Goal: Task Accomplishment & Management: Complete application form

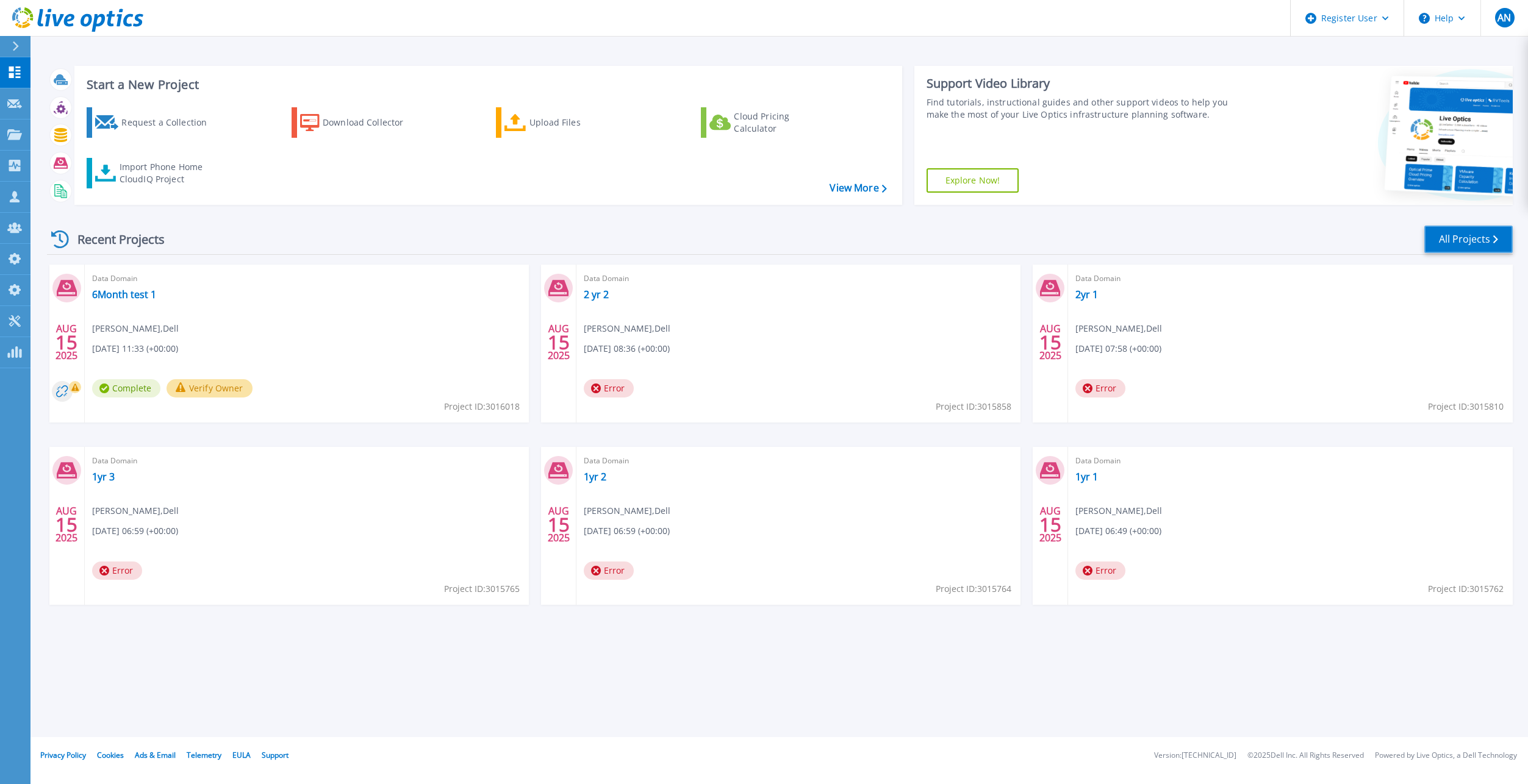
click at [1007, 245] on link "All Projects" at bounding box center [1468, 239] width 88 height 28
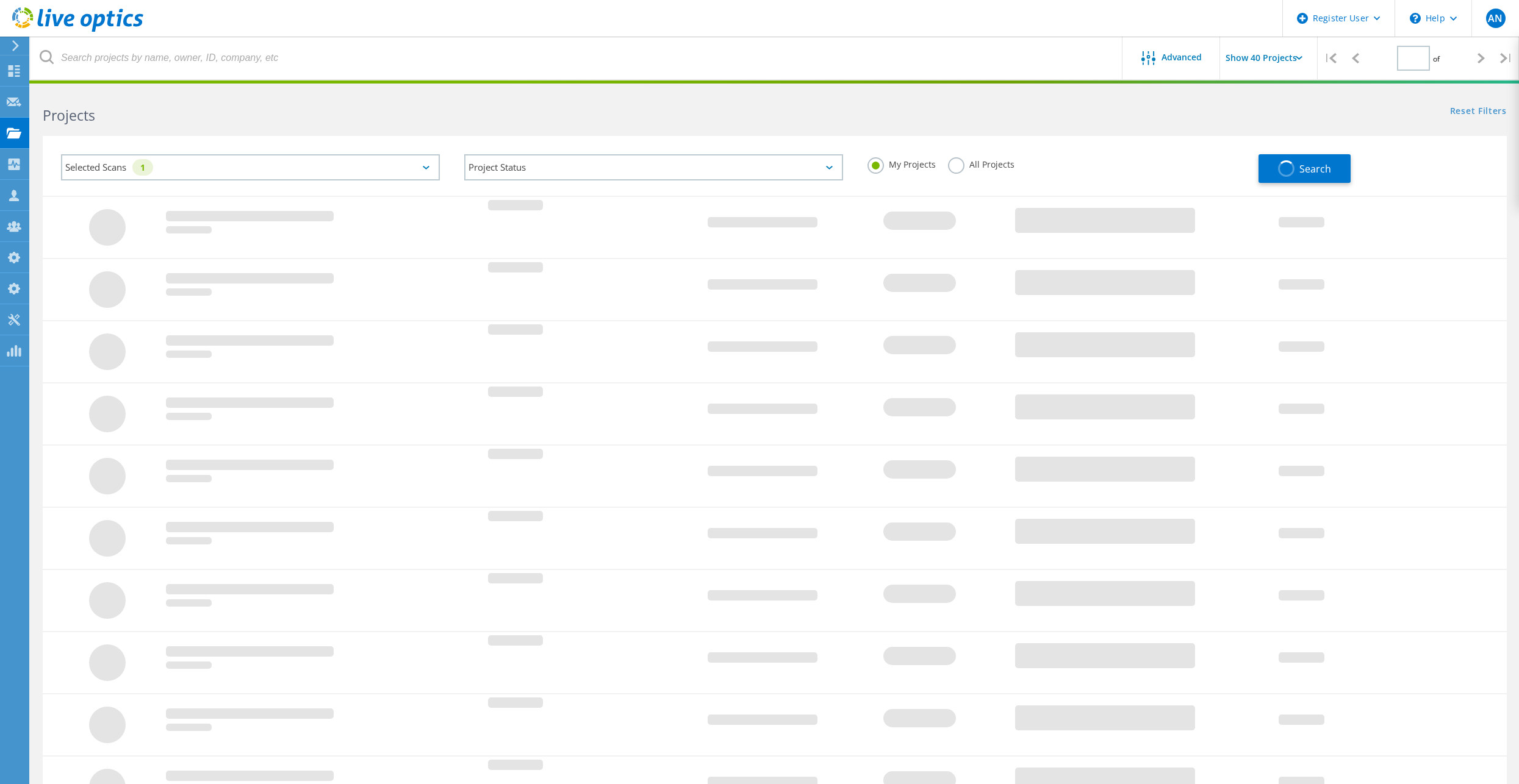
type input "1"
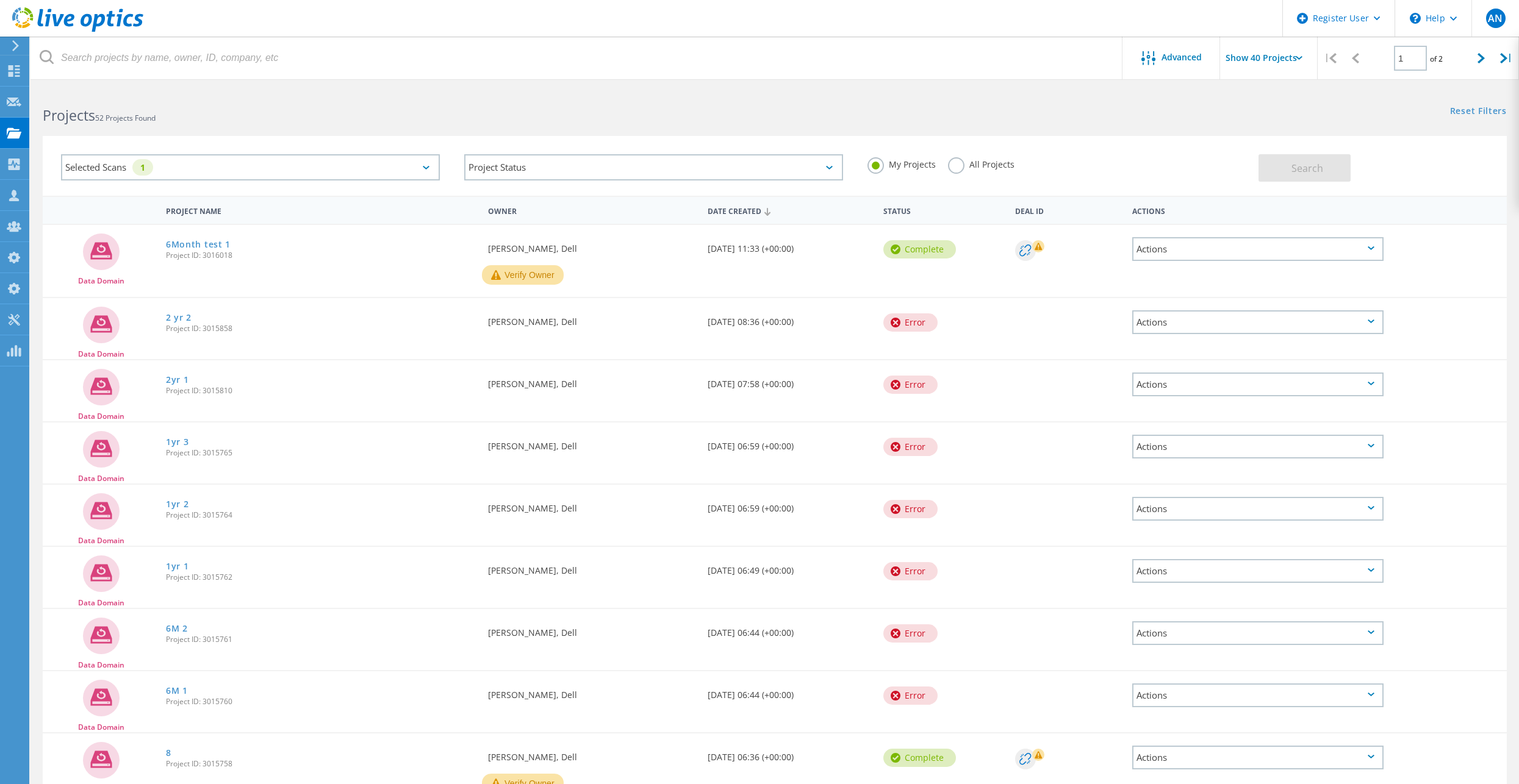
click at [960, 173] on div "All Projects" at bounding box center [981, 166] width 67 height 18
click at [946, 163] on div "My Projects All Projects" at bounding box center [1056, 164] width 403 height 45
click at [960, 169] on label "All Projects" at bounding box center [981, 163] width 67 height 12
click at [0, 0] on input "All Projects" at bounding box center [0, 0] width 0 height 0
click at [368, 173] on div "Selected Scans 1" at bounding box center [249, 167] width 378 height 26
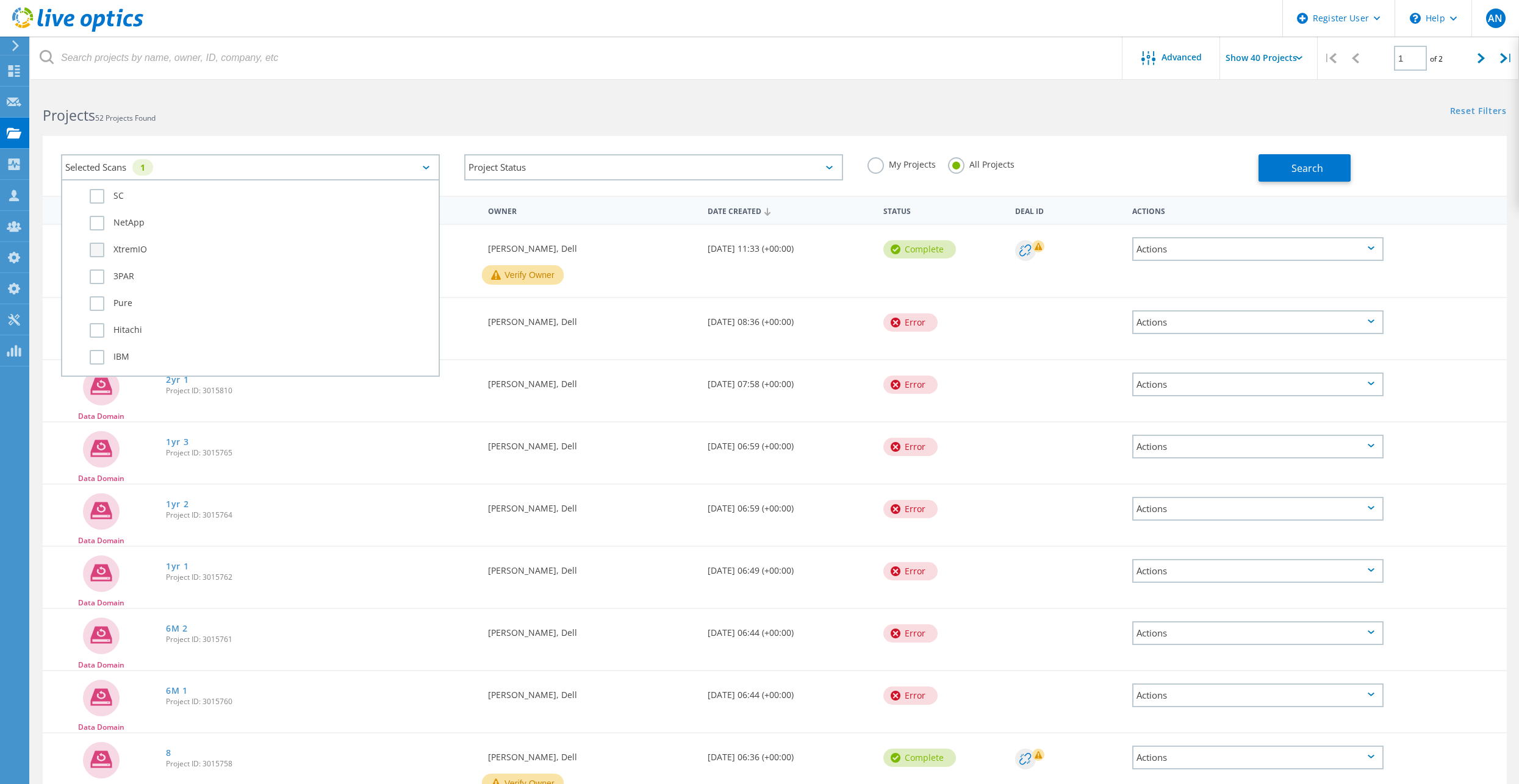
scroll to position [670, 0]
click at [1280, 166] on button "Search" at bounding box center [1304, 168] width 92 height 28
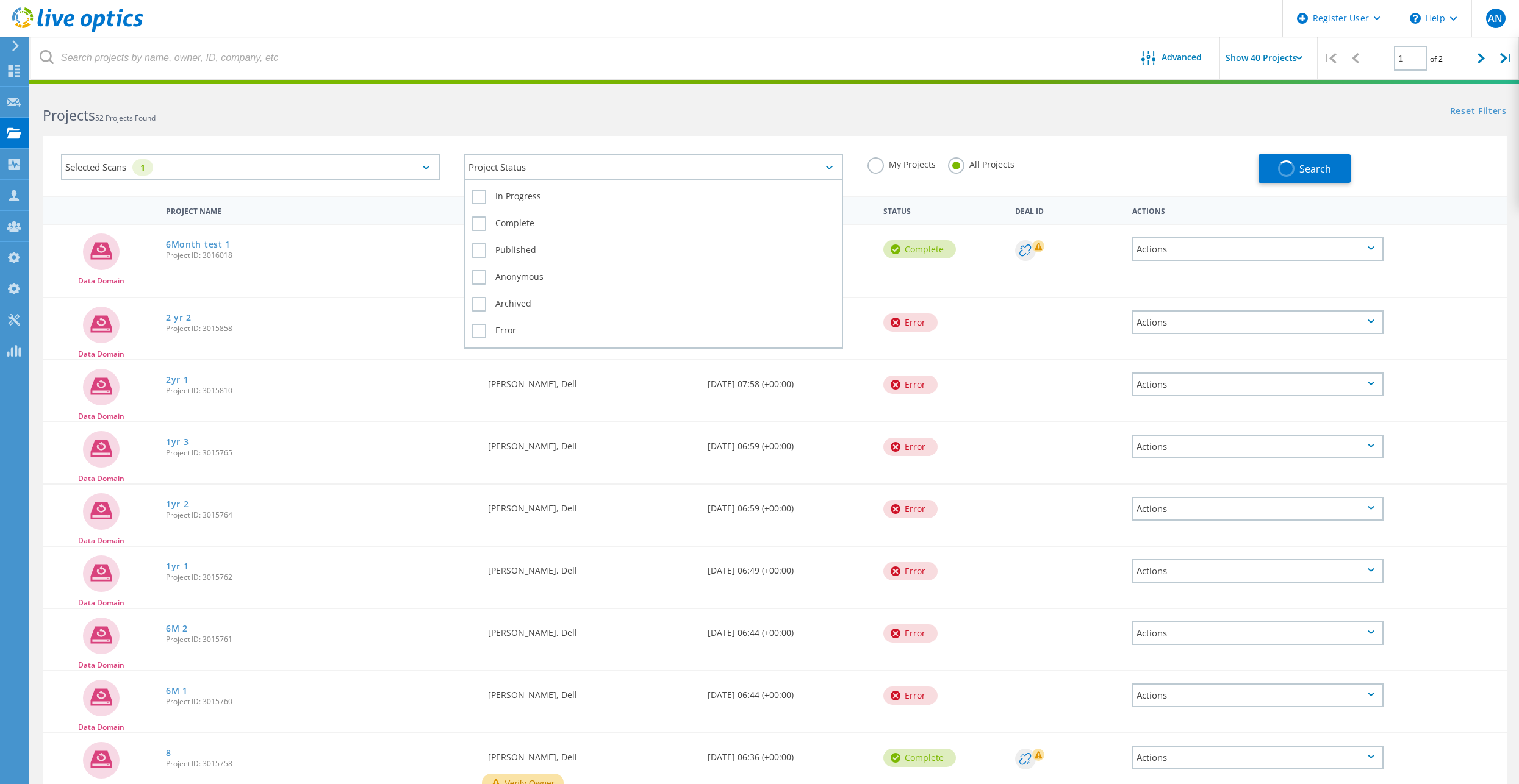
click at [711, 167] on div "Project Status" at bounding box center [653, 167] width 378 height 26
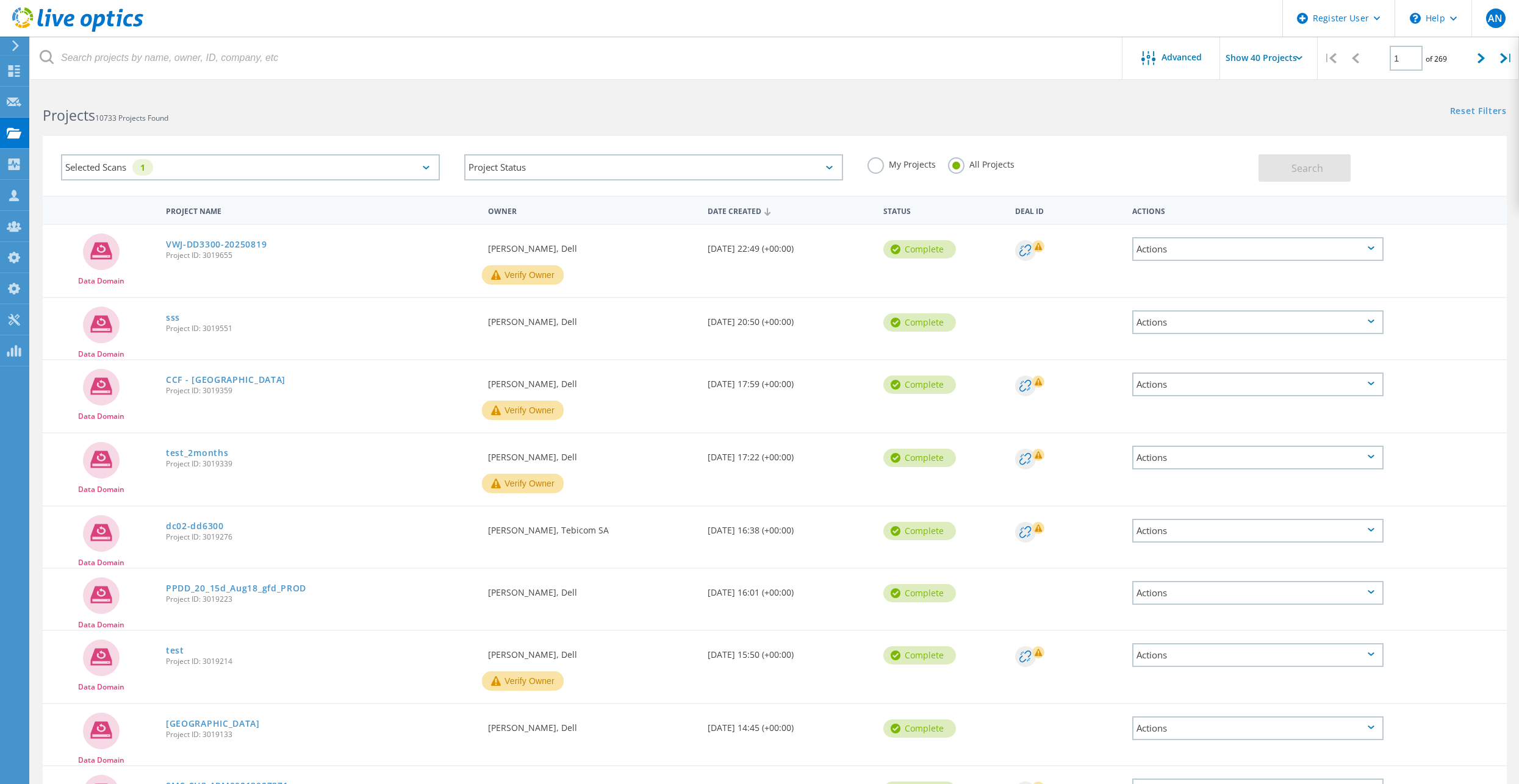
click at [705, 133] on div "Selected Scans 1 Project Status In Progress Complete Published Anonymous Archiv…" at bounding box center [774, 158] width 1488 height 75
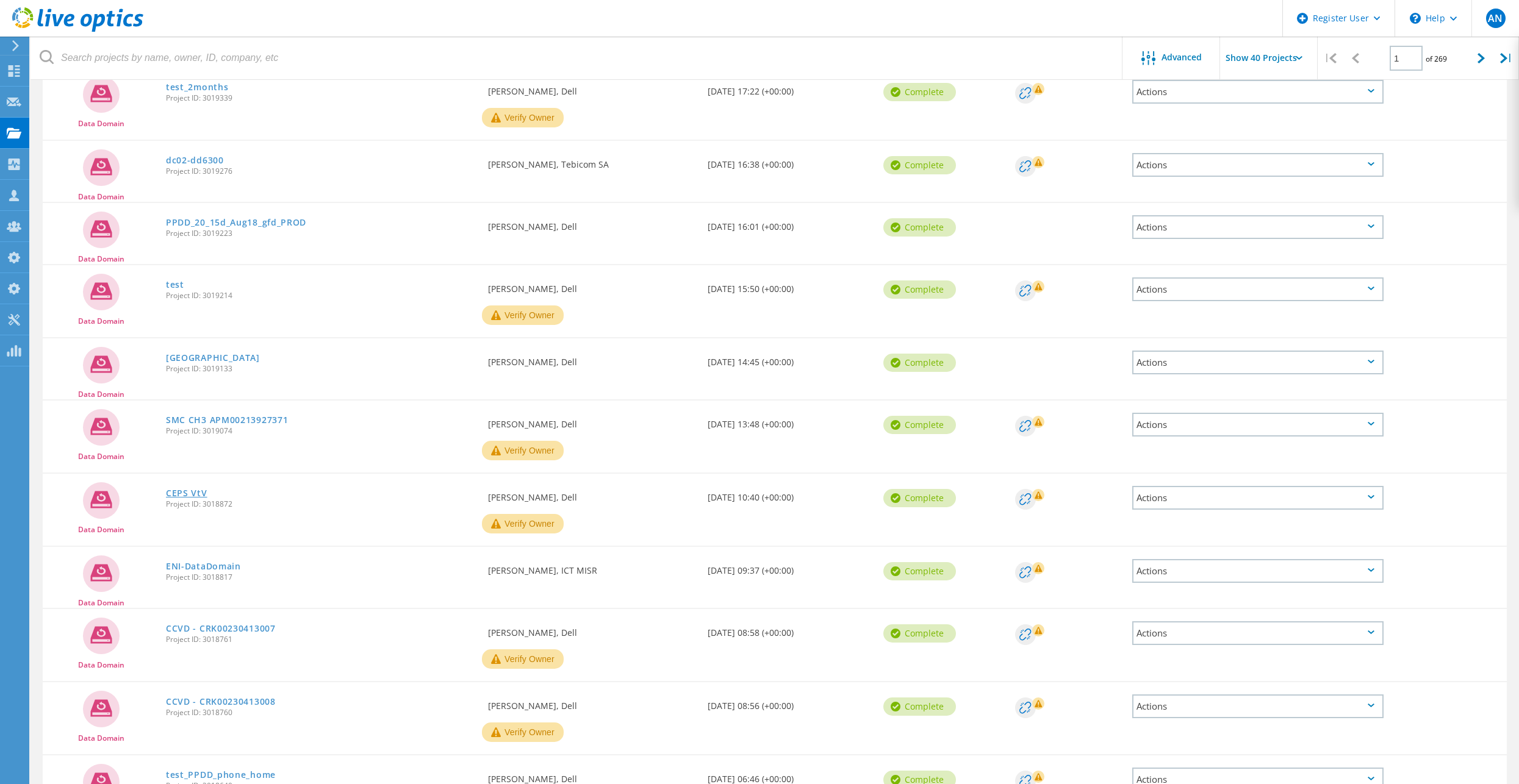
scroll to position [305, 0]
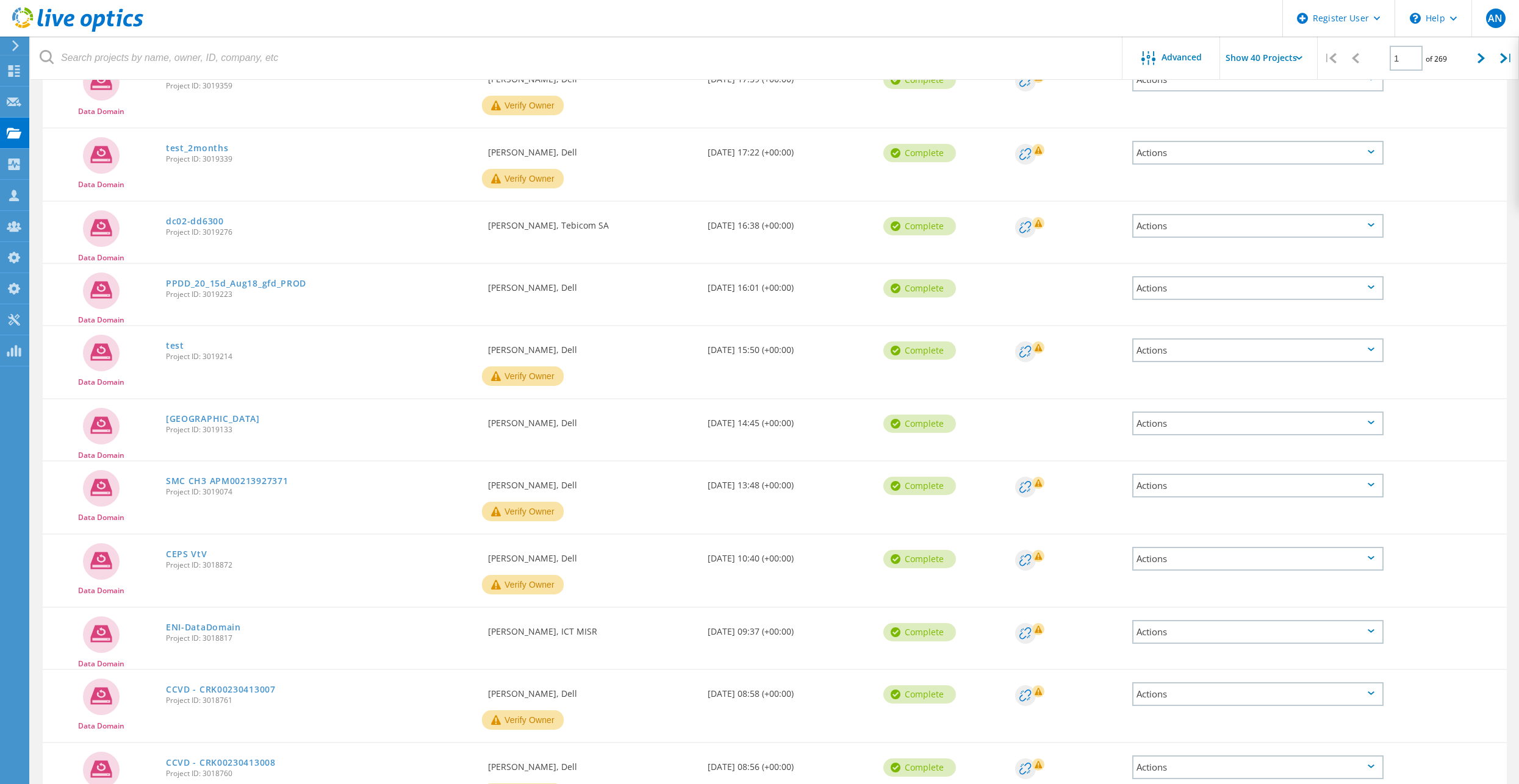
click at [206, 634] on span "Project ID: 3018817" at bounding box center [321, 638] width 310 height 8
click at [210, 631] on link "ENI-DataDomain" at bounding box center [203, 627] width 75 height 8
click at [197, 552] on link "CEPS VtV" at bounding box center [187, 554] width 41 height 8
click at [237, 479] on link "SMC CH3 APM00213927371" at bounding box center [226, 480] width 122 height 8
click at [173, 417] on link "Hanover" at bounding box center [213, 418] width 94 height 8
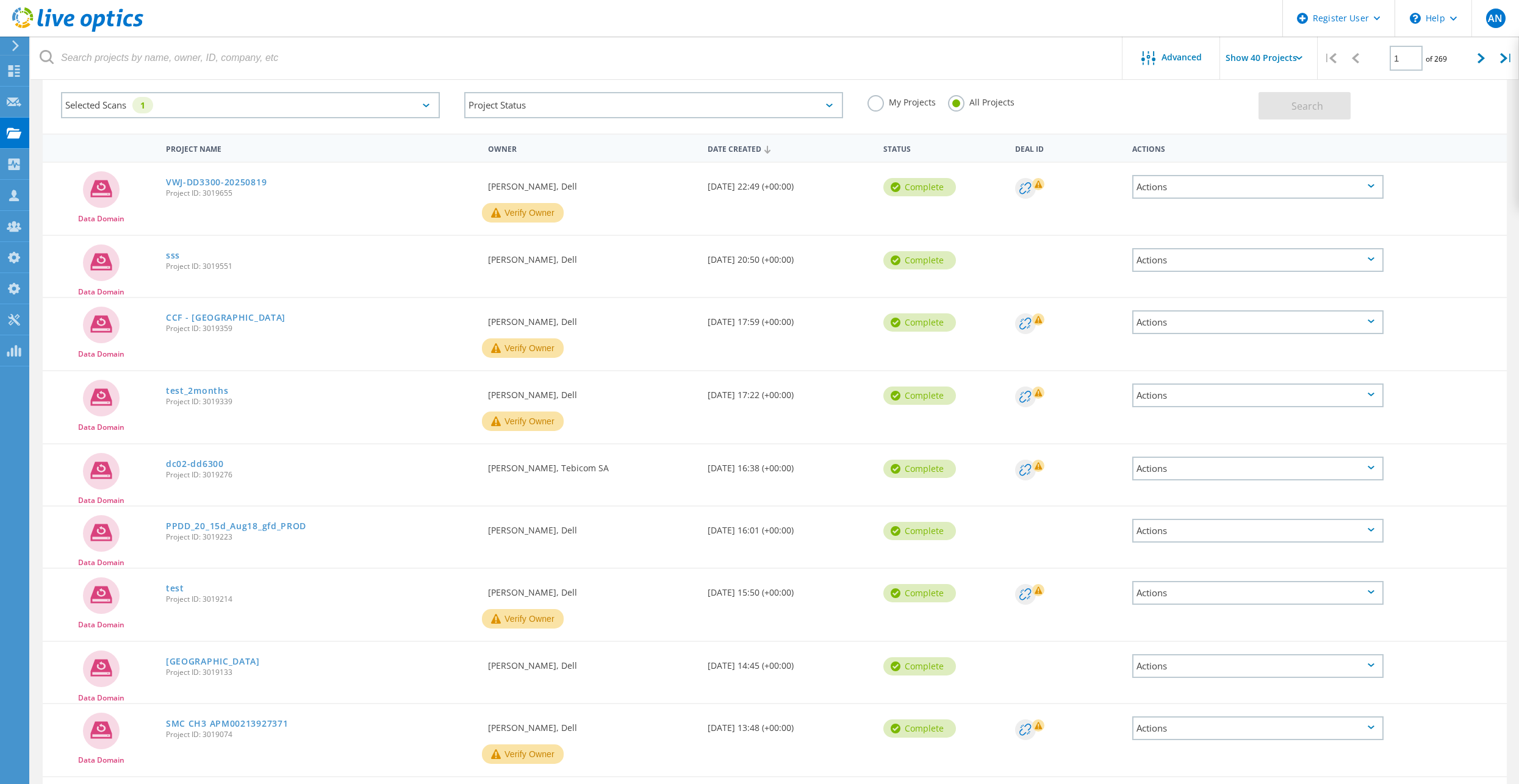
scroll to position [61, 0]
click at [171, 589] on link "test" at bounding box center [175, 589] width 18 height 8
click at [206, 530] on link "PPDD_20_15d_Aug18_gfd_PROD" at bounding box center [236, 527] width 140 height 8
click at [180, 462] on link "dc02-dd6300" at bounding box center [194, 465] width 58 height 8
click at [187, 387] on link "test_2months" at bounding box center [196, 391] width 62 height 8
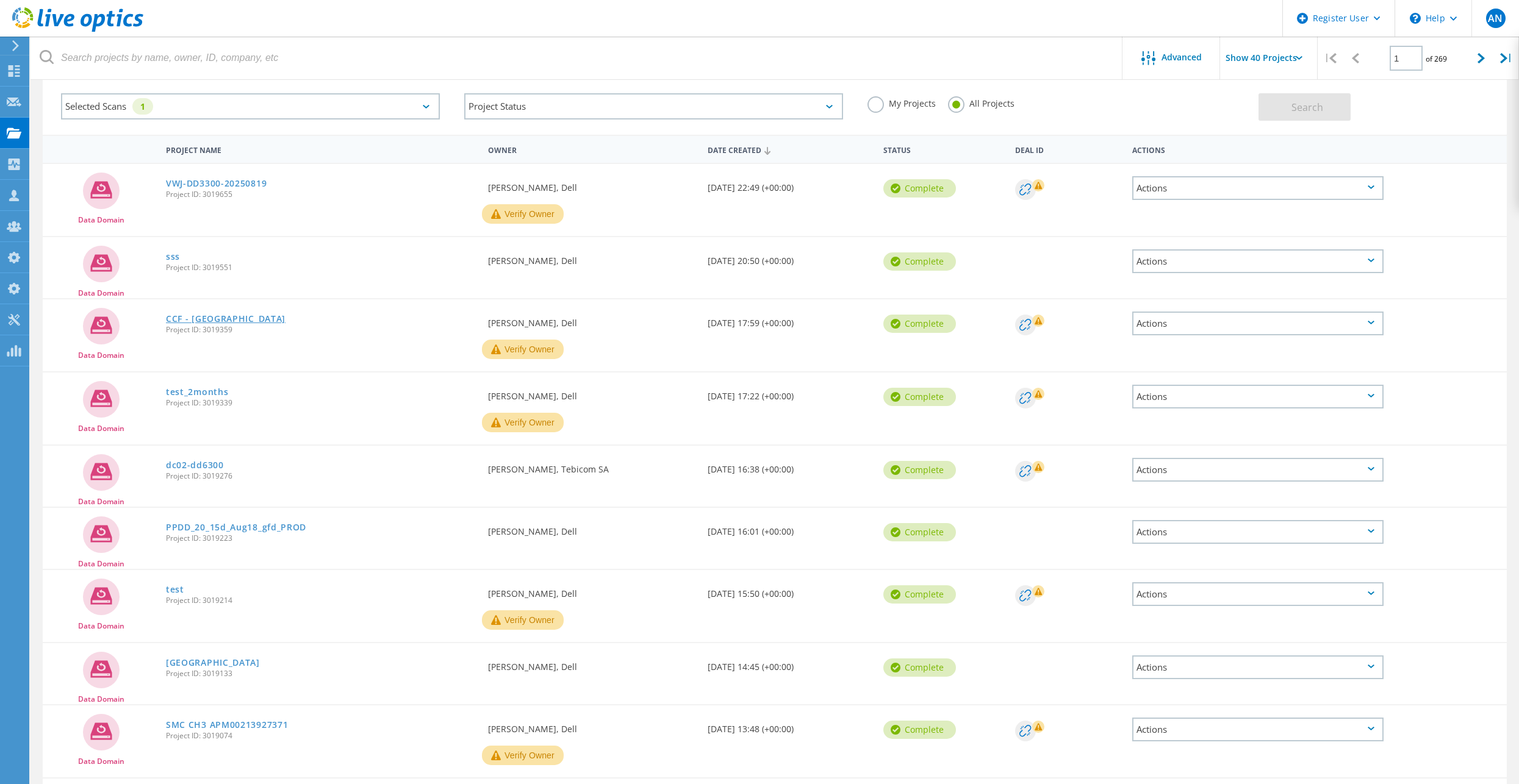
click at [203, 317] on link "CCF - Brecksville" at bounding box center [226, 318] width 120 height 8
click at [170, 257] on link "sss" at bounding box center [173, 256] width 14 height 8
click at [207, 180] on link "VWJ-DD3300-20250819" at bounding box center [216, 183] width 101 height 8
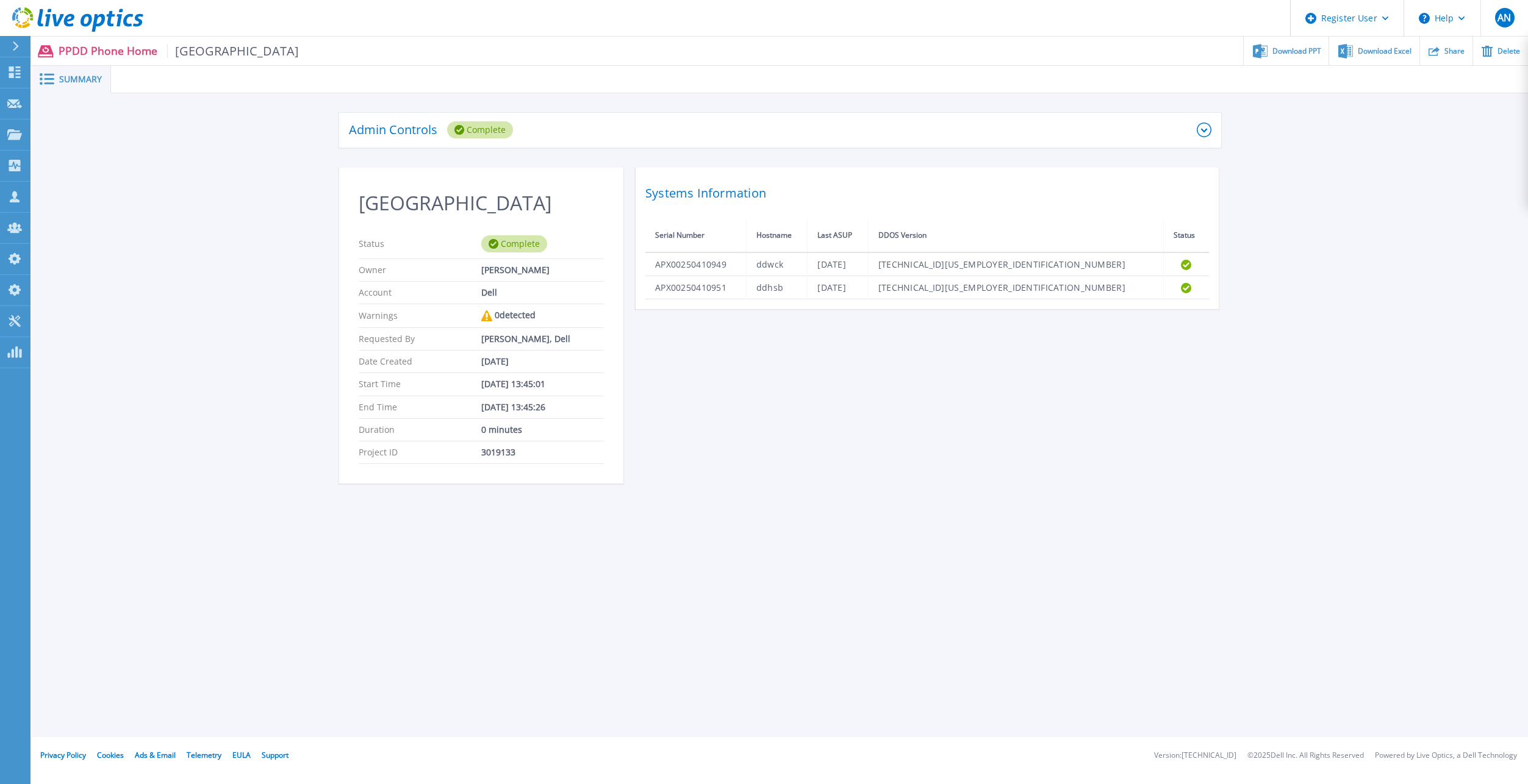
click at [108, 28] on icon at bounding box center [78, 20] width 131 height 25
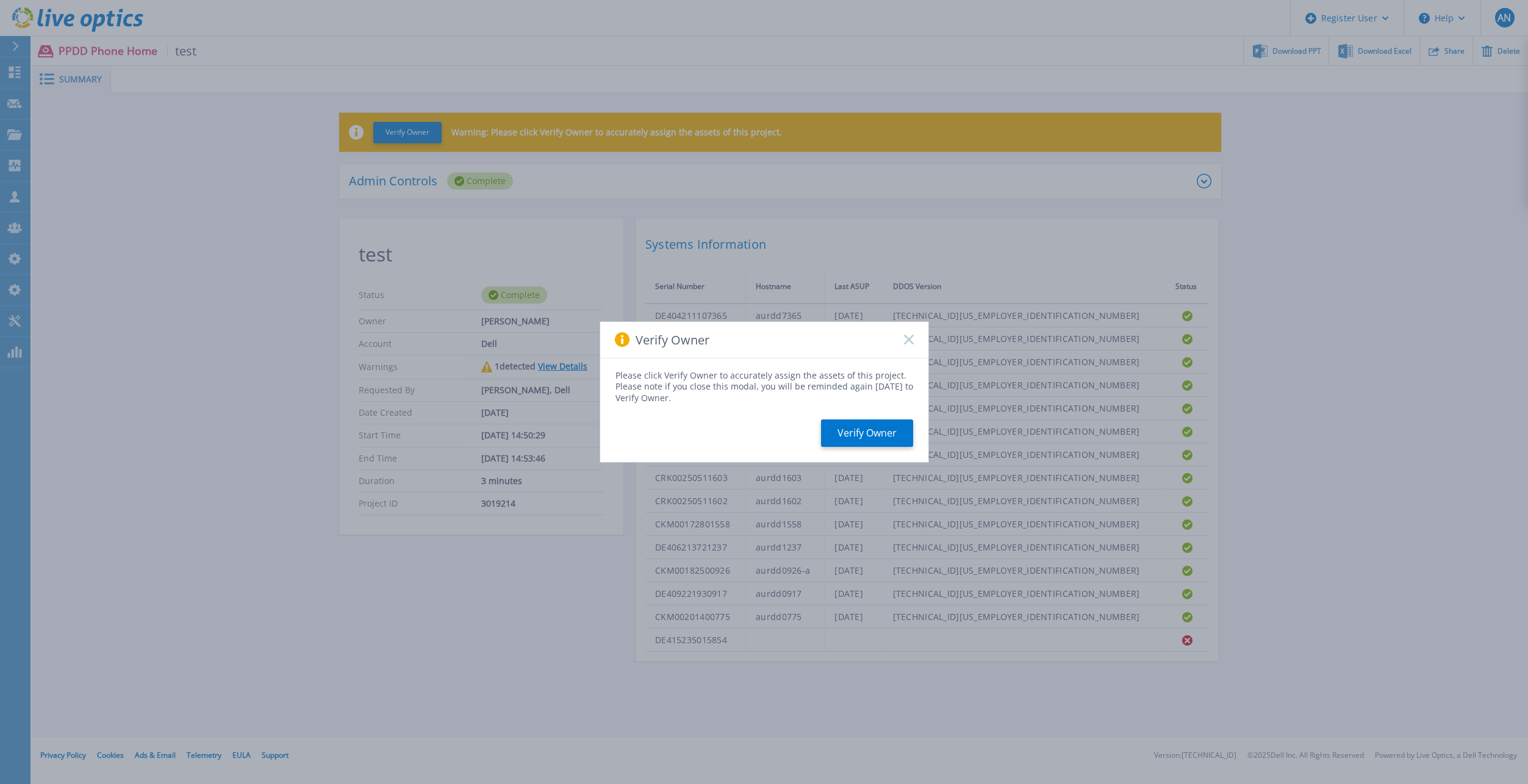
click at [911, 339] on icon at bounding box center [909, 339] width 10 height 10
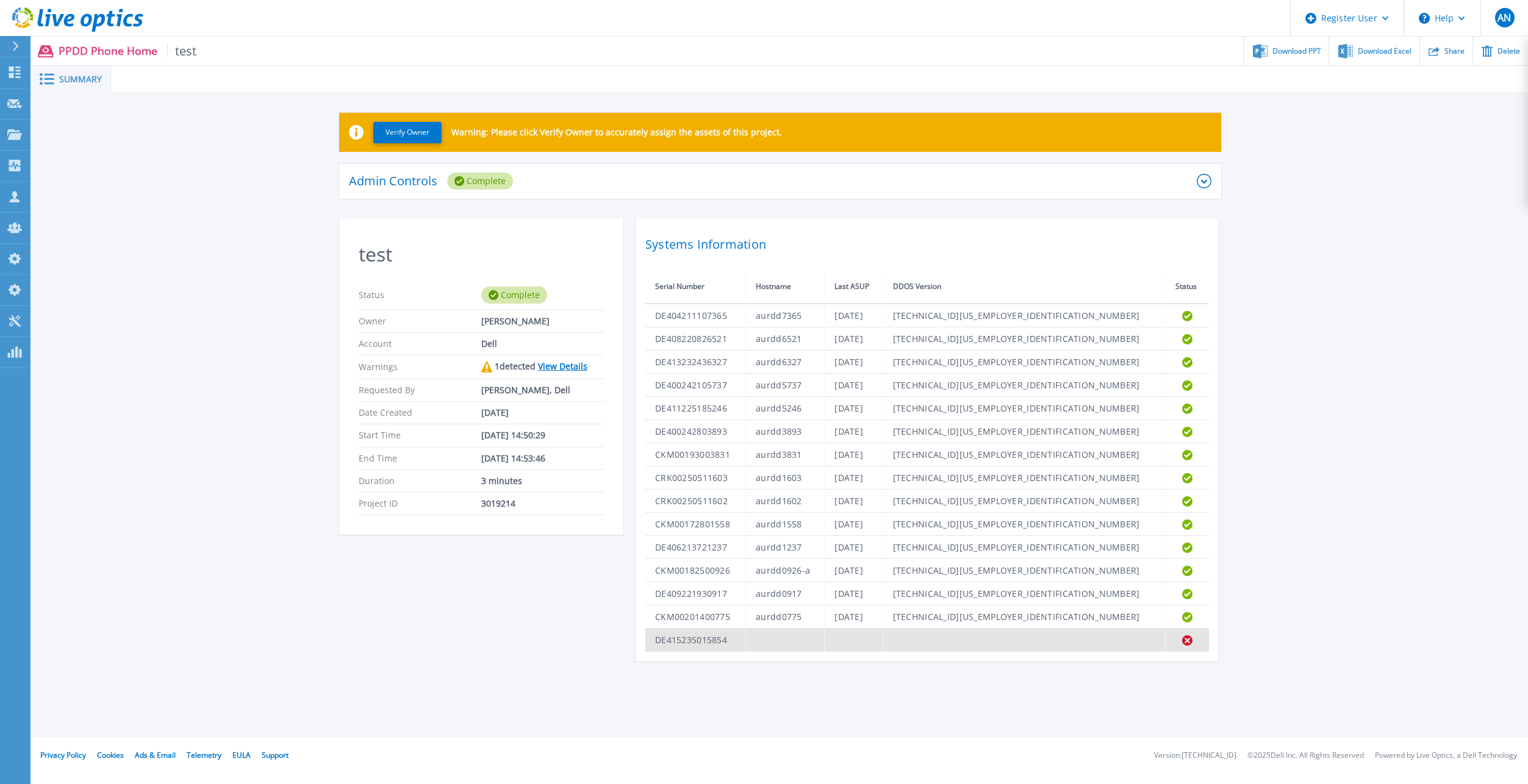
click at [681, 640] on td "DE415235015854" at bounding box center [695, 640] width 101 height 23
copy td "DE415235015854"
click at [966, 184] on div "Admin Controls Complete" at bounding box center [773, 181] width 848 height 17
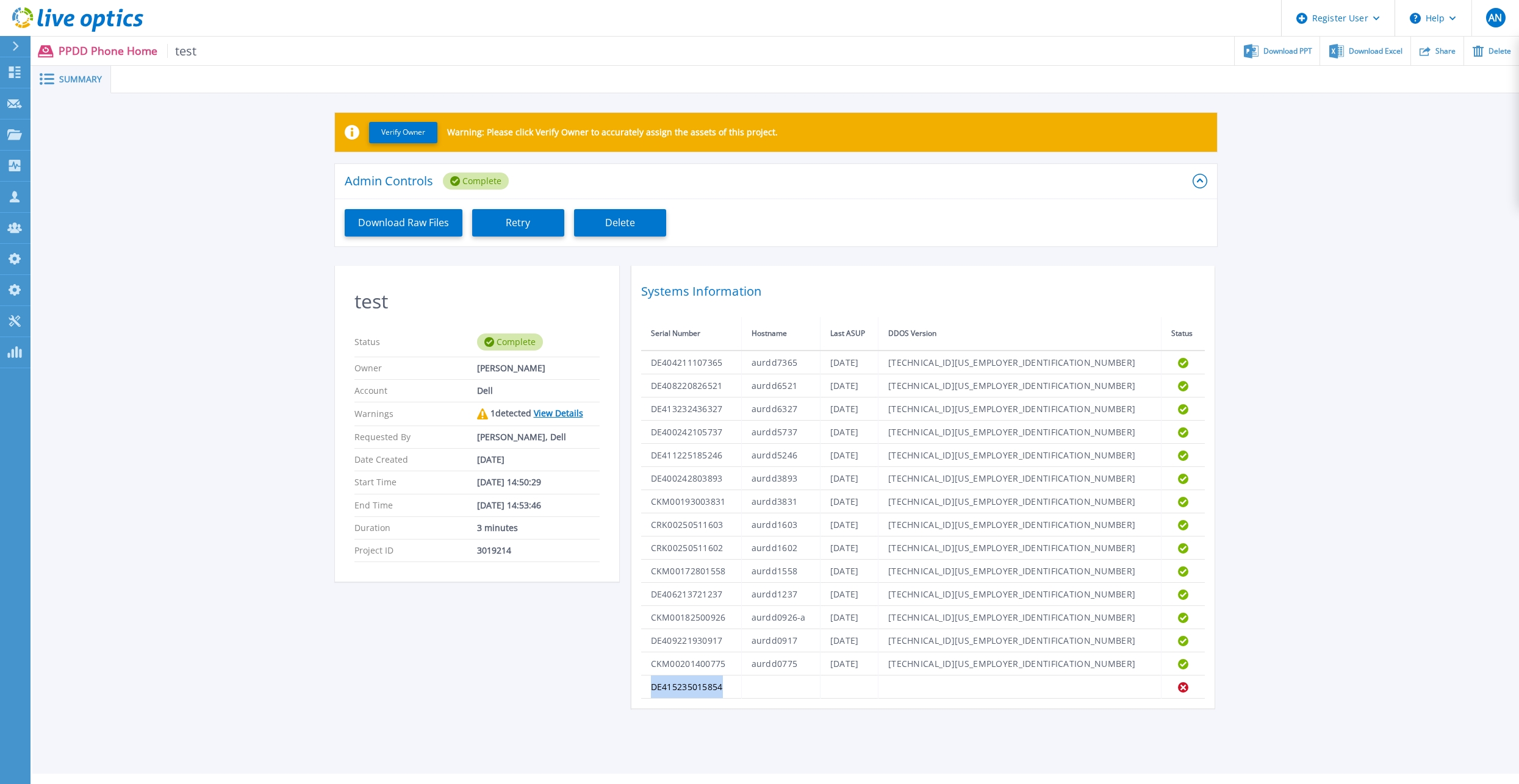
click at [966, 184] on div "Admin Controls Complete" at bounding box center [768, 181] width 848 height 17
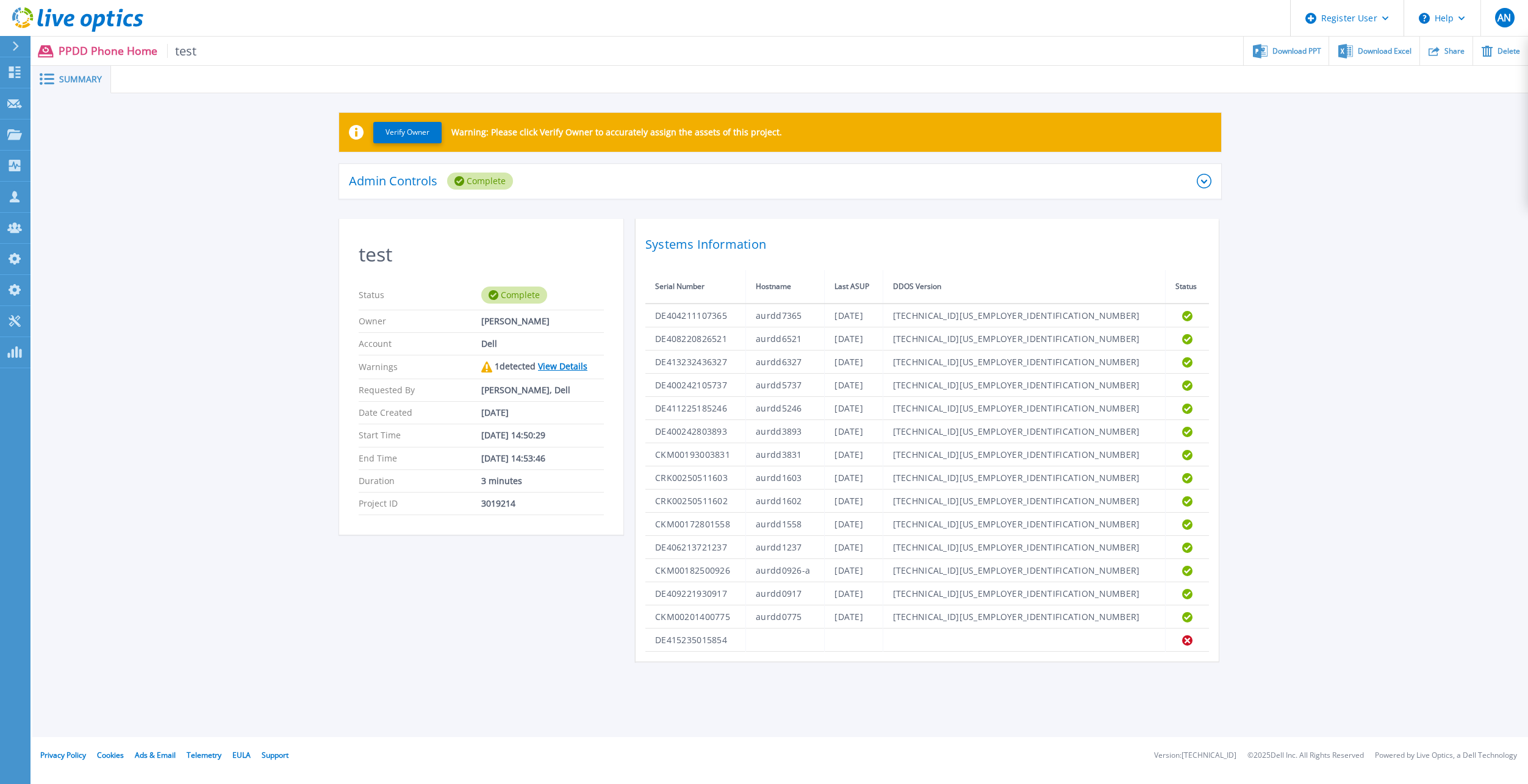
click at [271, 173] on div "Verify Owner Warning: Please click Verify Owner to accurately assign the assets…" at bounding box center [780, 387] width 1495 height 586
click at [105, 8] on icon at bounding box center [78, 20] width 131 height 25
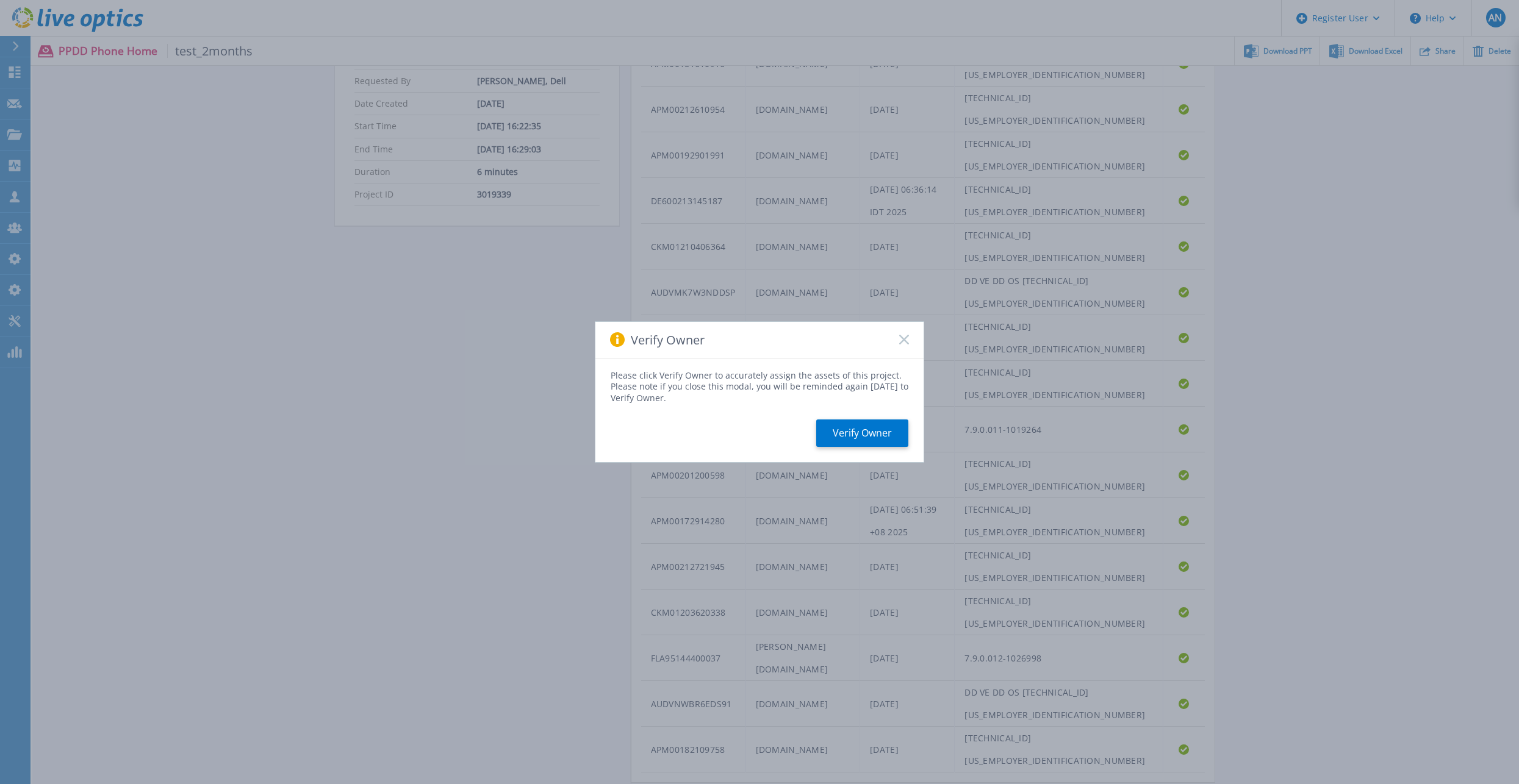
scroll to position [409, 0]
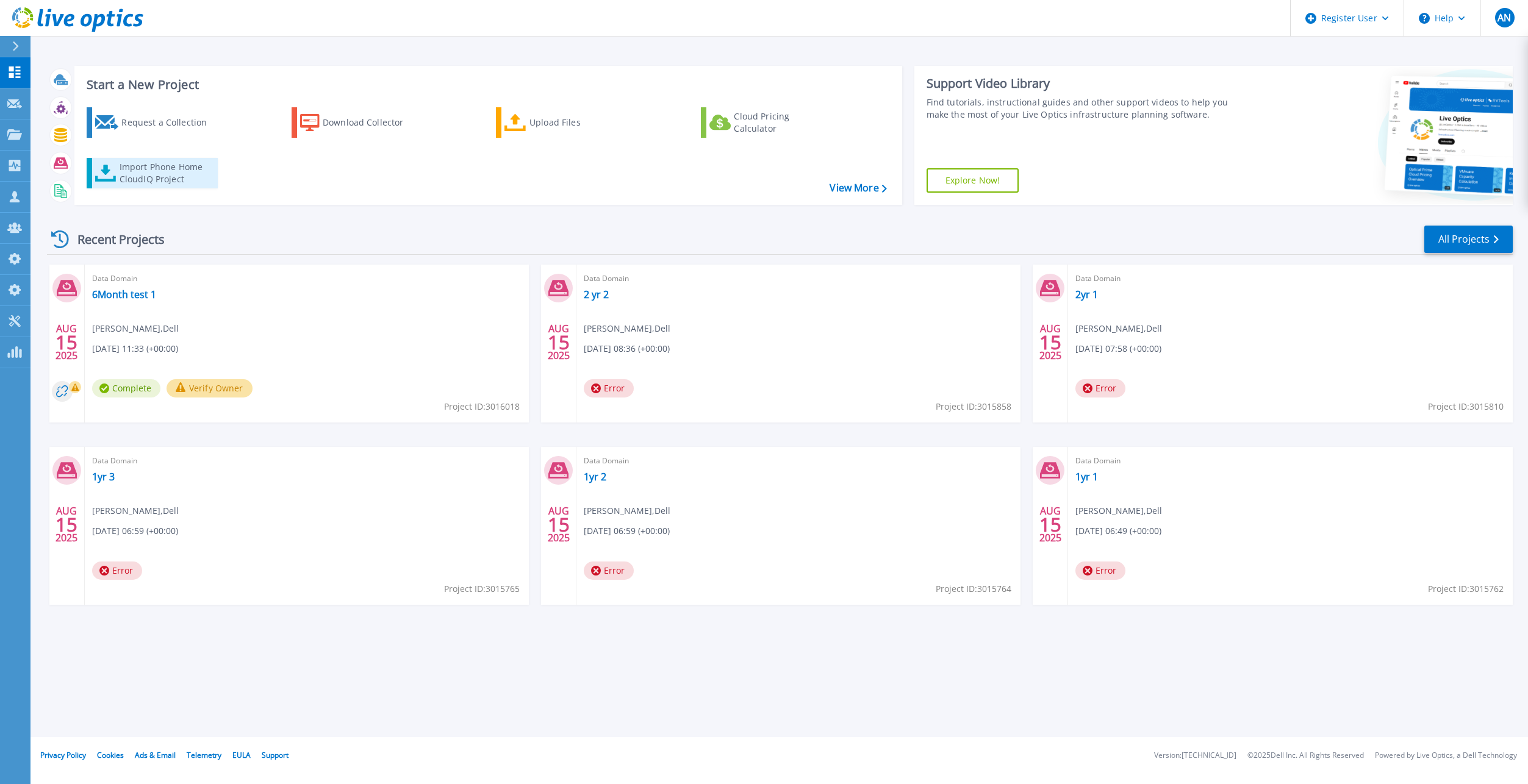
click at [125, 173] on div "Import Phone Home CloudIQ Project" at bounding box center [167, 173] width 95 height 25
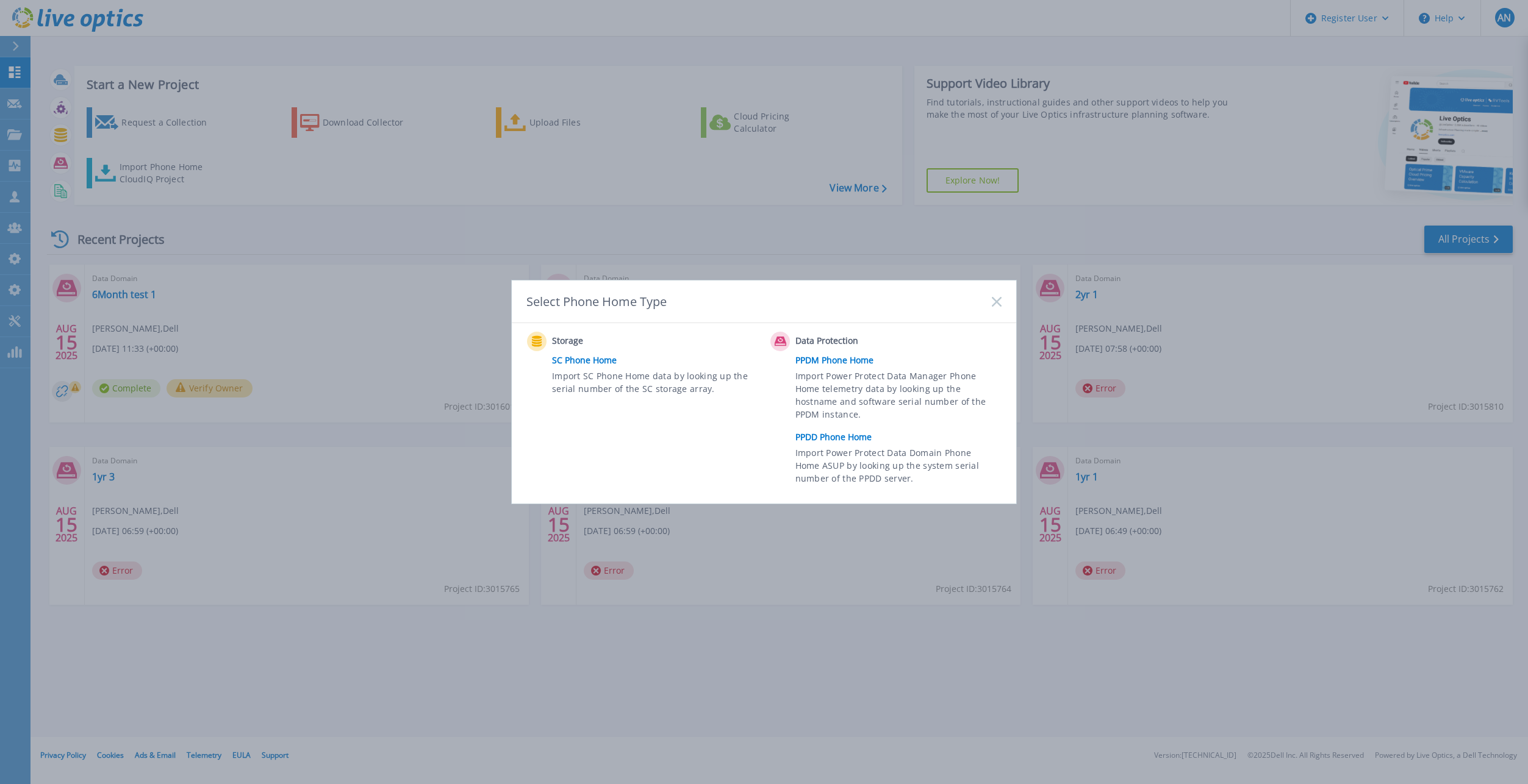
click at [752, 422] on div "Storage SC Phone Home Import SC Phone Home data by looking up the serial number…" at bounding box center [645, 410] width 237 height 159
click at [815, 432] on link "PPDD Phone Home" at bounding box center [901, 437] width 213 height 18
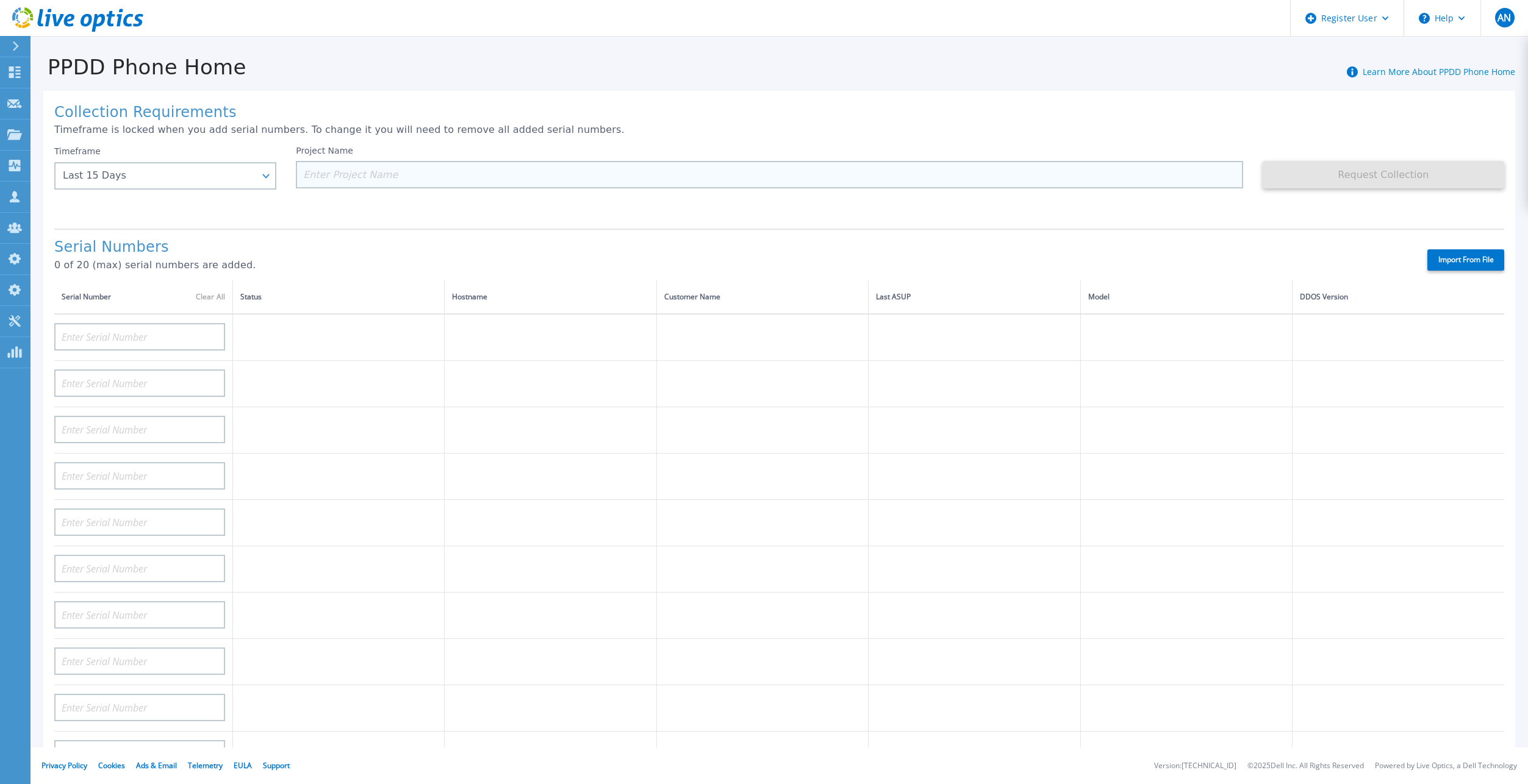
click at [454, 174] on input at bounding box center [769, 175] width 947 height 28
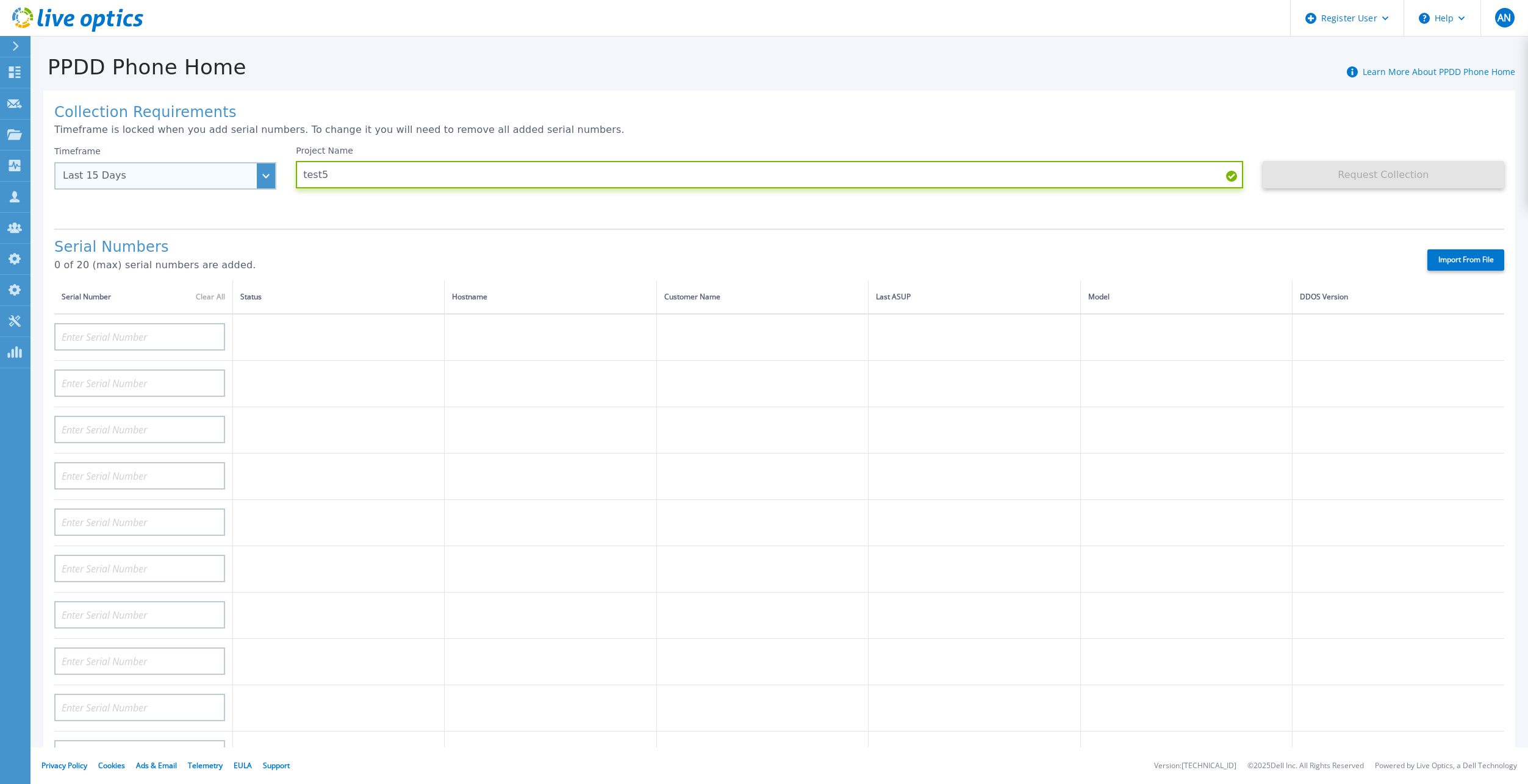
type input "test5"
click at [131, 186] on div "Last 15 Days" at bounding box center [165, 176] width 222 height 28
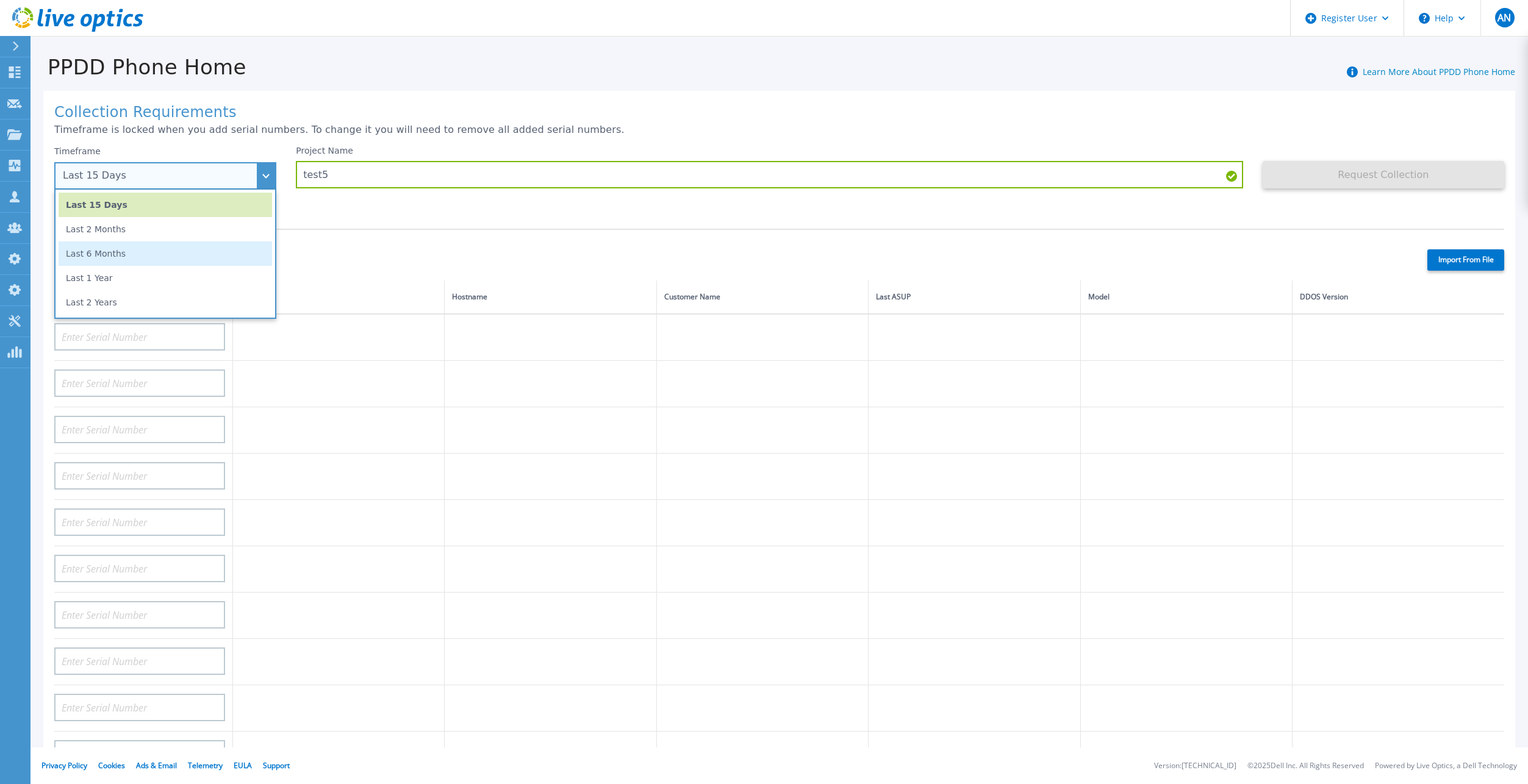
click at [127, 248] on li "Last 6 Months" at bounding box center [165, 254] width 213 height 25
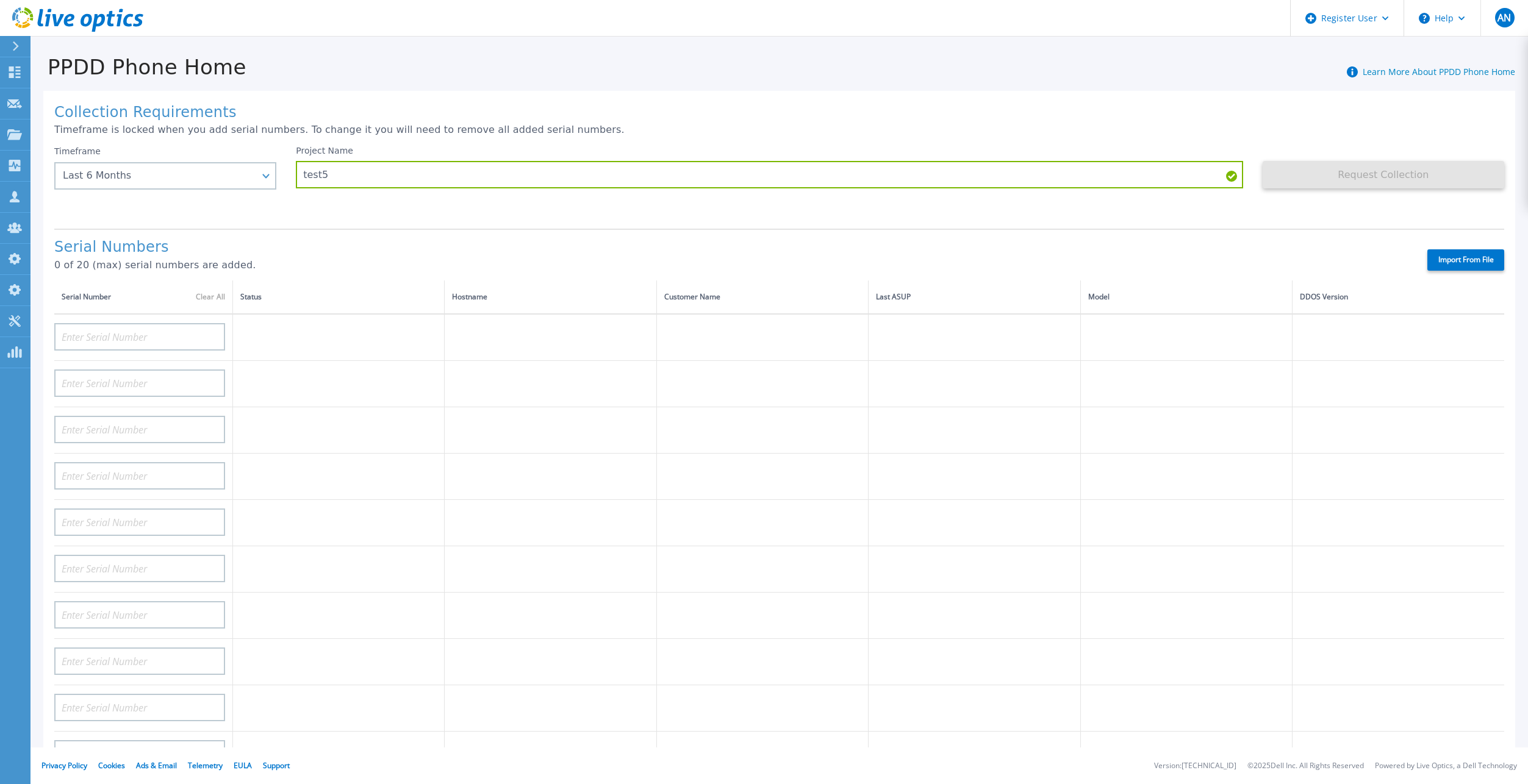
click at [1456, 255] on label "Import From File" at bounding box center [1465, 260] width 77 height 21
click at [0, 0] on input "Import From File" at bounding box center [0, 0] width 0 height 0
type input "APM00222129048"
type input "BJJYF140100022"
type input "APM00171860298"
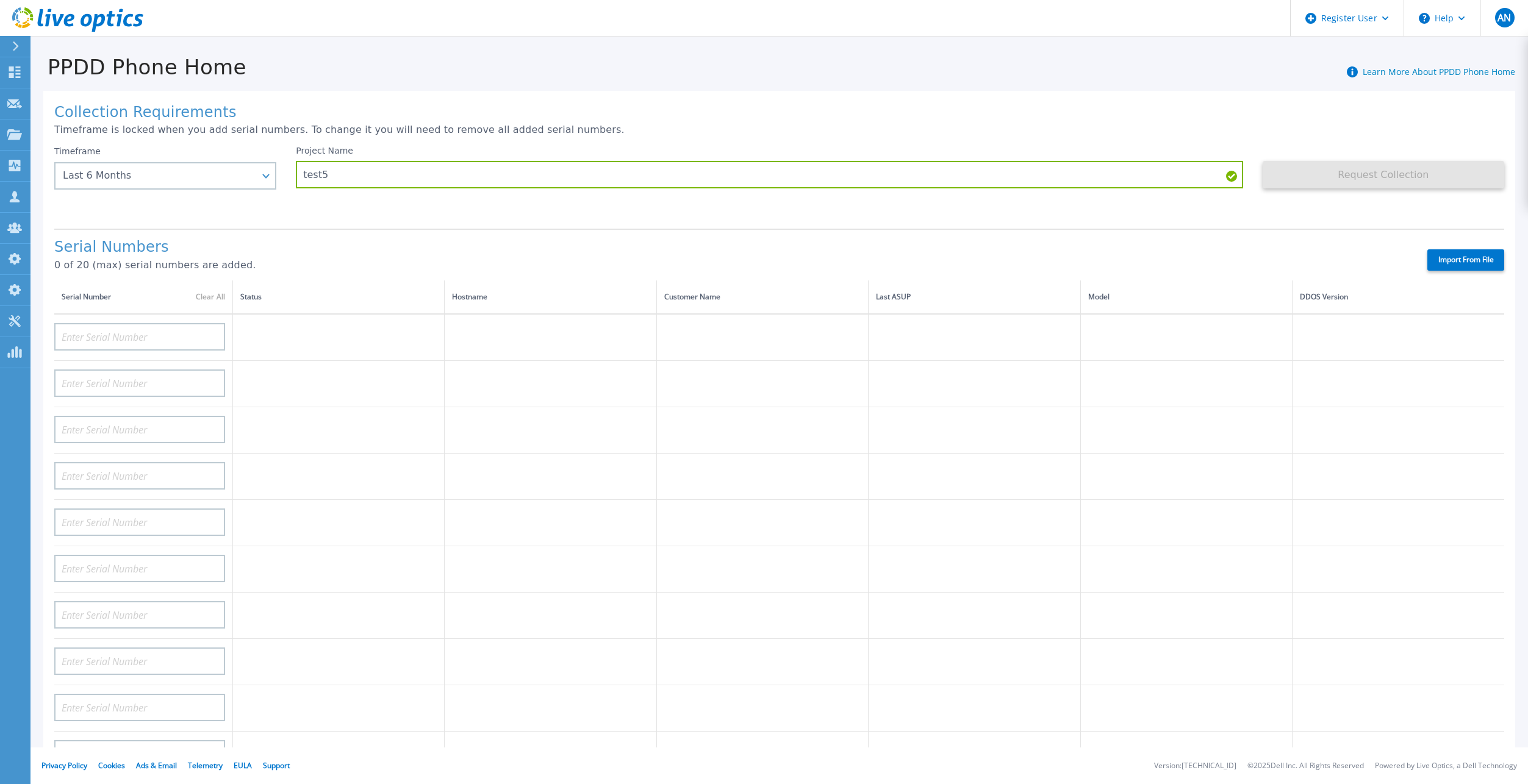
type input "APM00172712073"
type input "FLA15151580123"
type input "APM00212712897"
type input "APM00212712896"
type input "CKM00190600946"
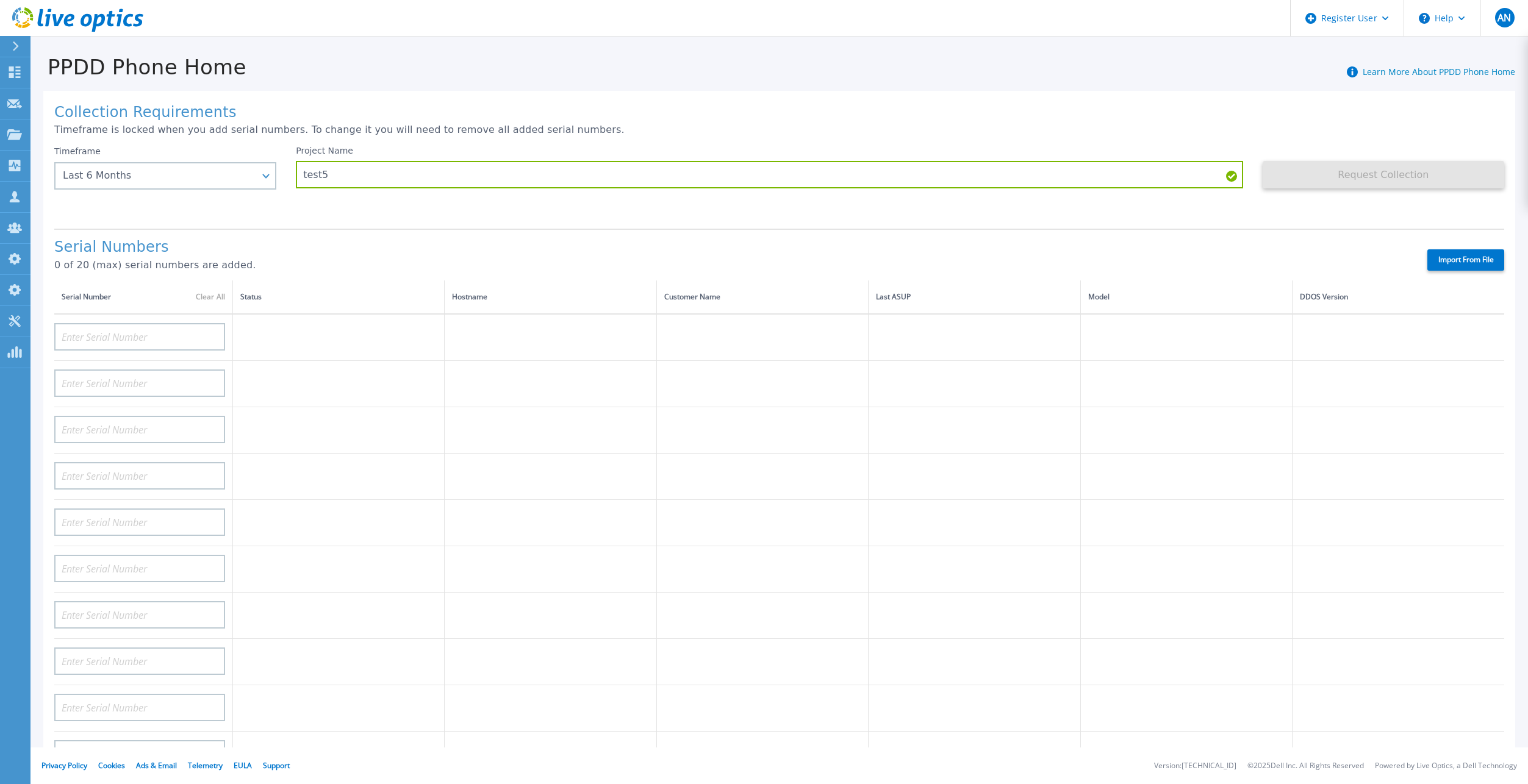
type input "APX00224106421"
type input "APX00234806574"
type input "DE600213145187"
type input "APX00232004279"
type input "APM00212610951"
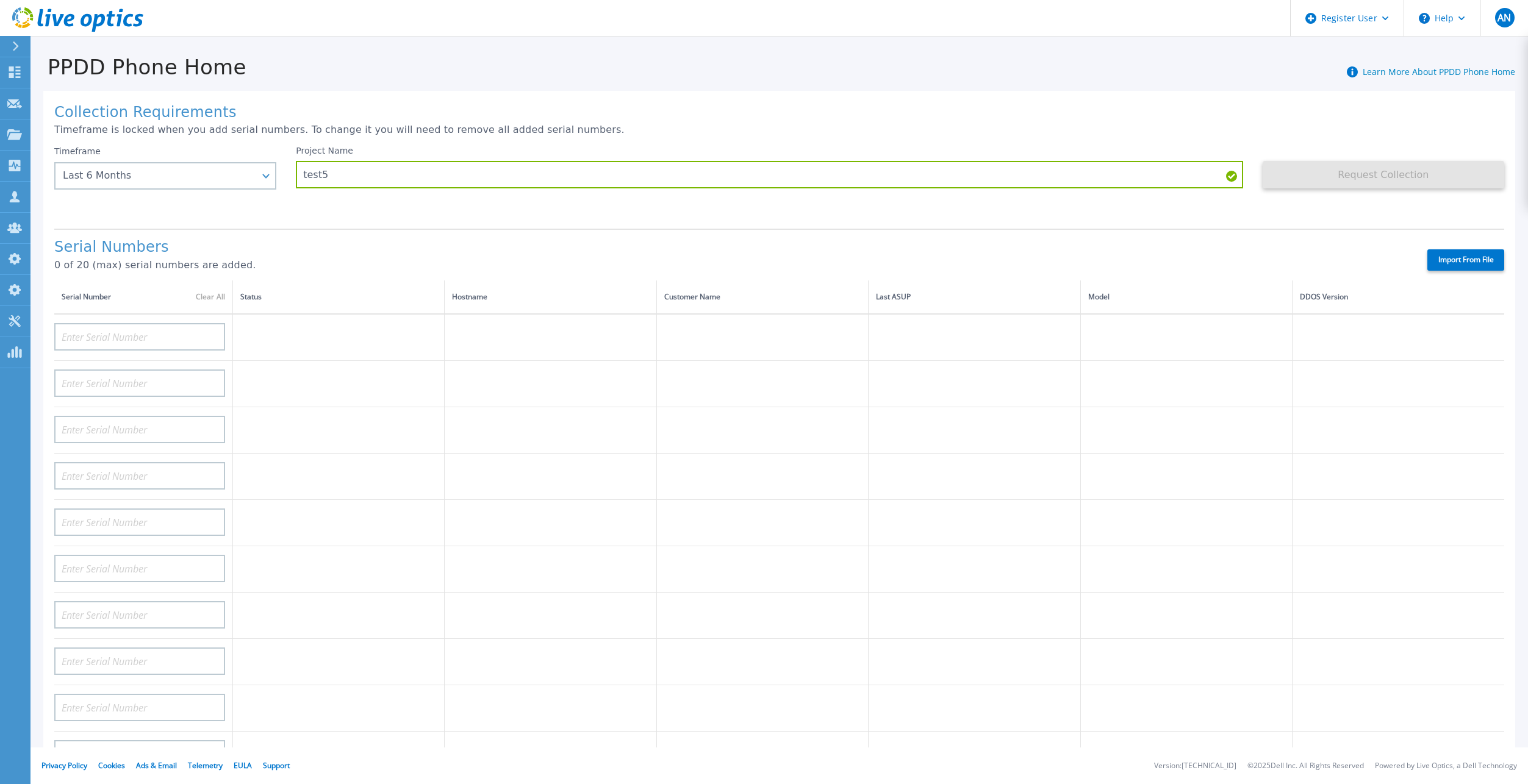
type input "APM00213409005"
type input "DE700221908482"
type input "CKM00202301758"
type input "CKM00184602619"
type input "AUDVUX6XJHDJFE"
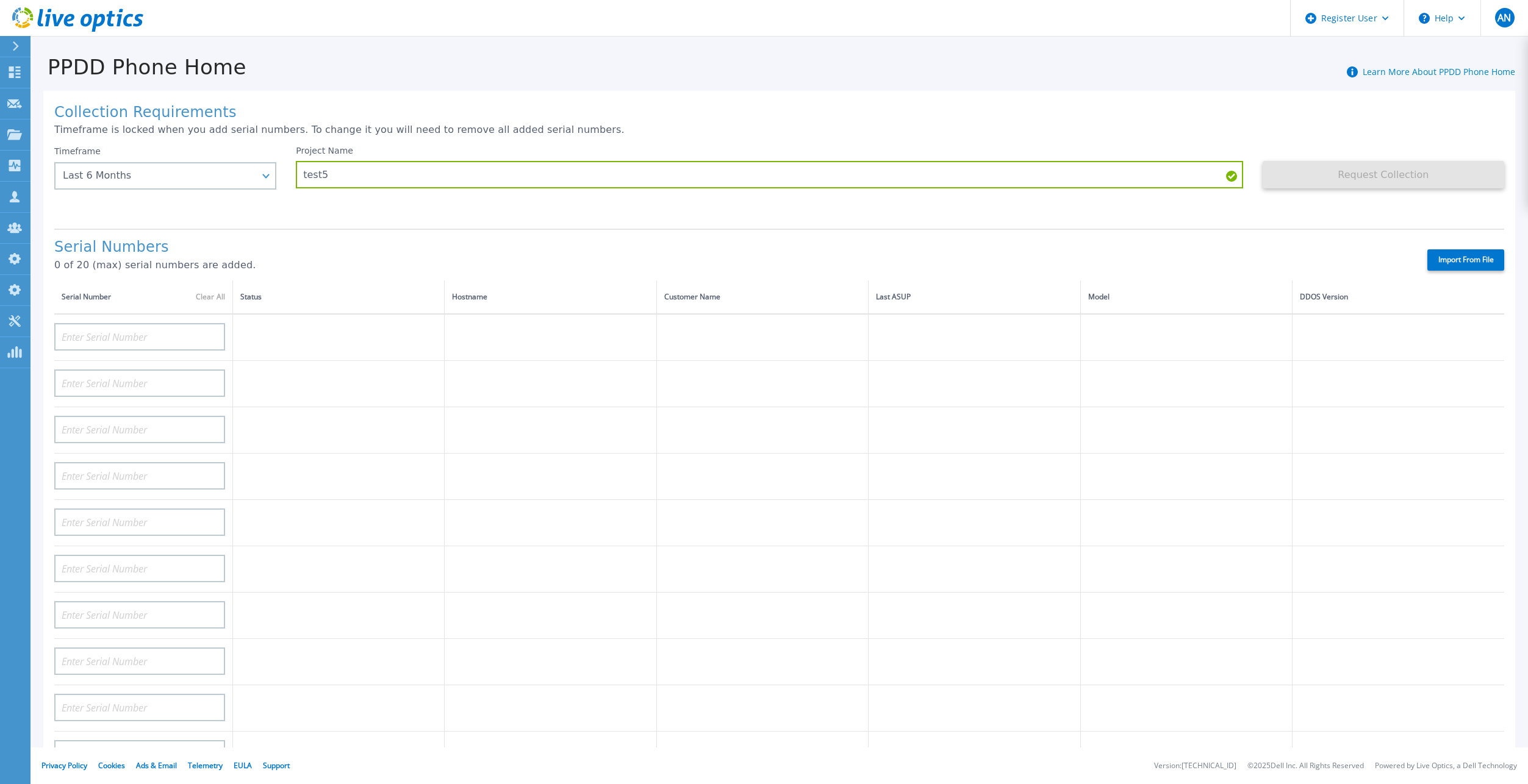
type input "APM00182413133"
type input "APM00215215841"
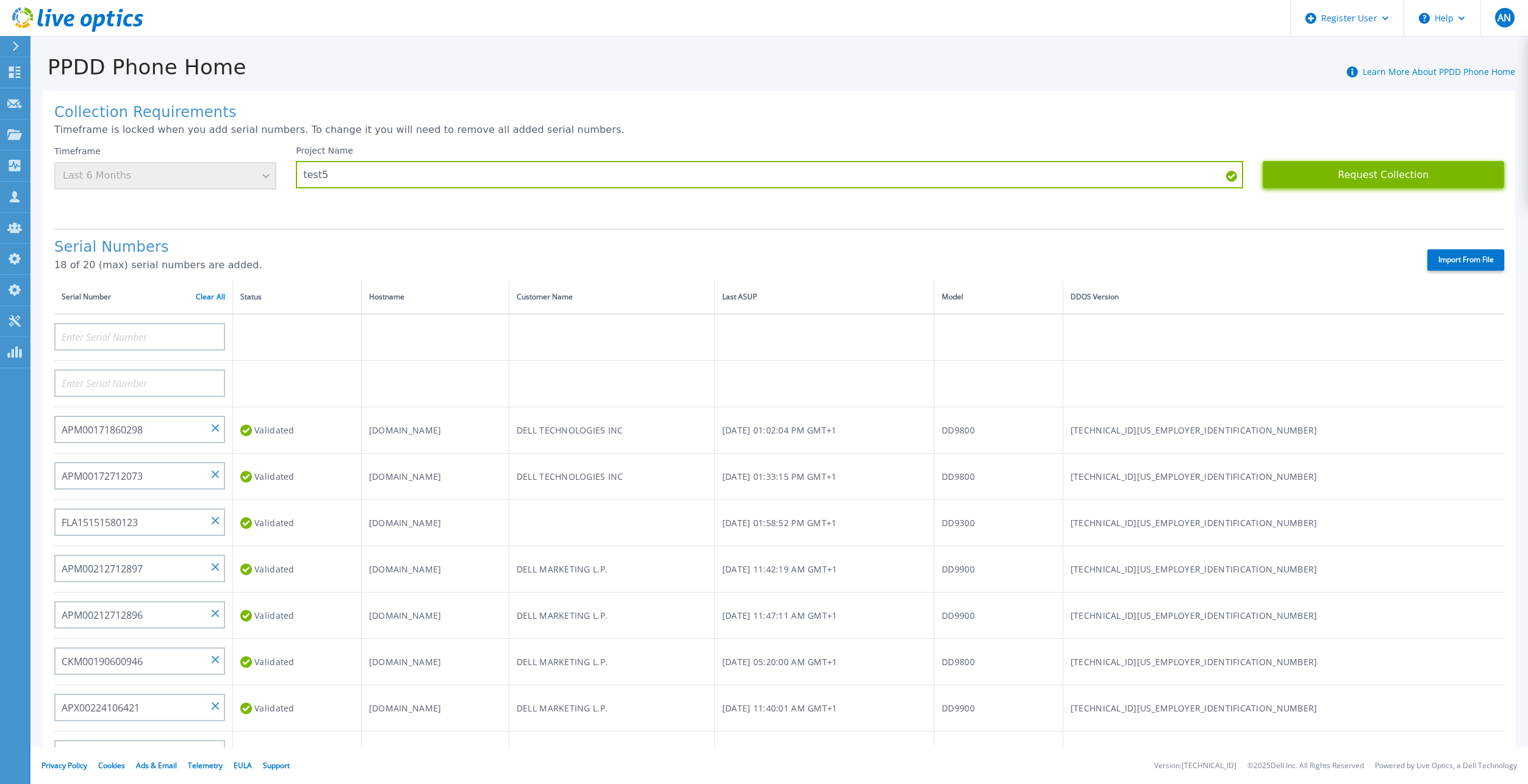
click at [1374, 172] on button "Request Collection" at bounding box center [1383, 175] width 242 height 28
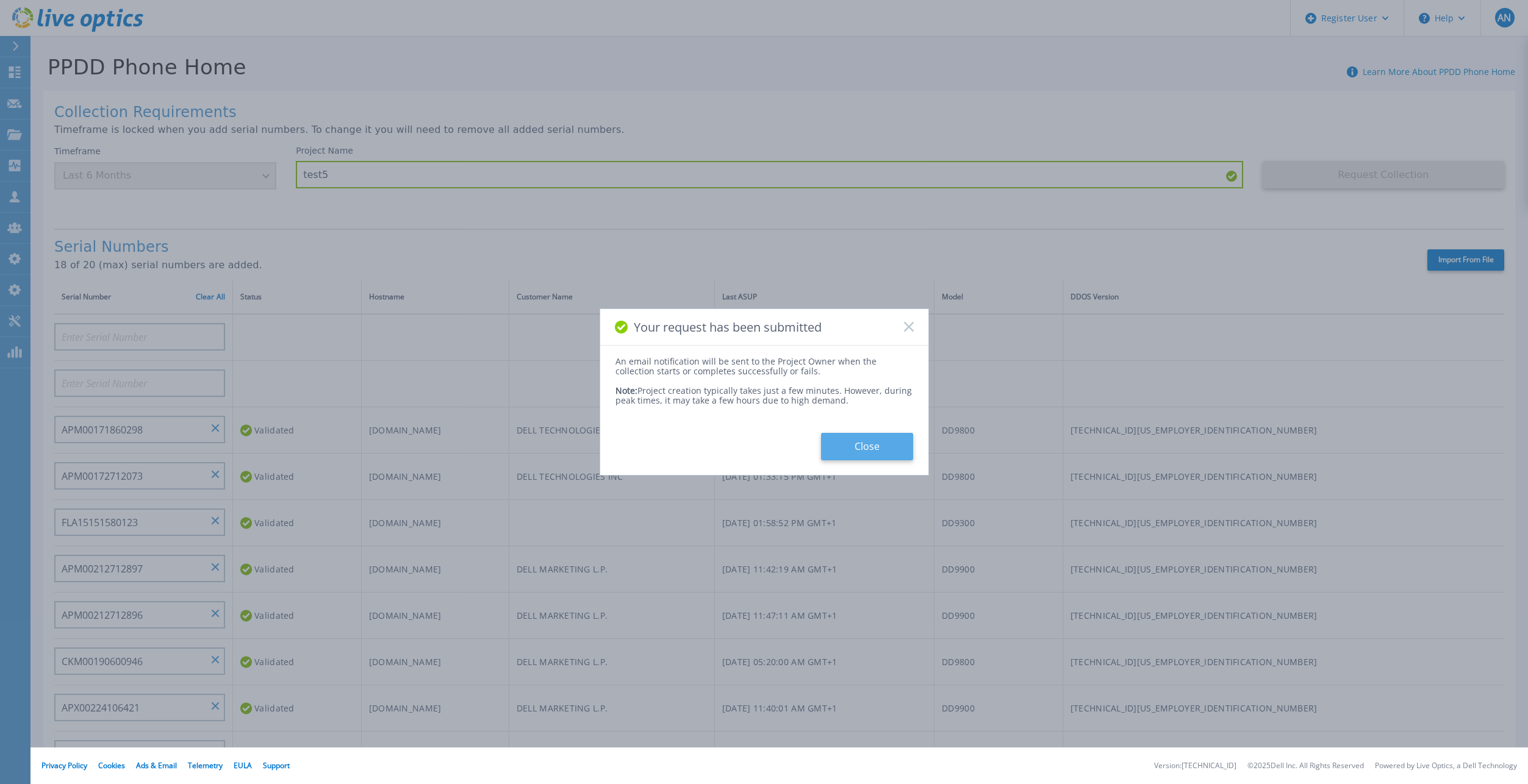
click at [887, 443] on button "Close" at bounding box center [867, 446] width 92 height 28
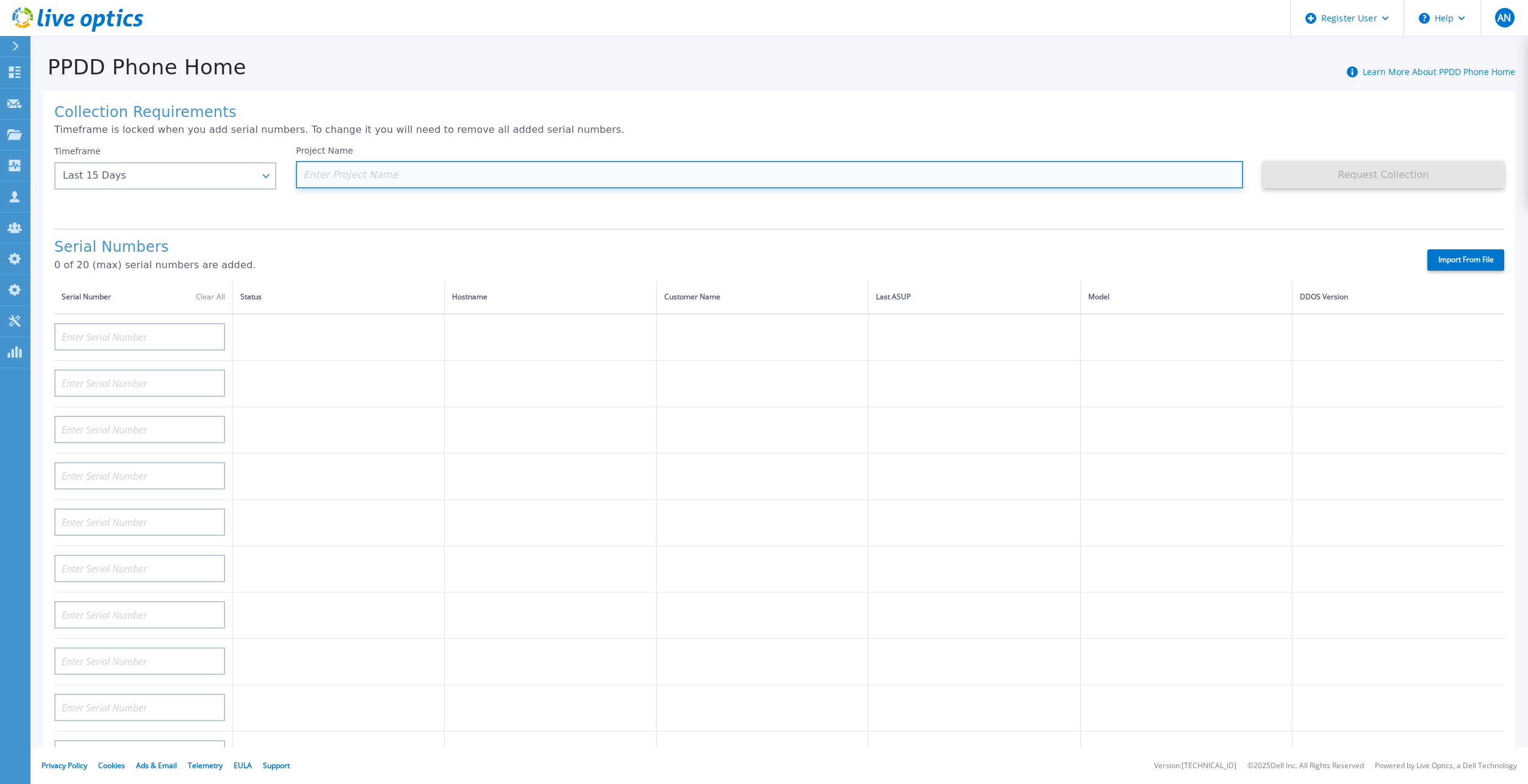
click at [414, 175] on input at bounding box center [769, 175] width 947 height 28
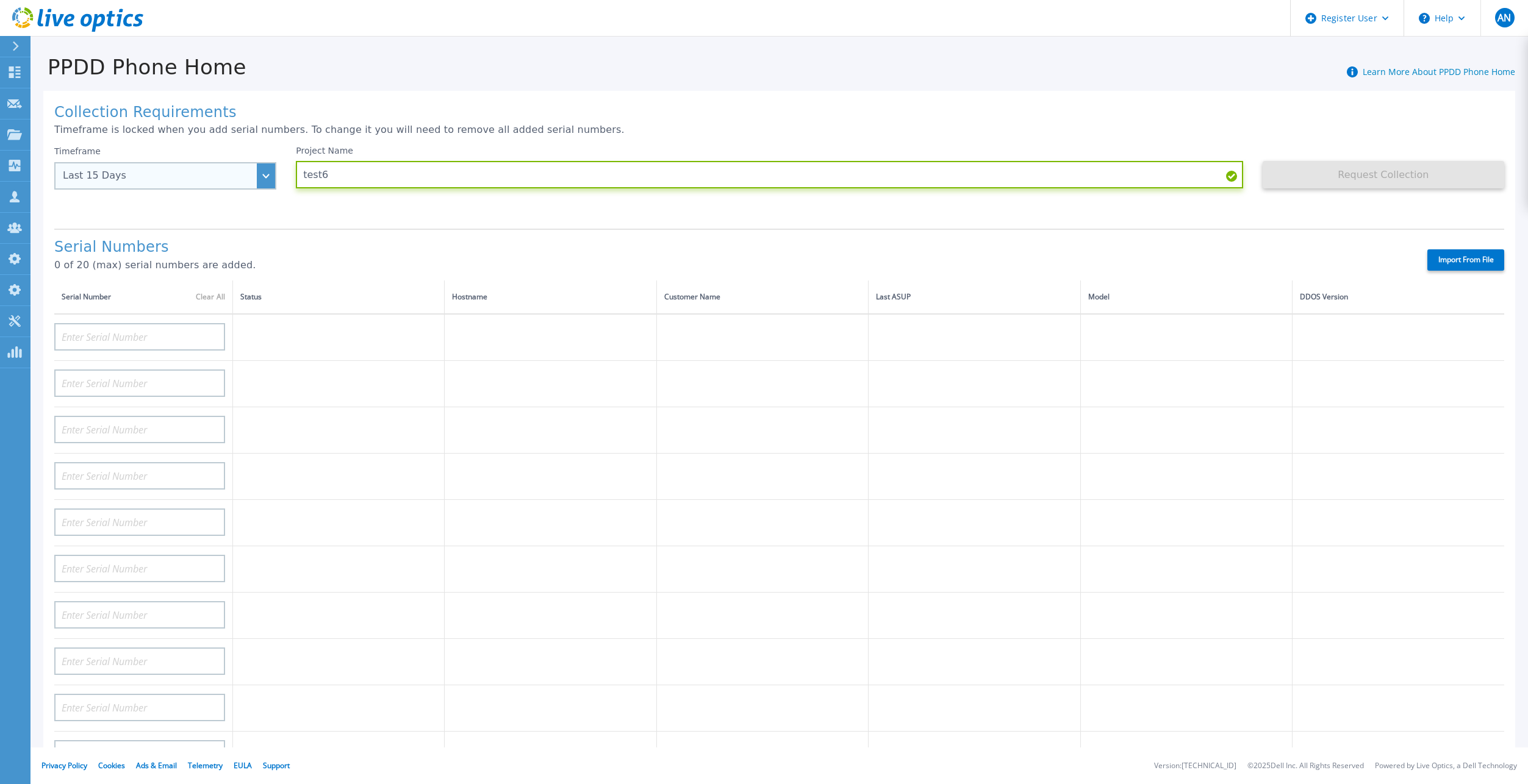
type input "test6"
drag, startPoint x: 124, startPoint y: 173, endPoint x: 117, endPoint y: 203, distance: 30.8
click at [124, 176] on div "Last 15 Days" at bounding box center [159, 176] width 192 height 11
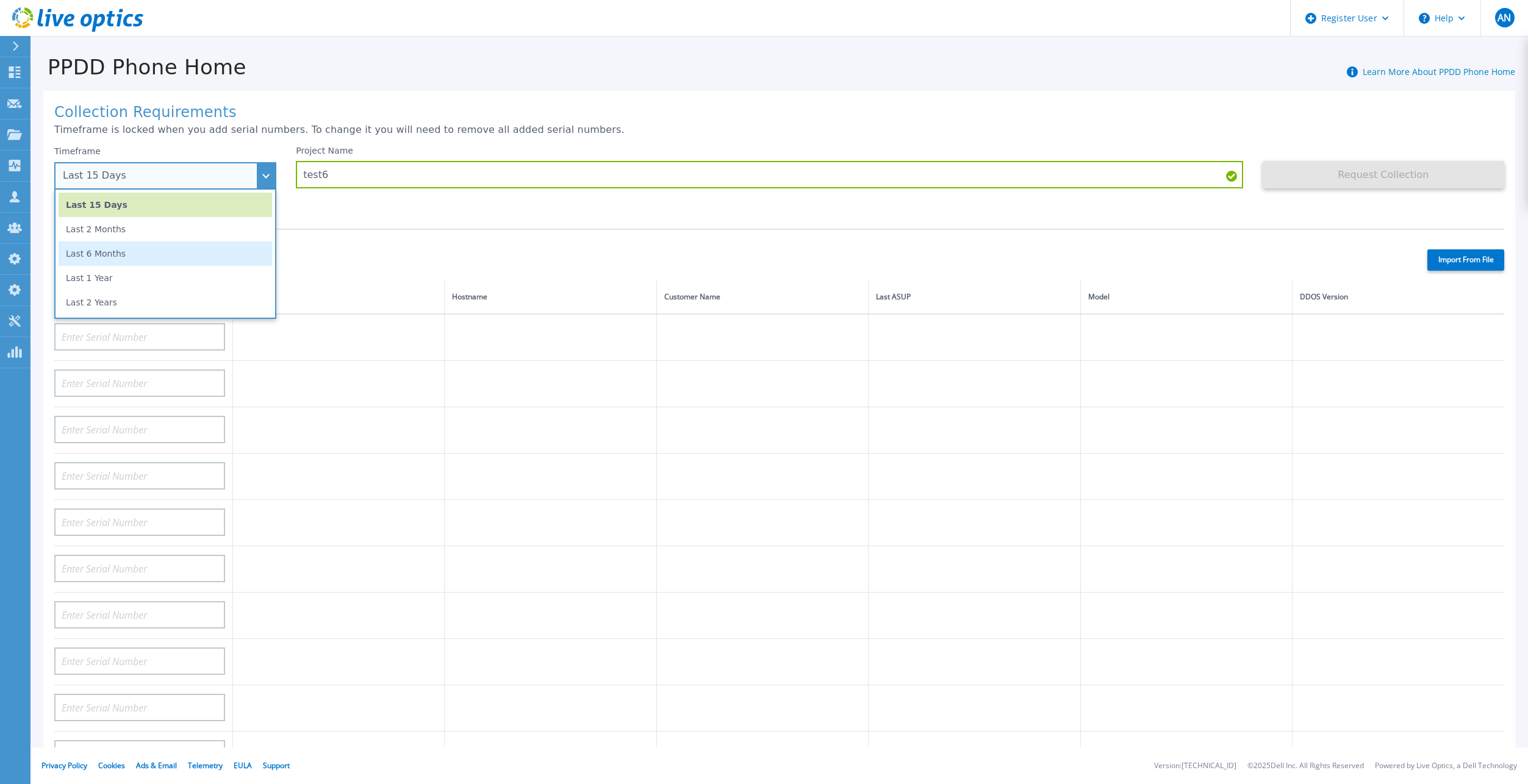
click at [111, 259] on li "Last 6 Months" at bounding box center [165, 254] width 213 height 25
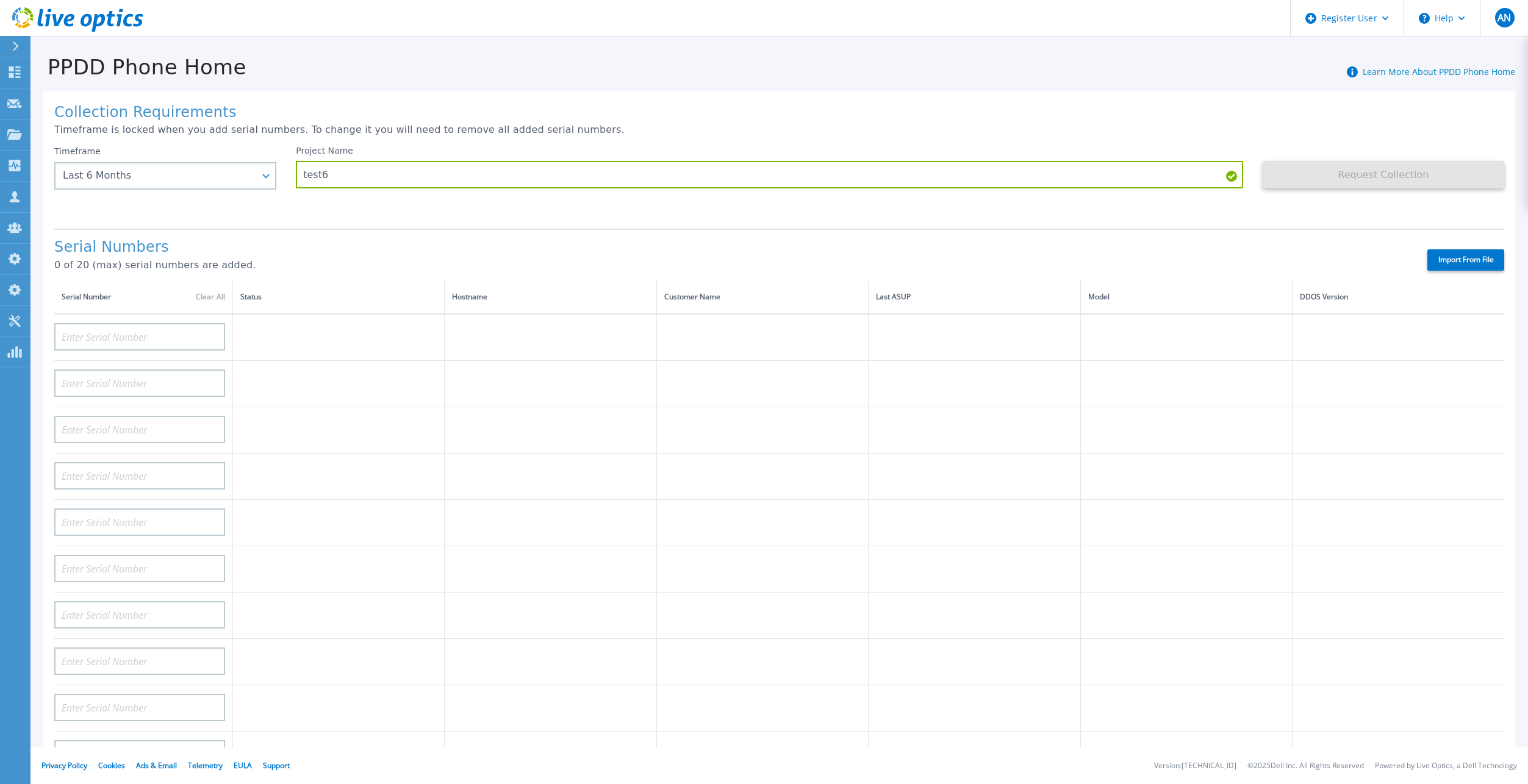
click at [1281, 208] on div "Collection Requirements Timeframe is locked when you add serial numbers. To cha…" at bounding box center [778, 435] width 1471 height 690
click at [1448, 268] on div "Serial Numbers 0 of 20 (max) serial numbers are added. Import From File" at bounding box center [779, 255] width 1450 height 52
click at [1450, 259] on label "Import From File" at bounding box center [1465, 260] width 77 height 21
click at [0, 0] on input "Import From File" at bounding box center [0, 0] width 0 height 0
type input "DE400242105737"
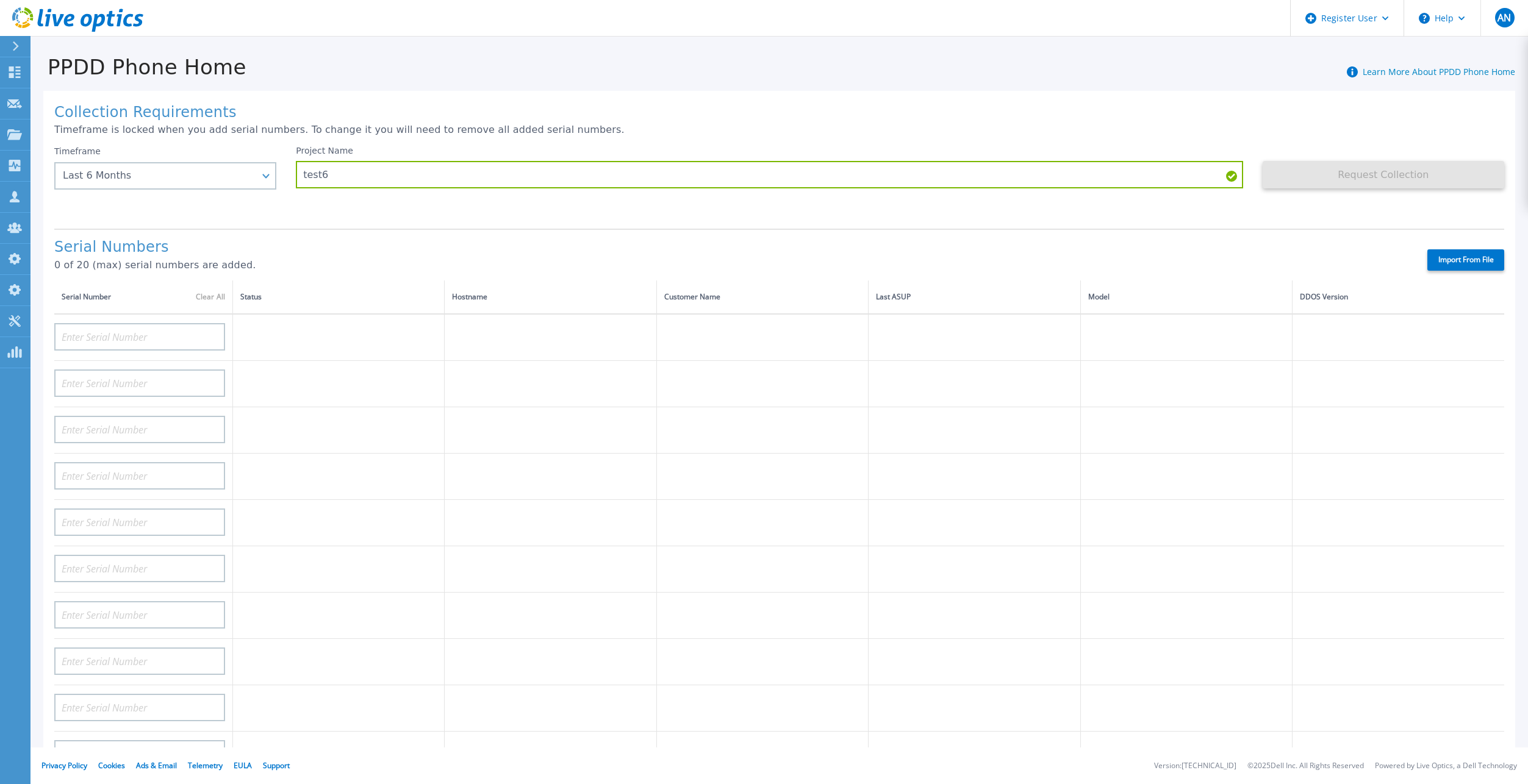
type input "DE400242803893"
type input "CRK00250511603"
type input "CRK00250511602"
type input "DE404211107365"
type input "DE408220826521"
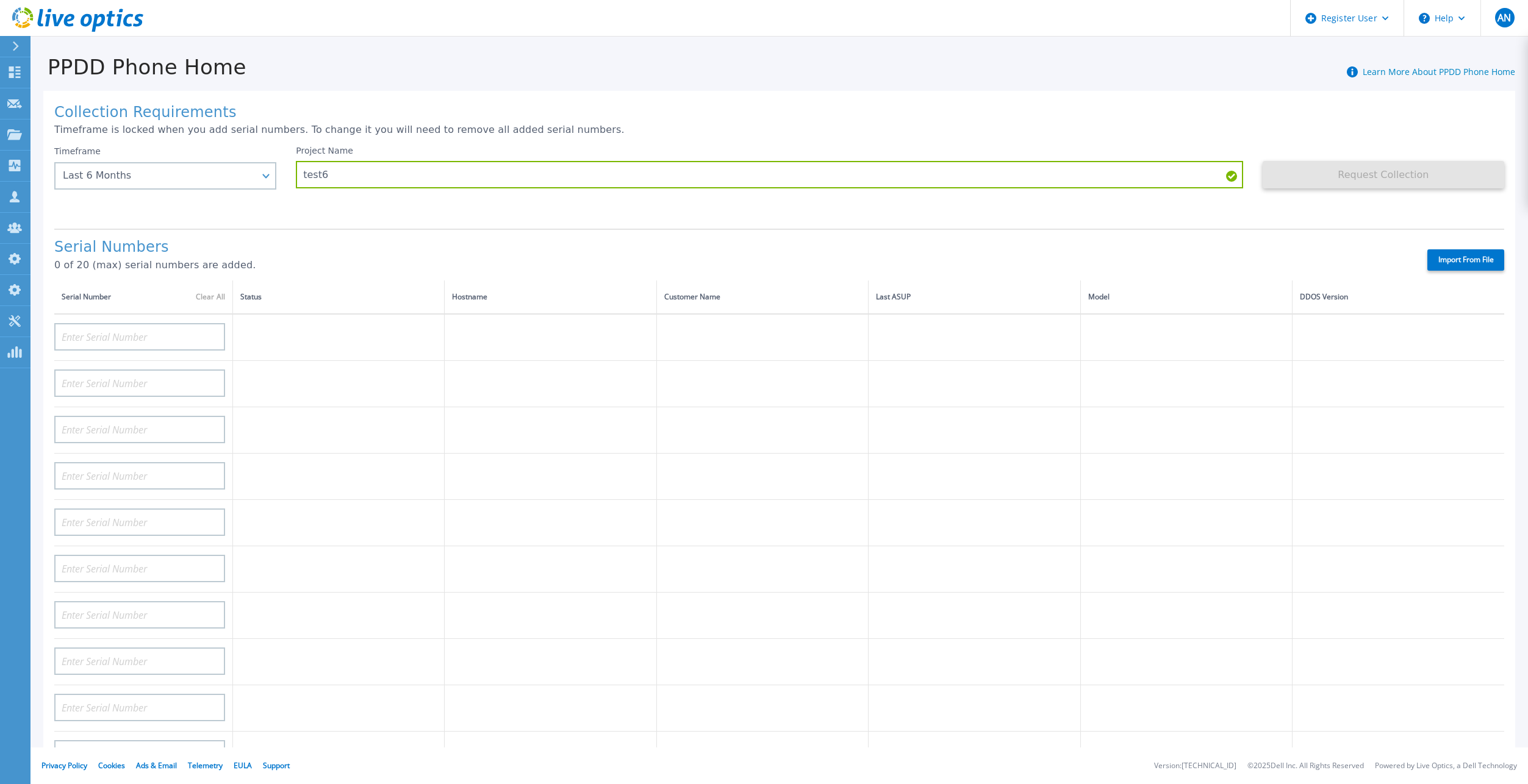
type input "DE413232436327"
type input "DE415235015854"
type input "DE411225185246"
type input "CKM00193003831"
type input "CKM00203002102"
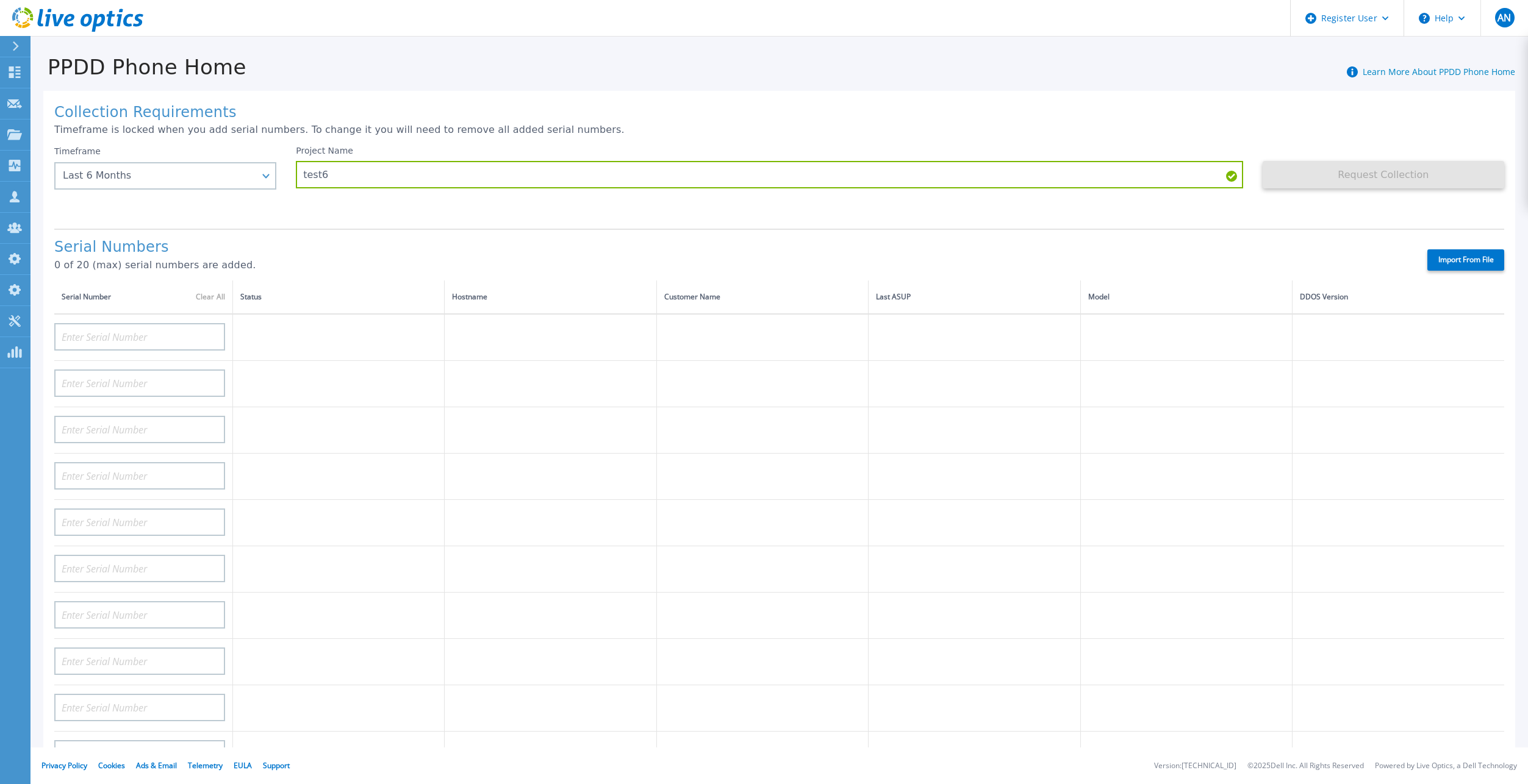
type input "CKM00172801558"
type input "DE406213721237"
type input "CKM00182500926"
type input "DE409221930917"
type input "CKM00201400775"
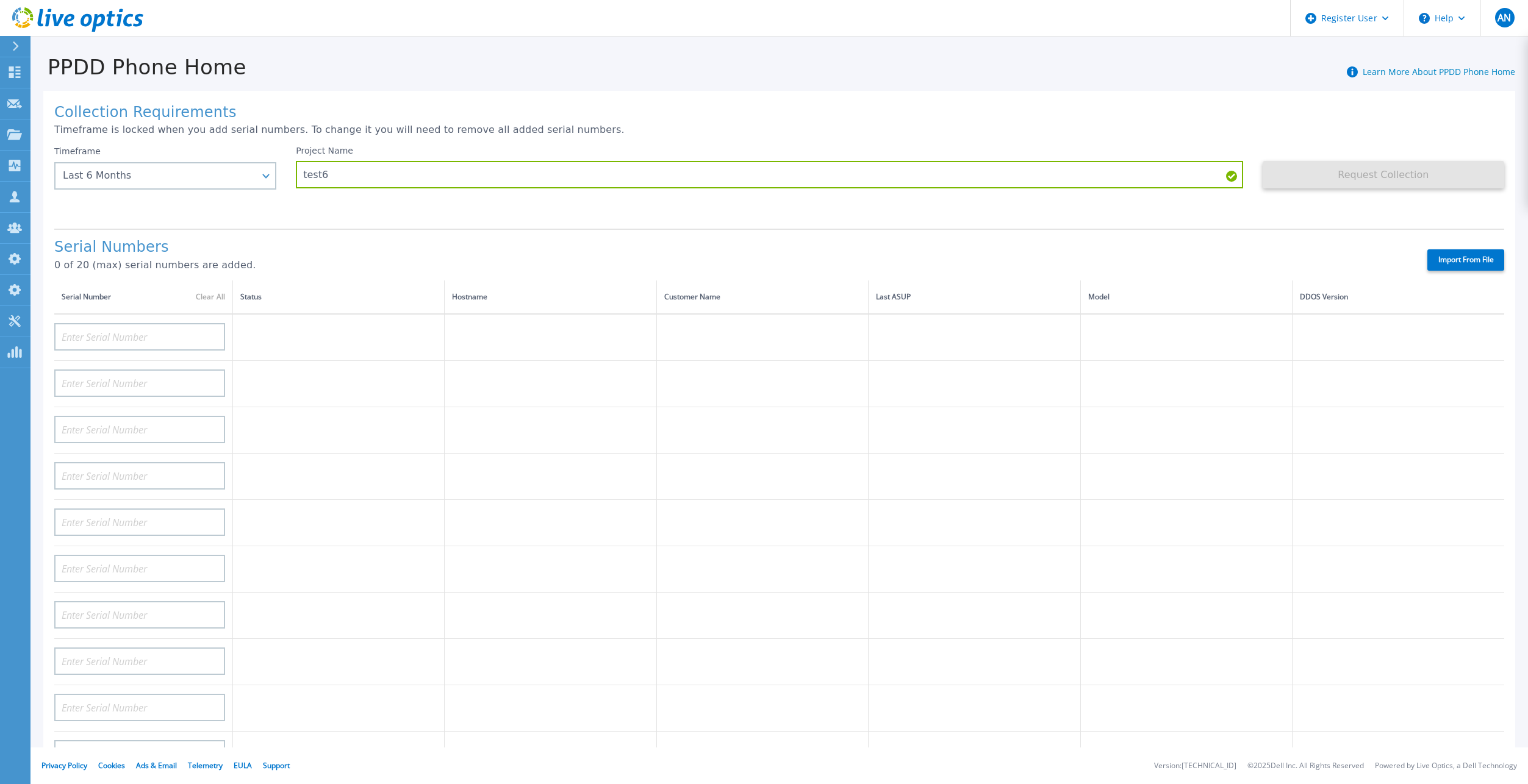
type input "CKM00191300223"
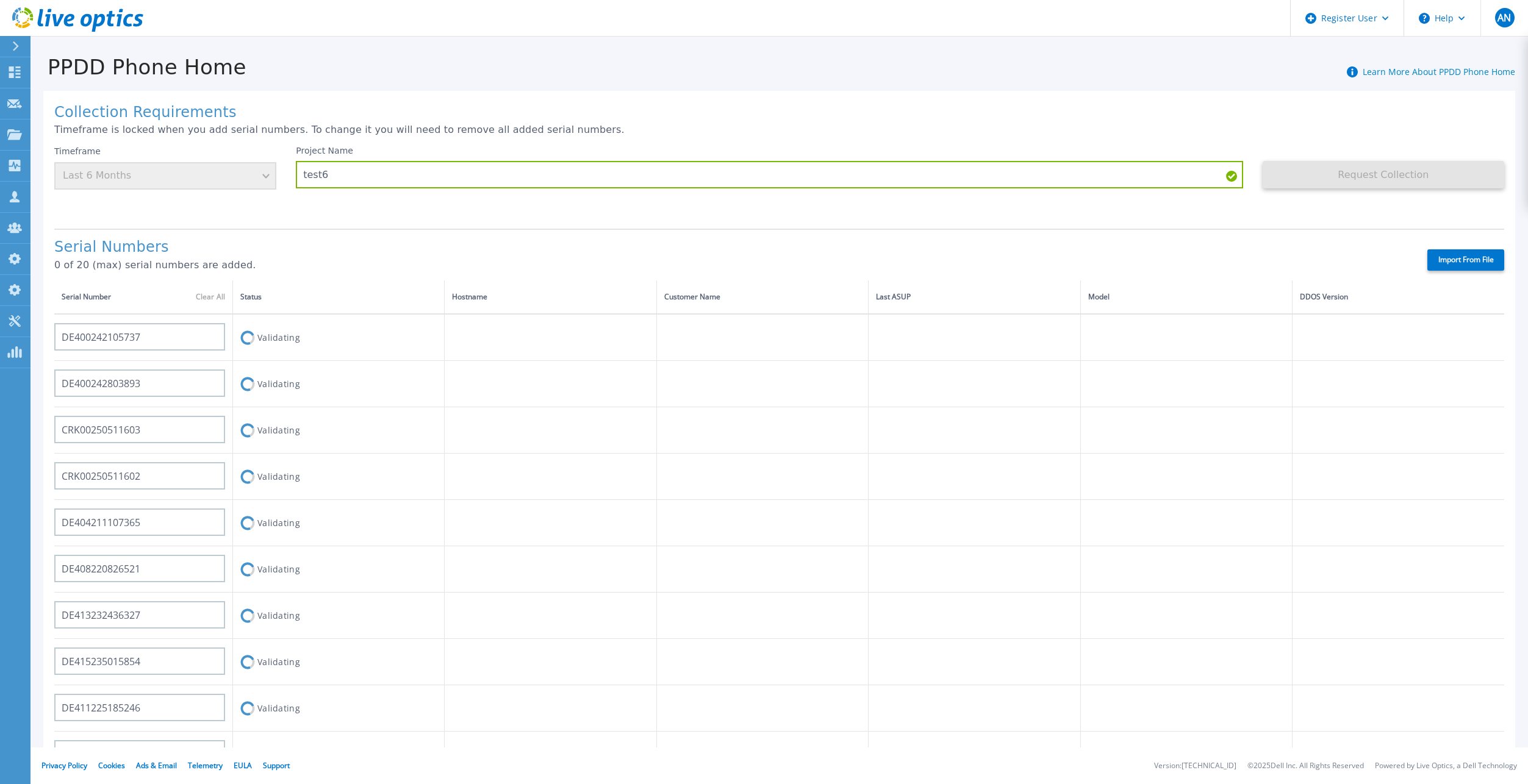
click at [299, 138] on div "Collection Requirements Timeframe is locked when you add serial numbers. To cha…" at bounding box center [778, 435] width 1471 height 690
click at [361, 243] on h1 "Serial Numbers" at bounding box center [222, 248] width 335 height 17
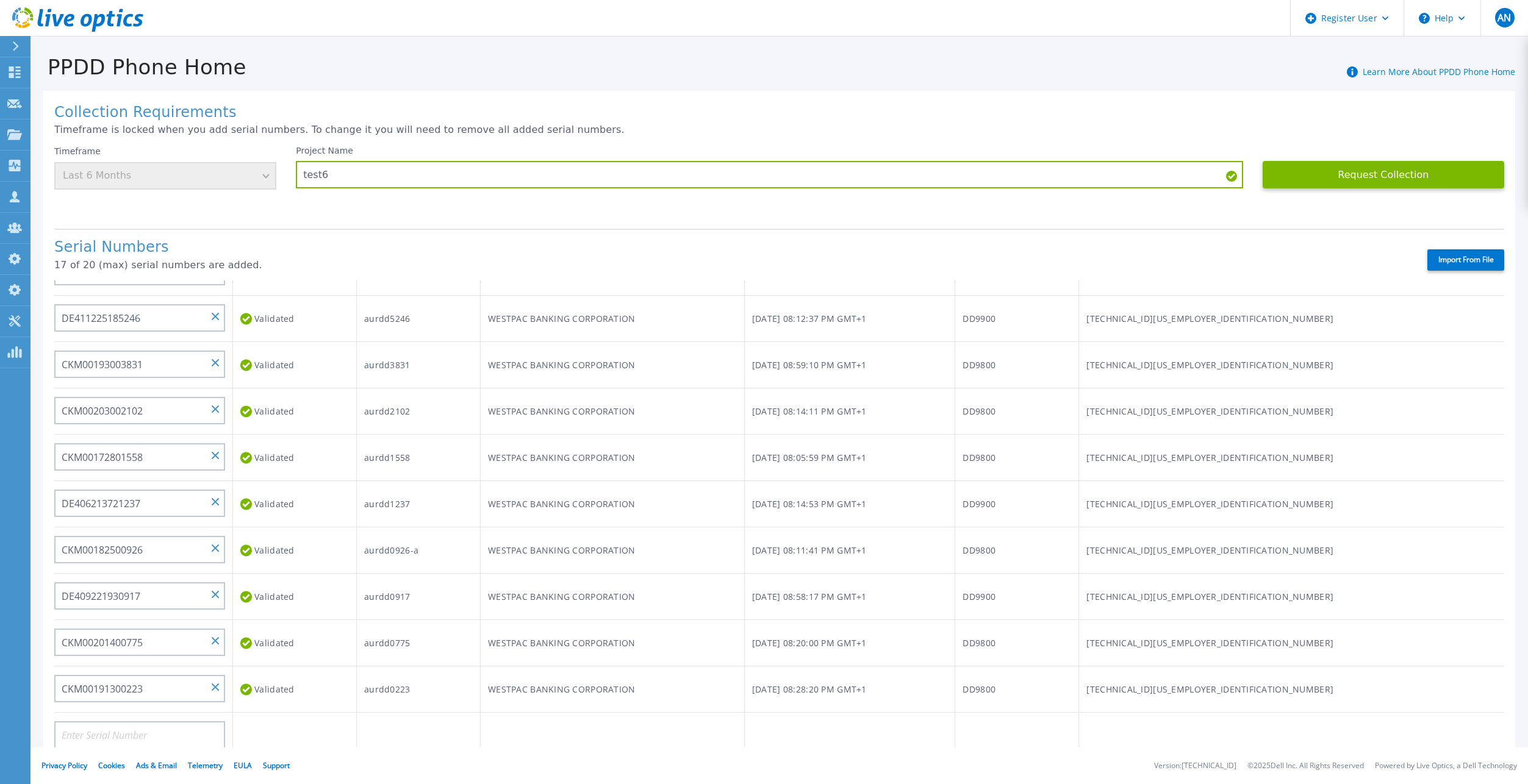
scroll to position [489, 0]
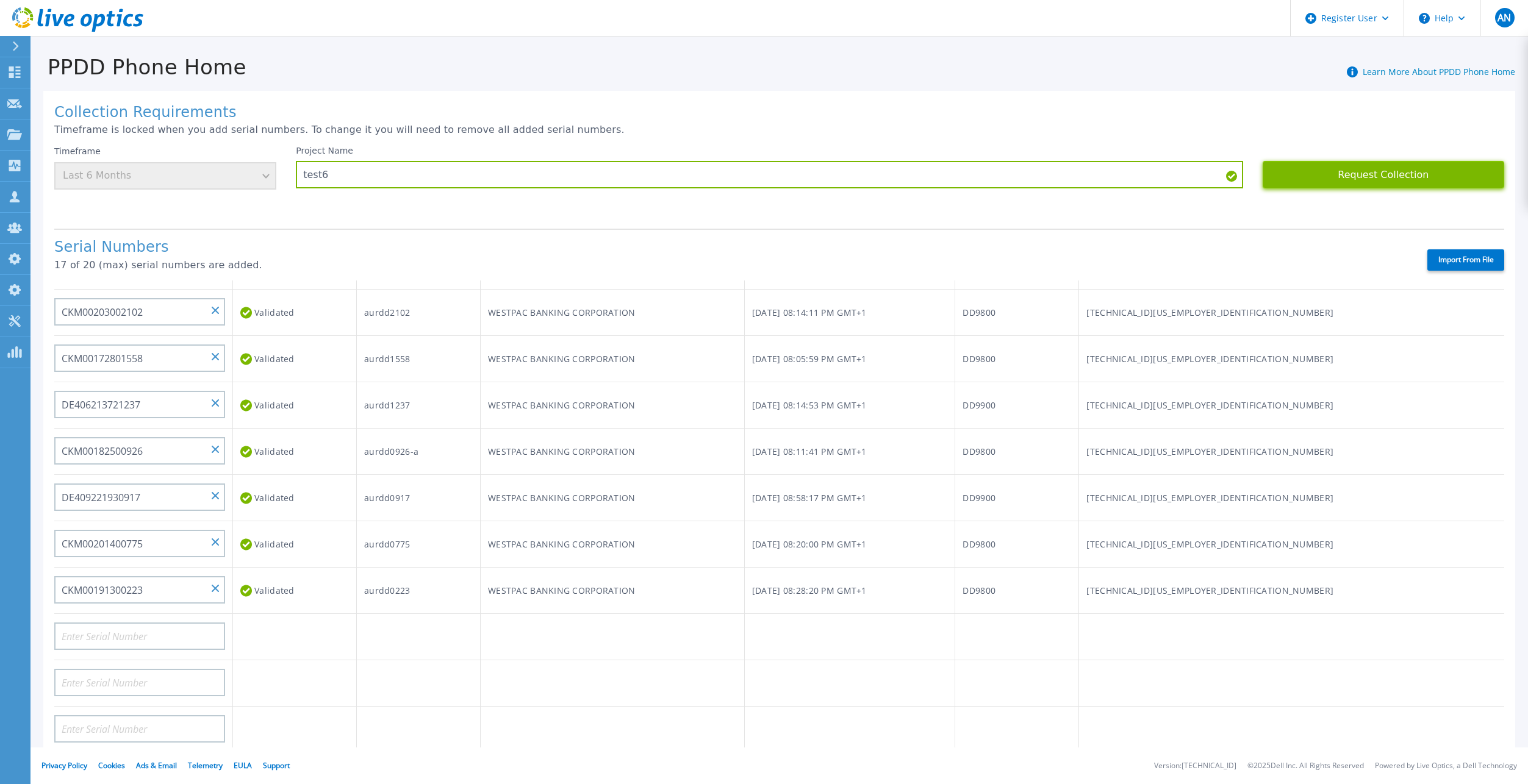
click at [1368, 171] on button "Request Collection" at bounding box center [1383, 175] width 242 height 28
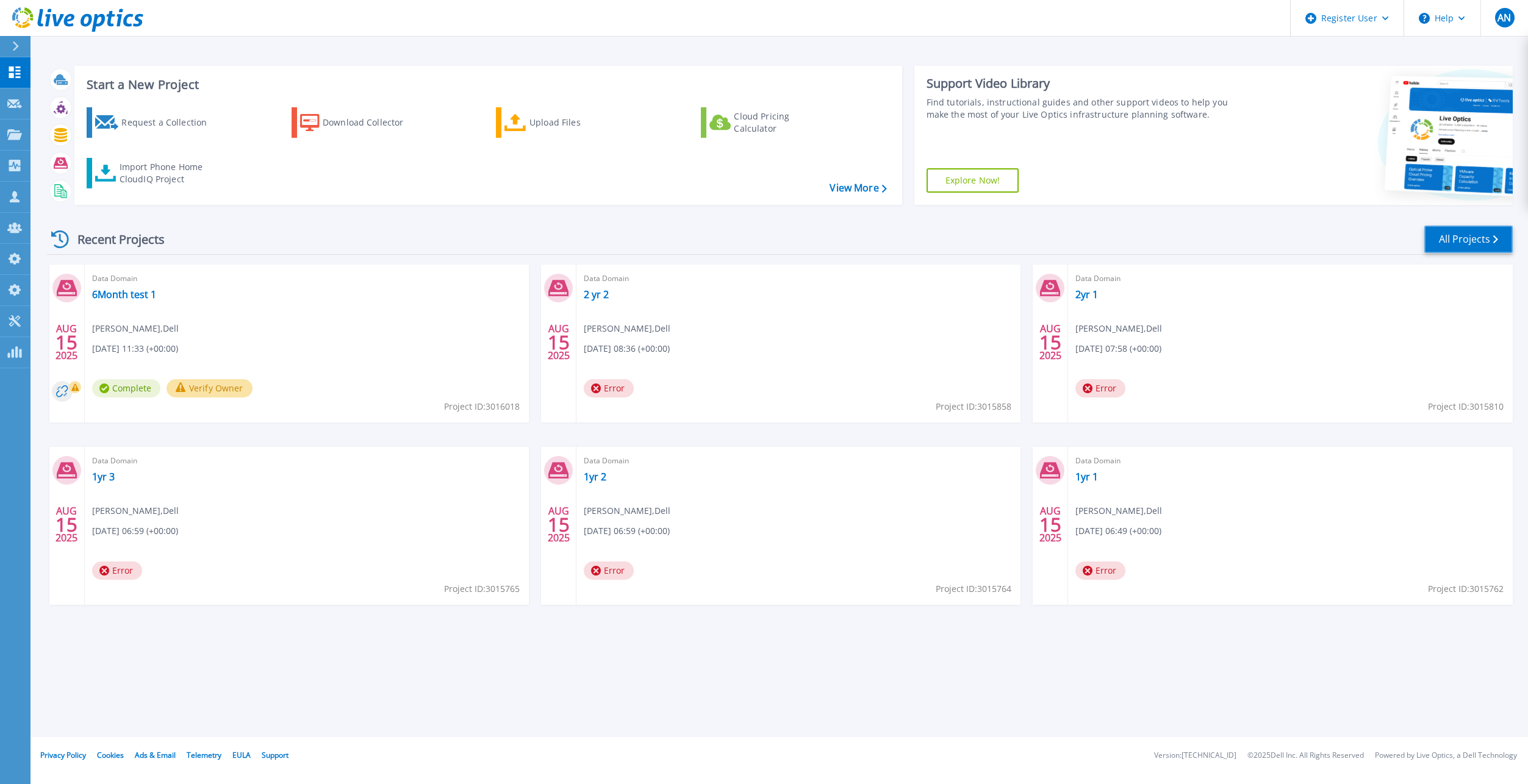
click at [1494, 226] on link "All Projects" at bounding box center [1468, 239] width 88 height 28
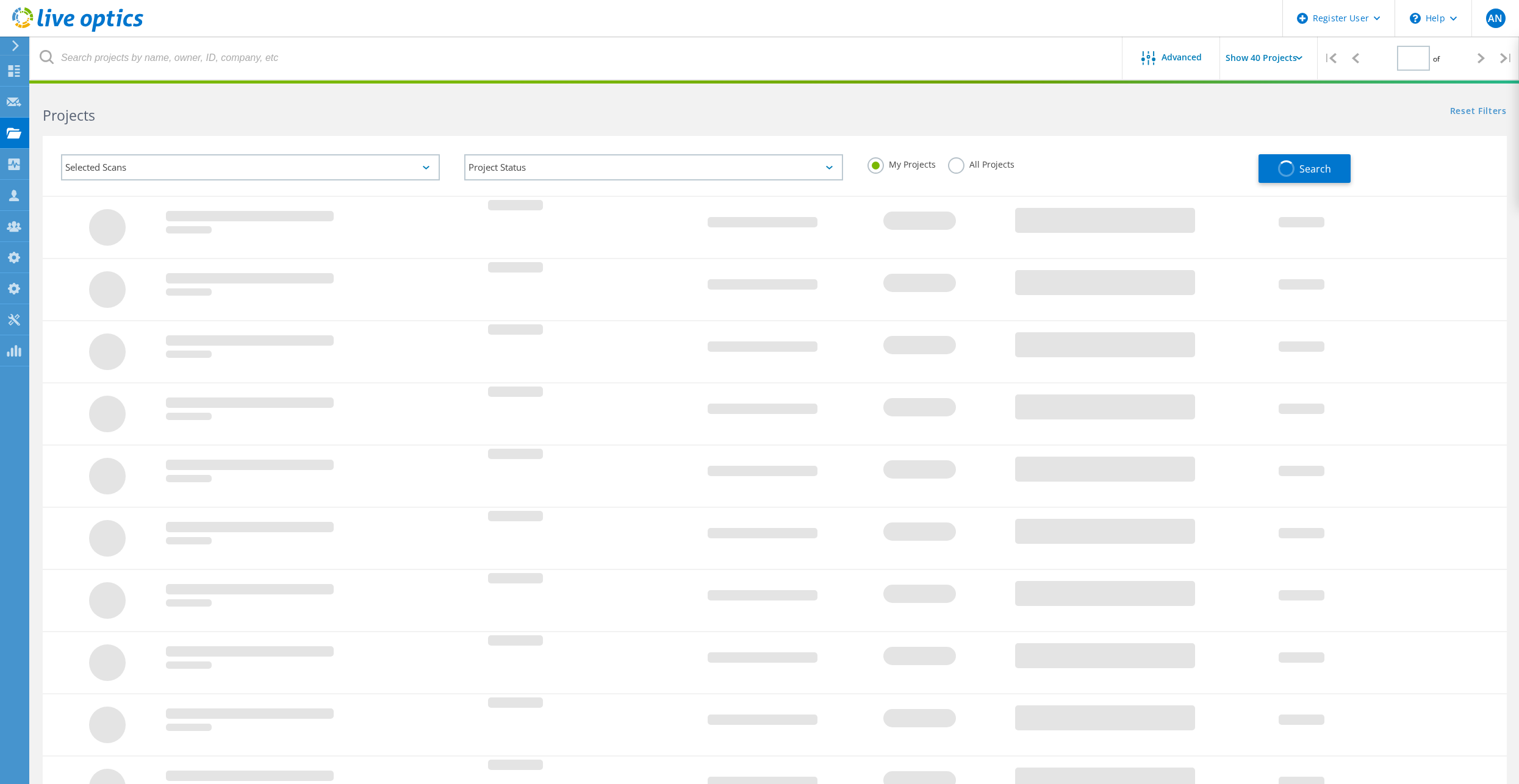
type input "1"
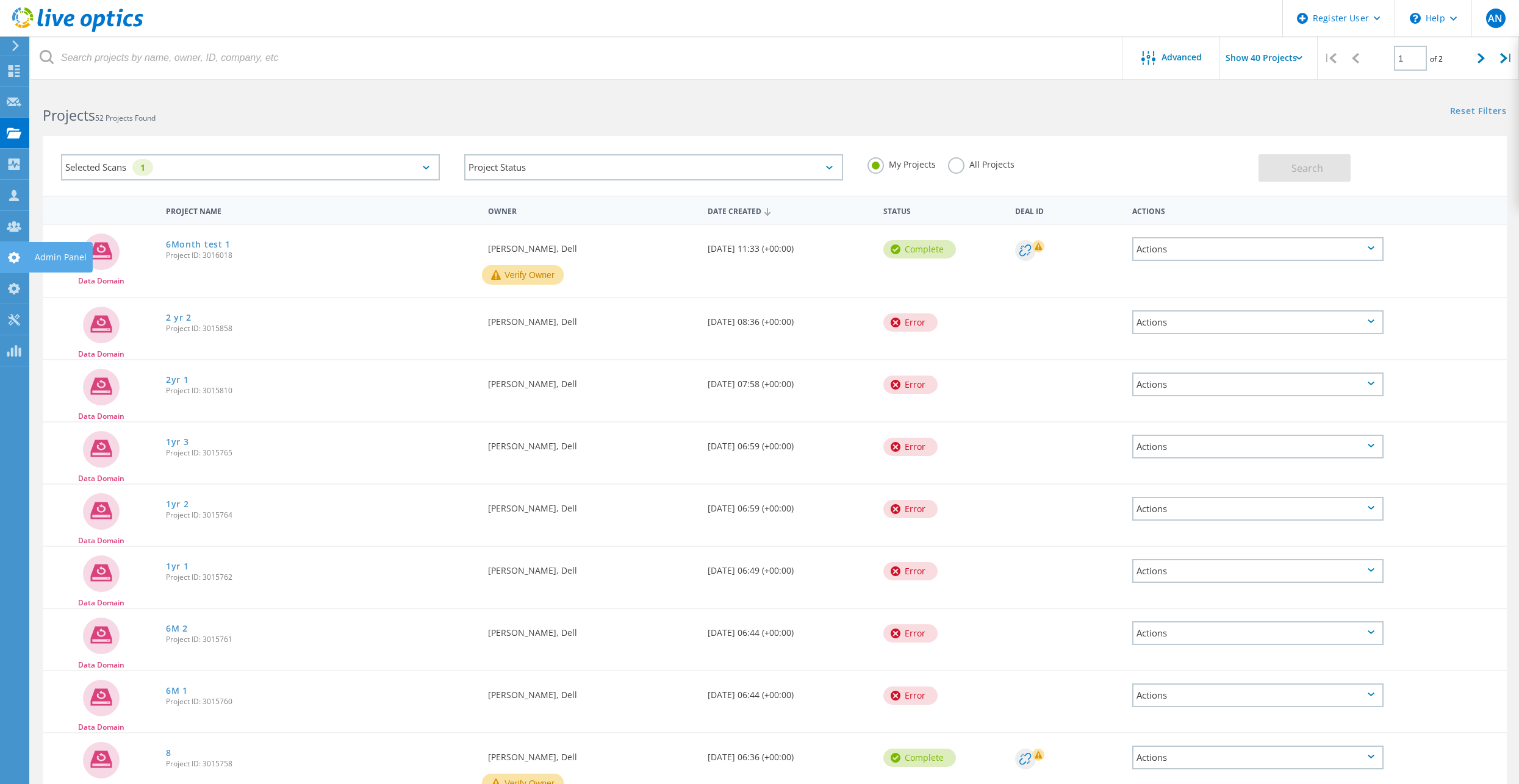
click at [13, 255] on use at bounding box center [14, 257] width 12 height 12
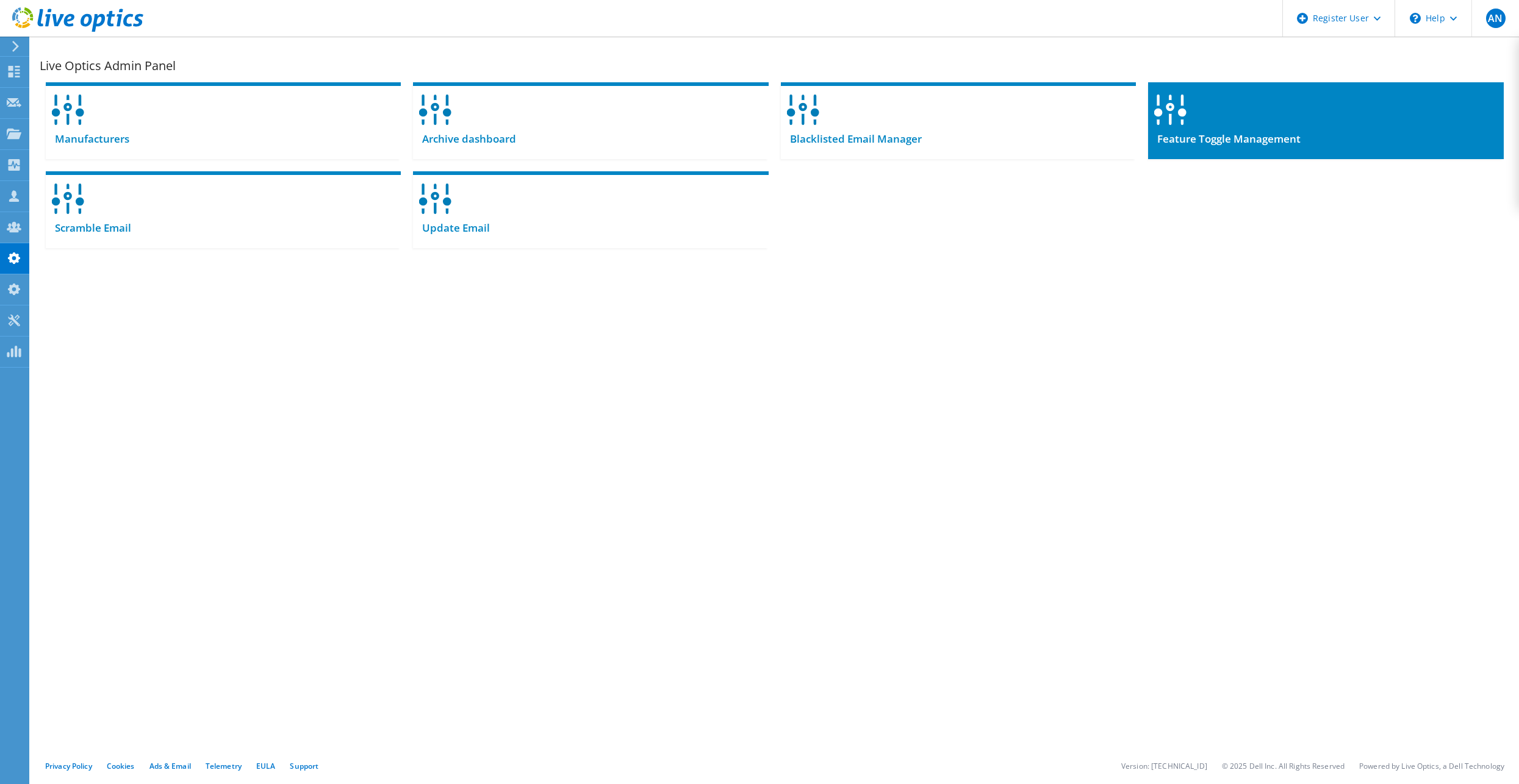
click at [1237, 153] on div "Feature Toggle Management" at bounding box center [1326, 143] width 355 height 30
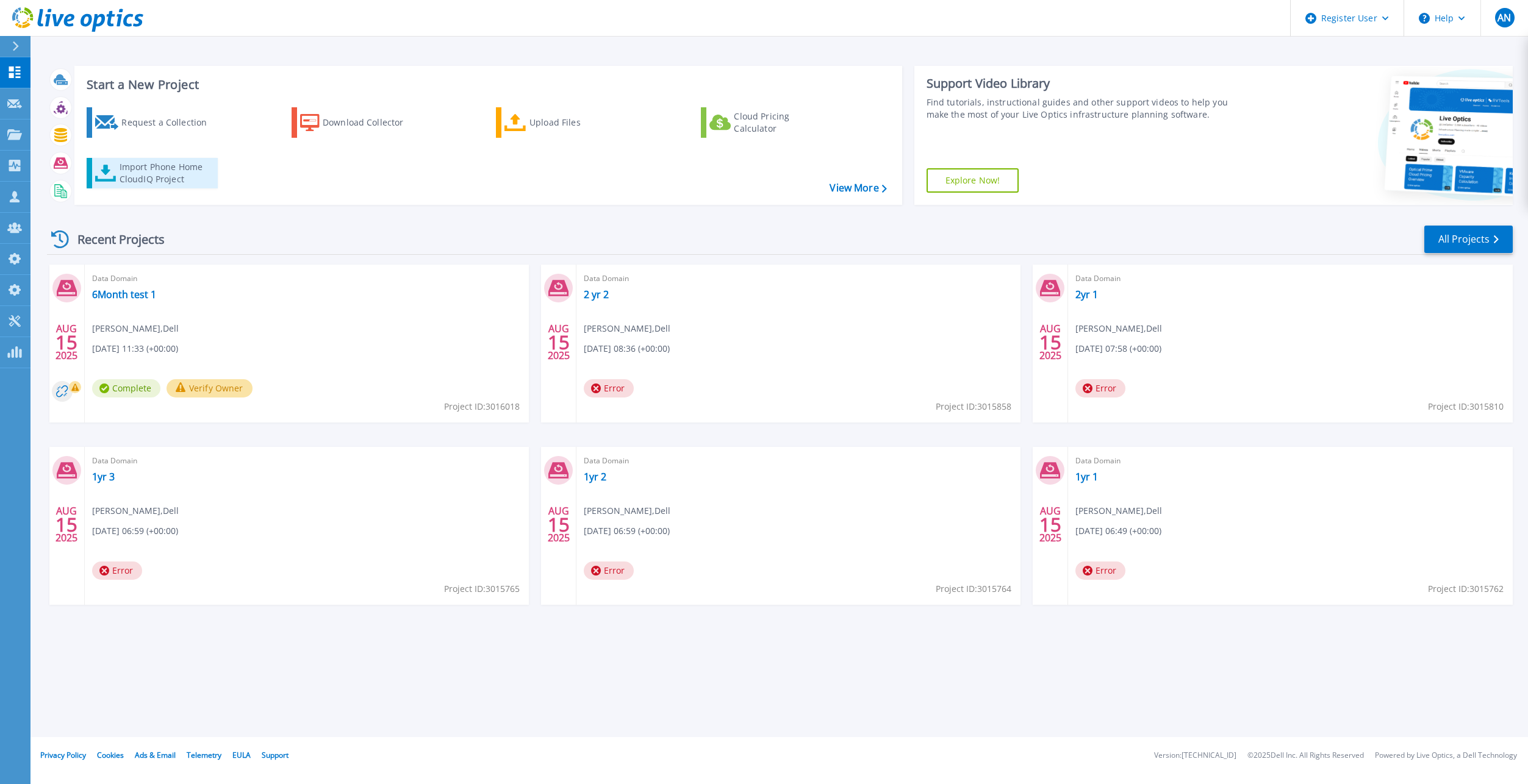
click at [187, 171] on div "Import Phone Home CloudIQ Project" at bounding box center [167, 173] width 95 height 25
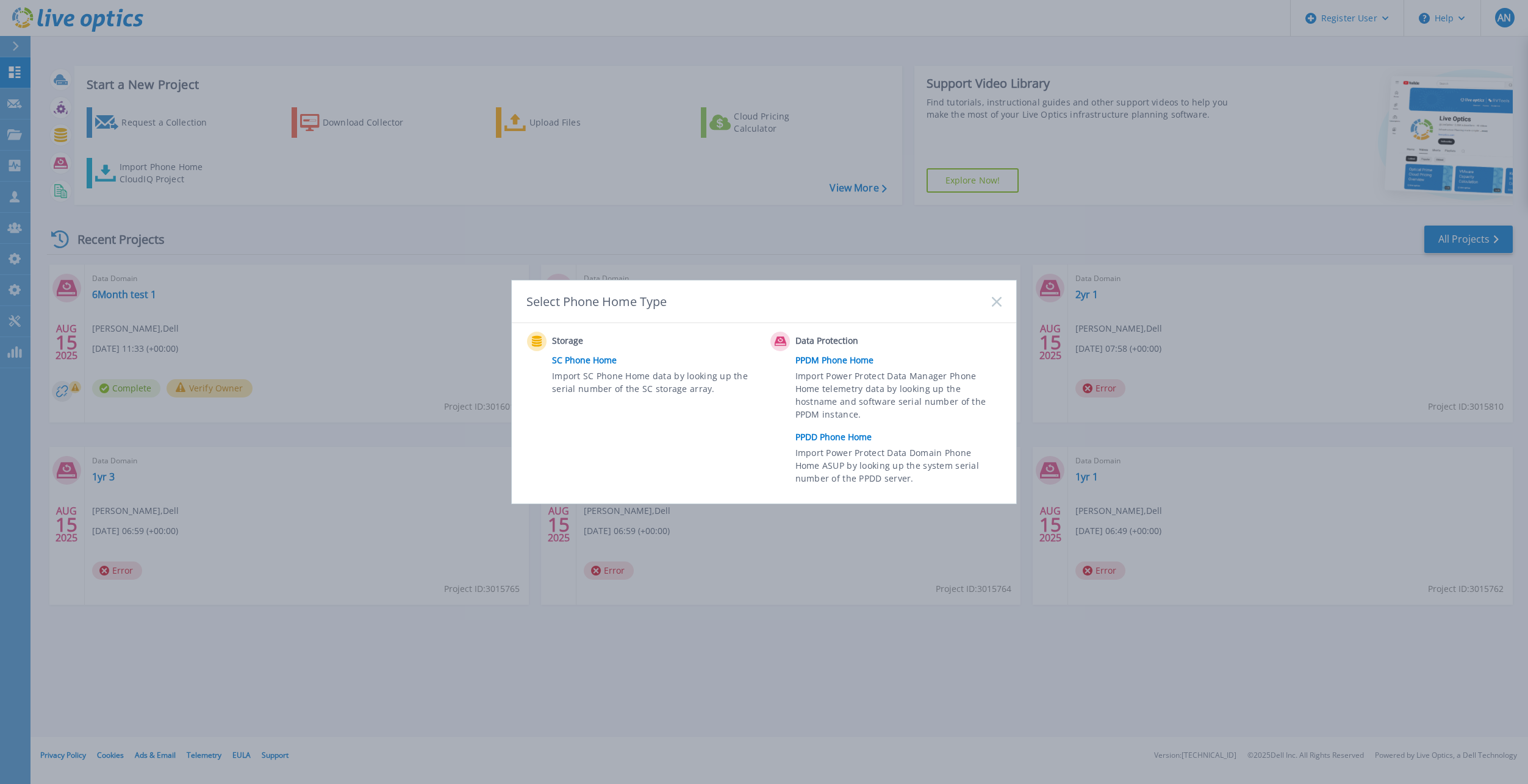
click at [812, 435] on link "PPDD Phone Home" at bounding box center [901, 437] width 213 height 18
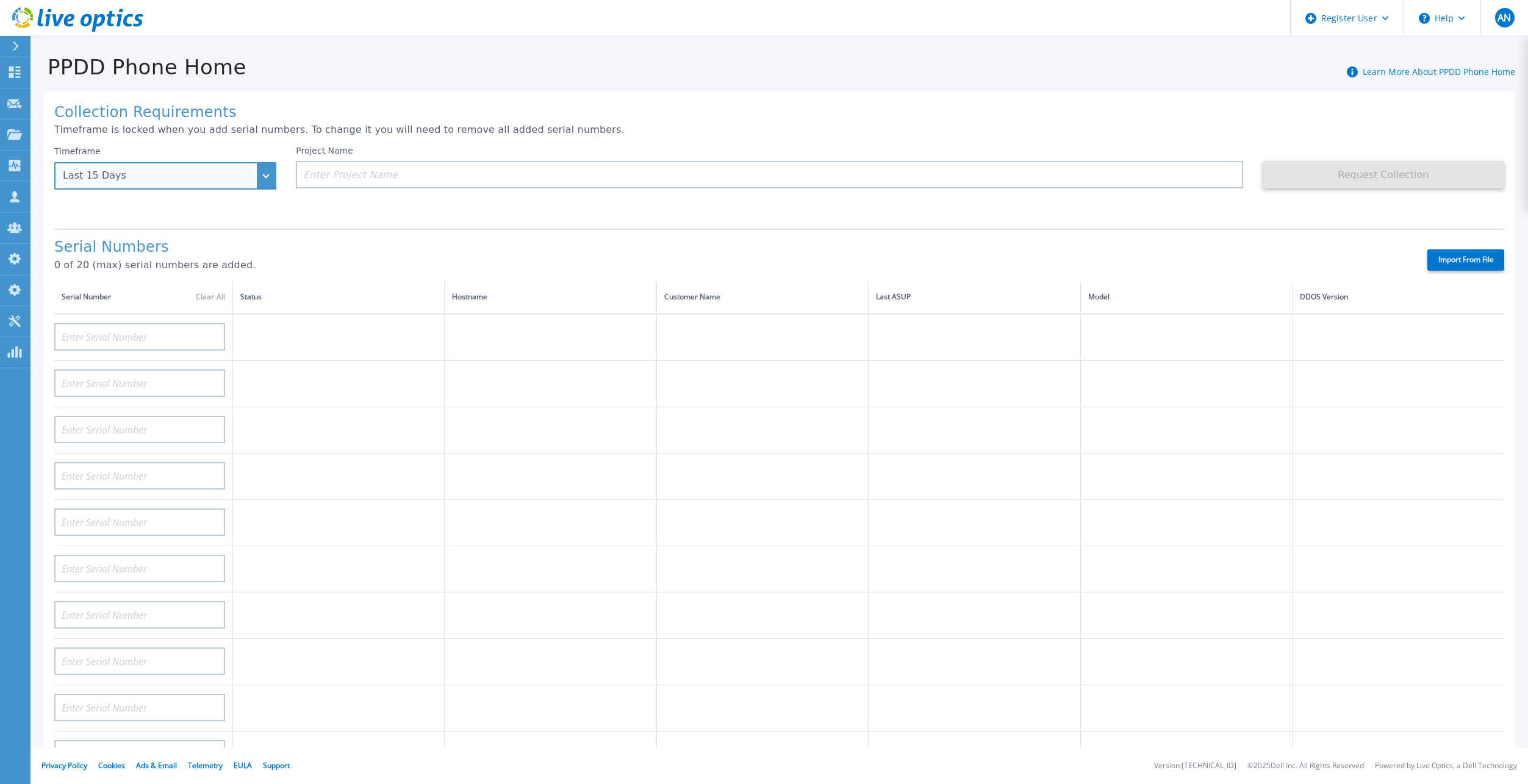
click at [246, 185] on div "Last 15 Days" at bounding box center [165, 176] width 222 height 28
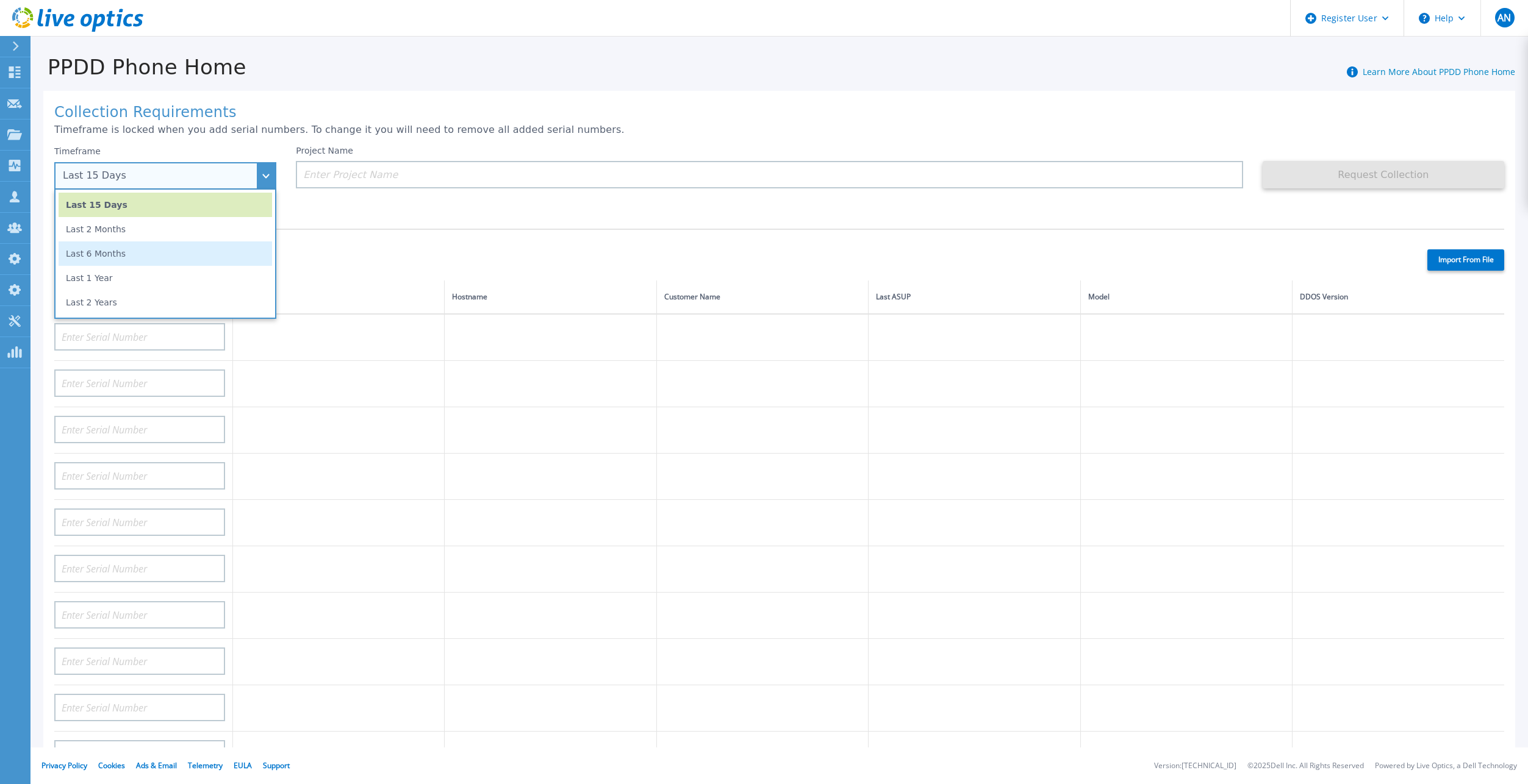
click at [179, 246] on li "Last 6 Months" at bounding box center [165, 254] width 213 height 25
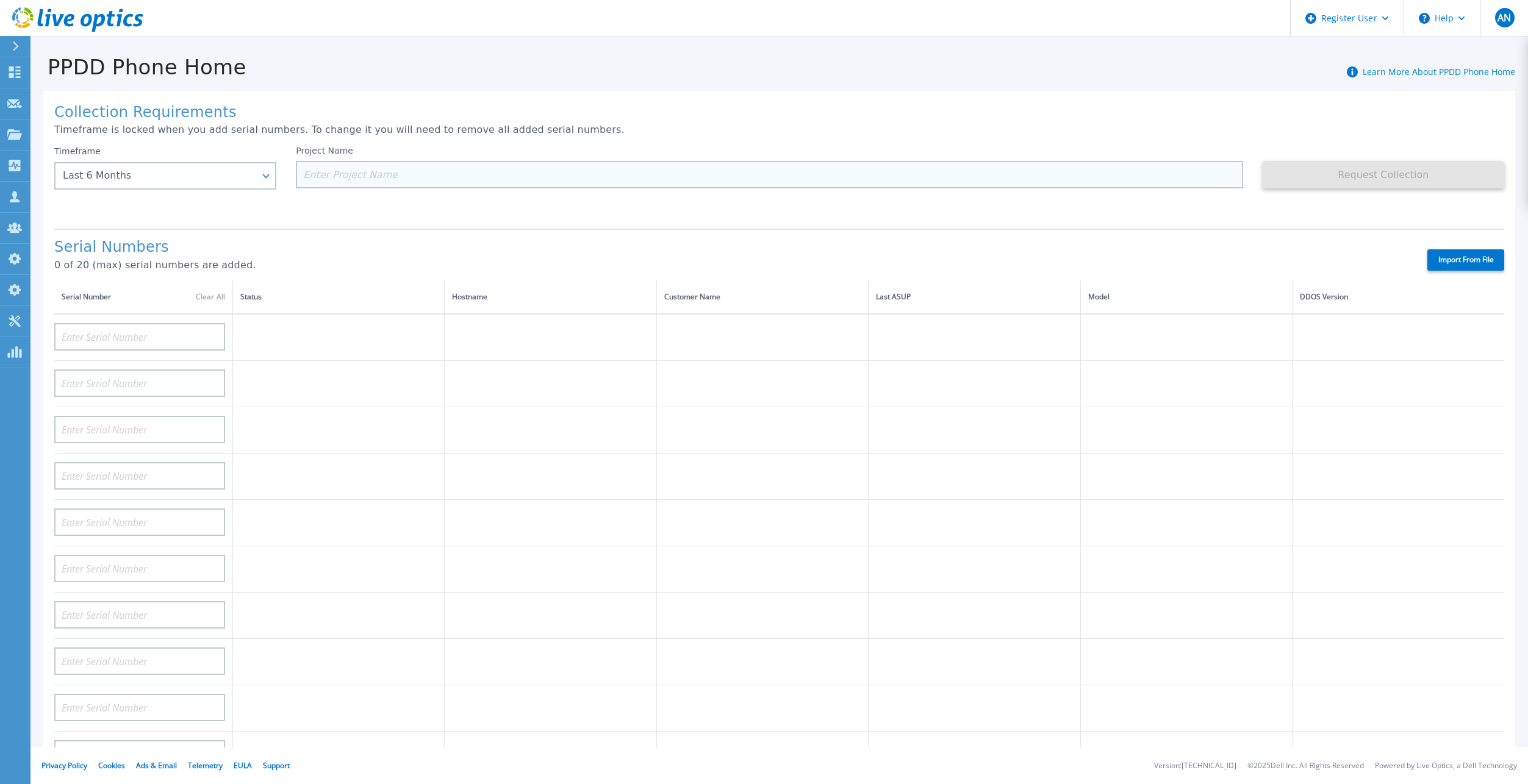
click at [1017, 179] on input at bounding box center [769, 175] width 947 height 28
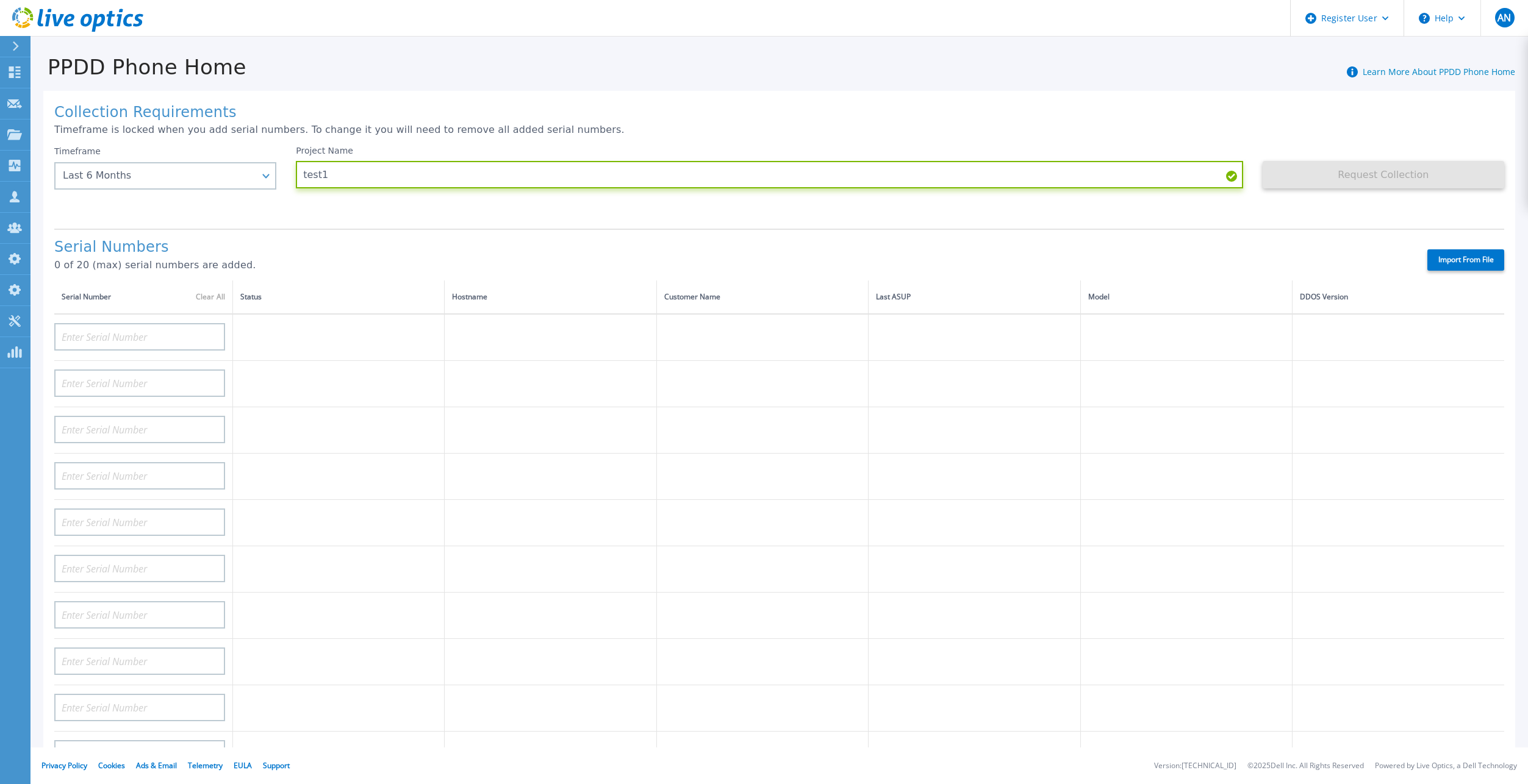
type input "test1"
click at [1471, 234] on div "Serial Numbers 0 of 20 (max) serial numbers are added. Import From File" at bounding box center [779, 255] width 1450 height 52
click at [1467, 249] on label "Import From File" at bounding box center [1465, 260] width 77 height 21
click at [0, 0] on input "Import From File" at bounding box center [0, 0] width 0 height 0
type input "APX00221800533"
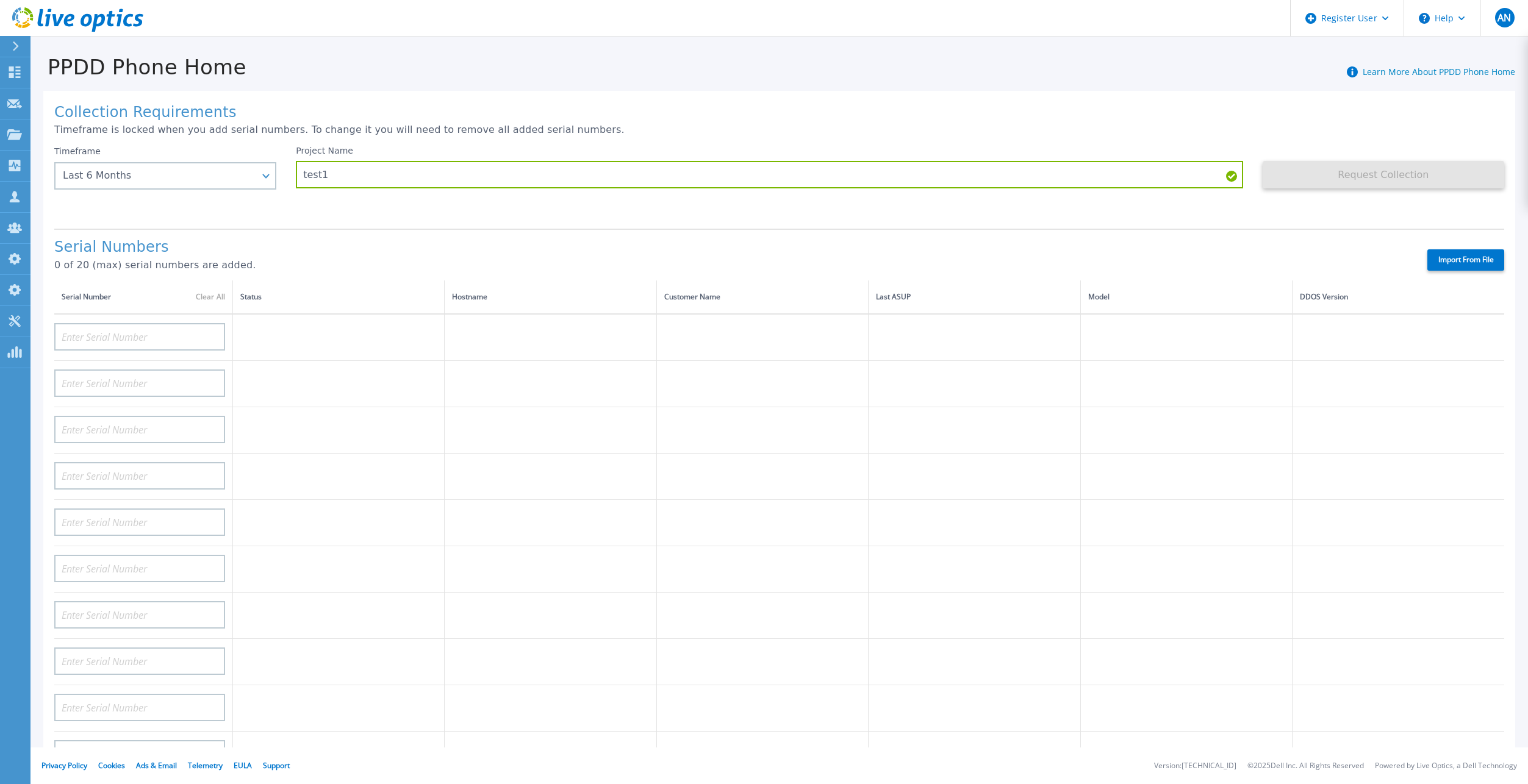
type input "APM00213010983"
type input "APM00212610953"
type input "APM00171407050"
type input "APM00172026365"
type input "APX00232503746"
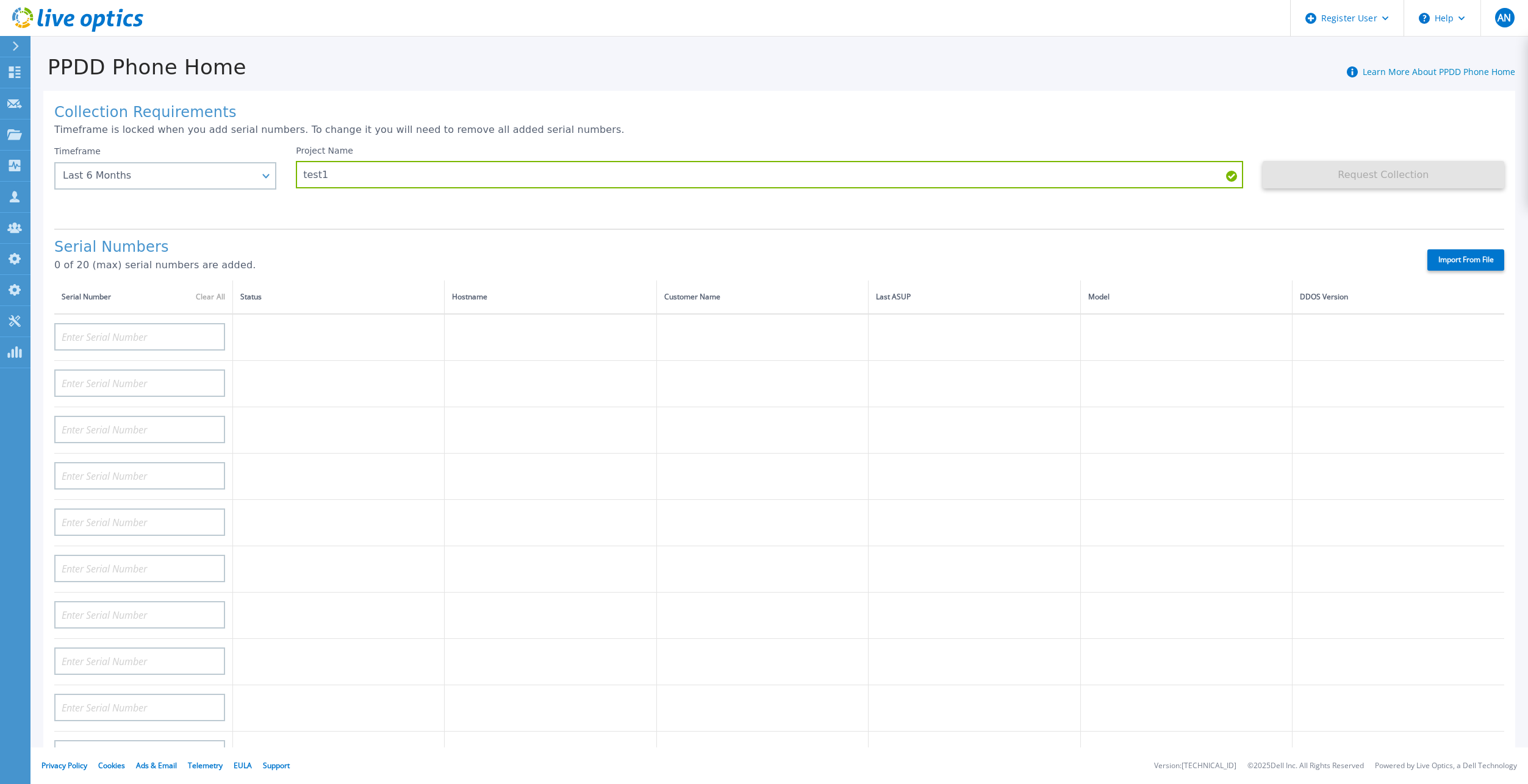
type input "APM00182420989"
type input "APX00232503743"
type input "APM00181610916"
type input "APM00212512758"
type input "APM00211507774"
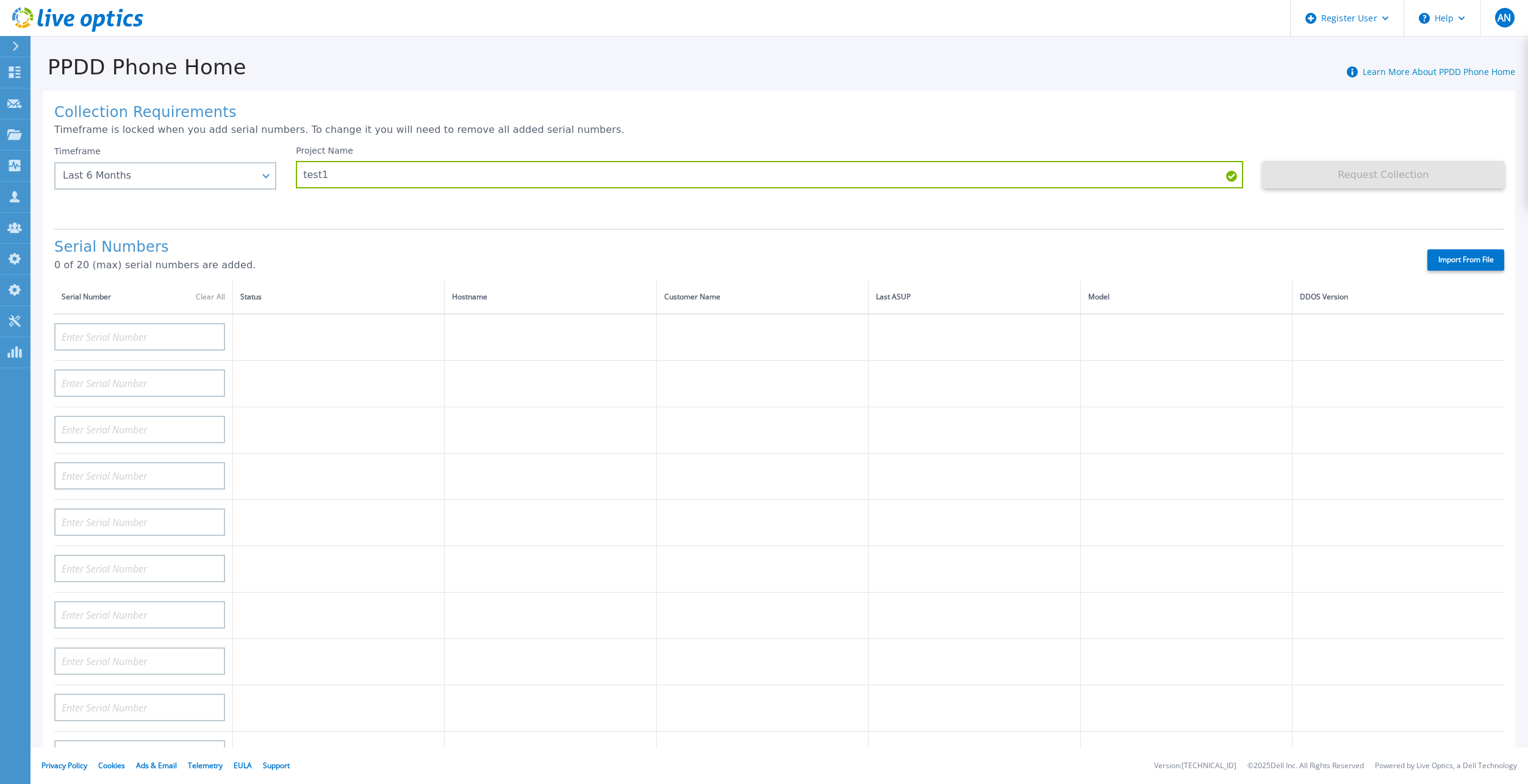
type input "APM00214907933"
type input "APM00171860298"
type input "TF3J4180100172"
type input "APM00200924903"
type input "APM00212722051"
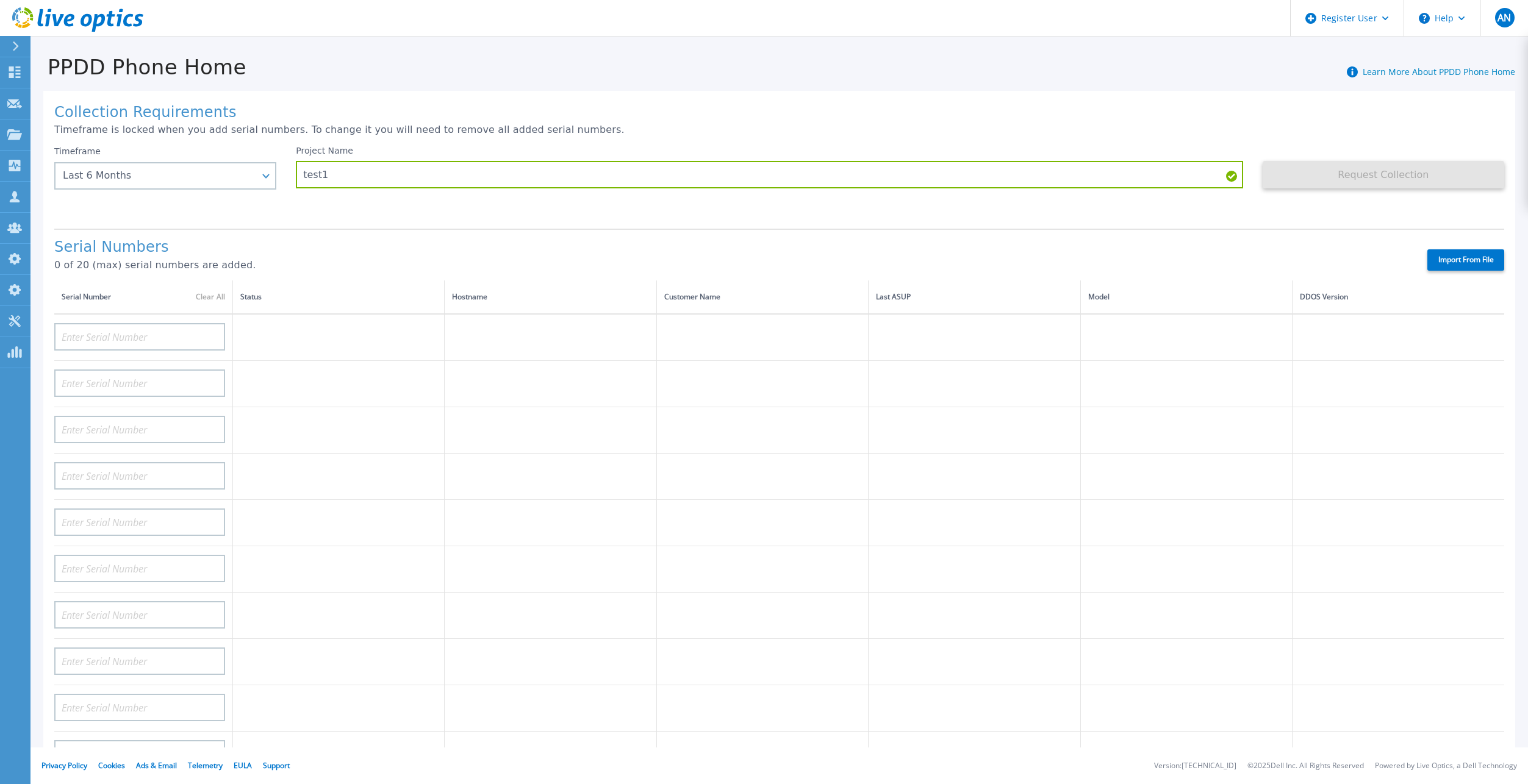
type input "APM00203219154"
type input "APM00182527487"
type input "APM00212018360"
type input "APM00212613651"
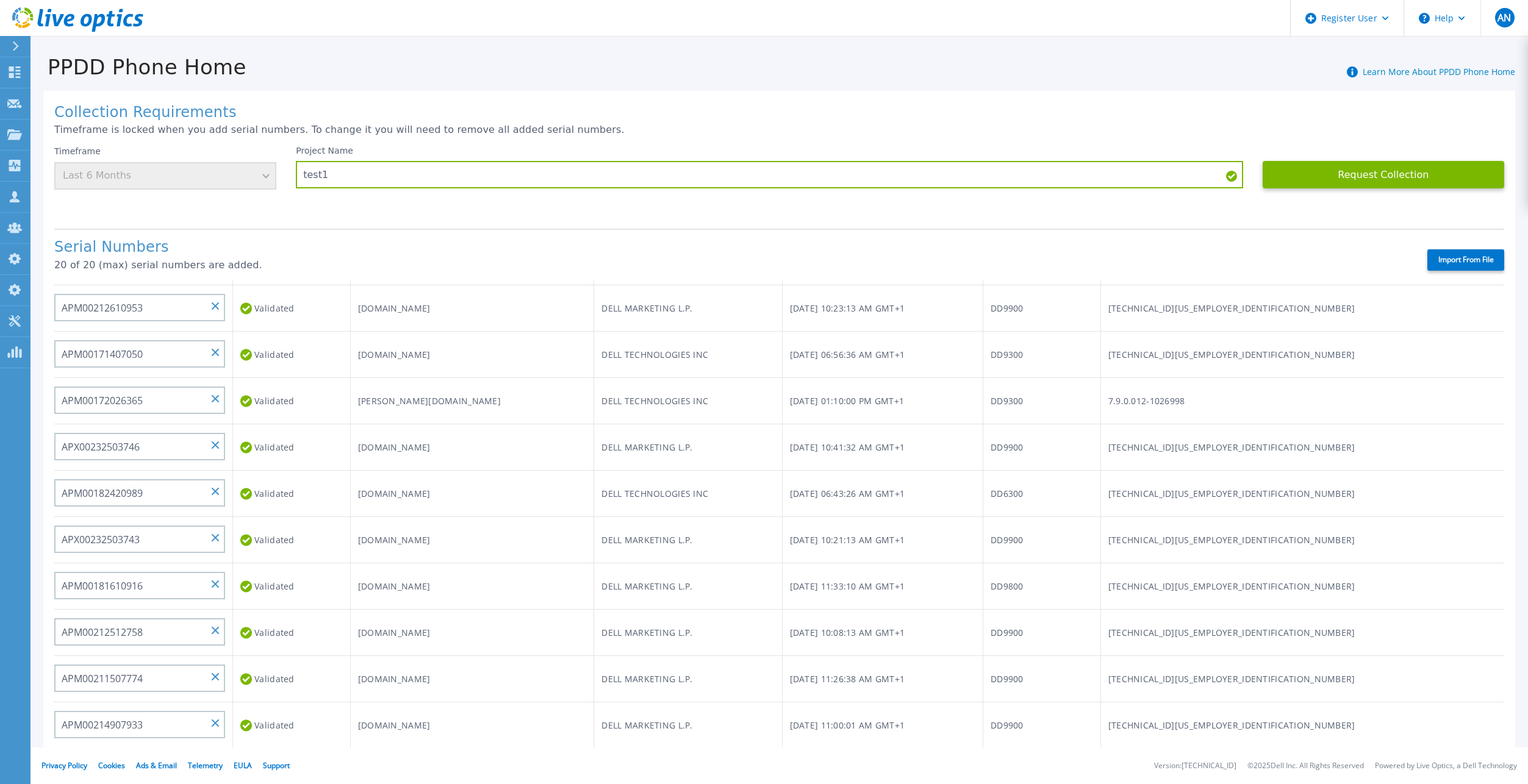
scroll to position [489, 0]
click at [1403, 174] on button "Request Collection" at bounding box center [1383, 175] width 242 height 28
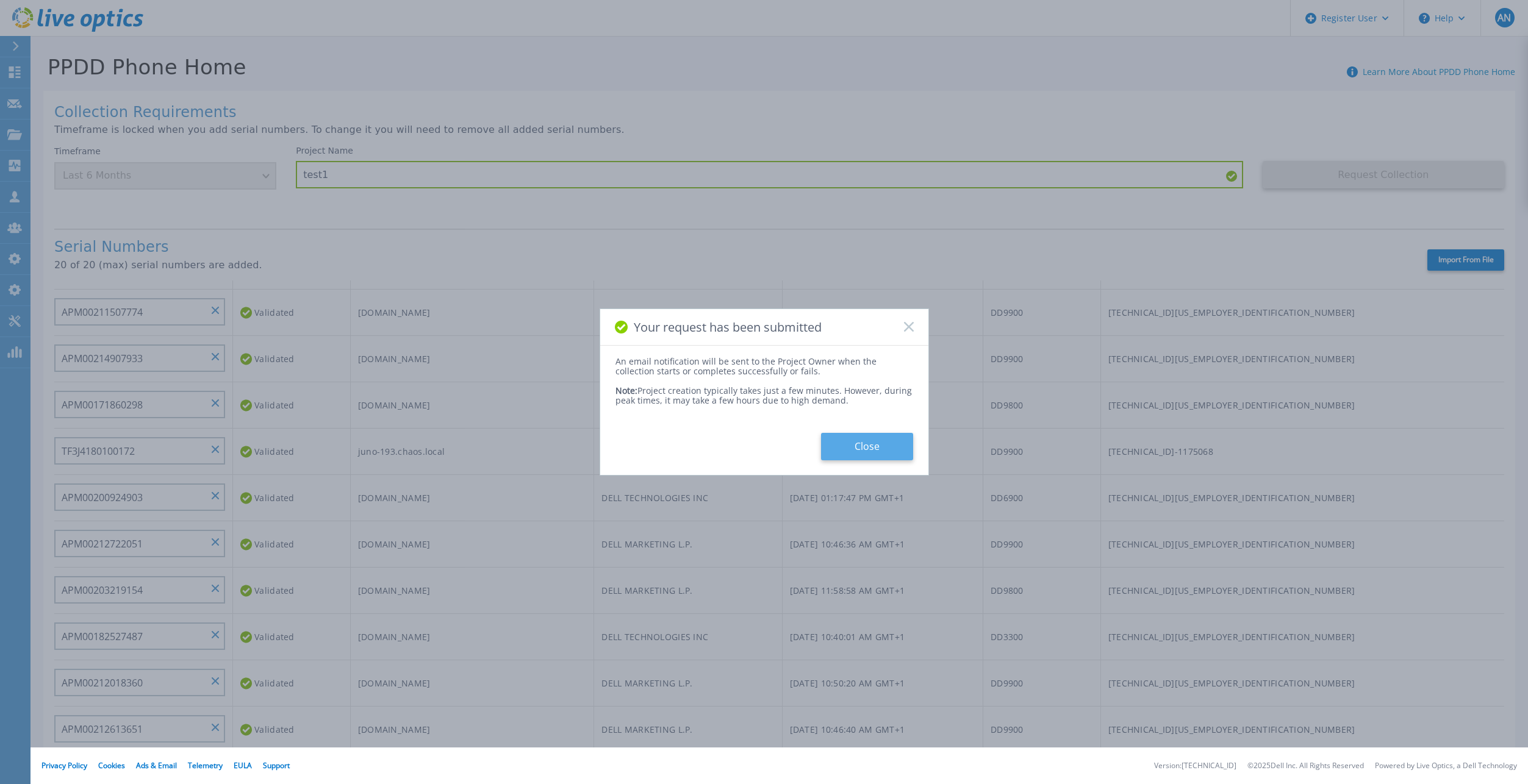
click at [842, 455] on button "Close" at bounding box center [867, 446] width 92 height 28
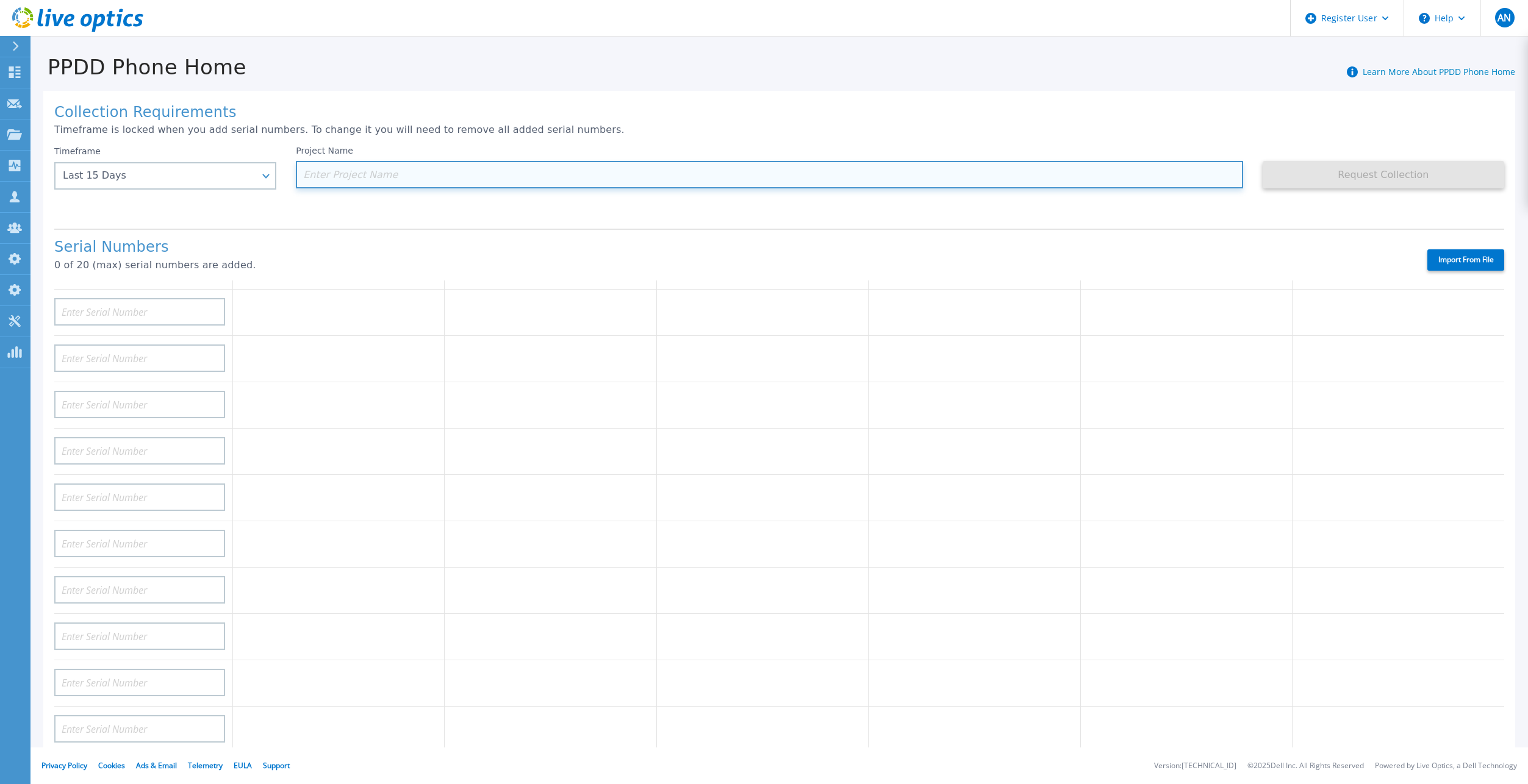
click at [708, 183] on input at bounding box center [769, 175] width 947 height 28
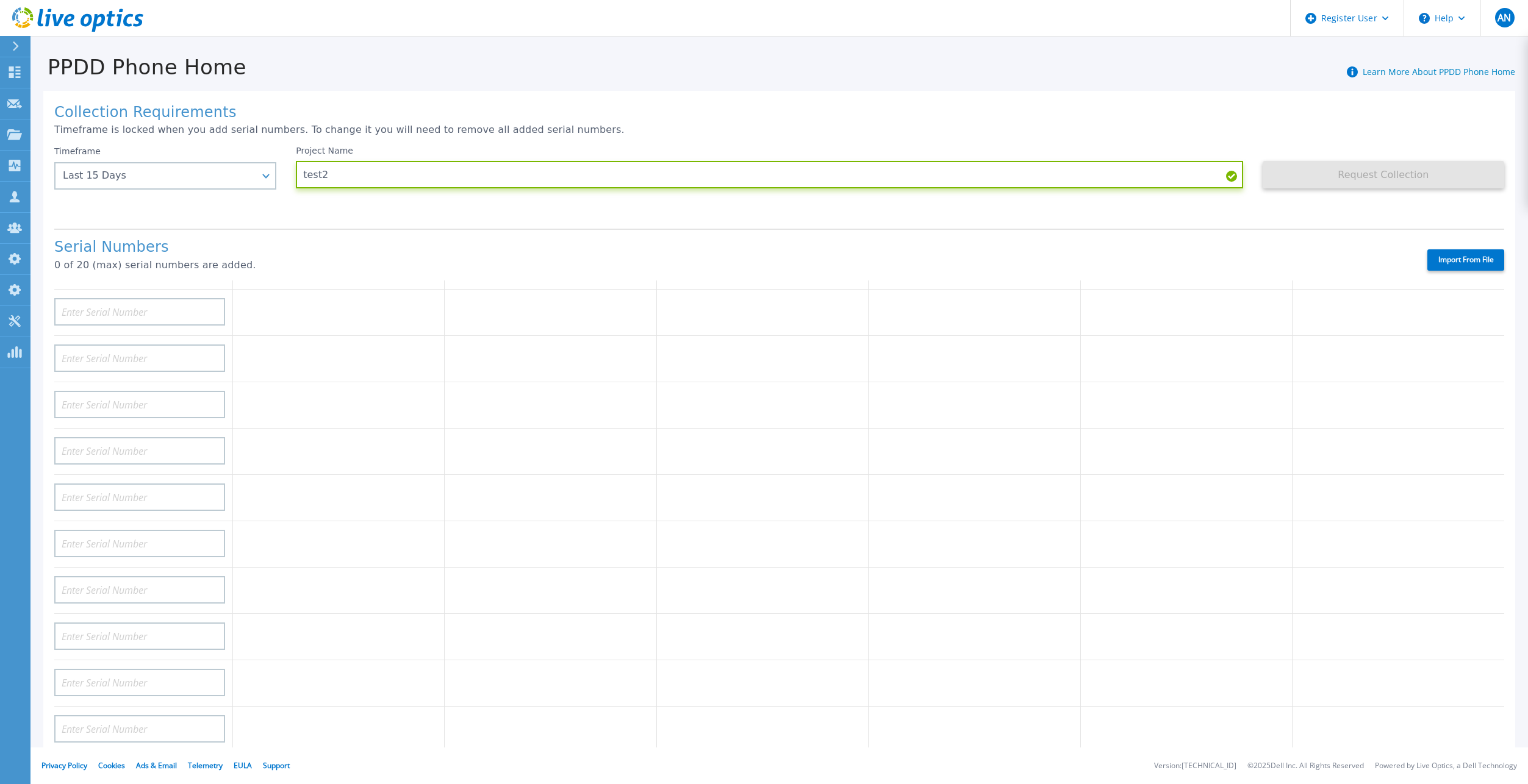
type input "test2"
click at [1439, 256] on label "Import From File" at bounding box center [1465, 260] width 77 height 21
click at [0, 0] on input "Import From File" at bounding box center [0, 0] width 0 height 0
type input "APM00182527487"
type input "FNM00173740080"
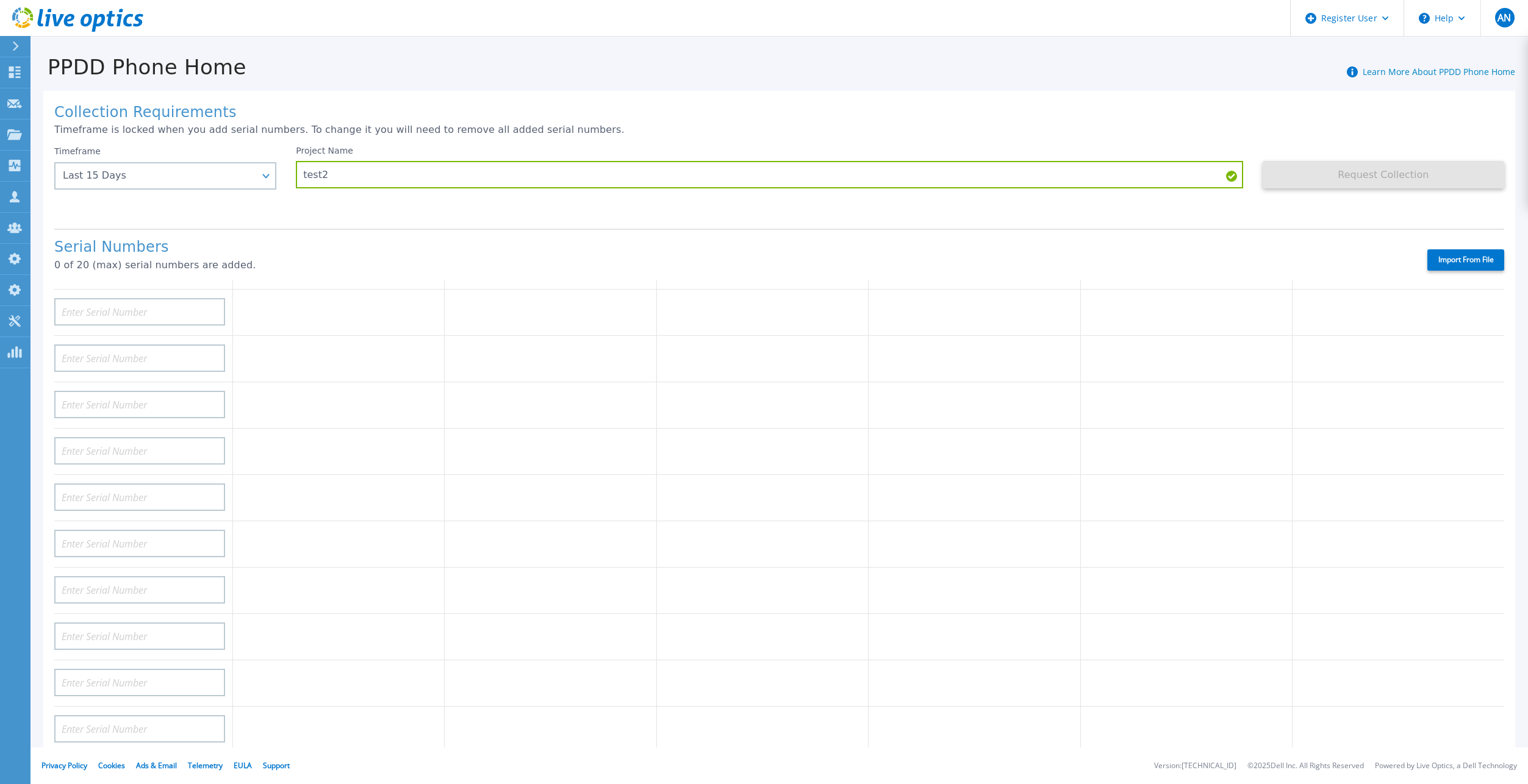
type input "APM00171417851"
type input "APM00214907936"
type input "APX00232004279"
type input "APM00171836328"
type input "APM00171417852"
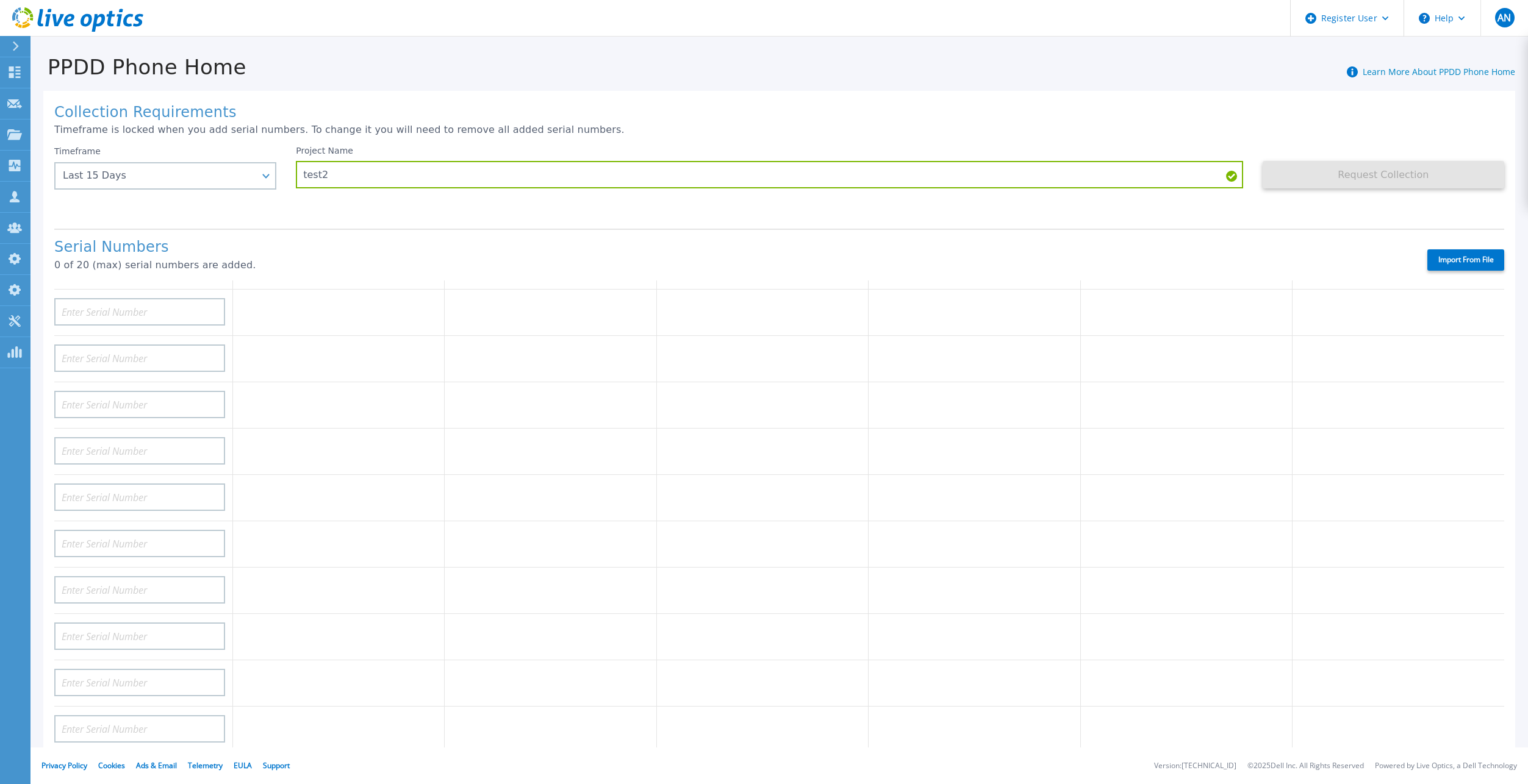
type input "AUDVZBFR65DB5U"
type input "CRK00241916749"
type input "APX00231205149"
type input "APM00181819857"
type input "CKM00180702043"
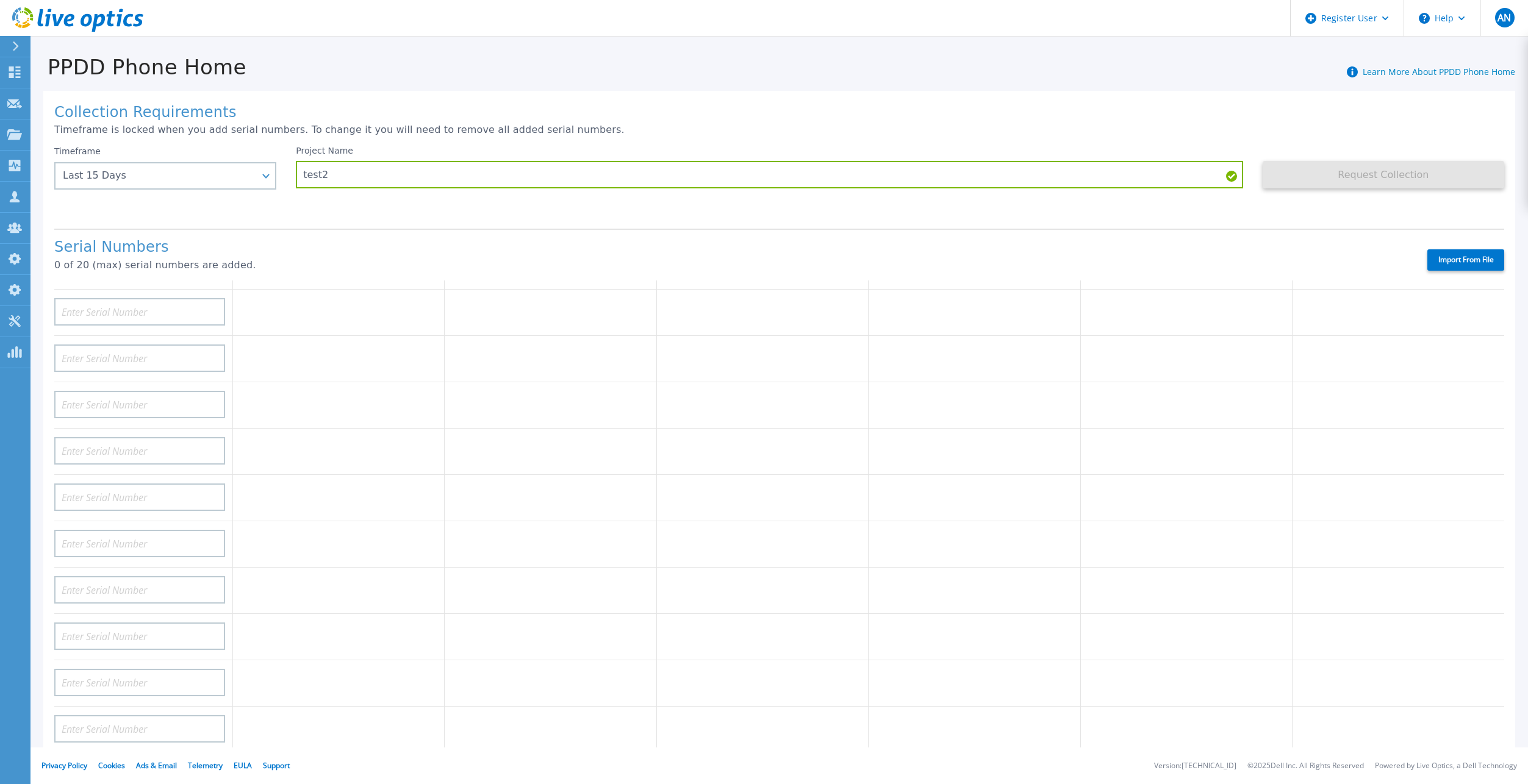
type input "APM00182123209"
type input "TF3J4180100136"
type input "APM00214914093"
type input "TF3J4180100179"
type input "APM00212026970"
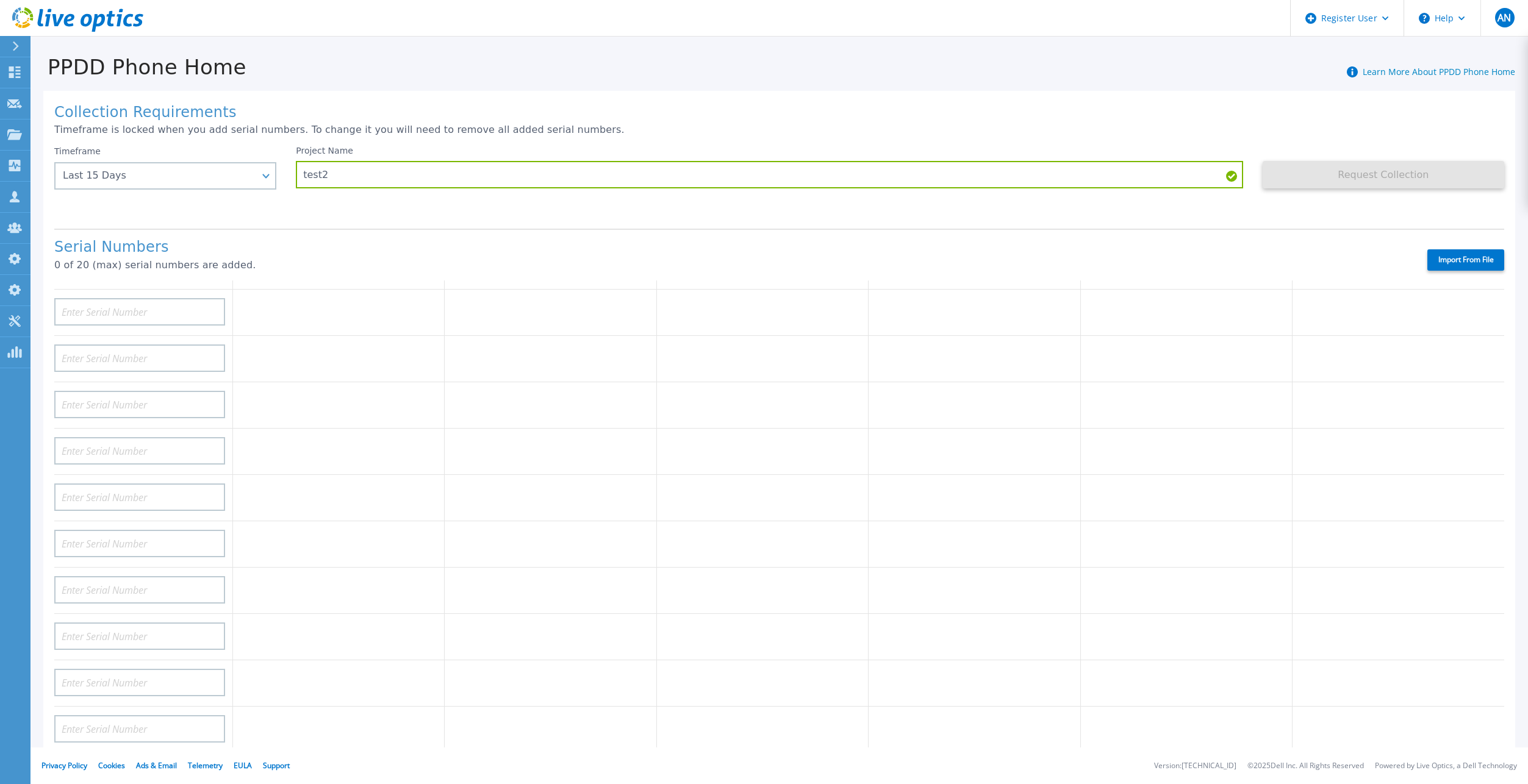
type input "APM00212018359"
type input "APM00201113325"
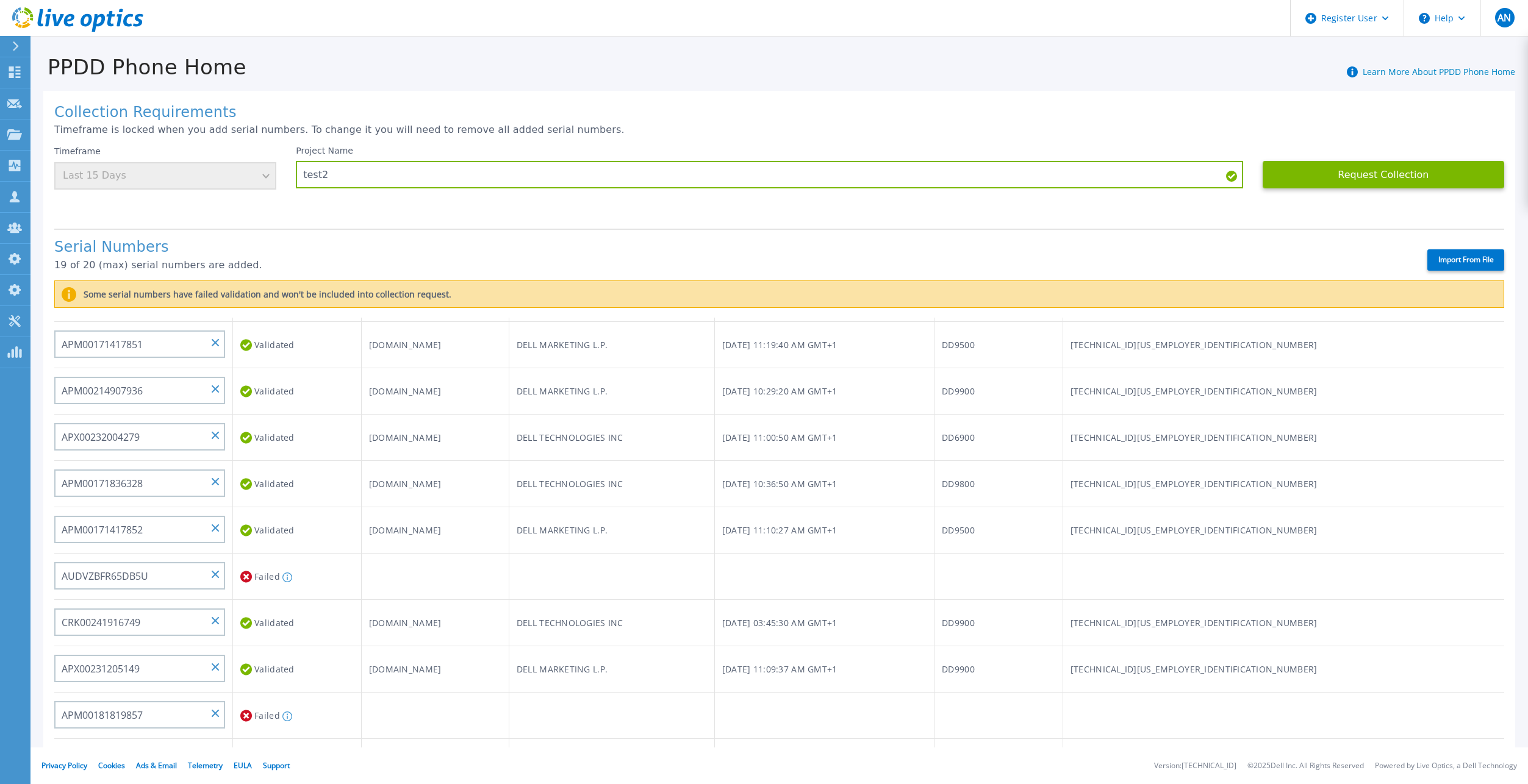
scroll to position [0, 0]
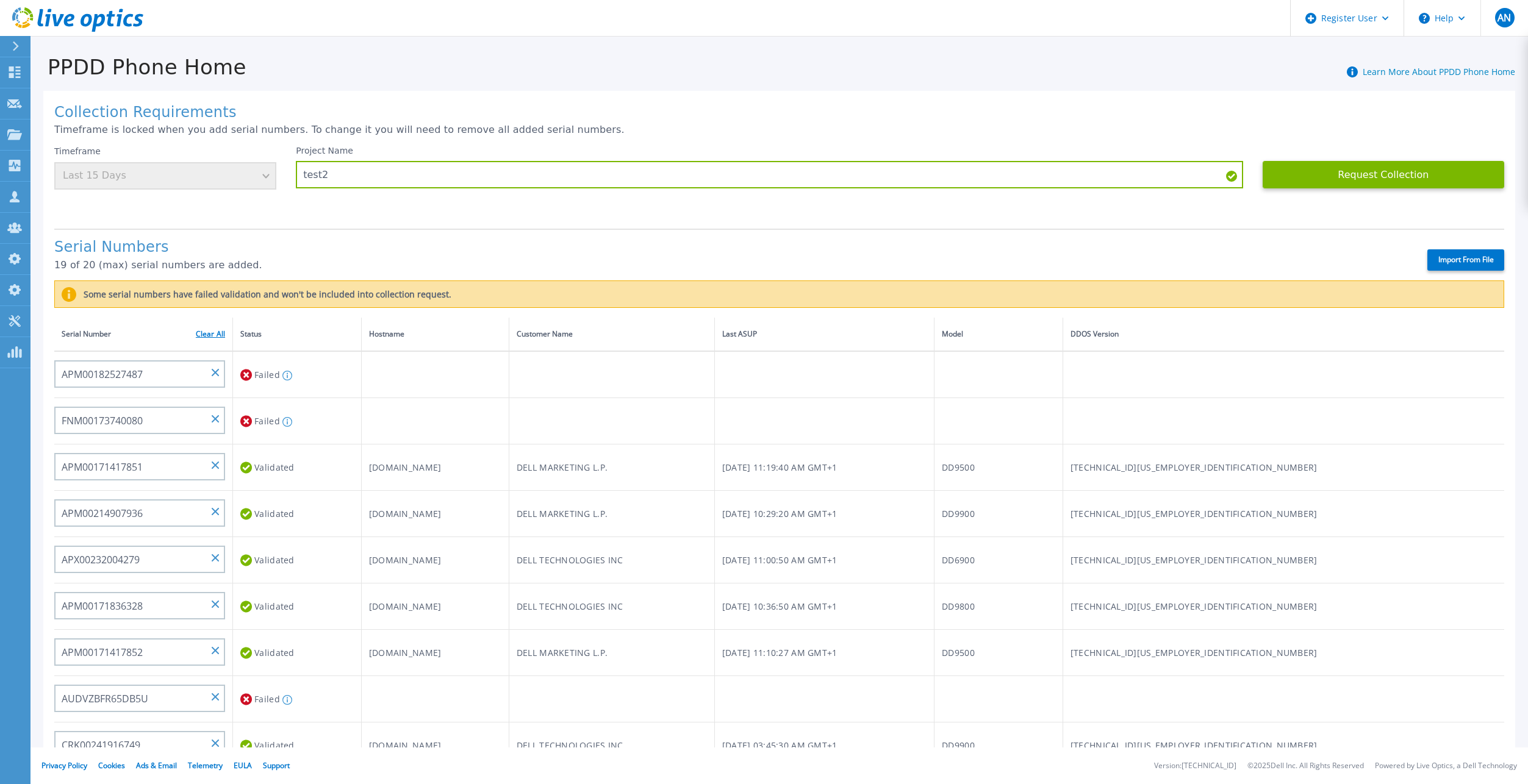
click at [210, 330] on link "Clear All" at bounding box center [210, 334] width 29 height 8
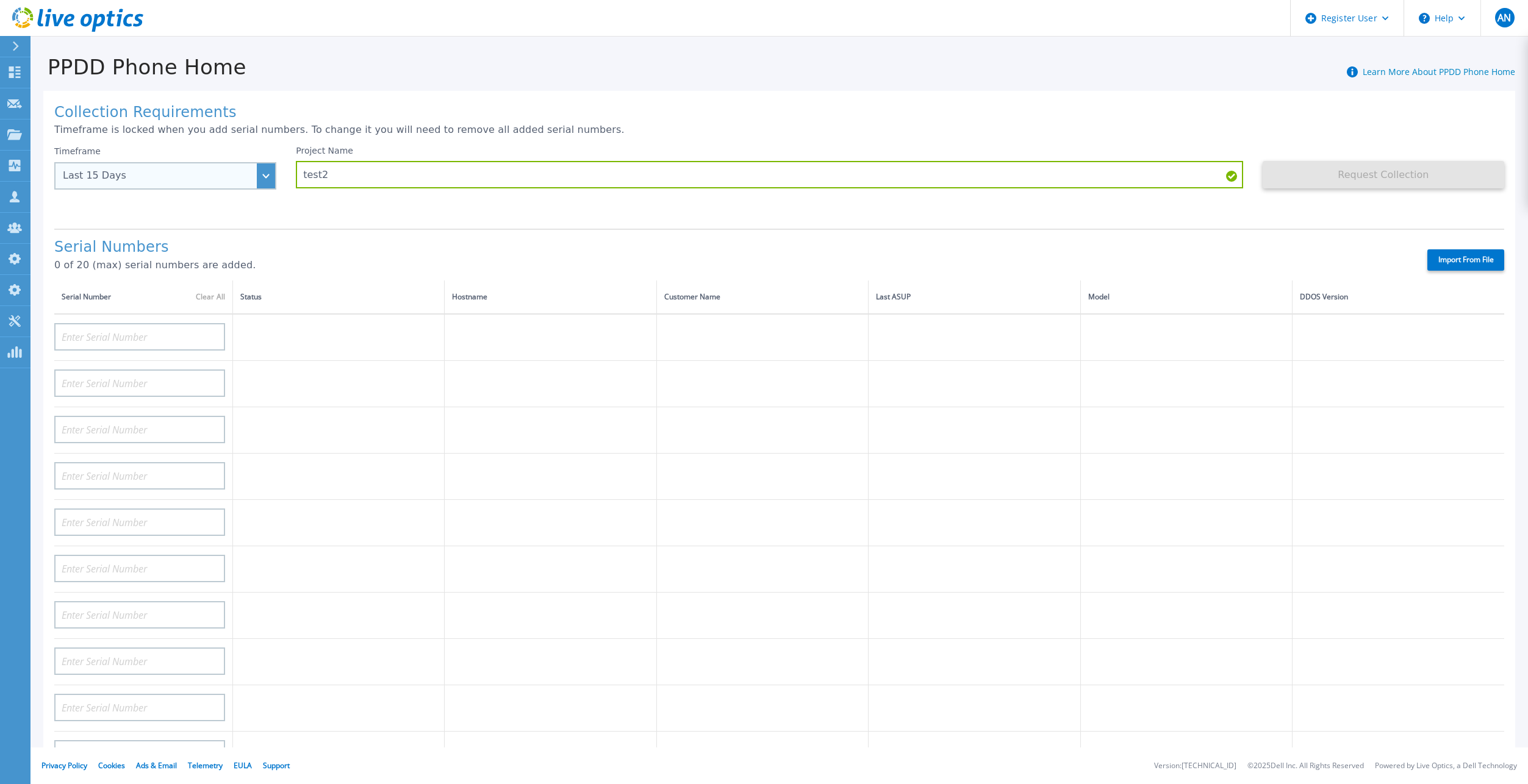
drag, startPoint x: 279, startPoint y: 172, endPoint x: 261, endPoint y: 176, distance: 18.4
click at [279, 172] on div "Timeframe Last 15 Days Last 15 Days Last 2 Months Last 6 Months Last 1 Year Las…" at bounding box center [175, 182] width 242 height 73
click at [261, 176] on div "Last 15 Days" at bounding box center [165, 176] width 222 height 28
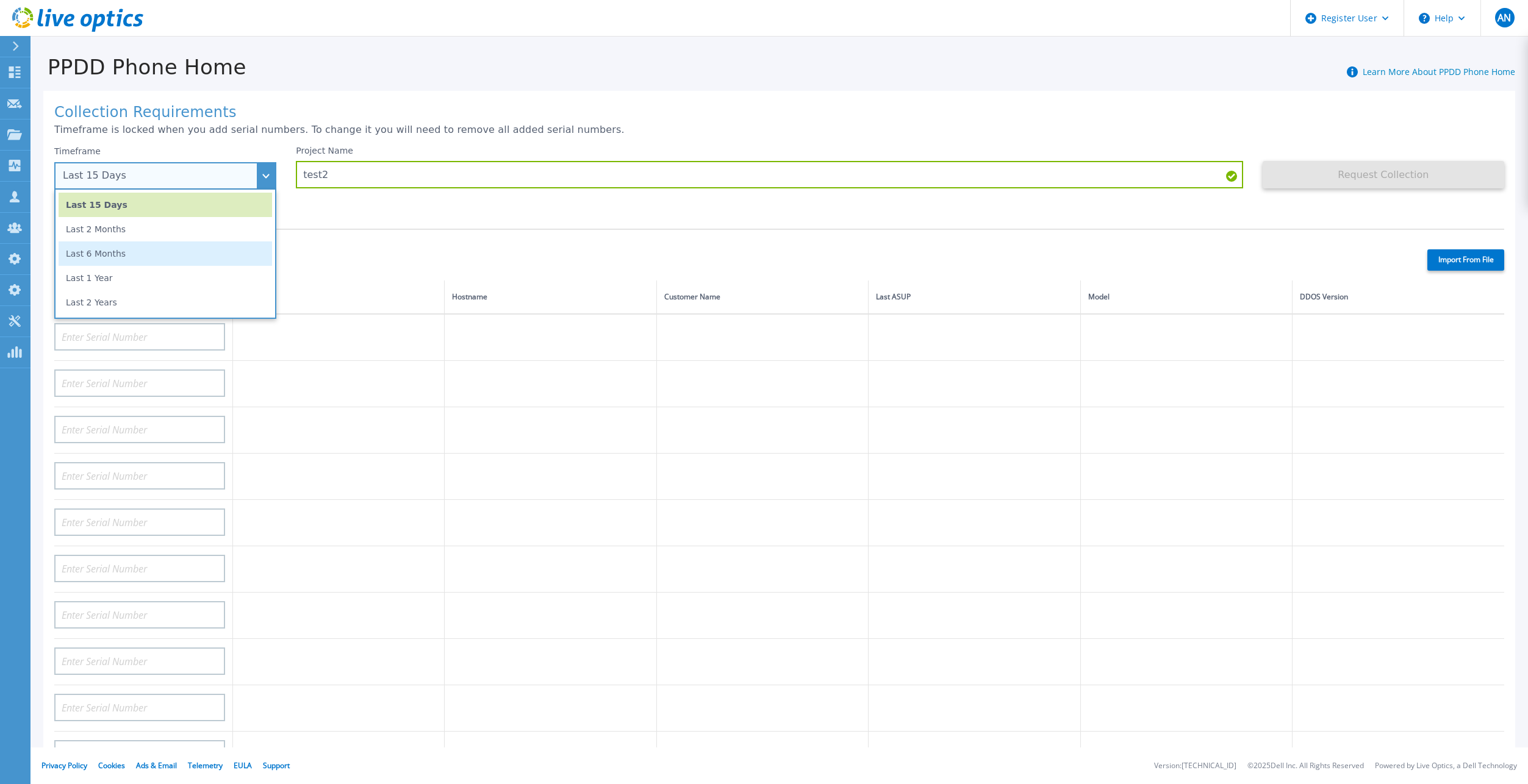
click at [197, 259] on li "Last 6 Months" at bounding box center [165, 254] width 213 height 25
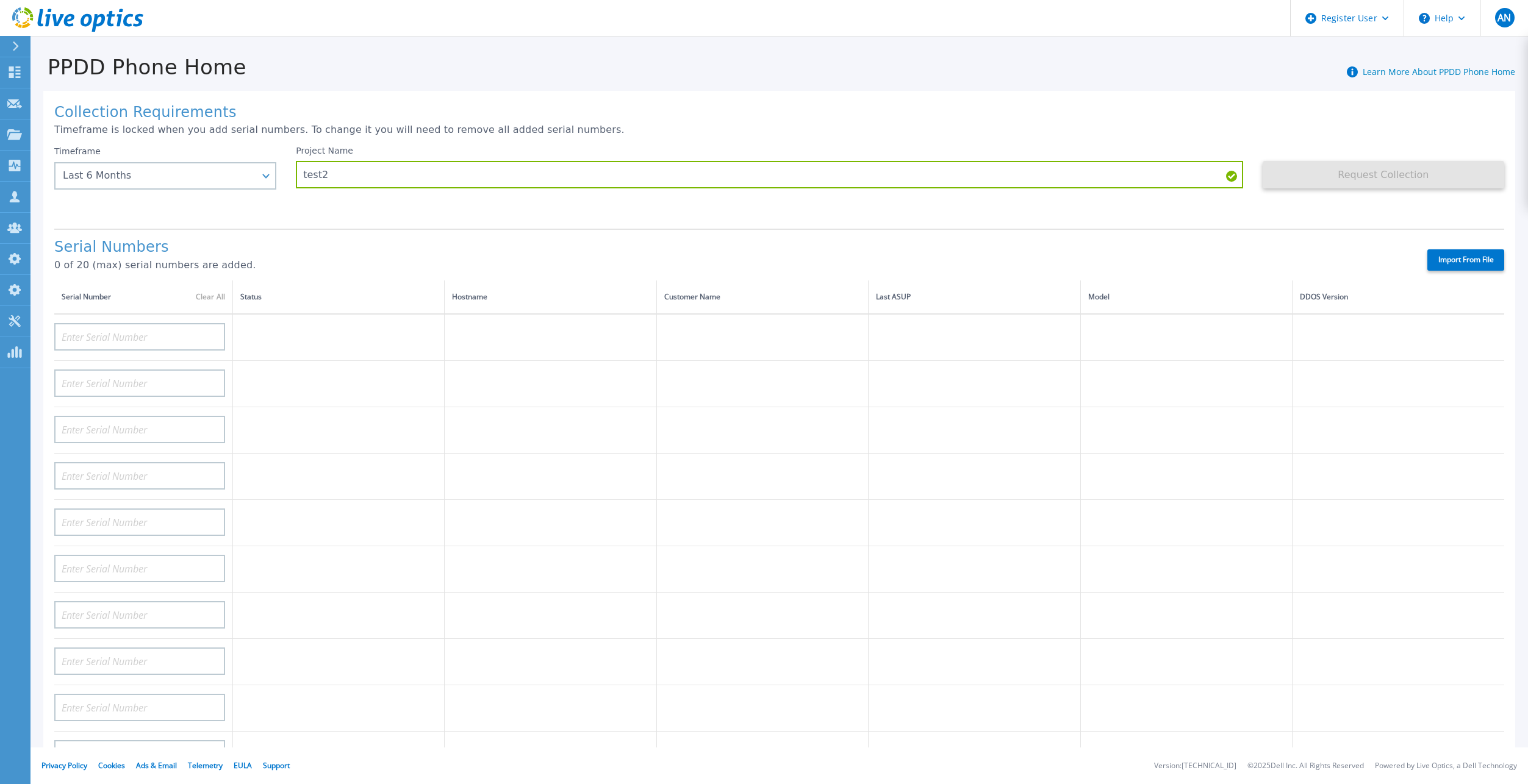
click at [1443, 249] on label "Import From File" at bounding box center [1465, 260] width 77 height 21
click at [0, 0] on input "Import From File" at bounding box center [0, 0] width 0 height 0
type input "APM00182527487"
type input "FNM00173740080"
type input "APM00171417851"
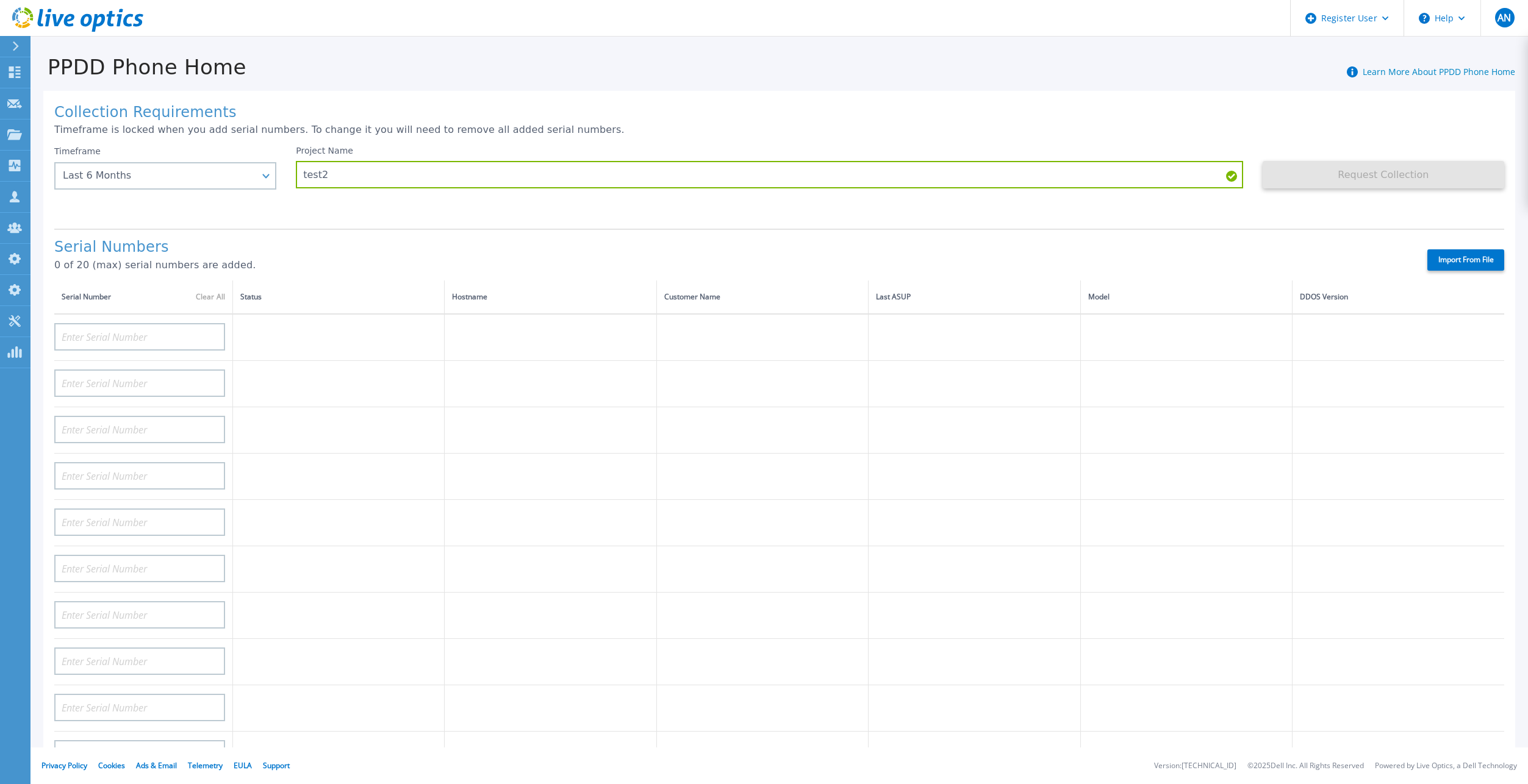
type input "APM00214907936"
type input "APX00232004279"
type input "APM00171836328"
type input "APM00171417852"
type input "AUDVZBFR65DB5U"
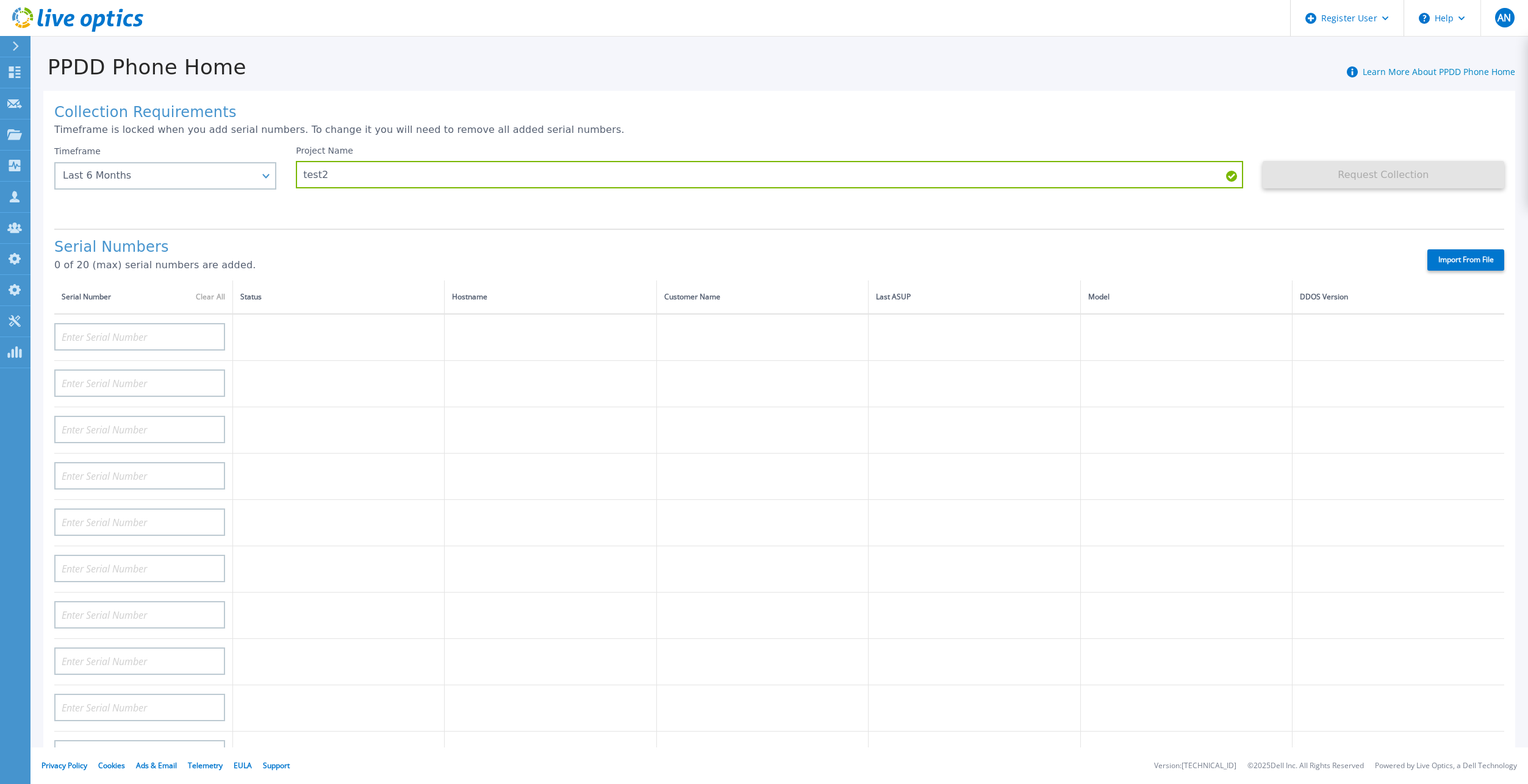
type input "CRK00241916749"
type input "APX00231205149"
type input "APM00181819857"
type input "CKM00180702043"
type input "APM00182123209"
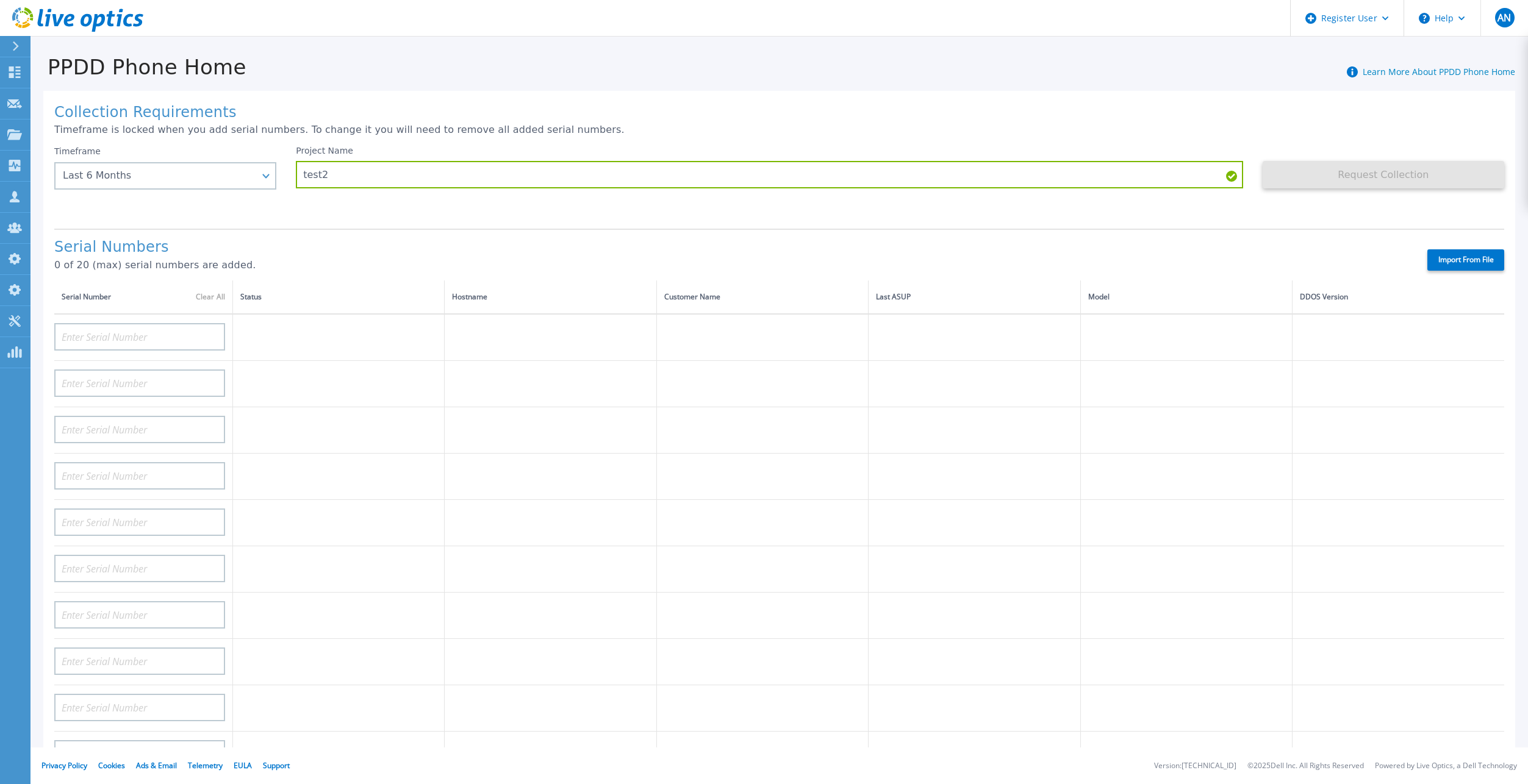
type input "TF3J4180100136"
type input "APM00214914093"
type input "TF3J4180100179"
type input "APM00212026970"
type input "APM00212018359"
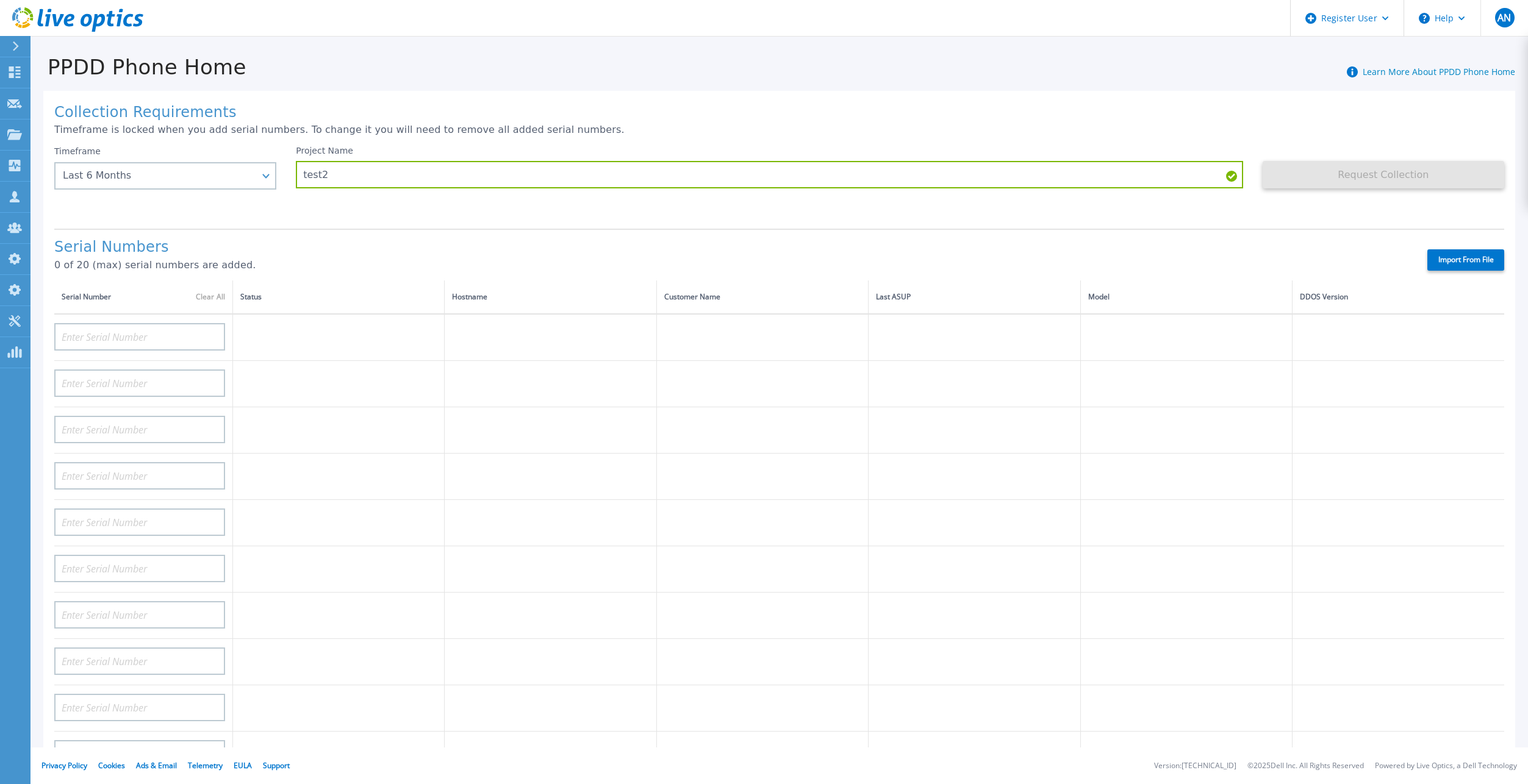
type input "APM00201113325"
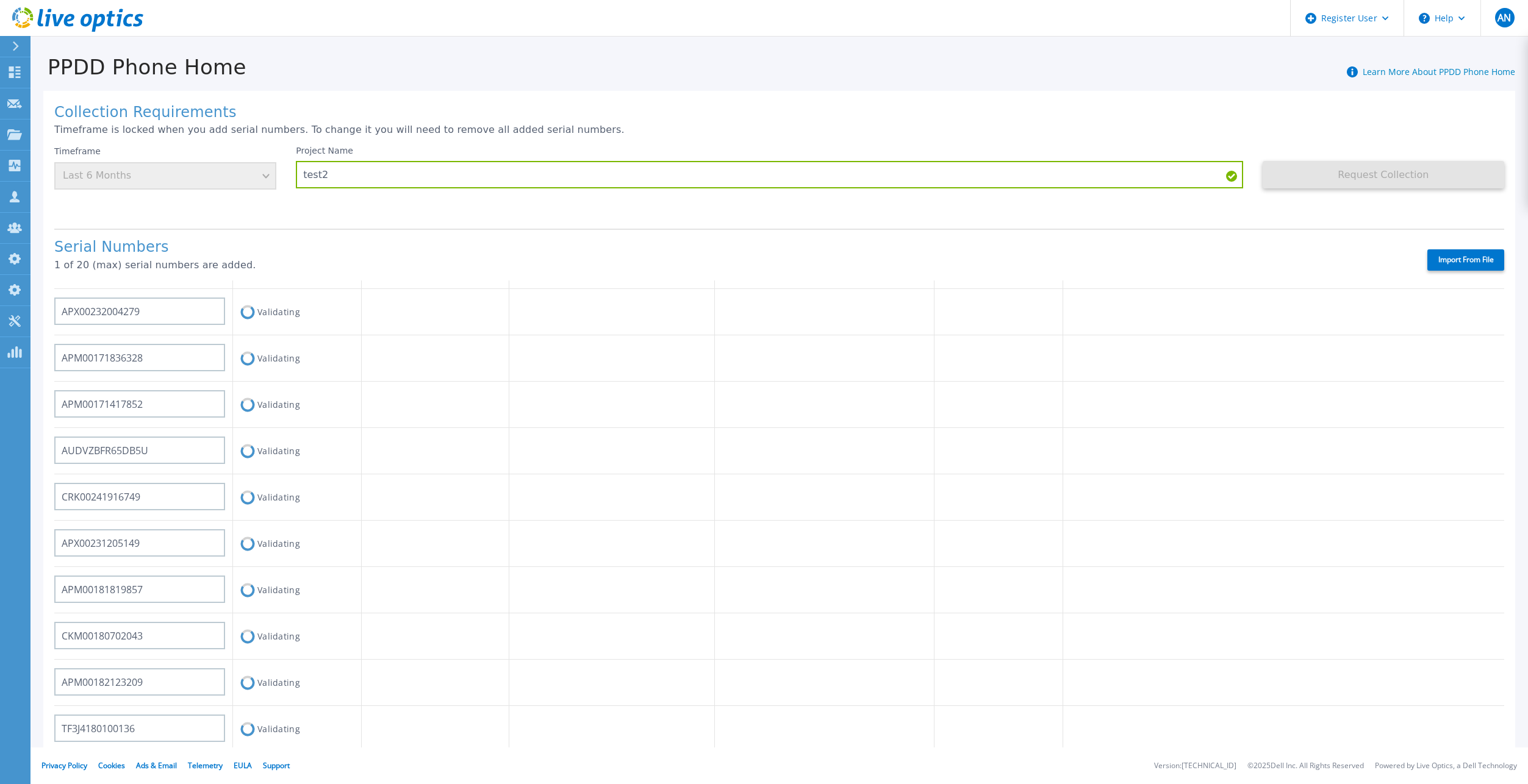
scroll to position [244, 0]
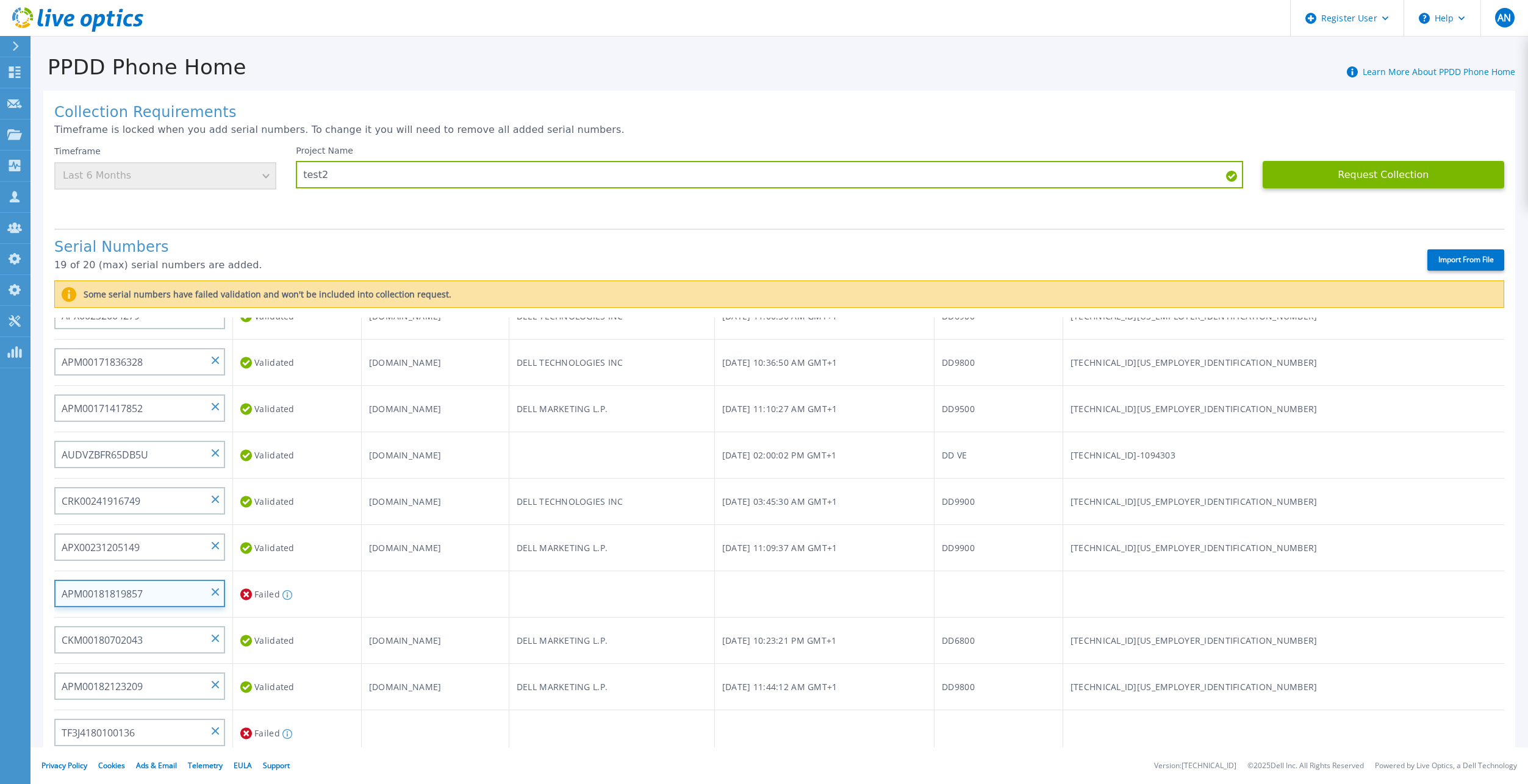
click at [217, 585] on input "APM00181819857" at bounding box center [140, 594] width 171 height 28
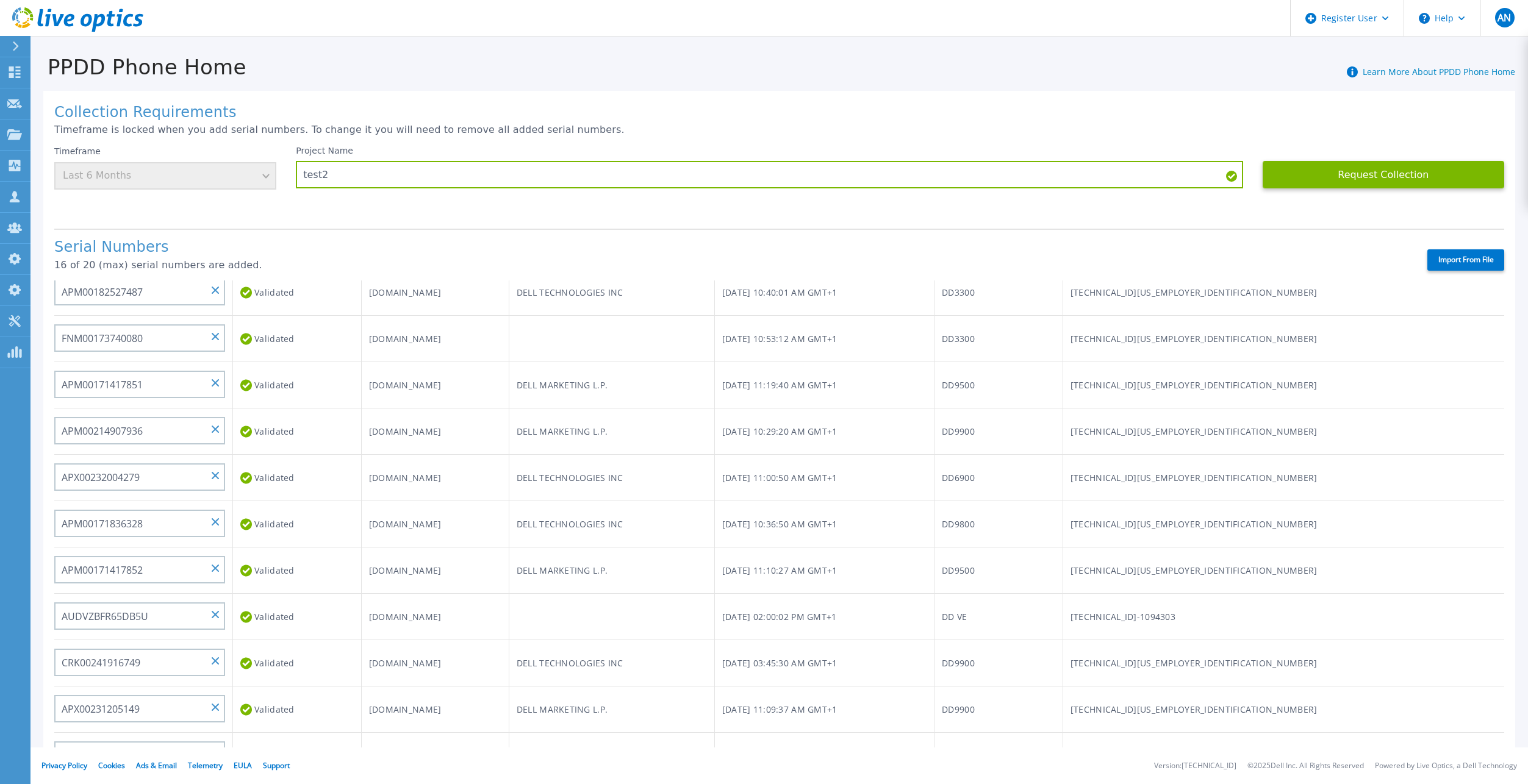
scroll to position [0, 0]
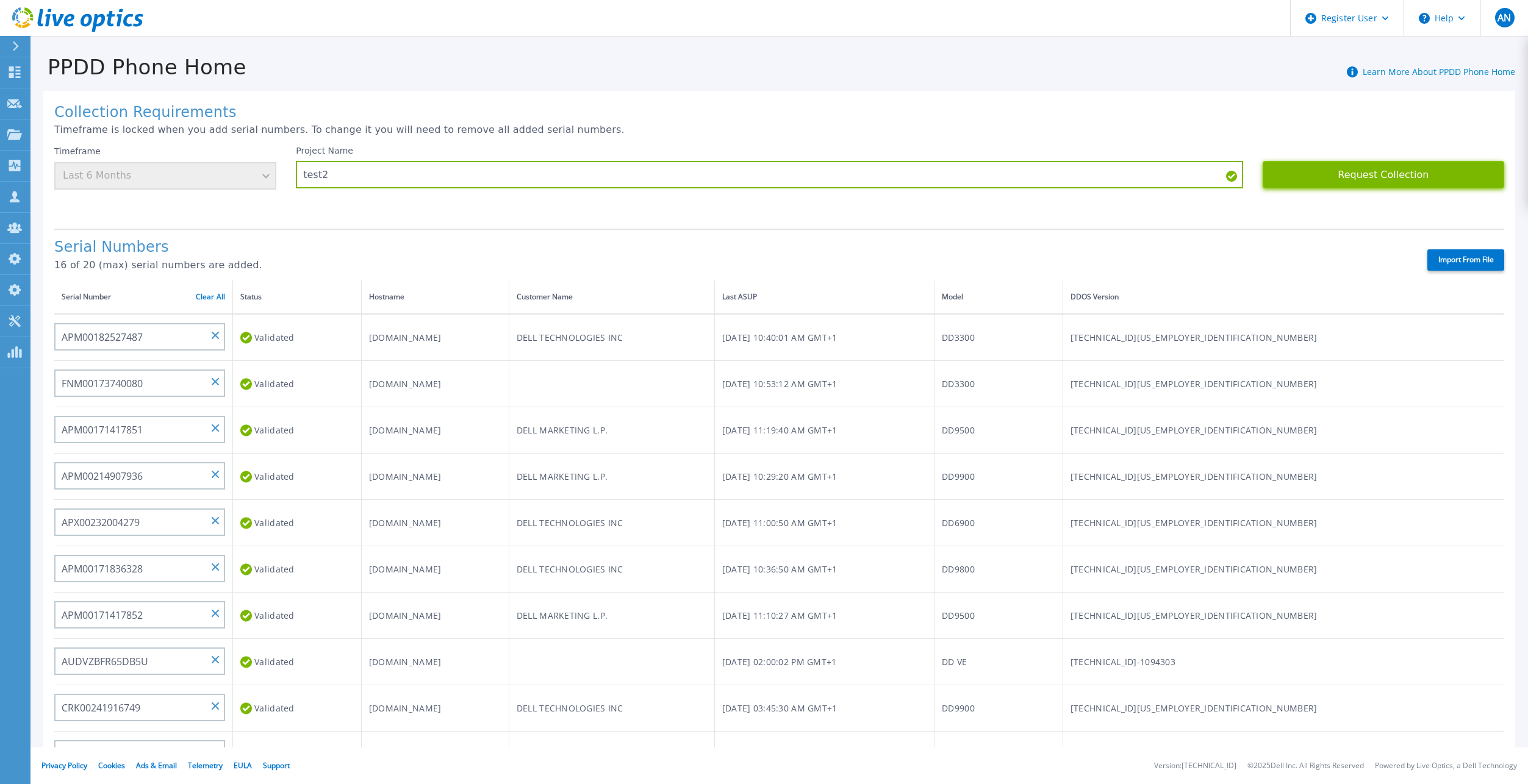
click at [1412, 181] on button "Request Collection" at bounding box center [1383, 175] width 242 height 28
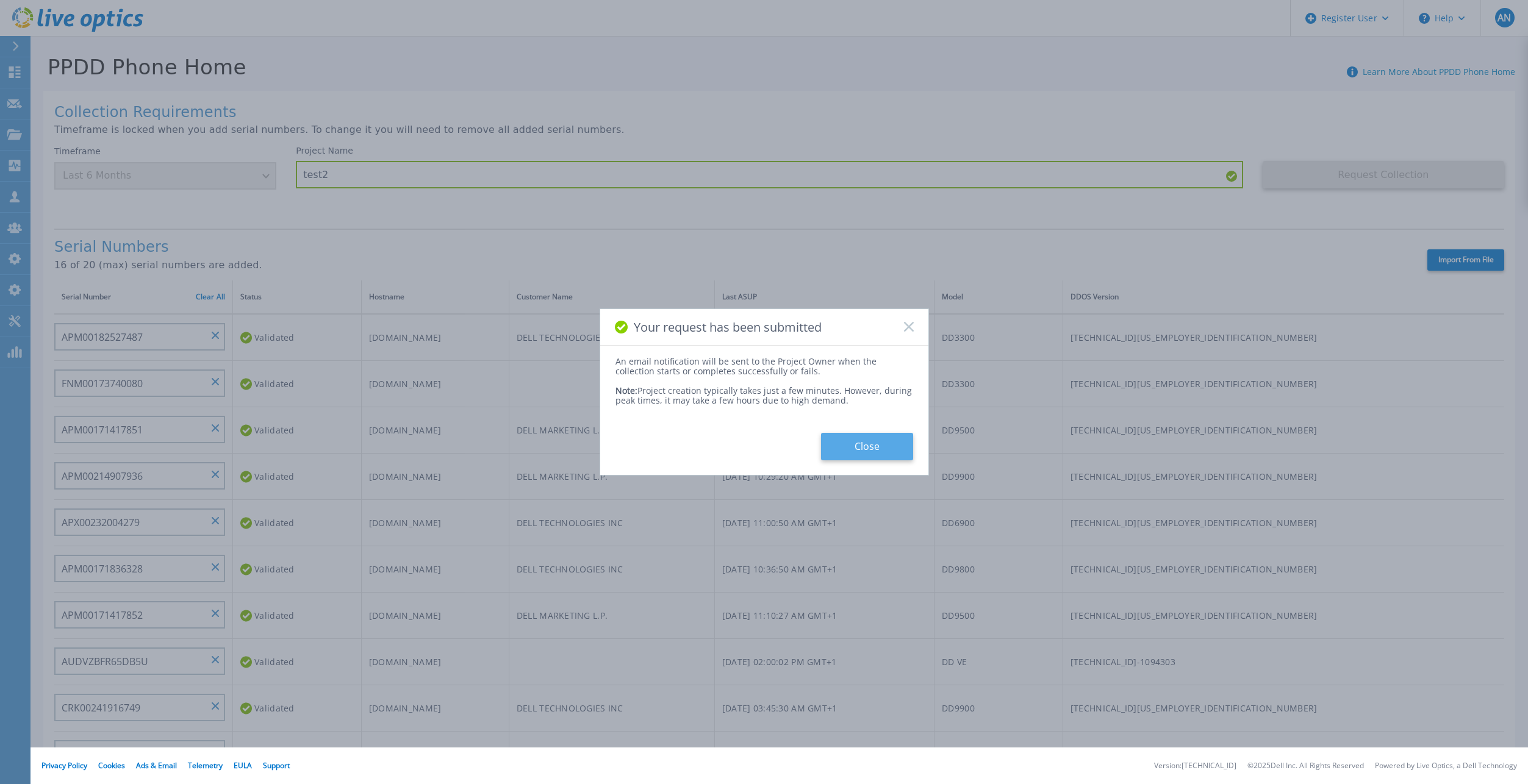
click at [845, 440] on button "Close" at bounding box center [867, 446] width 92 height 28
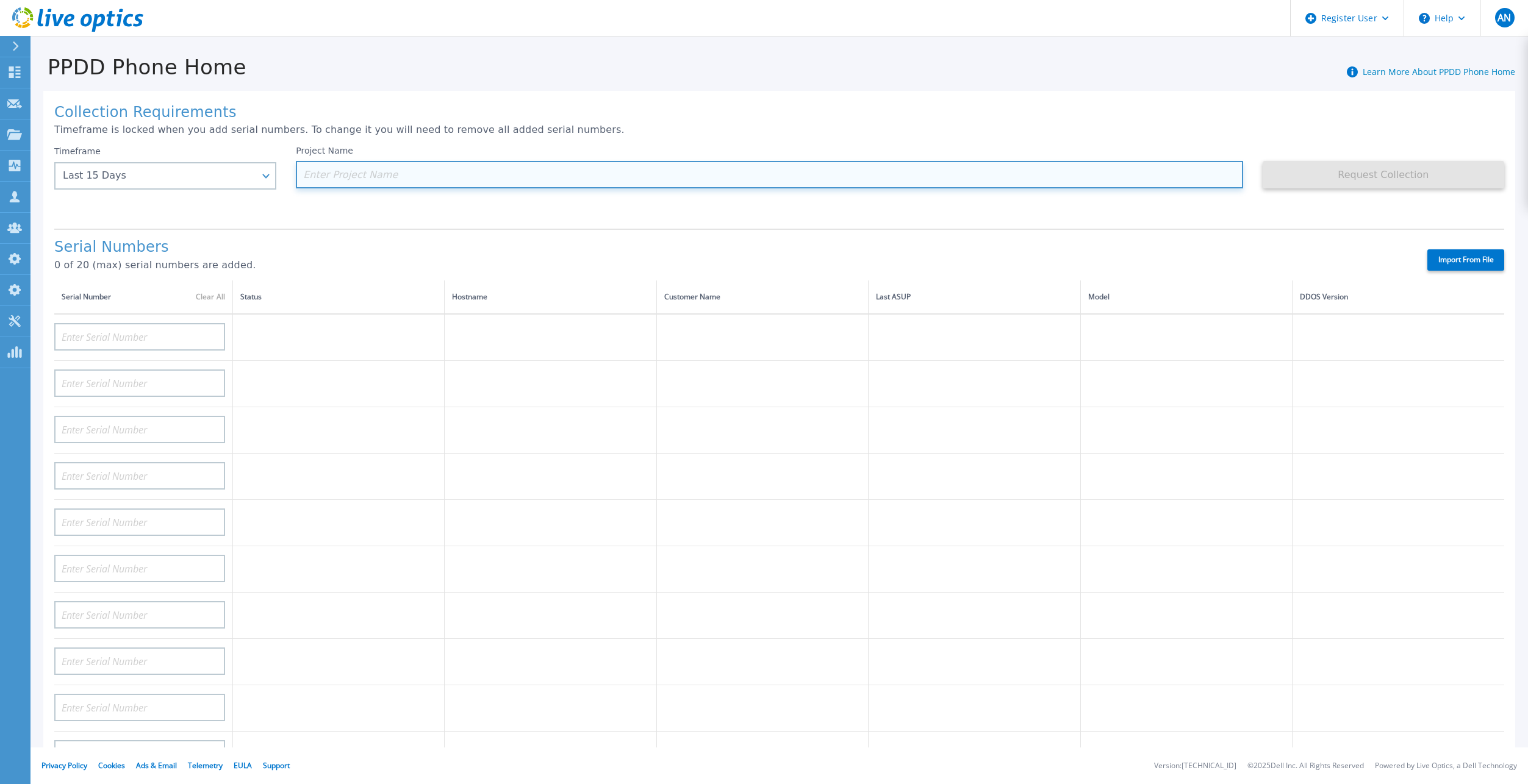
click at [431, 183] on input at bounding box center [769, 175] width 947 height 28
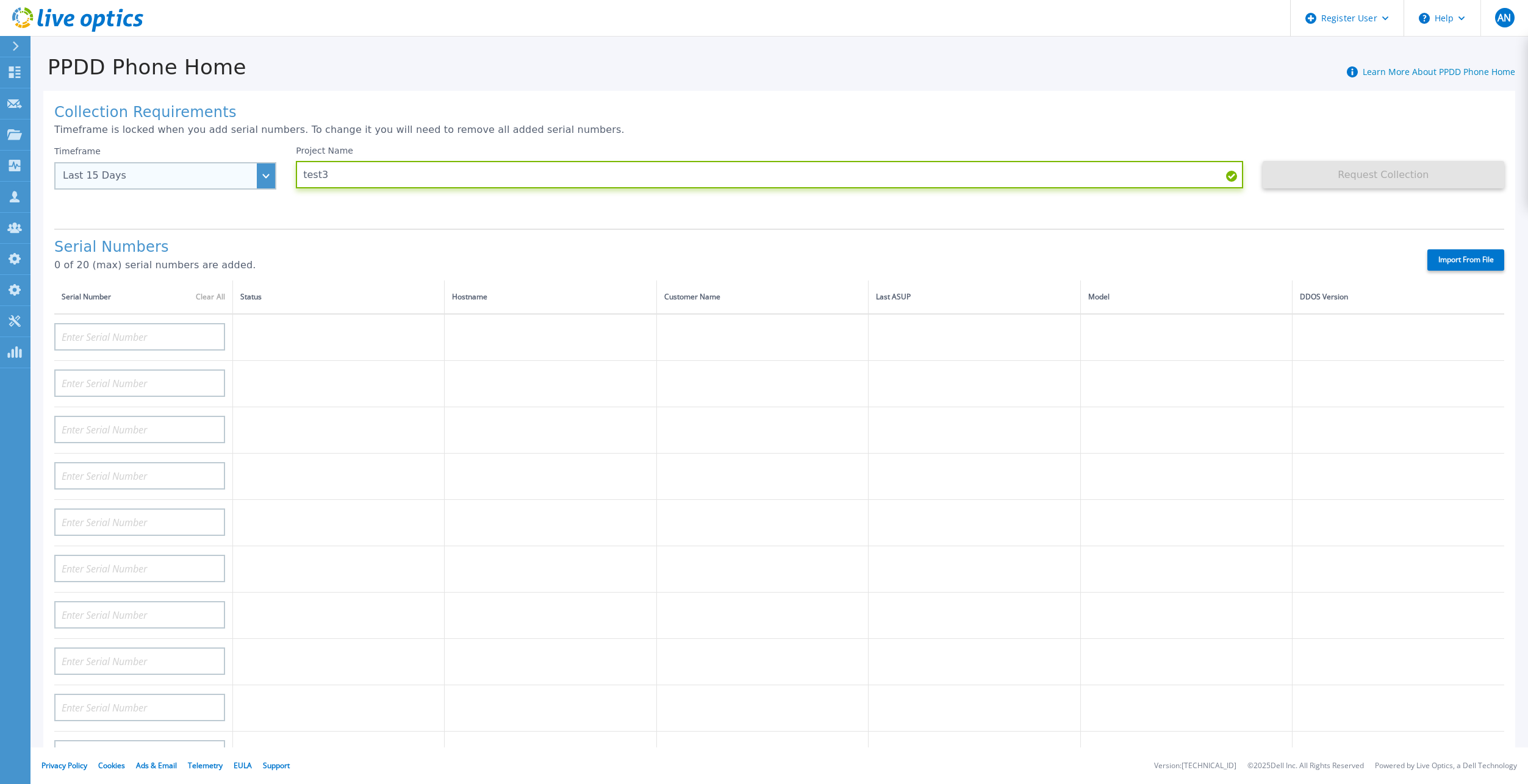
type input "test3"
click at [151, 187] on div "Last 15 Days" at bounding box center [165, 176] width 222 height 28
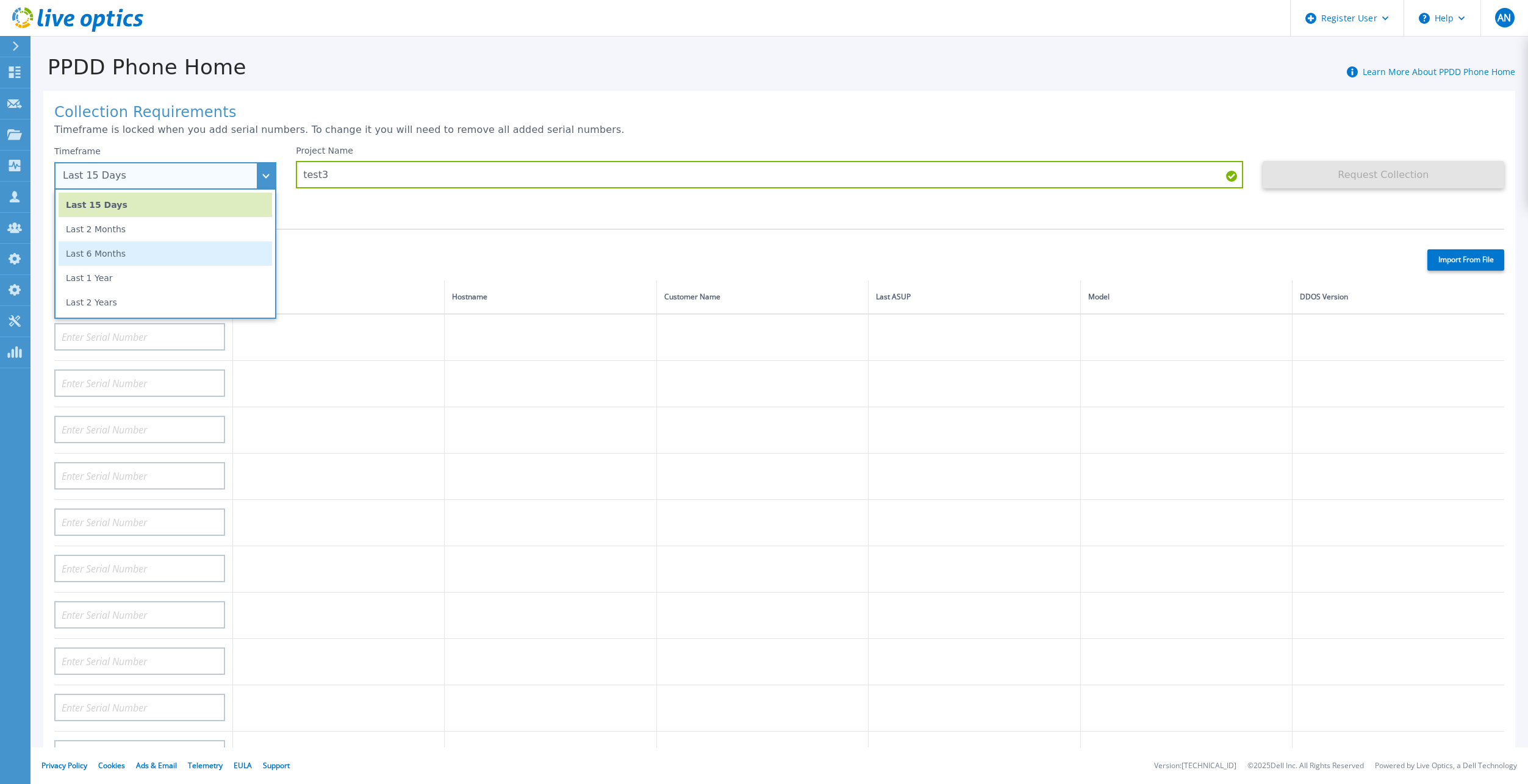
click at [144, 252] on li "Last 6 Months" at bounding box center [165, 254] width 213 height 25
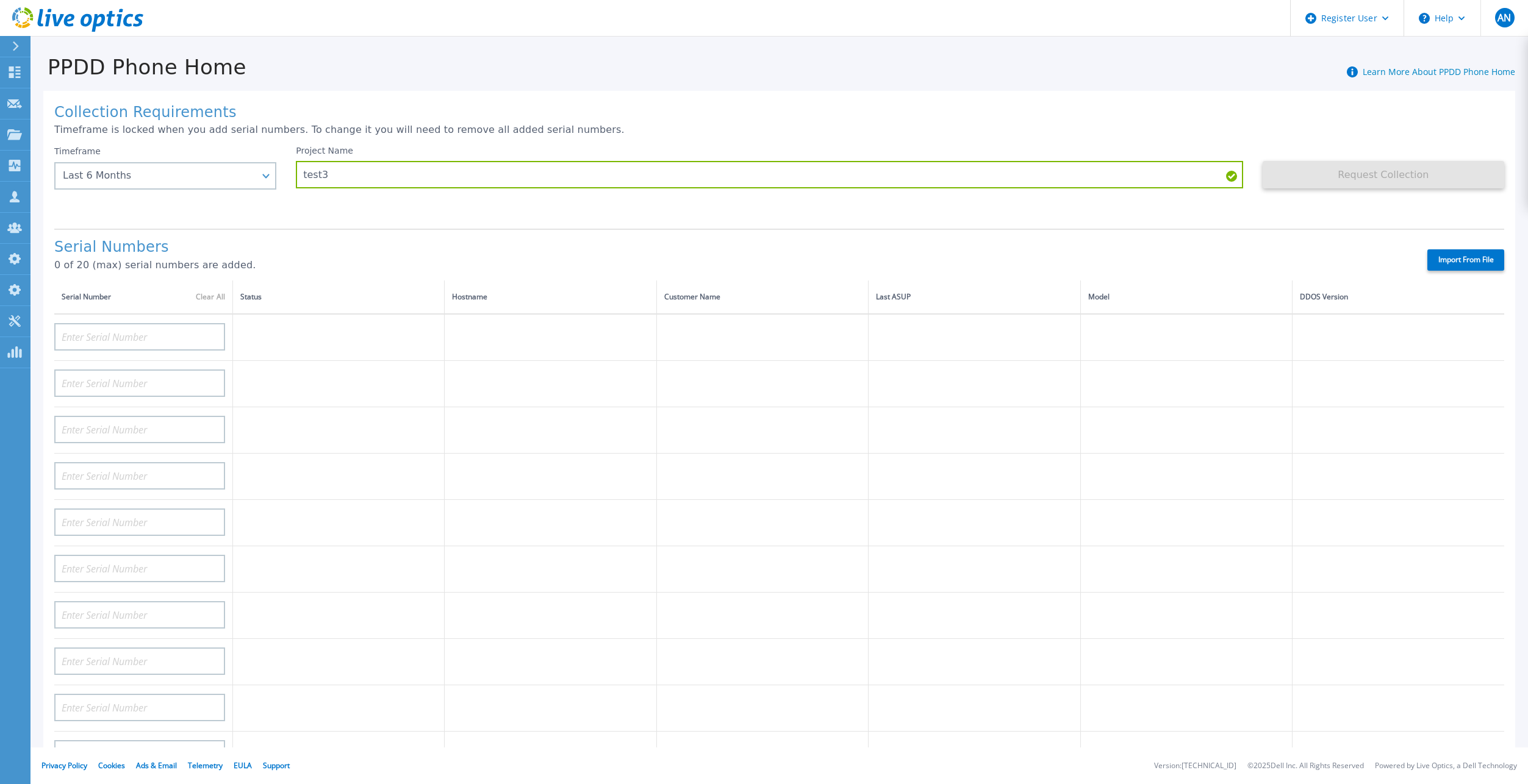
click at [1469, 257] on label "Import From File" at bounding box center [1465, 260] width 77 height 21
click at [0, 0] on input "Import From File" at bounding box center [0, 0] width 0 height 0
type input "APM00202702416"
type input "APM00211204804"
type input "APX00230405530"
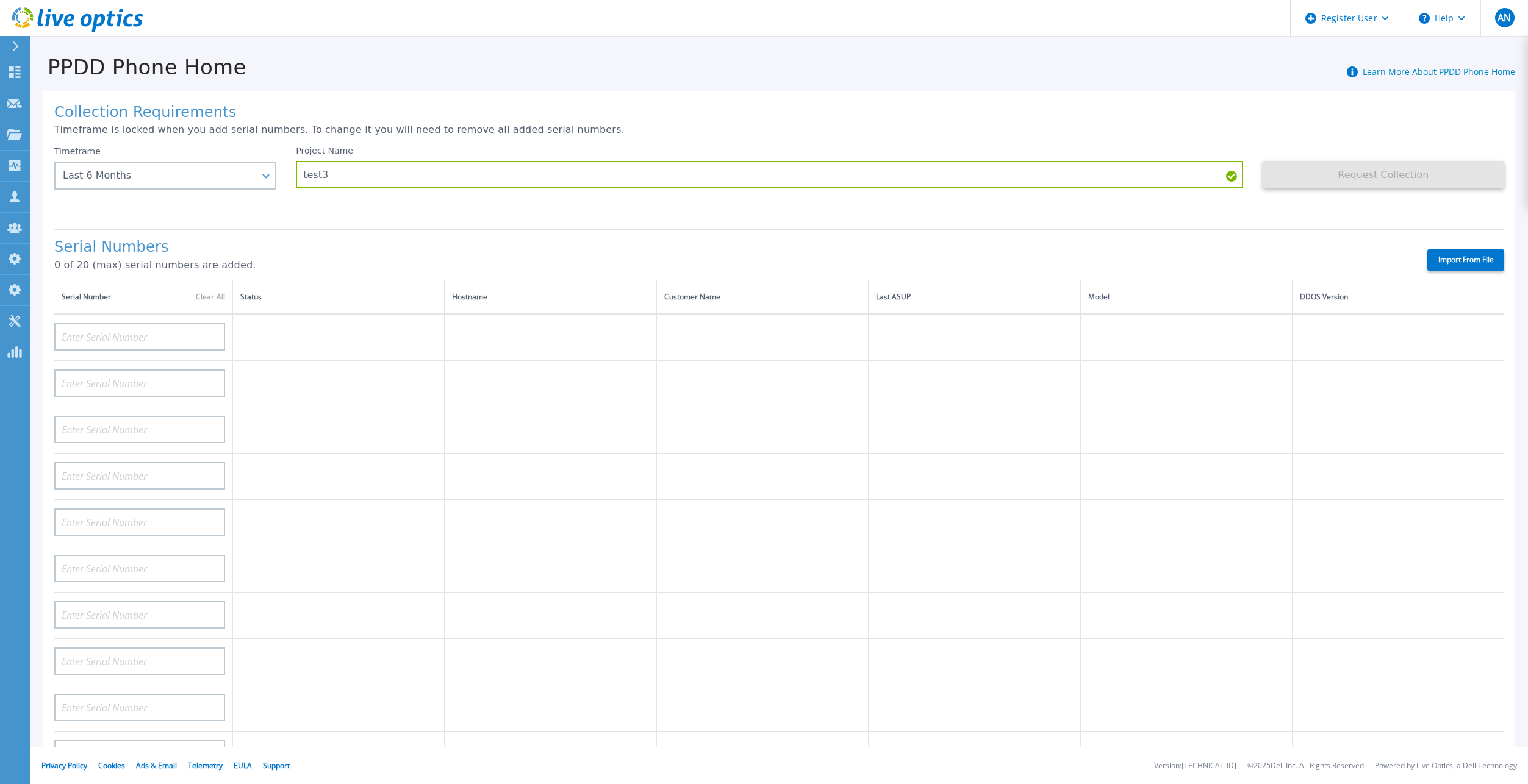
type input "IDD00163900001"
type input "APX00230405528"
type input "APM00211506711"
type input "APM00171407050"
type input "APM01210406808"
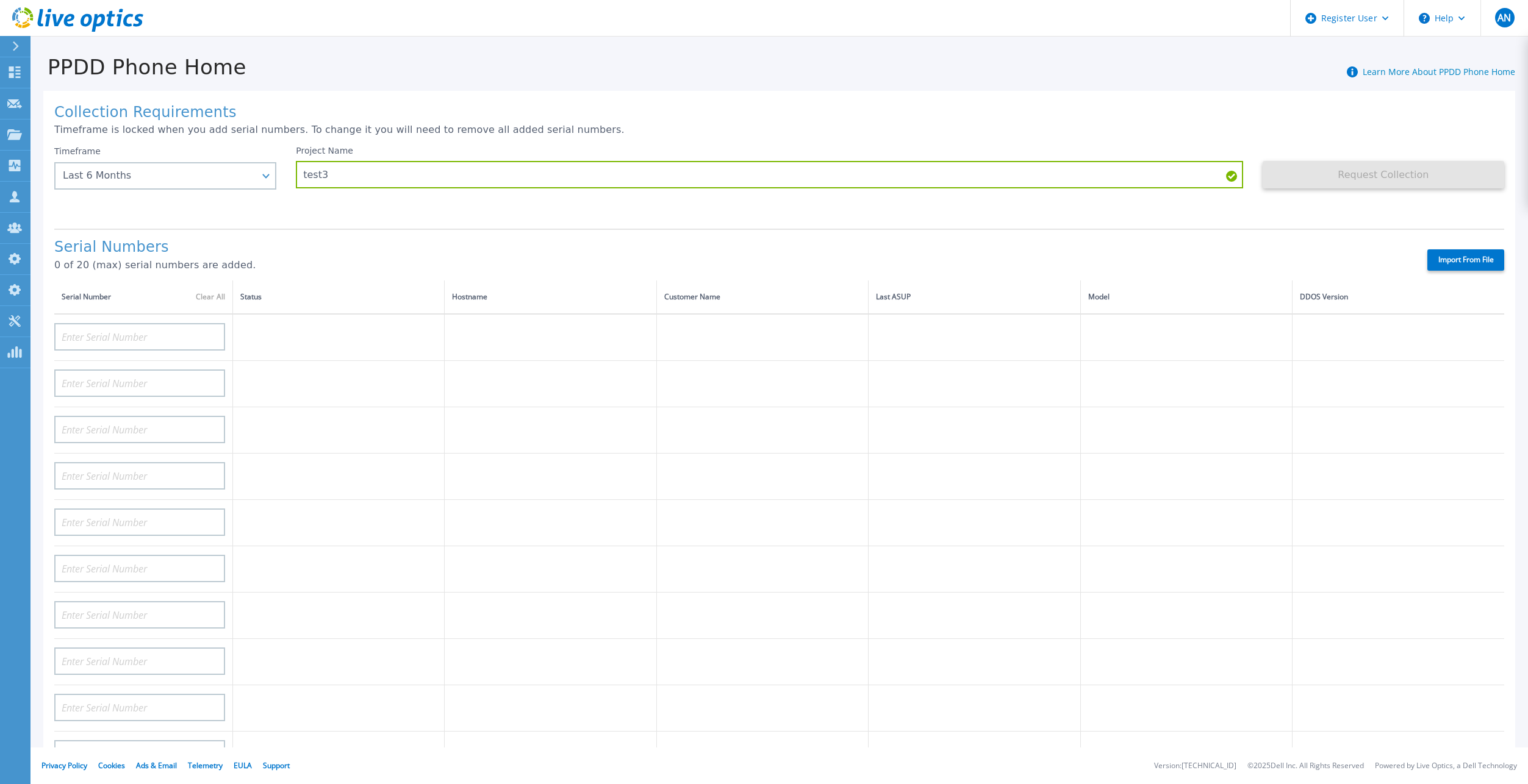
type input "APX00221800532"
type input "APM00200924903"
type input "APM00171424771"
type input "APM00172670021"
type input "APM00223204559"
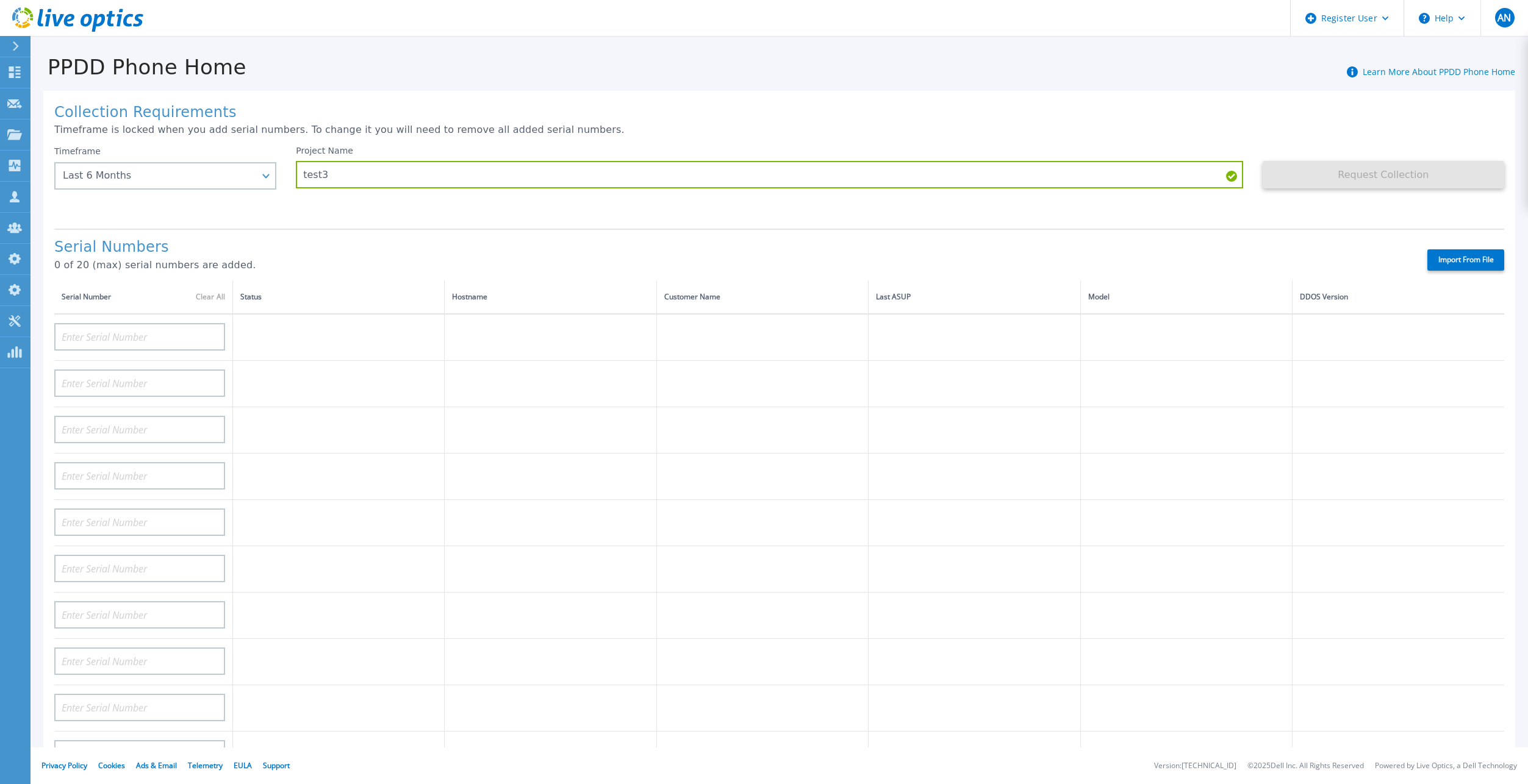
type input "APM00203007560"
type input "FNM00173740071"
type input "APX00233704525"
type input "TF3J3180100076"
type input "APM00213409005"
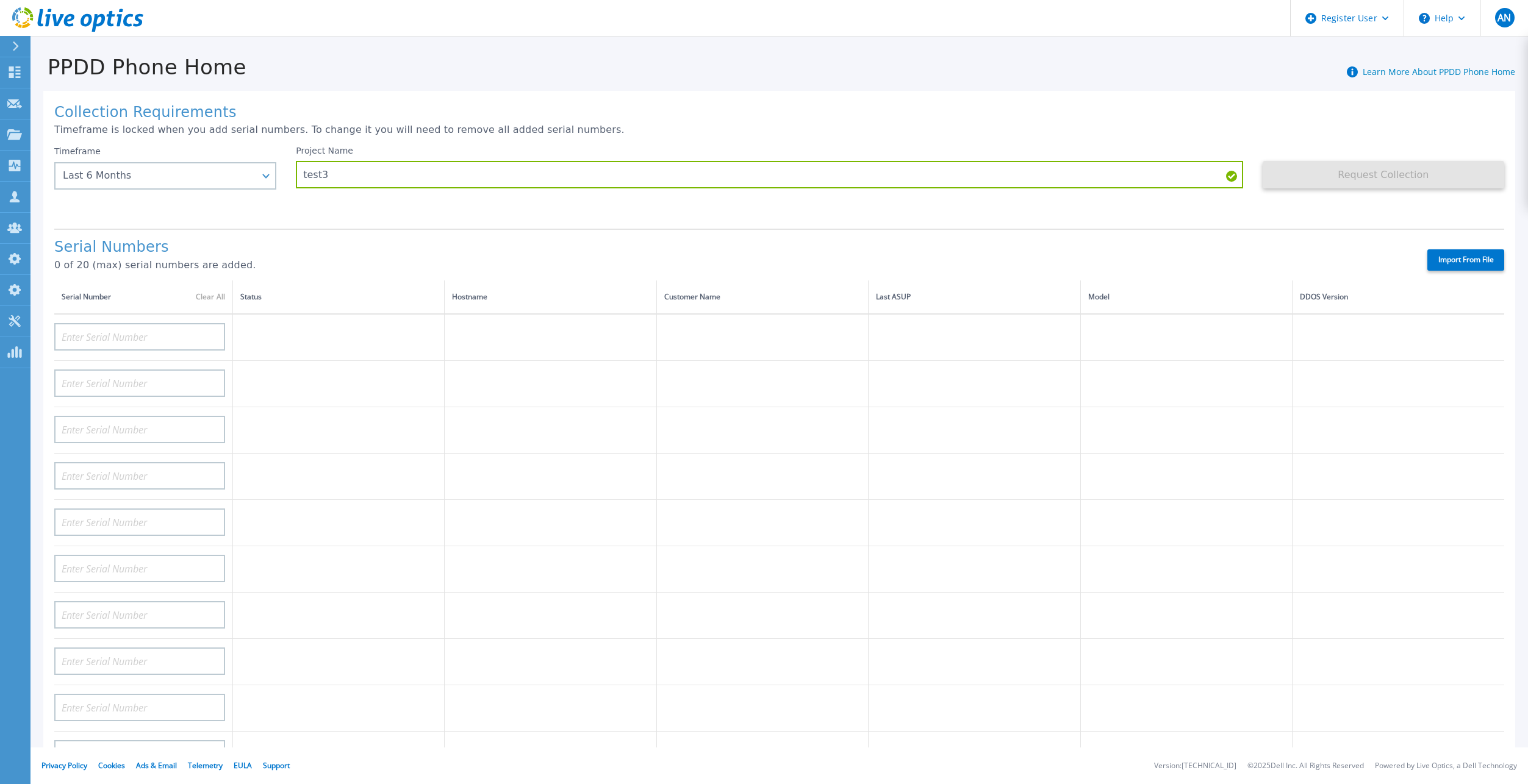
type input "AUDVFBNW5NDDSY"
type input "CKM00182801368"
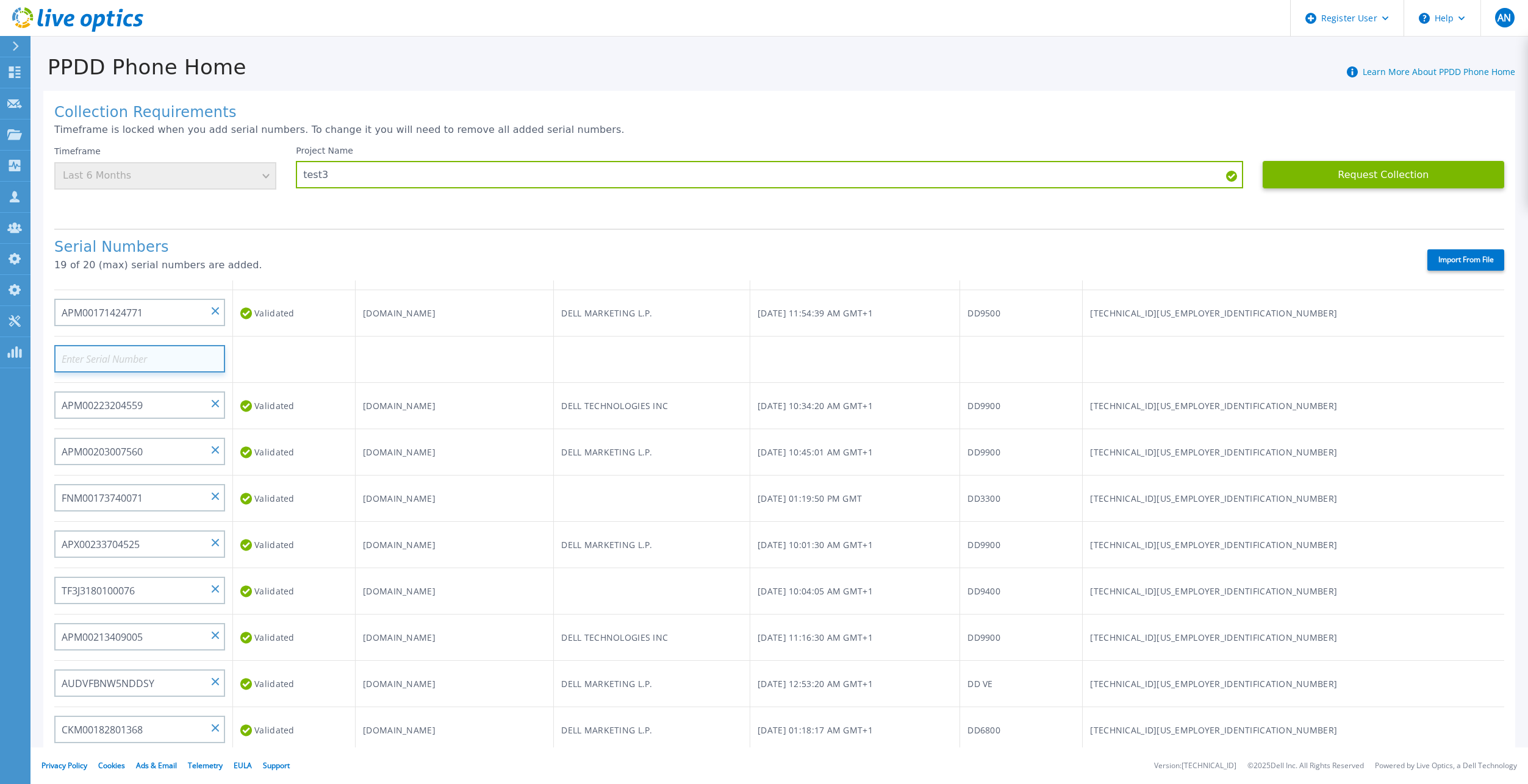
scroll to position [489, 0]
click at [1389, 153] on div "Request Collection This might take a few minutes please wait..." at bounding box center [1383, 182] width 242 height 73
click at [1389, 173] on button "Request Collection" at bounding box center [1383, 175] width 242 height 28
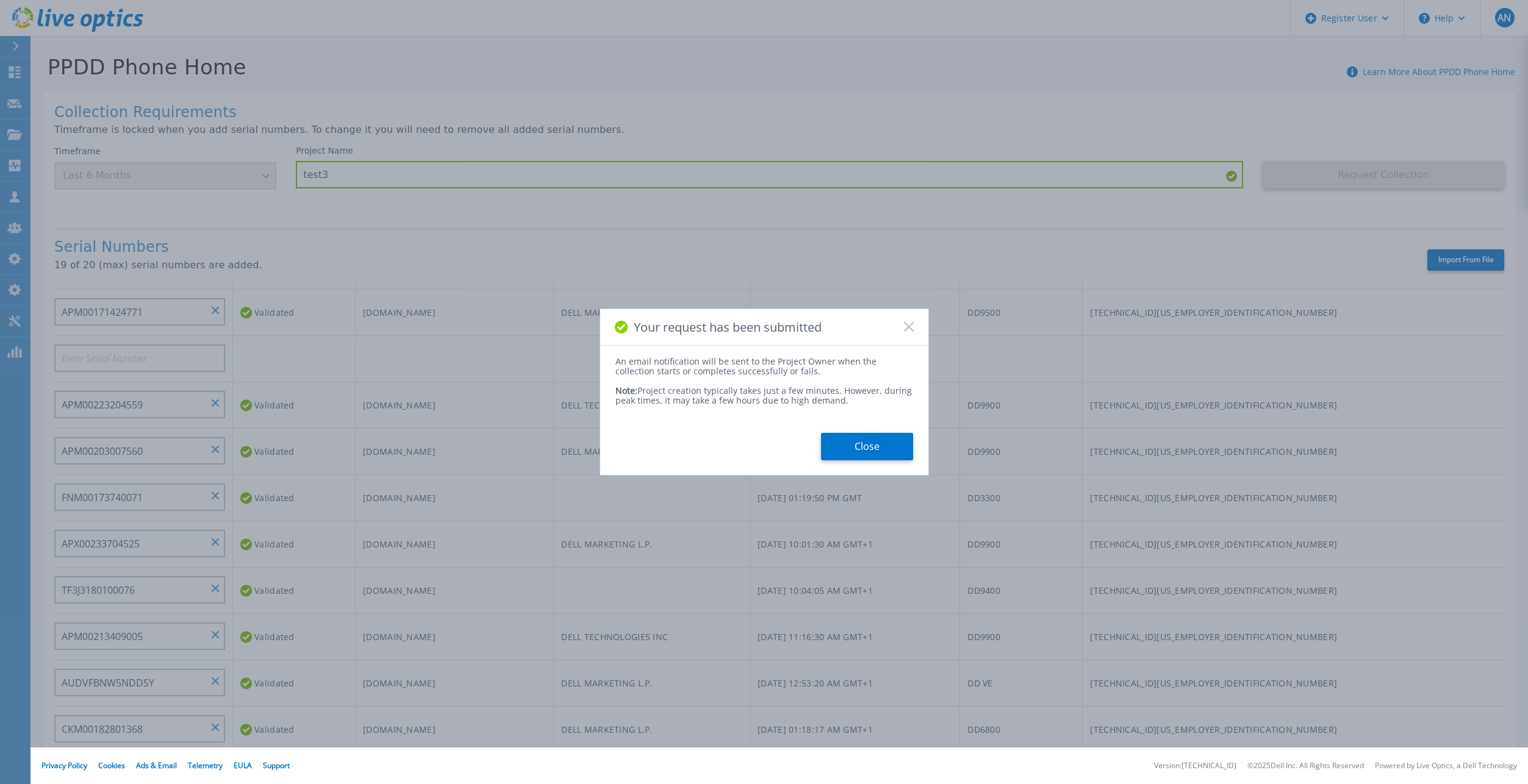
click at [862, 462] on div "Your request has been submitted An email notification will be sent to the Proje…" at bounding box center [764, 392] width 329 height 167
click at [878, 456] on button "Close" at bounding box center [867, 446] width 92 height 28
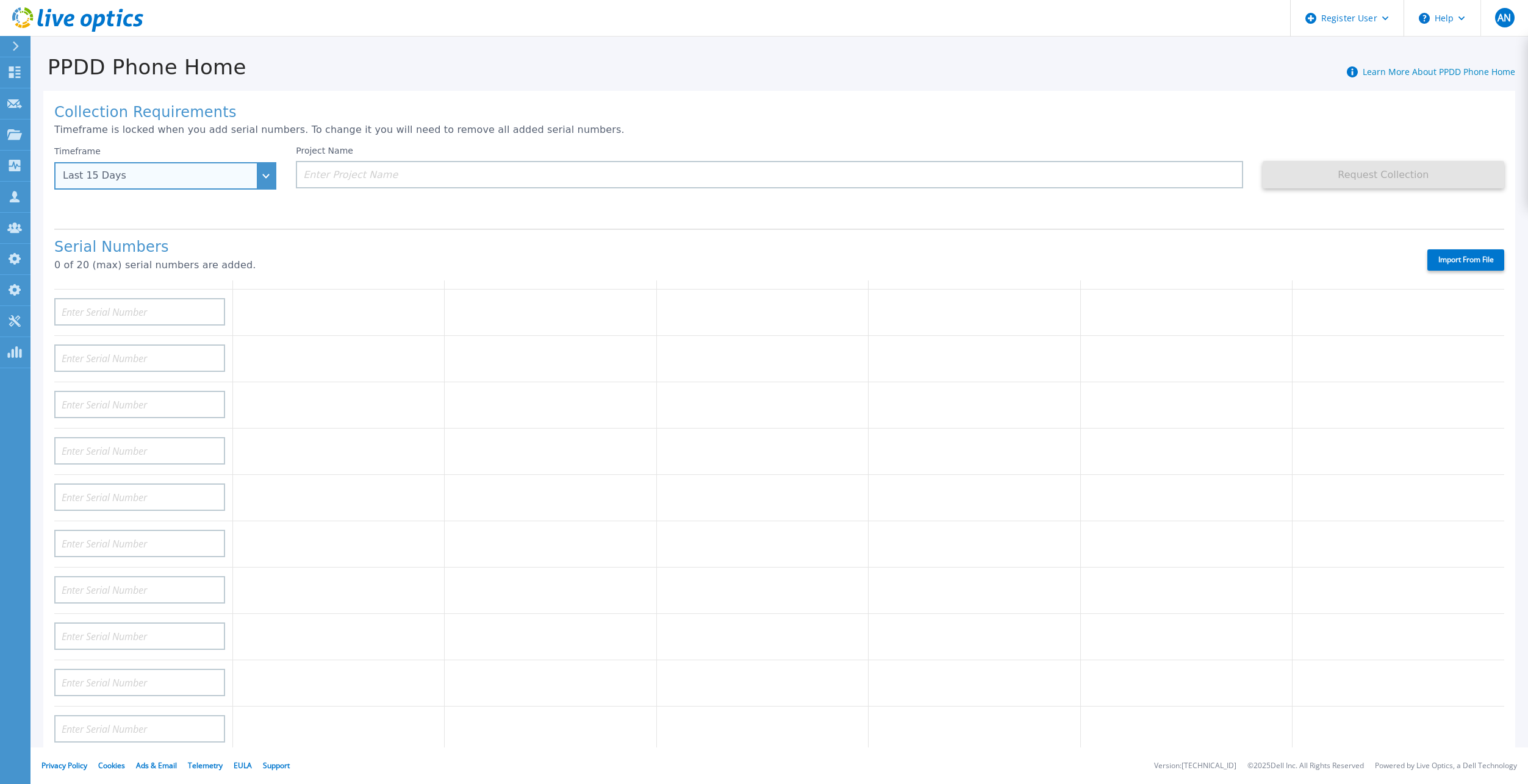
click at [213, 169] on div "Last 15 Days" at bounding box center [165, 176] width 222 height 28
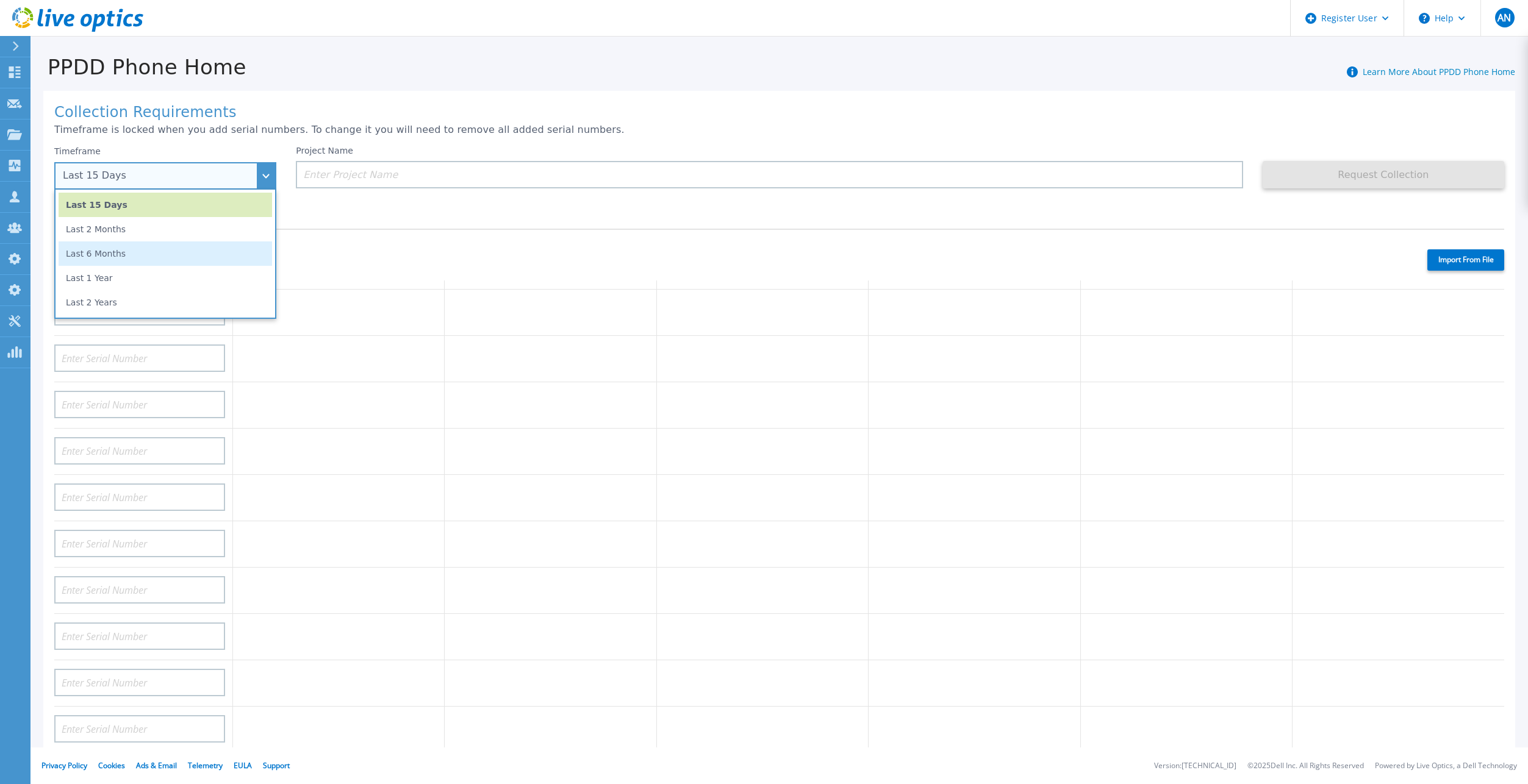
click at [174, 251] on li "Last 6 Months" at bounding box center [165, 254] width 213 height 25
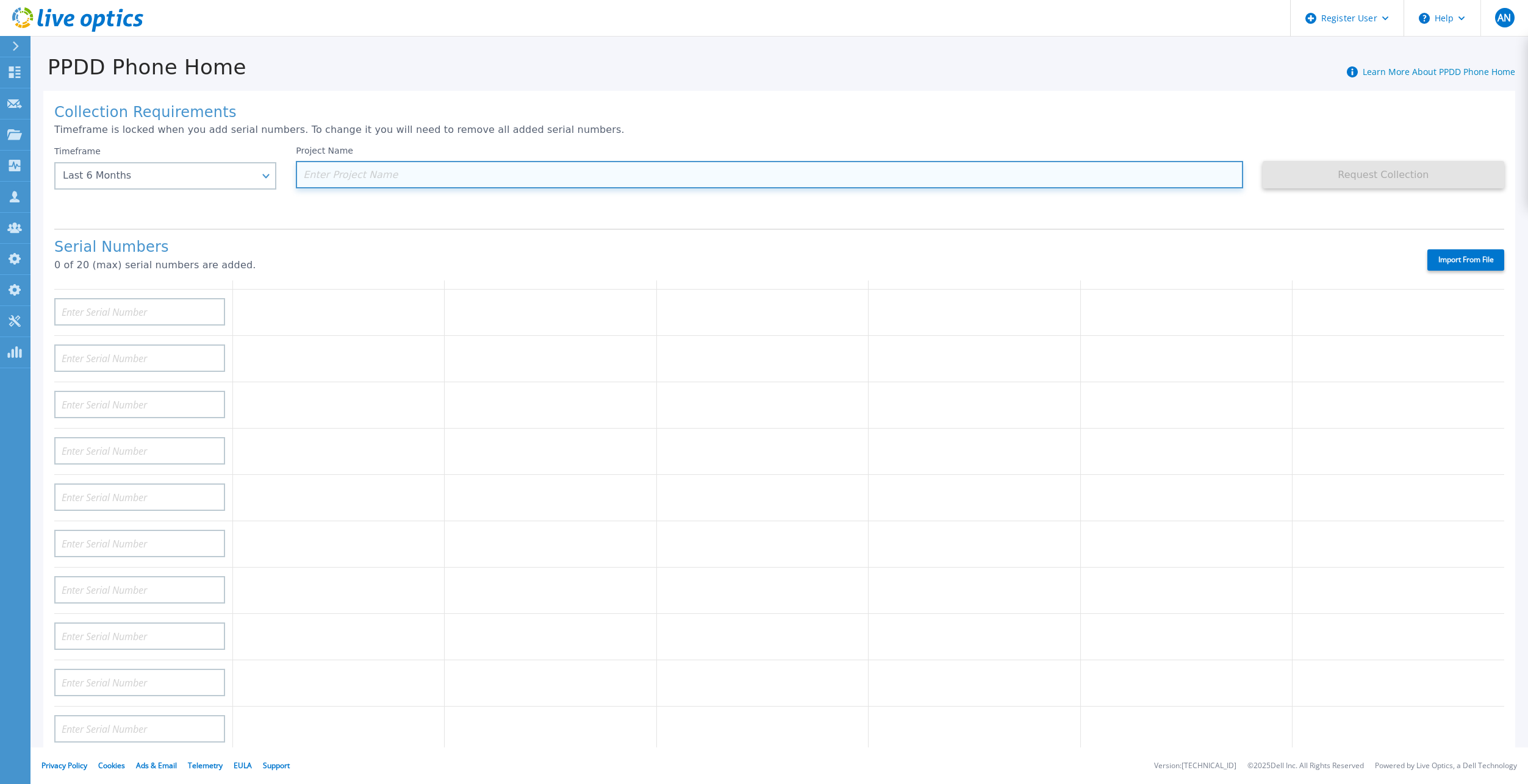
click at [358, 180] on input at bounding box center [769, 175] width 947 height 28
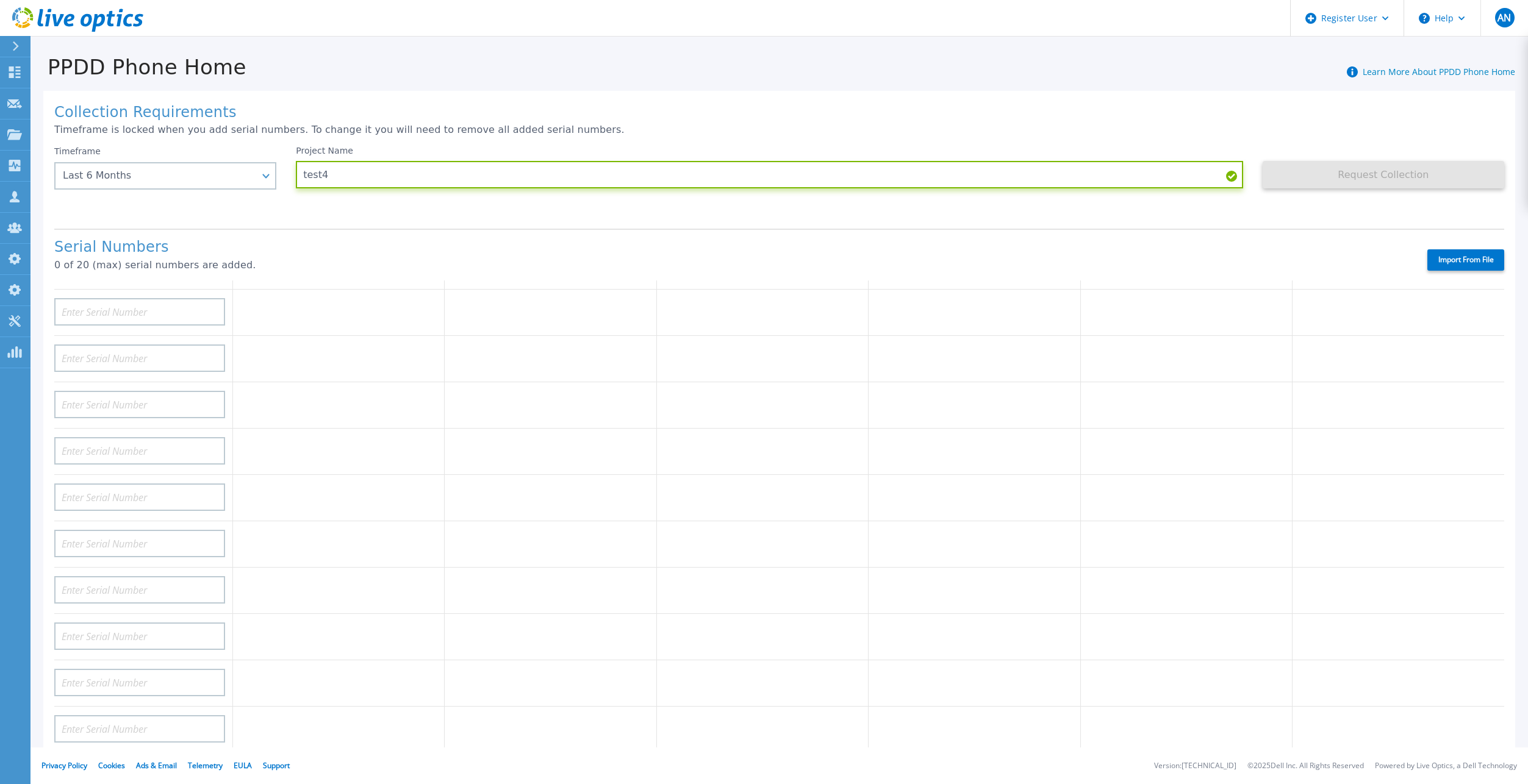
type input "test4"
click at [1459, 251] on label "Import From File" at bounding box center [1465, 260] width 77 height 21
click at [0, 0] on input "Import From File" at bounding box center [0, 0] width 0 height 0
type input "APM00222129048"
type input "BJJYF140100022"
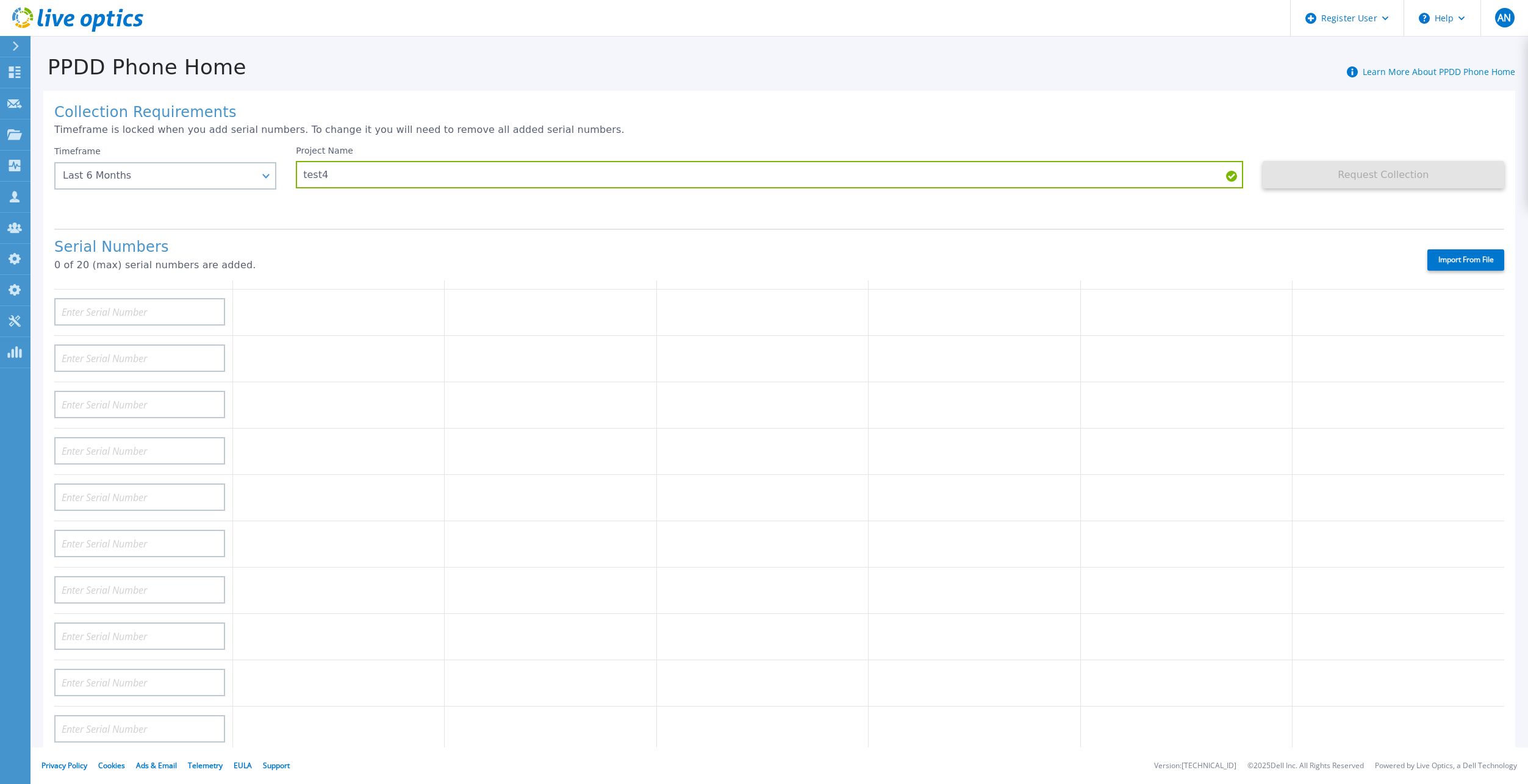
type input "APM00171860298"
type input "APM00172712073"
type input "FLA15151580123"
type input "APM00212712897"
type input "APM00212712896"
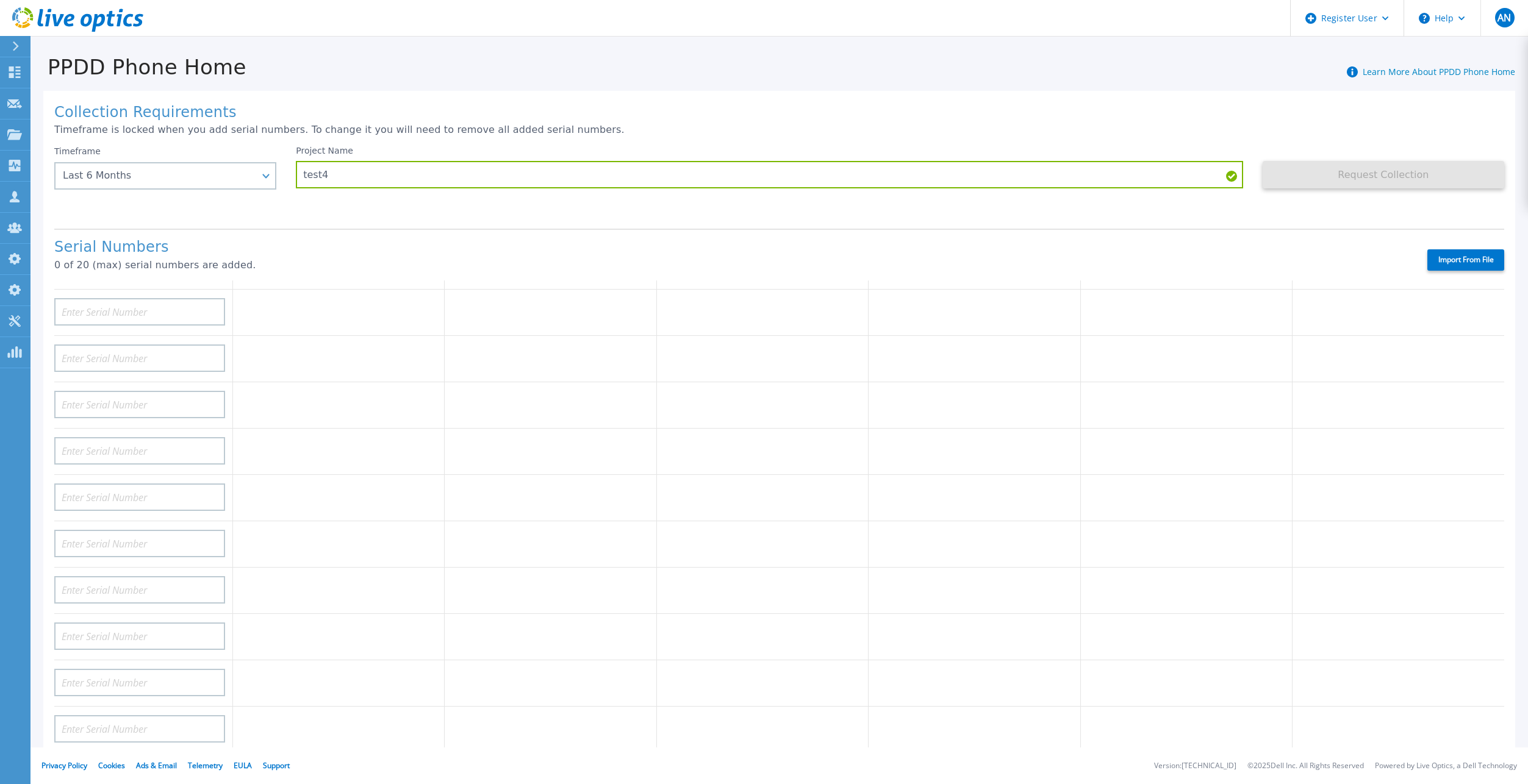
type input "CKM00190600946"
type input "APX00224106421"
type input "APX00234806574"
type input "DE600213145187"
type input "APX00232004279"
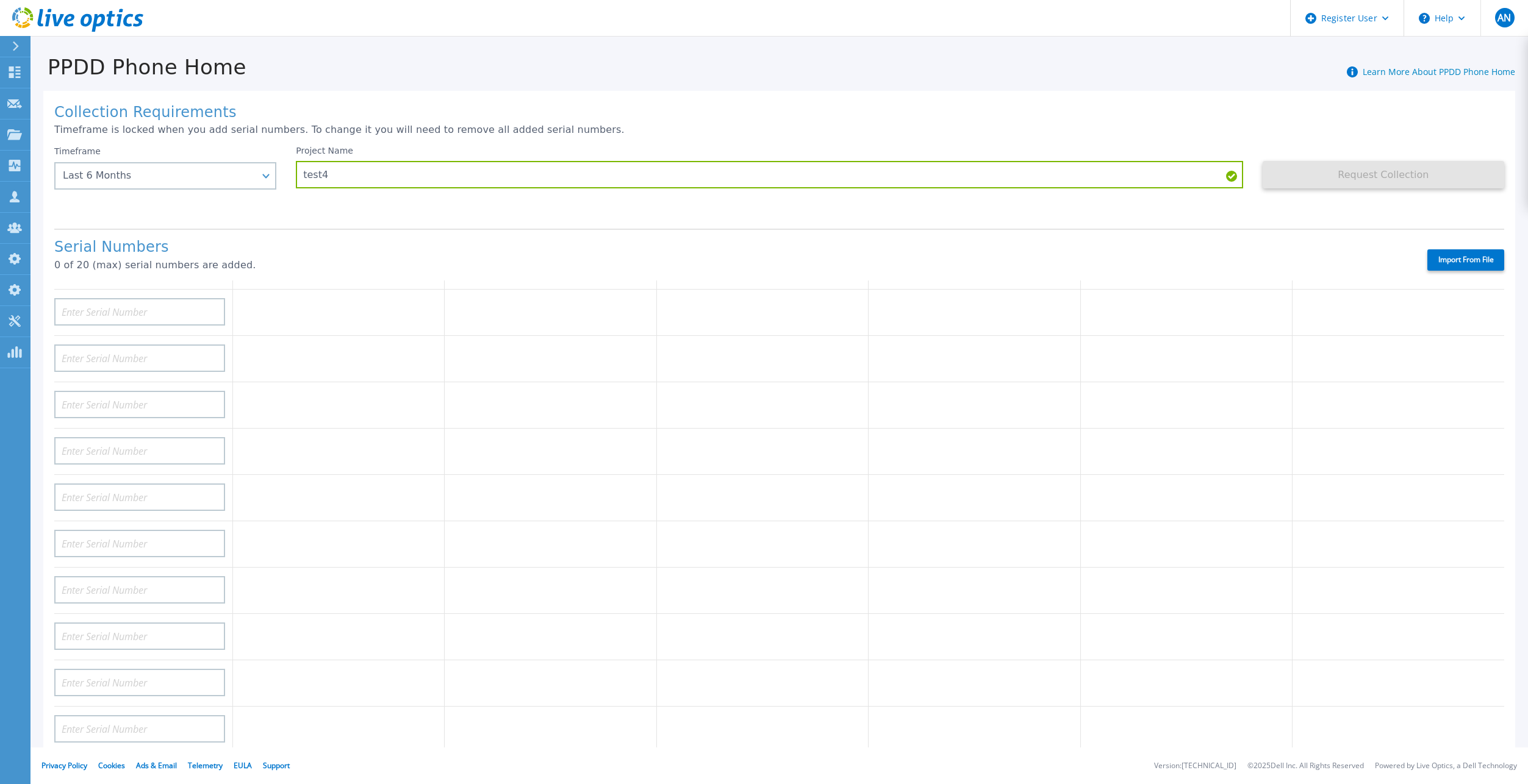
type input "APM00212610951"
type input "APM00213409005"
type input "DE700221908482"
type input "CKM00202301758"
type input "CKM00184602619"
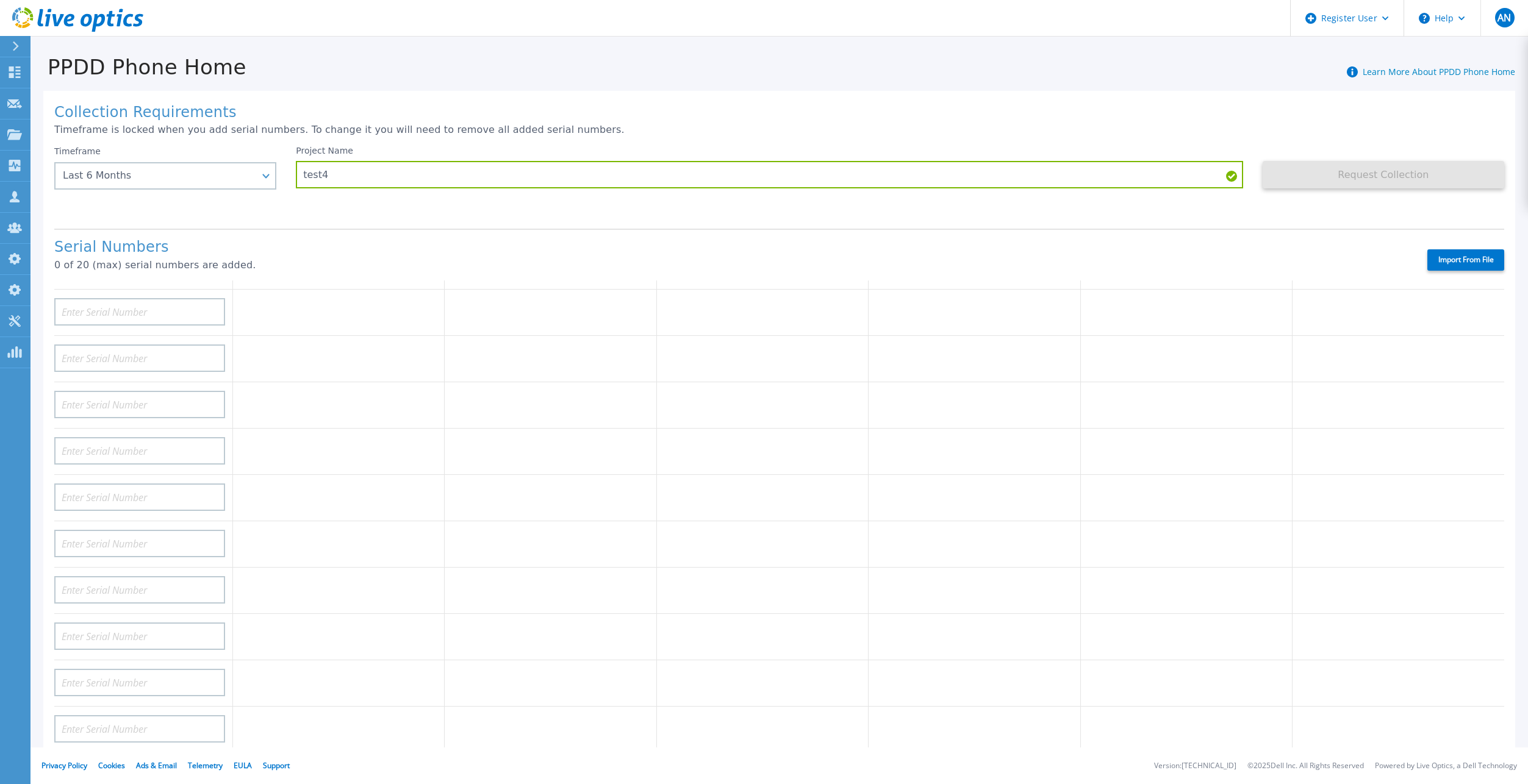
type input "AUDVUX6XJHDJFE"
type input "APM00182413133"
type input "APM00215215841"
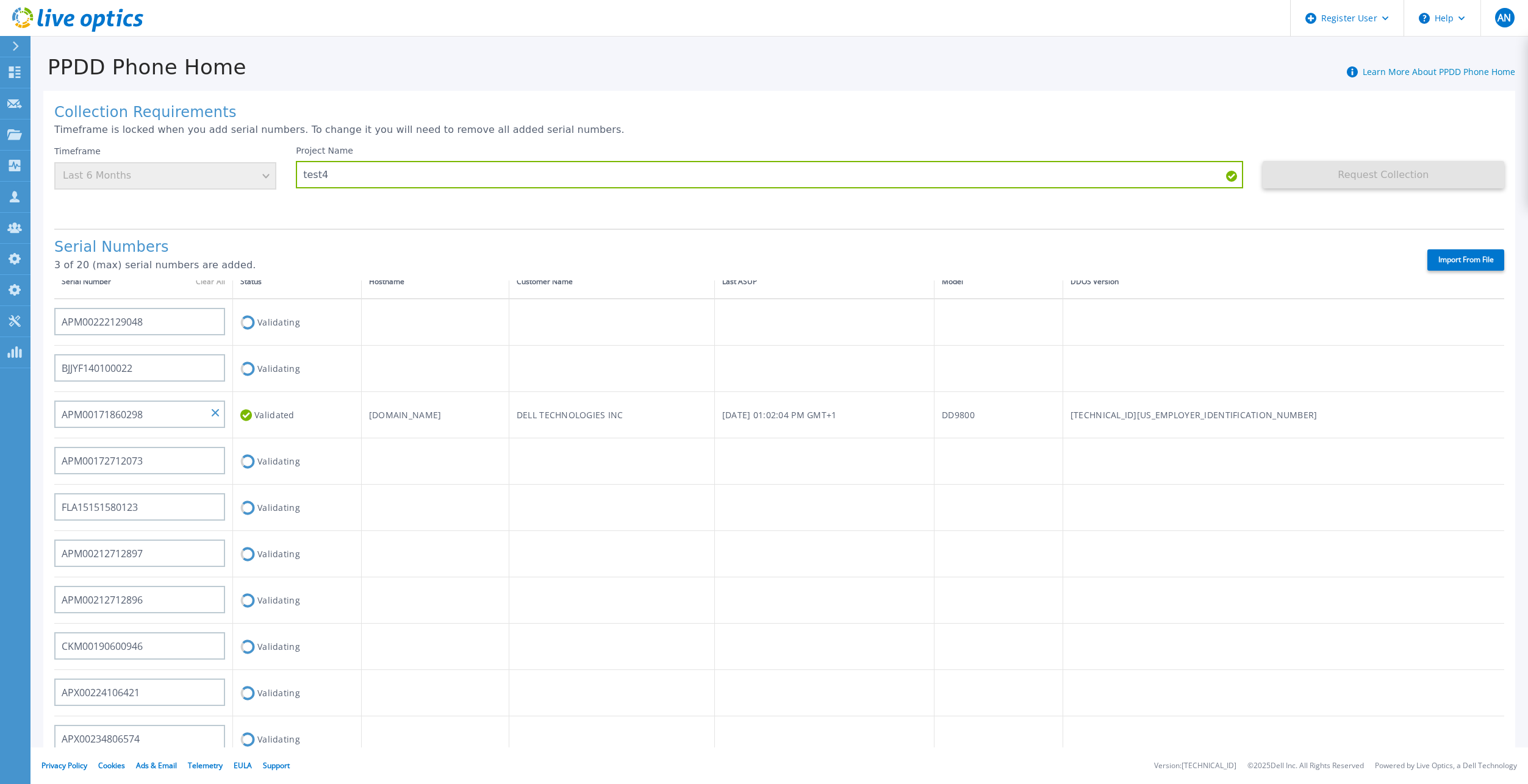
scroll to position [0, 0]
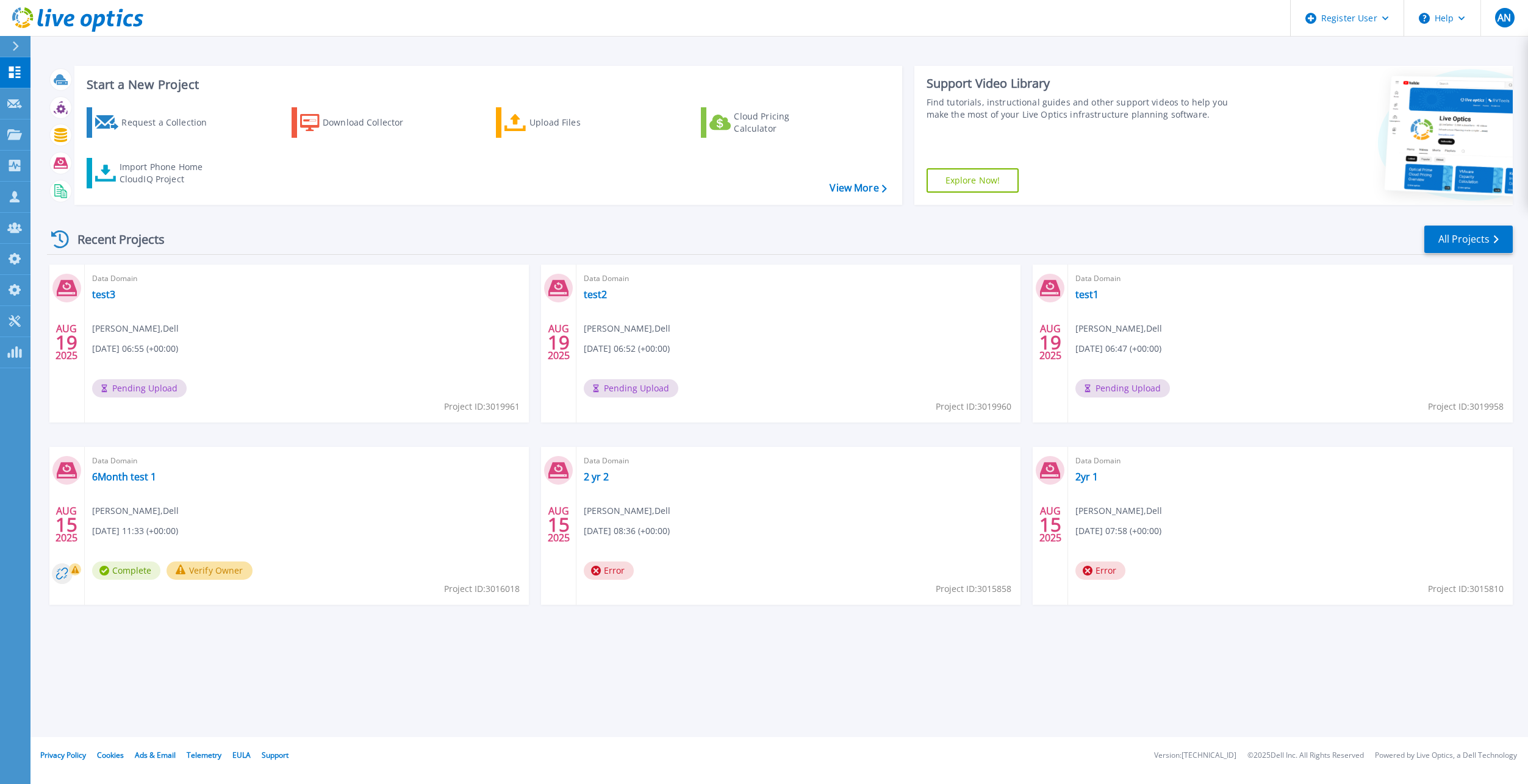
click at [91, 18] on icon at bounding box center [86, 20] width 12 height 13
click at [531, 222] on div "Recent Projects All Projects [DATE] Data Domain test5 [PERSON_NAME] , Dell [DAT…" at bounding box center [780, 427] width 1466 height 424
click at [141, 21] on icon at bounding box center [138, 20] width 11 height 13
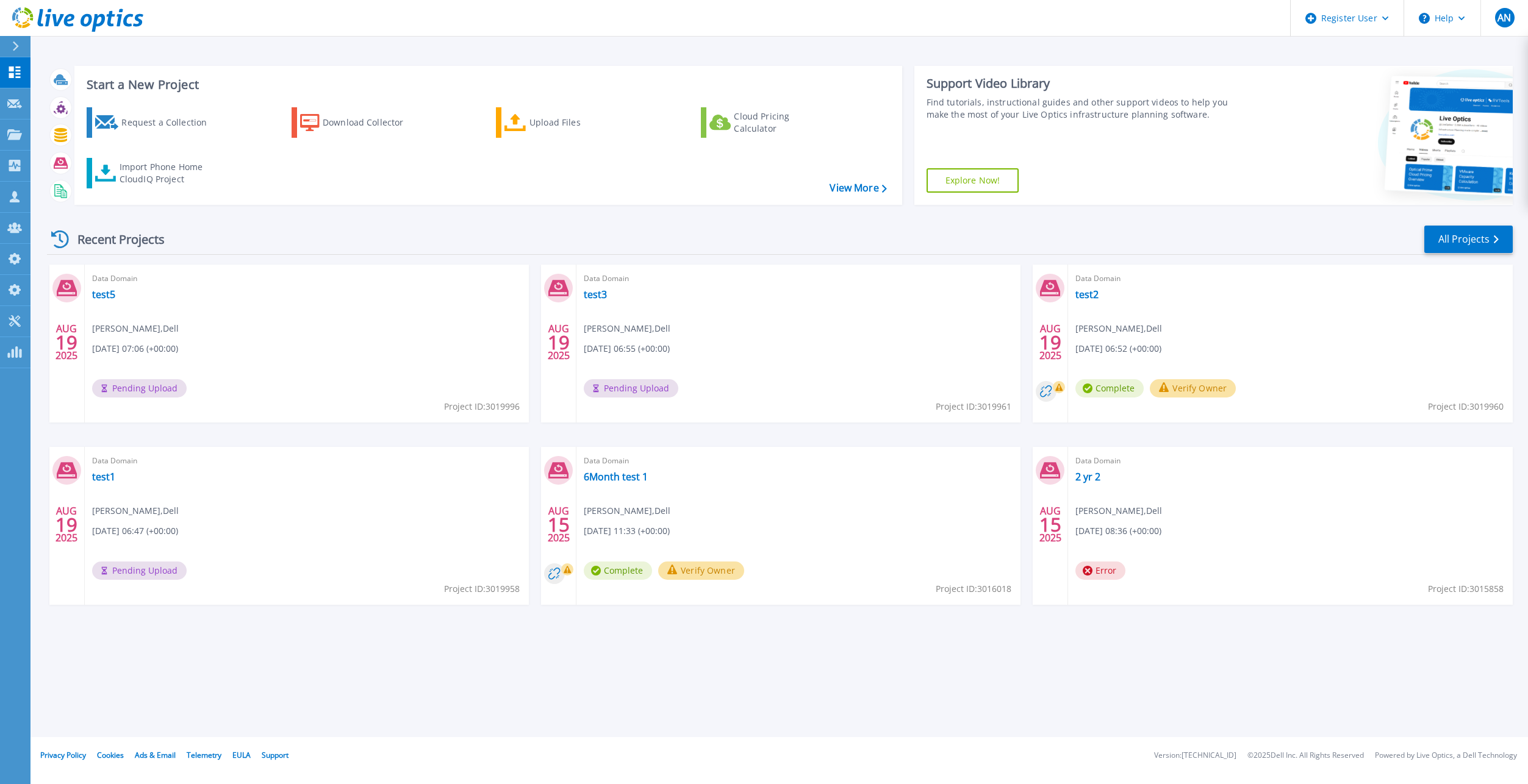
click at [279, 249] on div "Recent Projects All Projects" at bounding box center [780, 239] width 1466 height 31
click at [279, 248] on div "Recent Projects All Projects" at bounding box center [780, 239] width 1466 height 31
click at [604, 479] on link "6Month test 1" at bounding box center [615, 476] width 64 height 12
click at [216, 242] on div "Recent Projects All Projects" at bounding box center [780, 239] width 1466 height 31
click at [1085, 292] on link "test2" at bounding box center [1087, 295] width 23 height 12
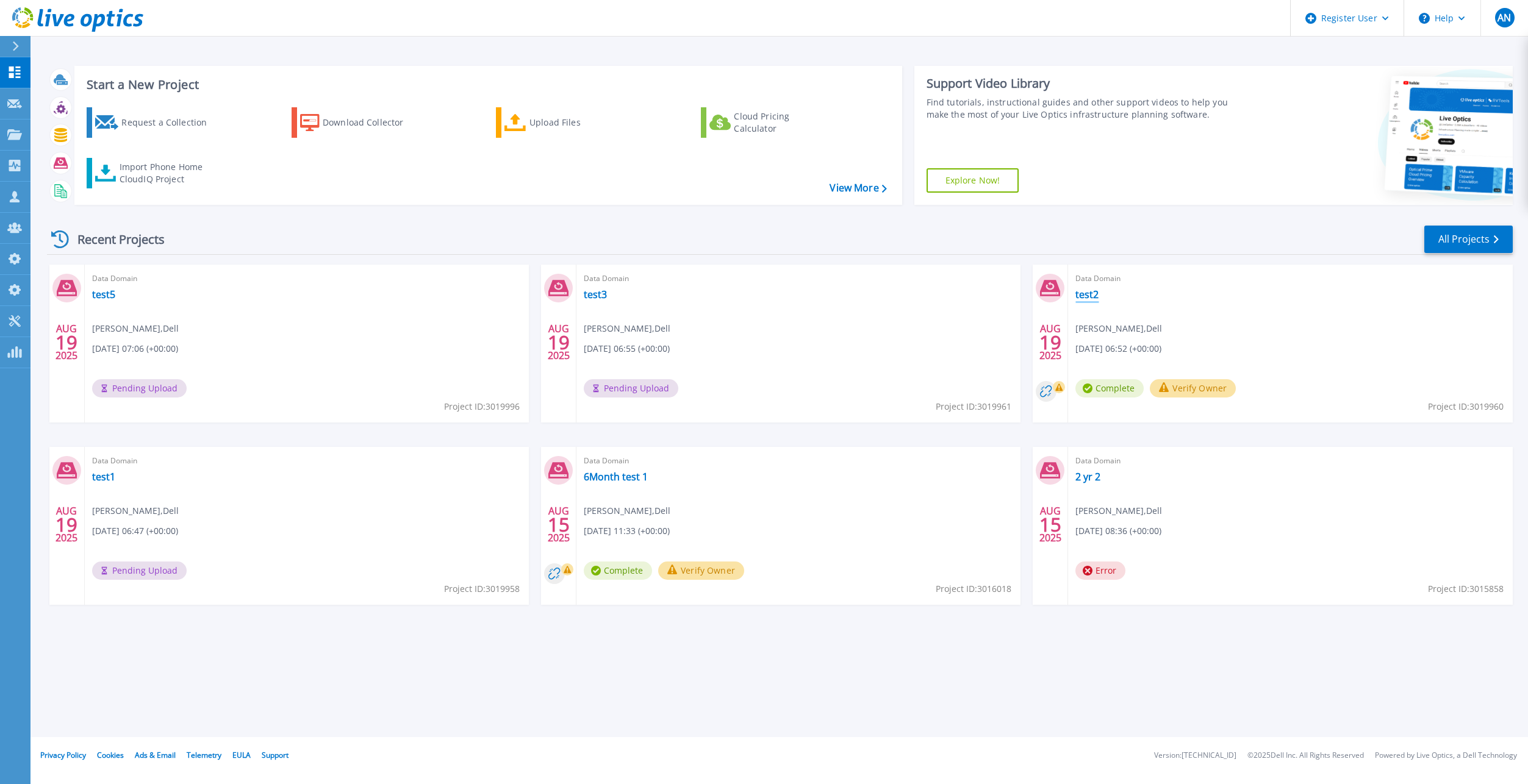
click at [1090, 297] on link "test2" at bounding box center [1087, 295] width 23 height 12
click at [120, 33] on link at bounding box center [71, 18] width 144 height 37
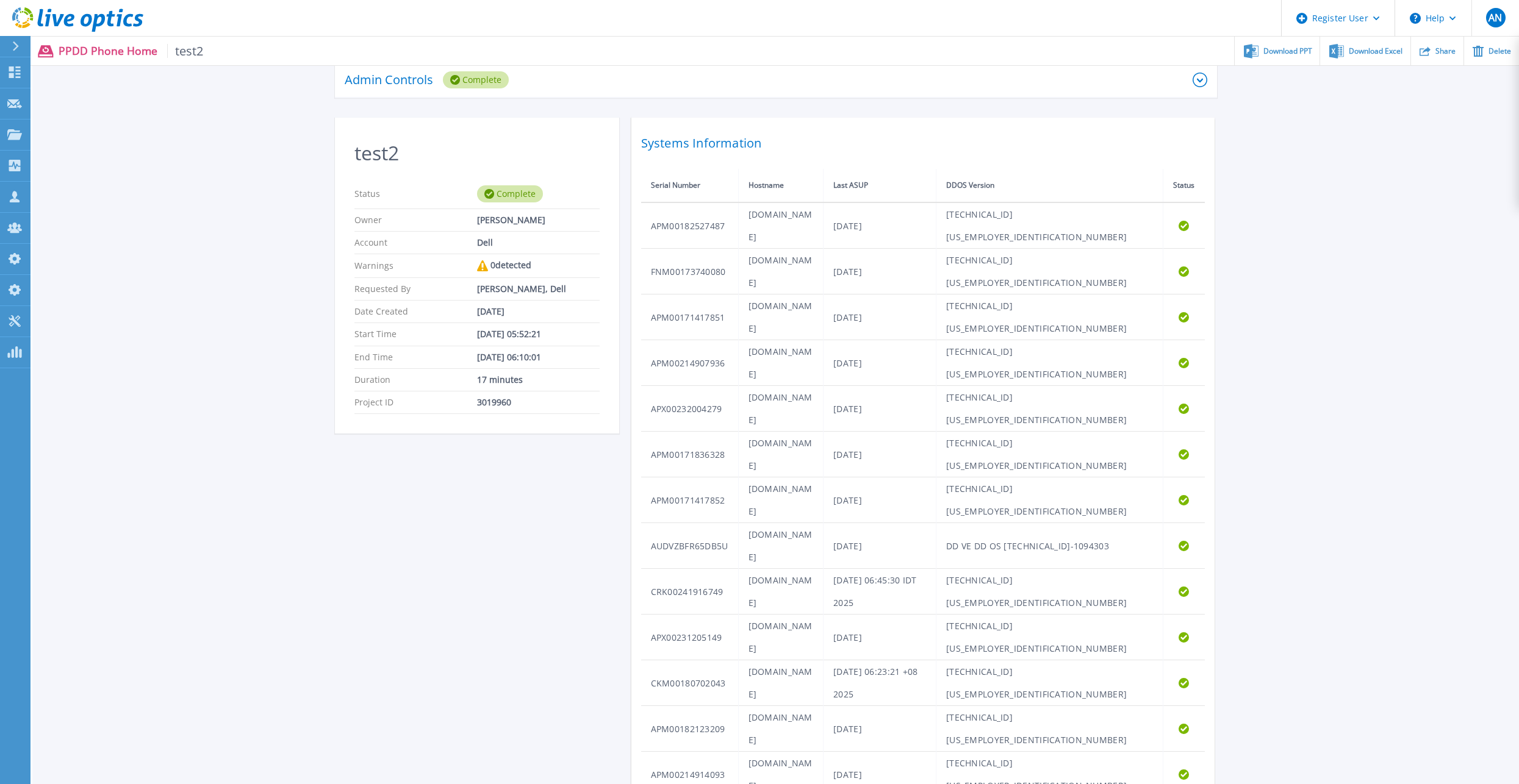
scroll to position [364, 0]
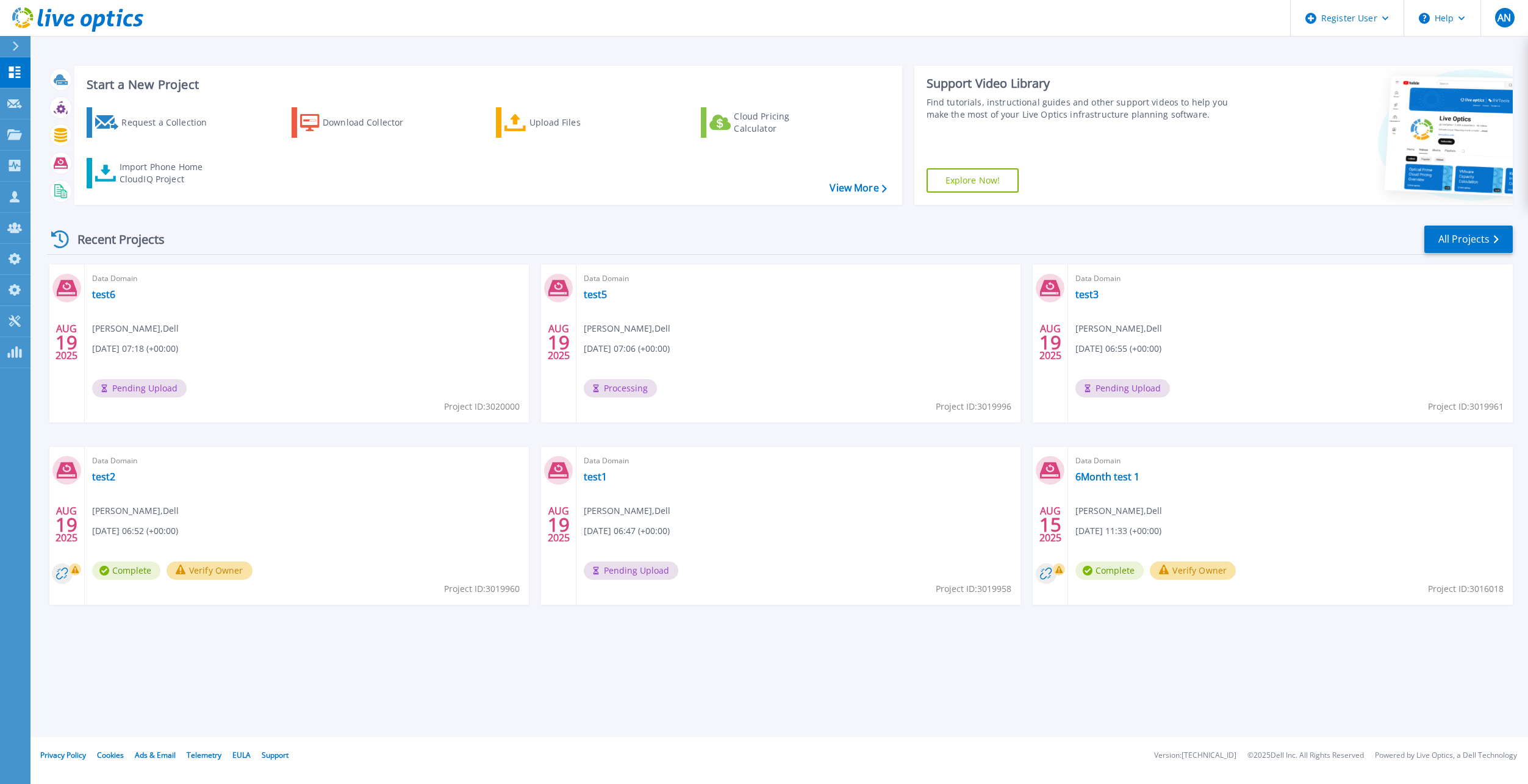
click at [586, 236] on div "Recent Projects All Projects" at bounding box center [780, 239] width 1466 height 31
click at [405, 619] on div "[DATE] Data Domain test6 [PERSON_NAME] , Dell [DATE] 07:18 (+00:00) Pending Upl…" at bounding box center [774, 446] width 1475 height 364
click at [402, 265] on div "Data Domain test6 [PERSON_NAME] , Dell [DATE] 07:18 (+00:00) Pending Upload Pro…" at bounding box center [306, 344] width 444 height 158
click at [1500, 235] on link "All Projects" at bounding box center [1468, 239] width 88 height 28
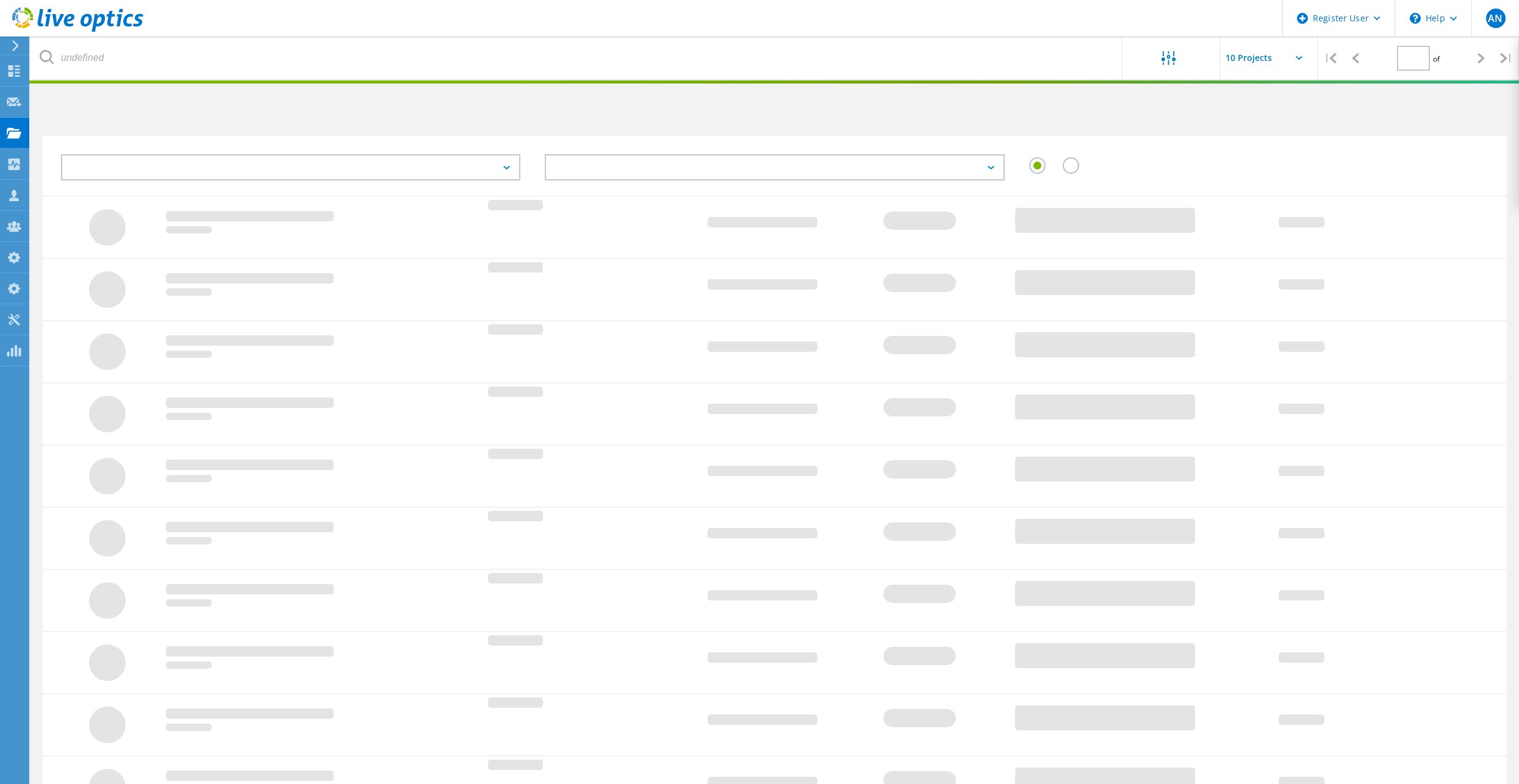
type input "1"
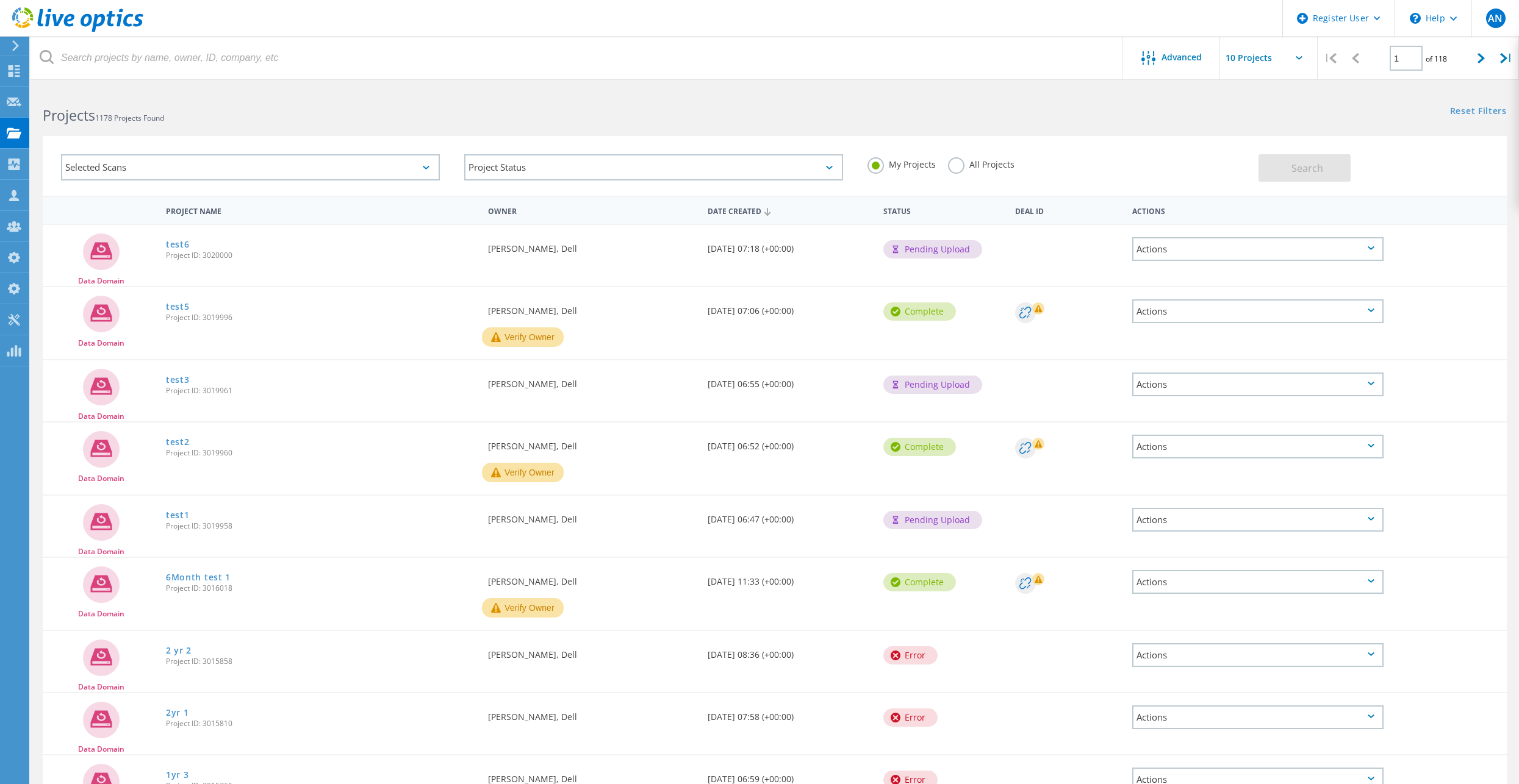
click at [970, 168] on label "All Projects" at bounding box center [981, 163] width 67 height 12
click at [0, 0] on input "All Projects" at bounding box center [0, 0] width 0 height 0
click at [1282, 168] on button "Search" at bounding box center [1304, 168] width 92 height 28
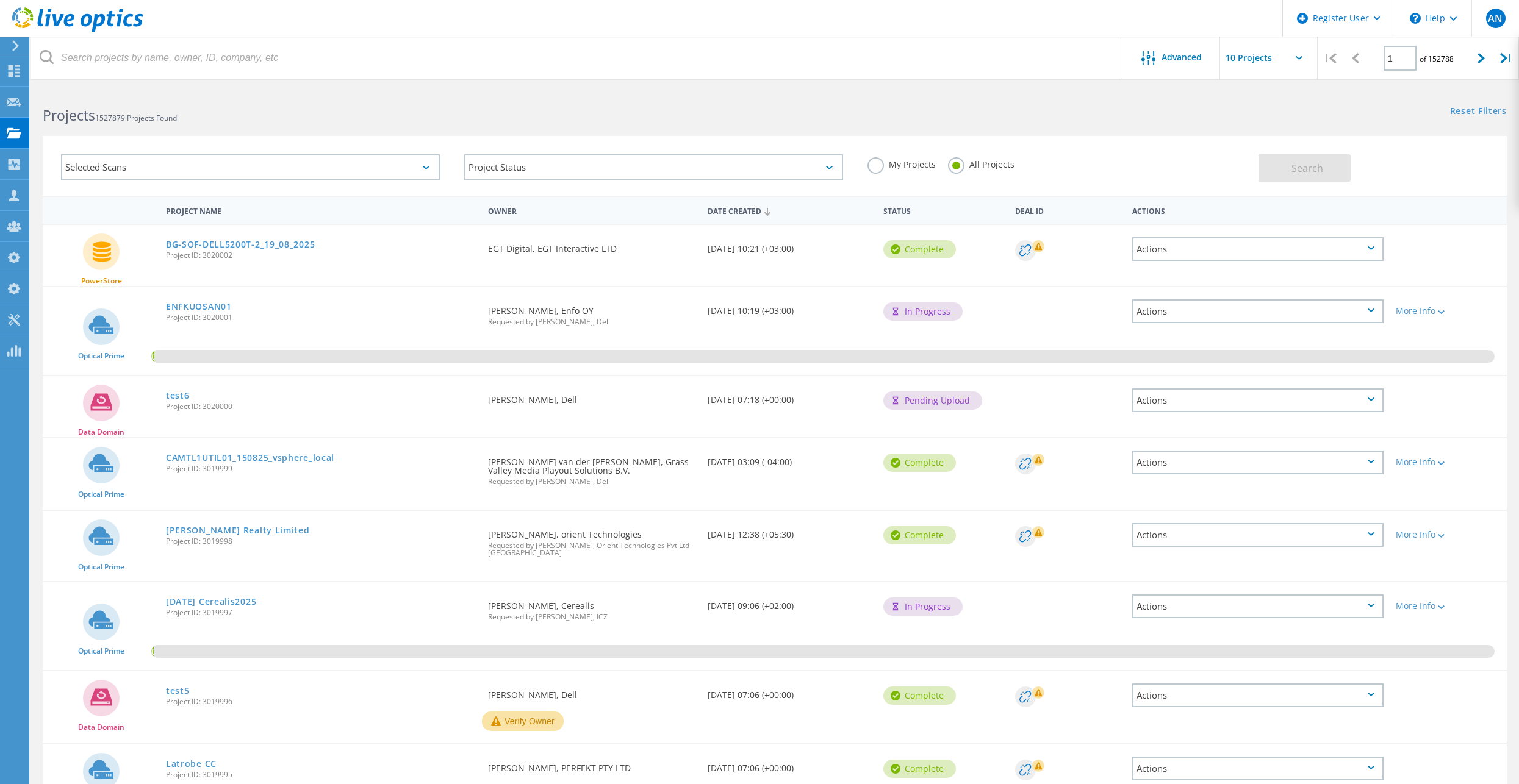
click at [392, 166] on div "Selected Scans" at bounding box center [249, 167] width 378 height 26
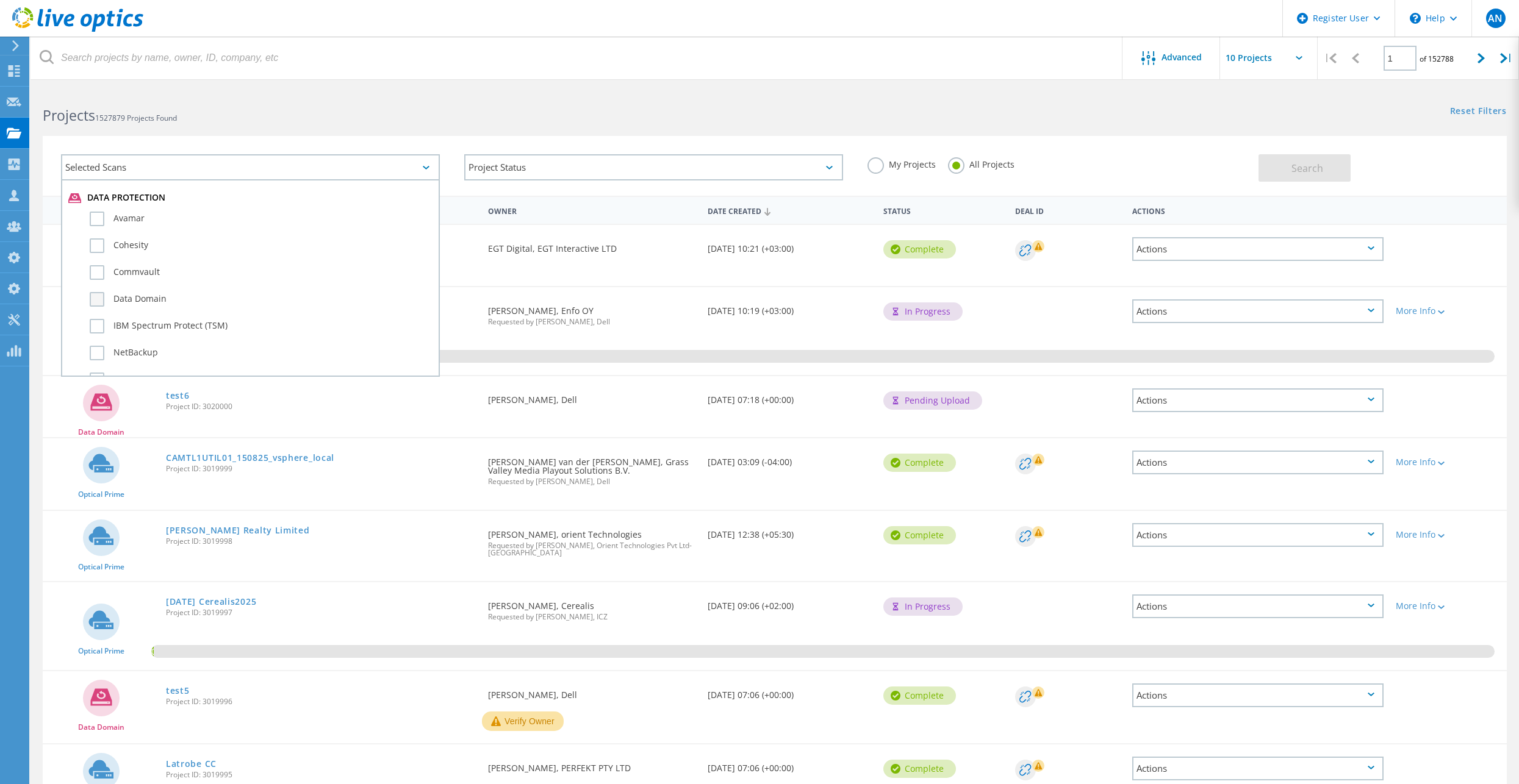
click at [136, 298] on label "Data Domain" at bounding box center [261, 299] width 343 height 15
click at [0, 0] on input "Data Domain" at bounding box center [0, 0] width 0 height 0
drag, startPoint x: 809, startPoint y: 97, endPoint x: 1009, endPoint y: 121, distance: 201.4
click at [810, 97] on div "Reset Filters Show Filters" at bounding box center [1146, 99] width 744 height 22
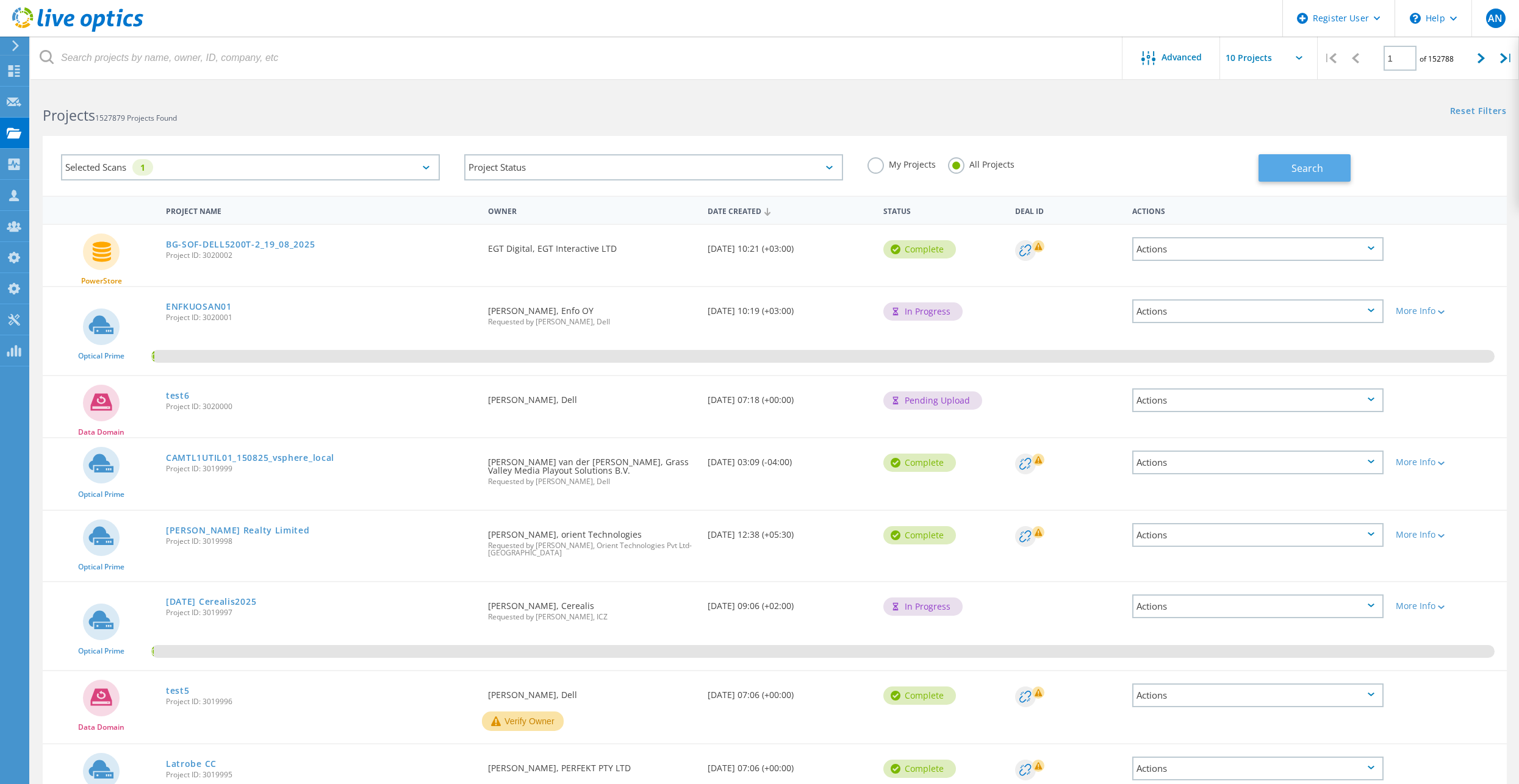
click at [1346, 163] on button "Search" at bounding box center [1304, 168] width 92 height 28
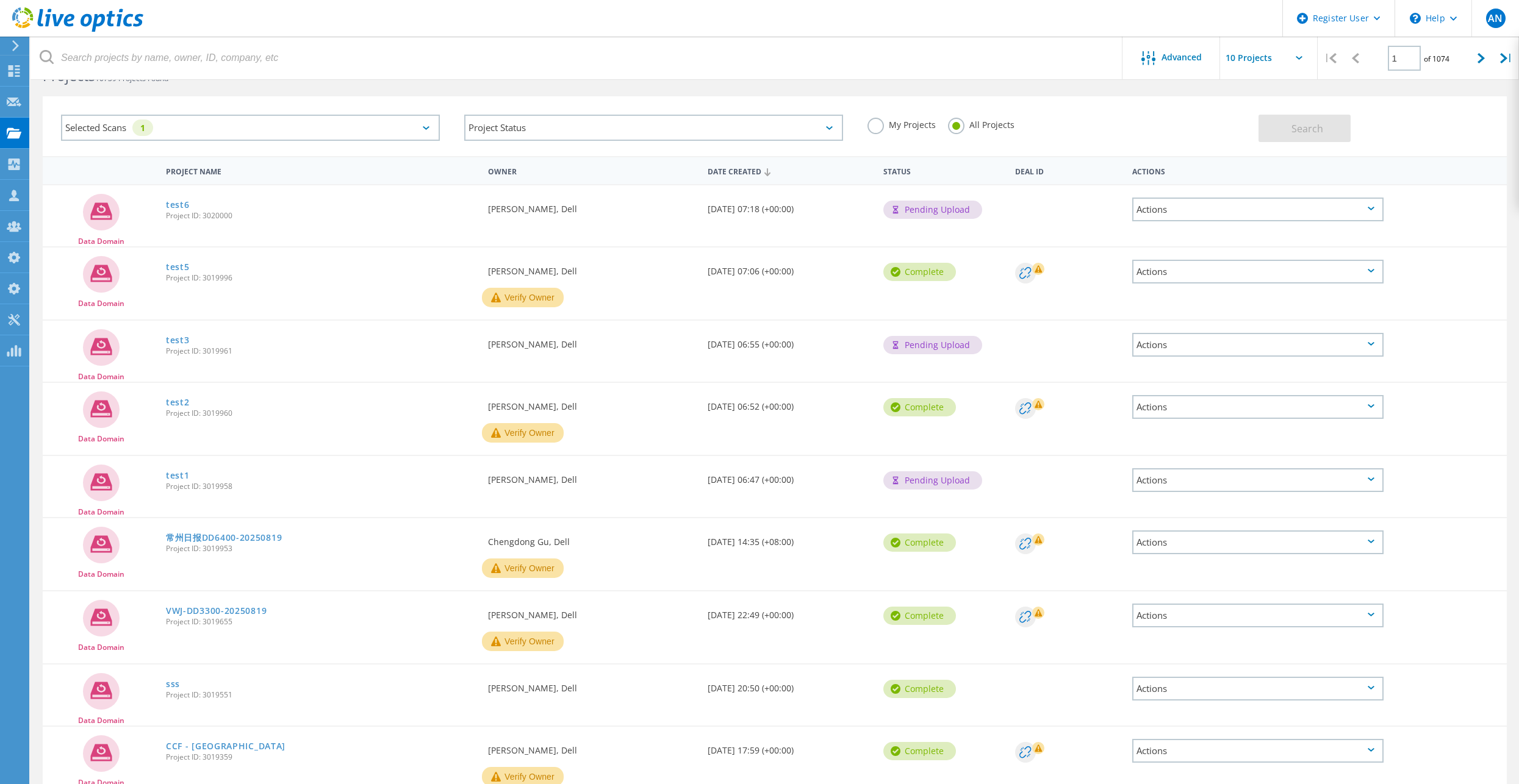
scroll to position [61, 0]
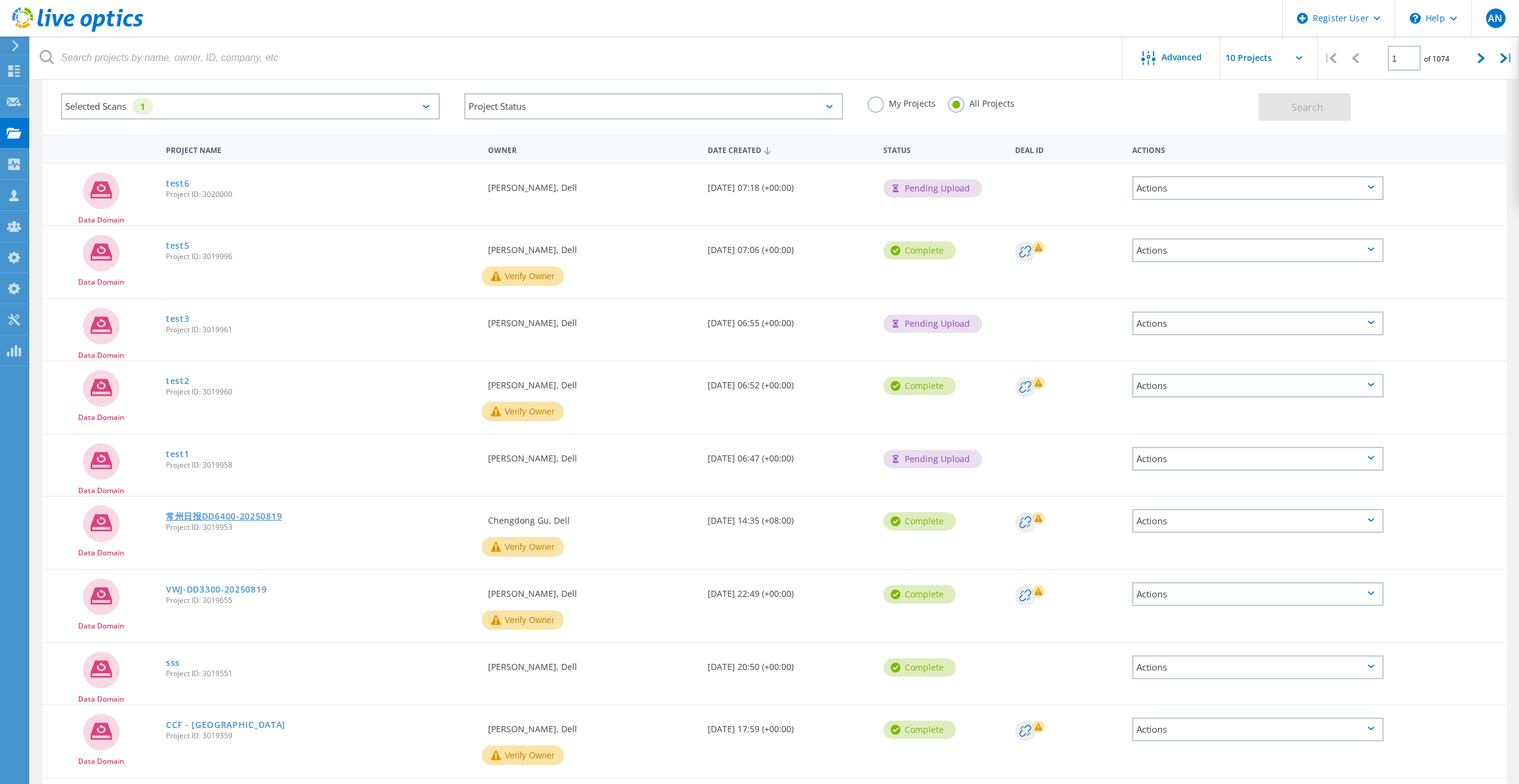
click at [206, 515] on link "常州日报DD6400-20250819" at bounding box center [223, 516] width 116 height 8
click at [177, 248] on link "test5" at bounding box center [177, 245] width 24 height 8
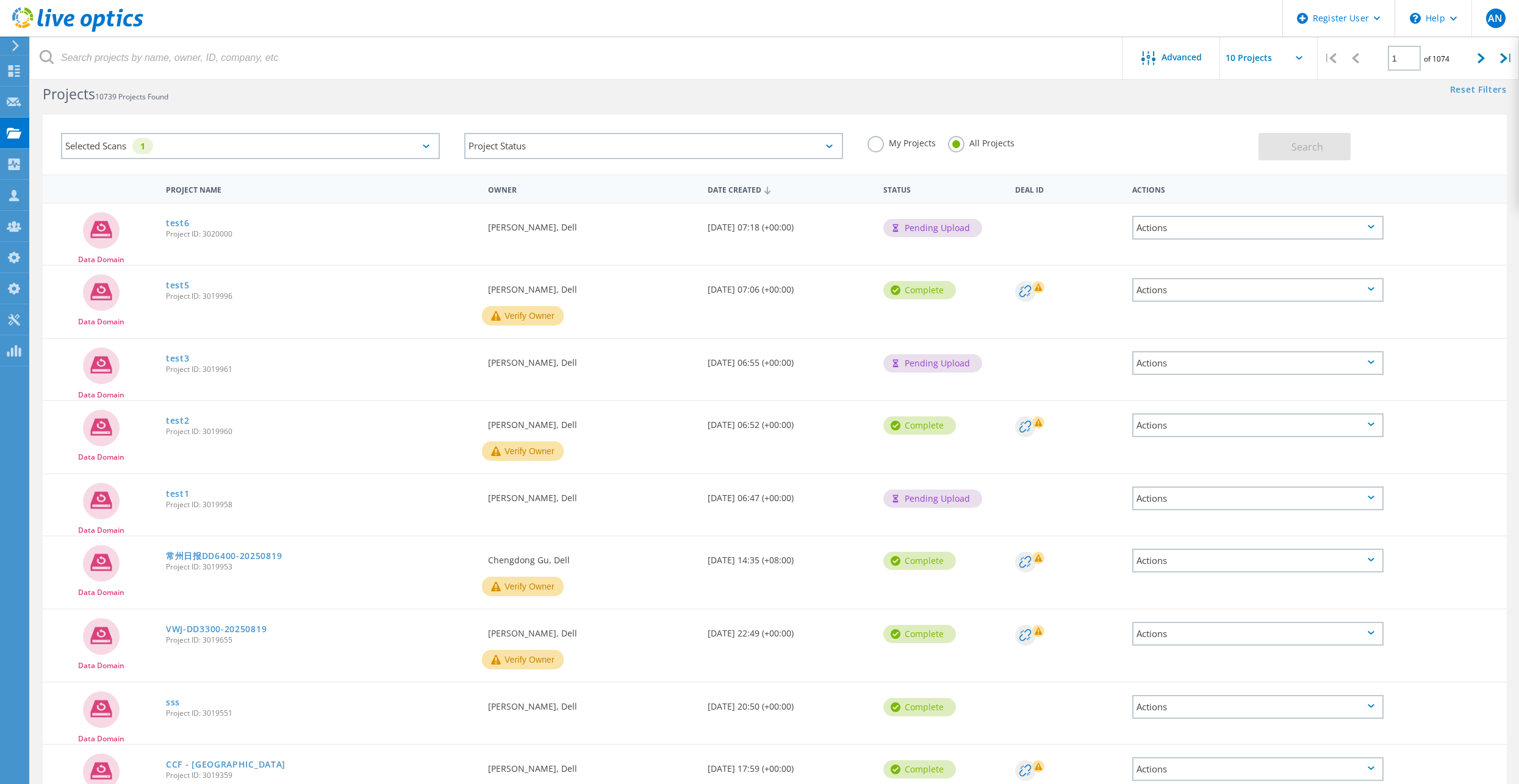
scroll to position [0, 0]
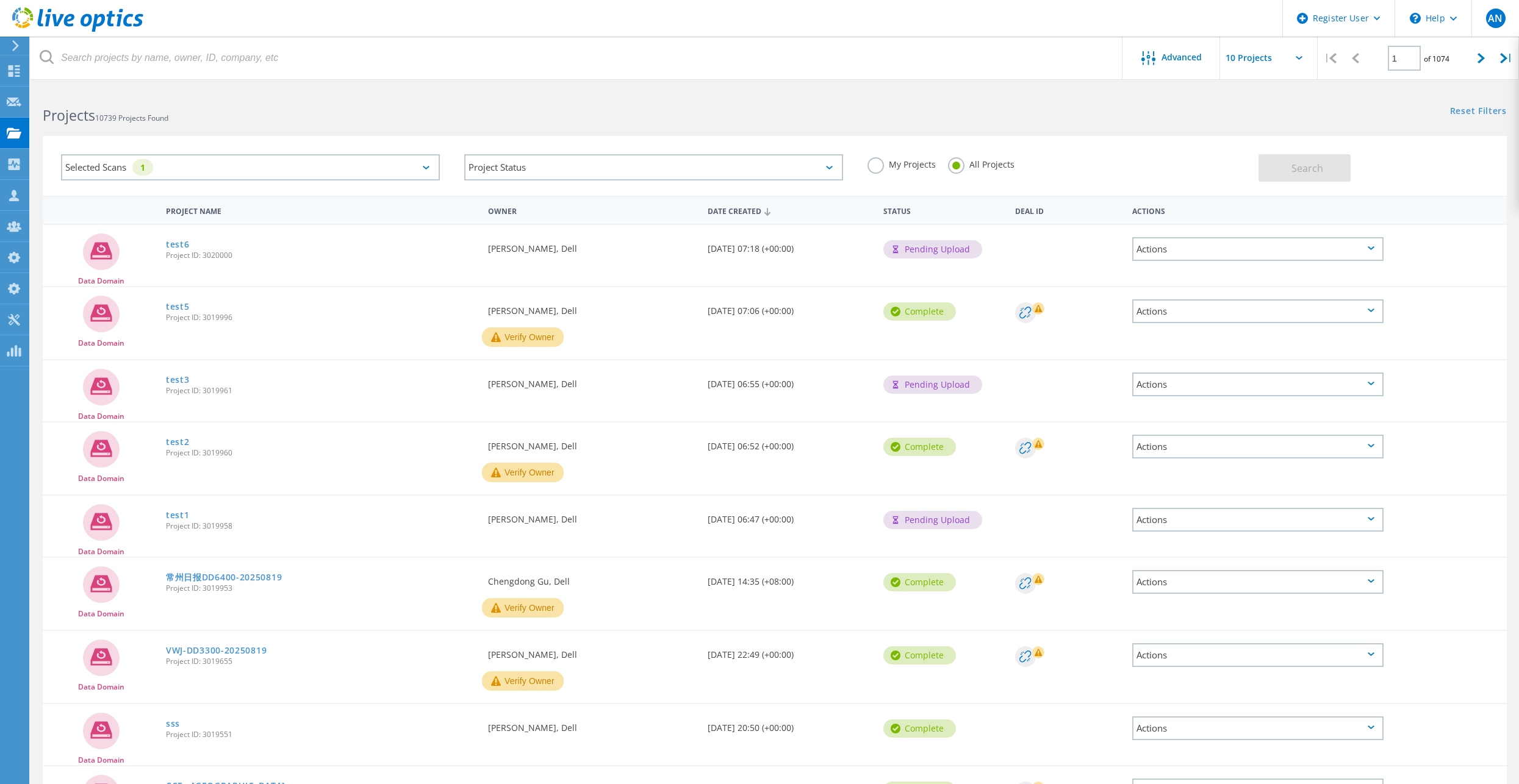
click at [107, 117] on span "10739 Projects Found" at bounding box center [131, 118] width 73 height 11
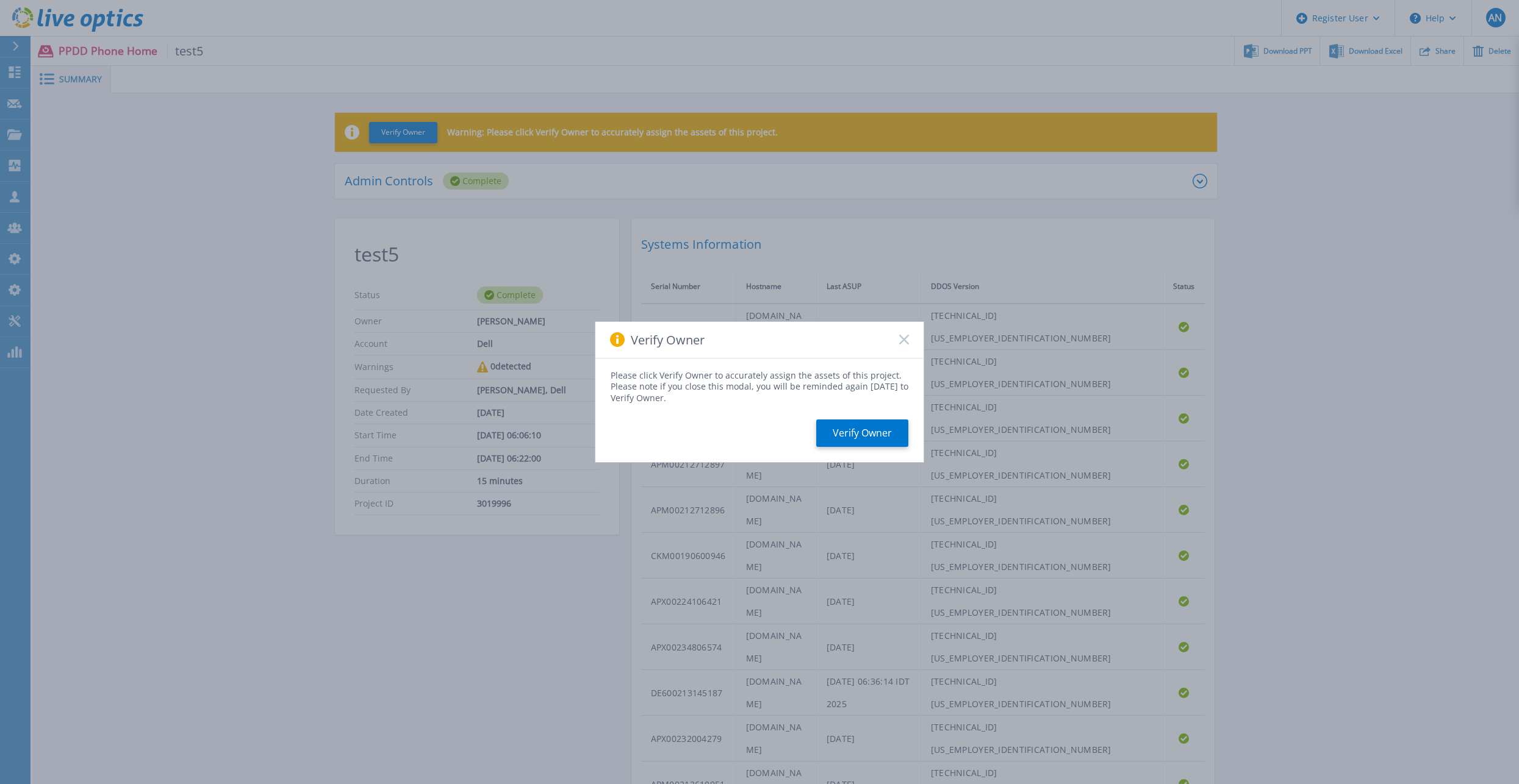
click at [898, 340] on div "Verify Owner" at bounding box center [760, 341] width 329 height 37
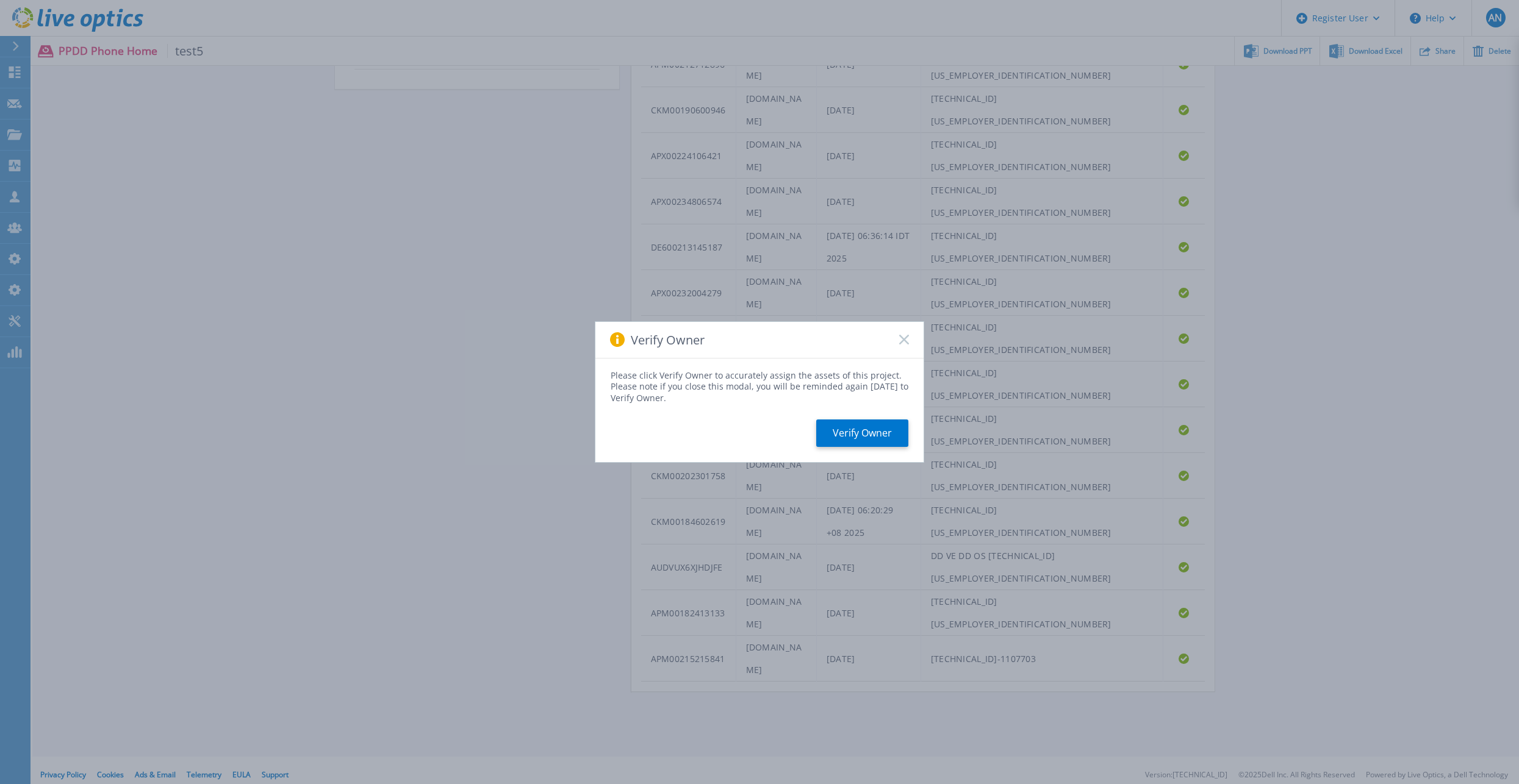
scroll to position [455, 0]
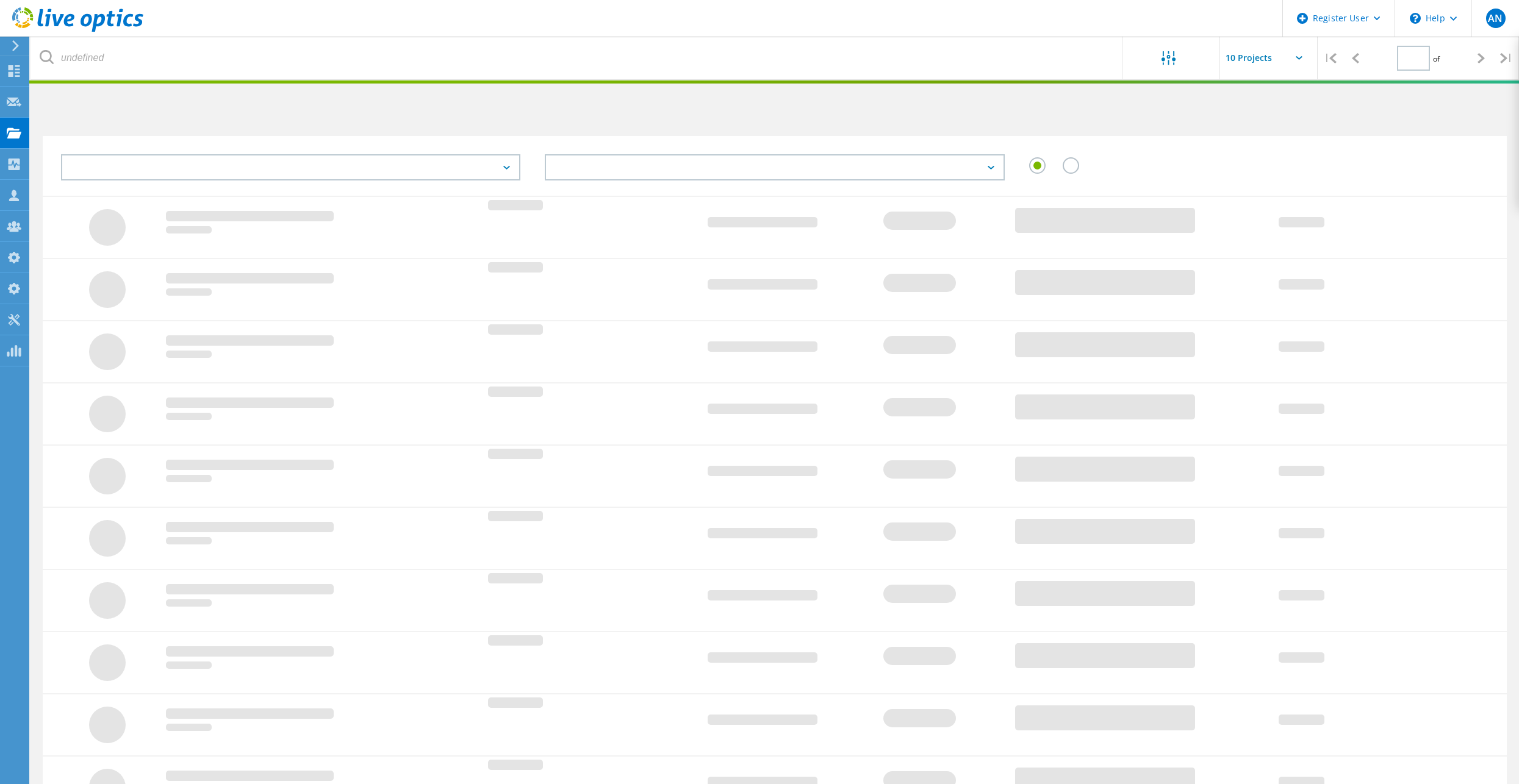
type input "1"
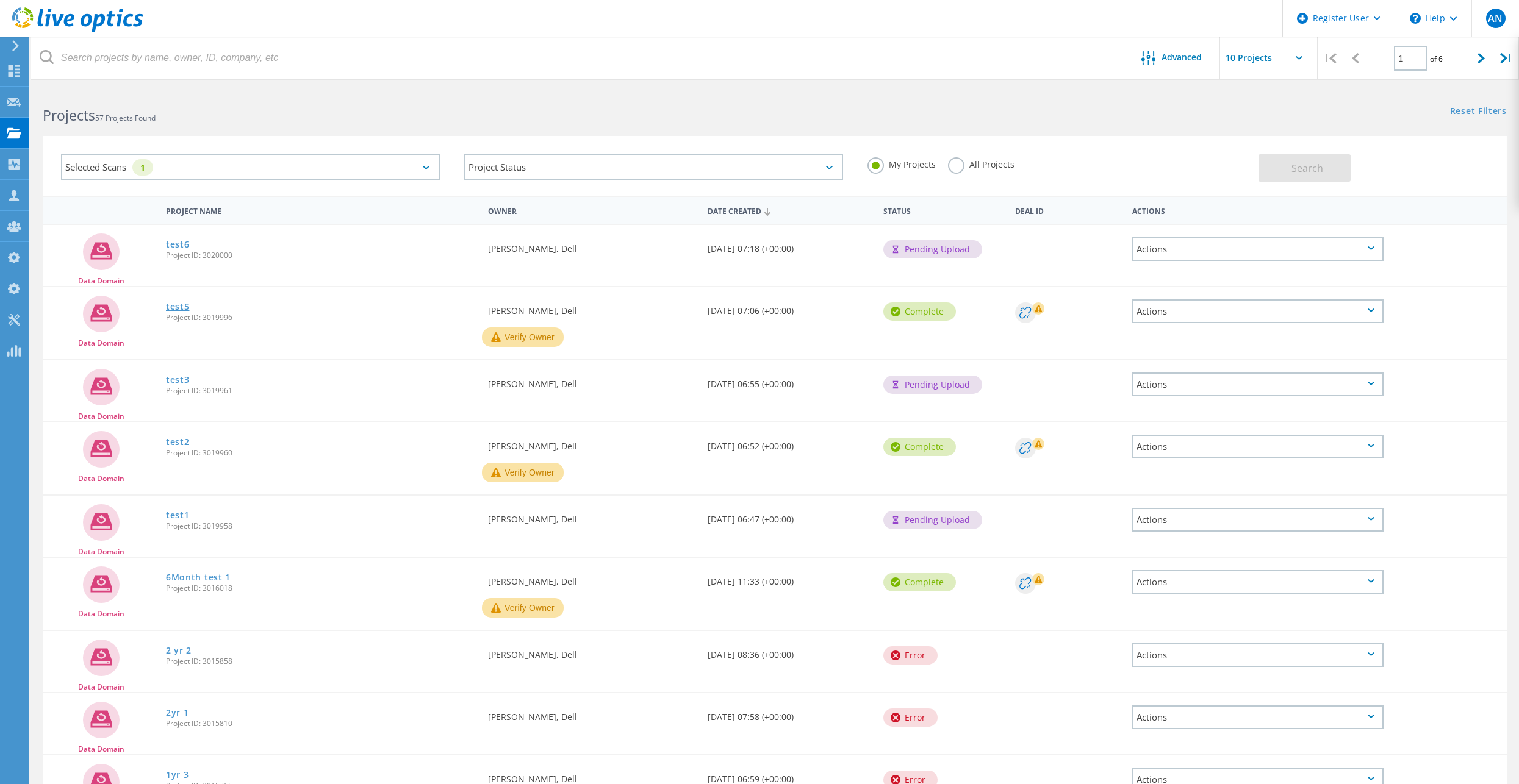
click at [186, 305] on link "test5" at bounding box center [177, 306] width 24 height 8
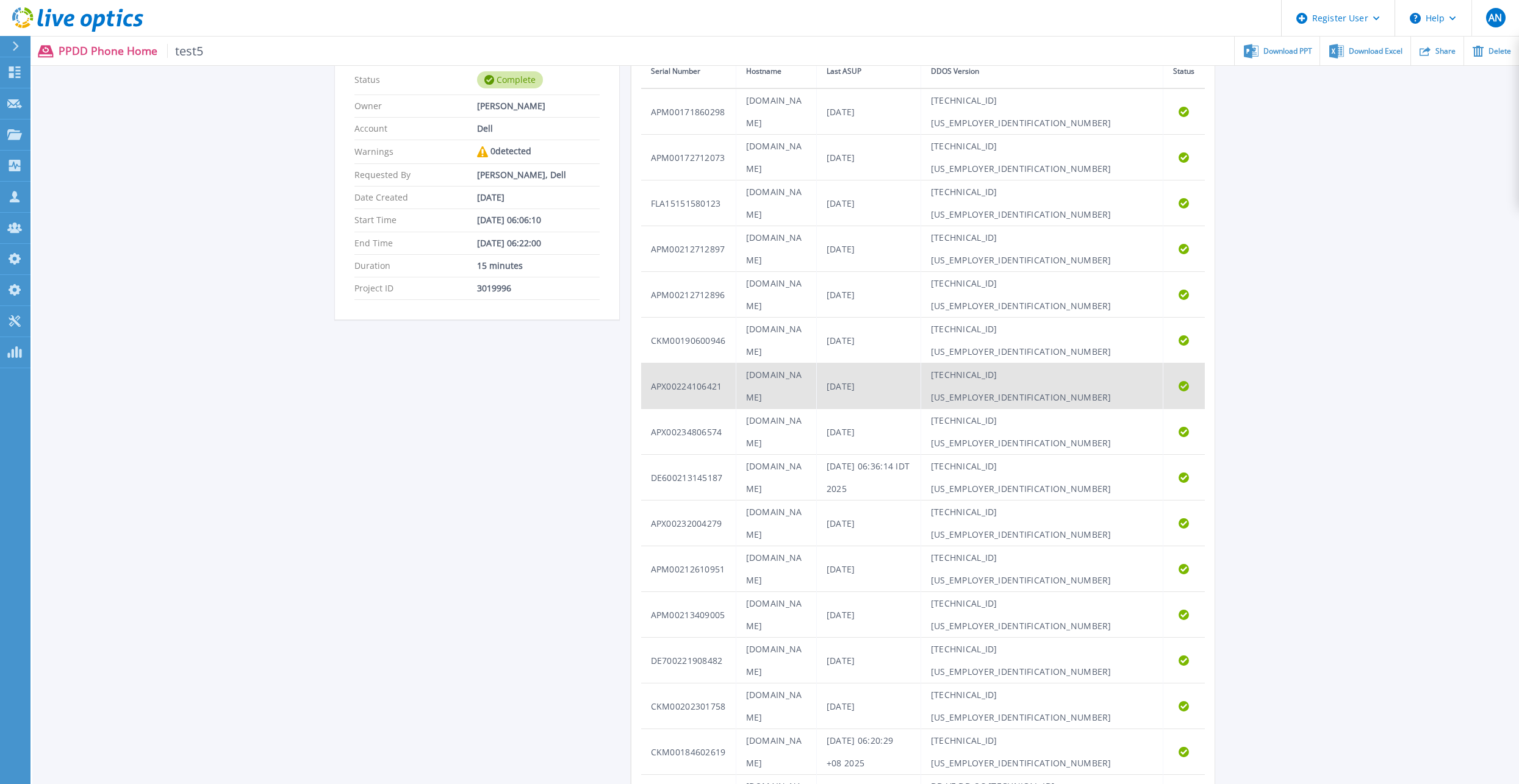
scroll to position [211, 0]
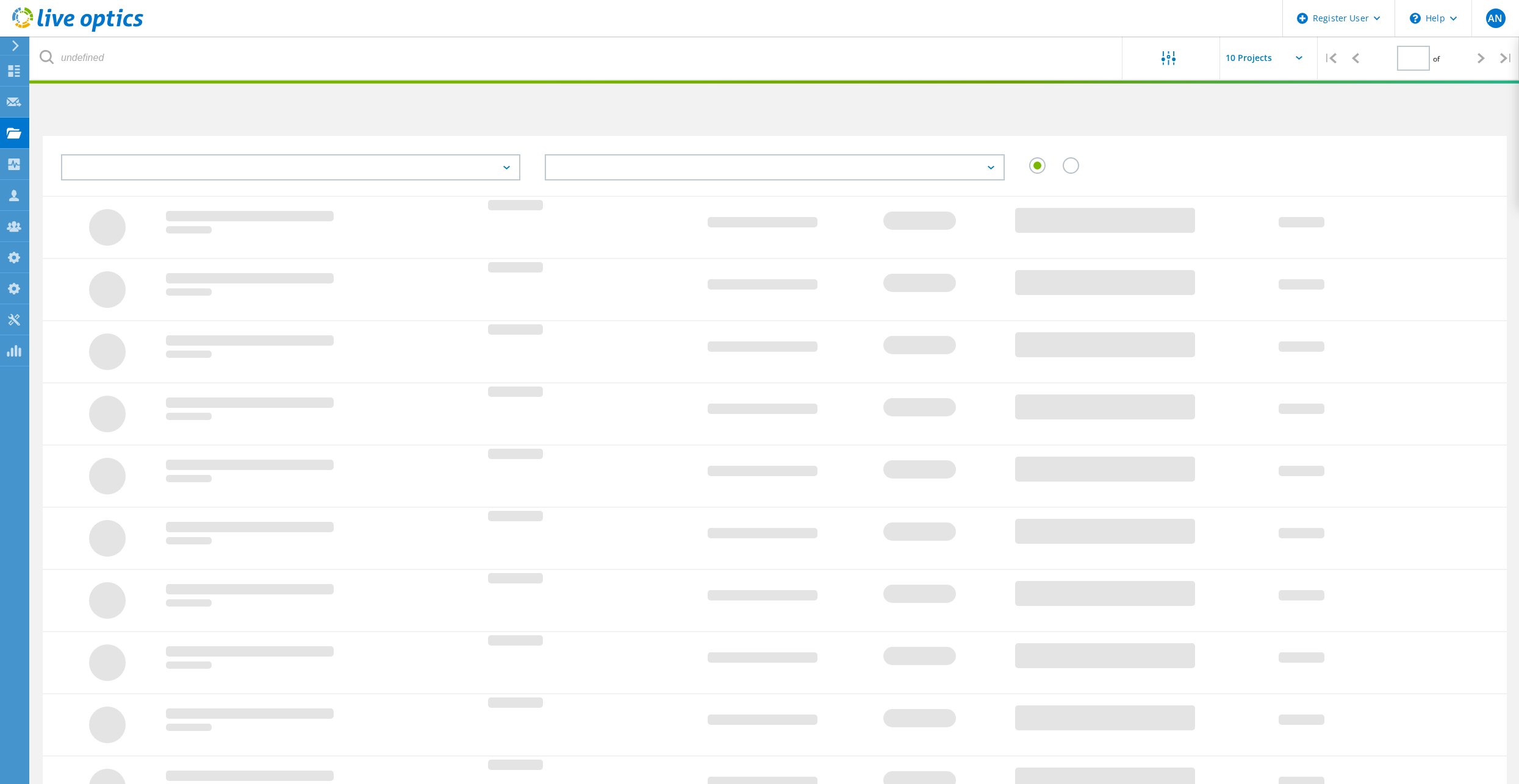
type input "1"
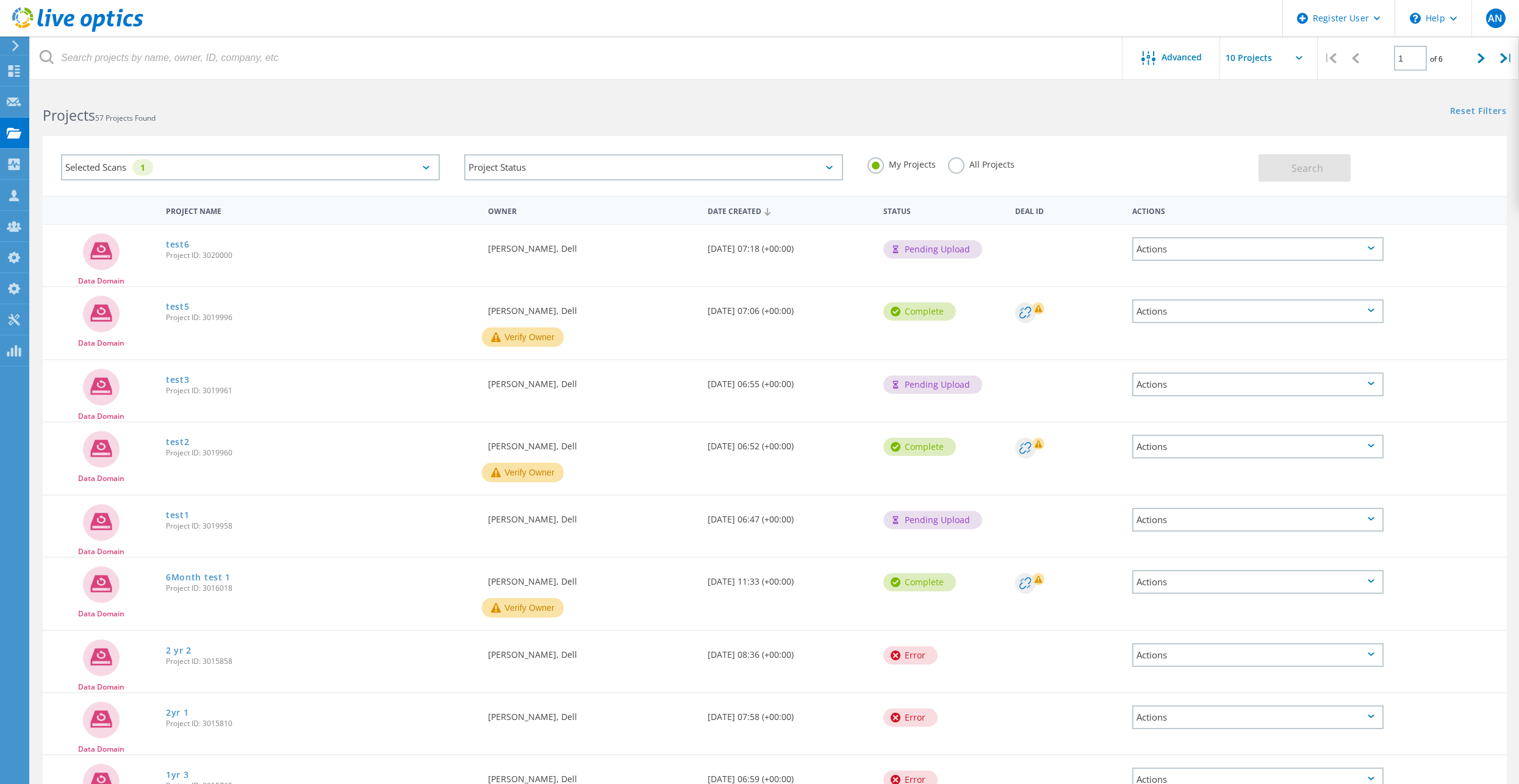
click at [978, 156] on div "My Projects All Projects" at bounding box center [1056, 164] width 403 height 45
click at [982, 163] on label "All Projects" at bounding box center [981, 163] width 67 height 12
click at [0, 0] on input "All Projects" at bounding box center [0, 0] width 0 height 0
click at [1298, 173] on span "Search" at bounding box center [1306, 168] width 31 height 13
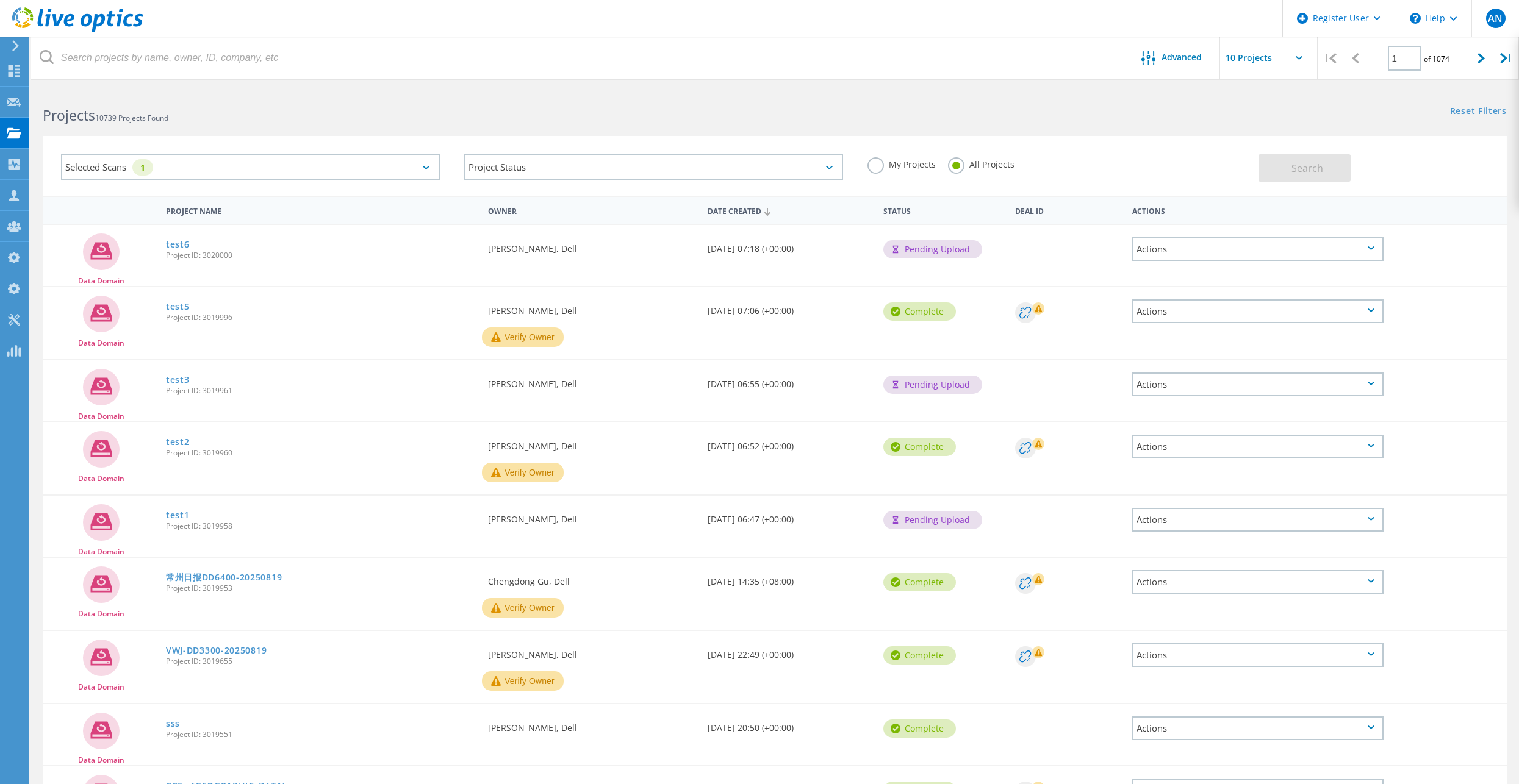
drag, startPoint x: 451, startPoint y: 246, endPoint x: 420, endPoint y: 235, distance: 32.9
click at [451, 246] on div "test6 Project ID: 3020000" at bounding box center [321, 248] width 322 height 46
click at [74, 26] on icon at bounding box center [78, 20] width 131 height 25
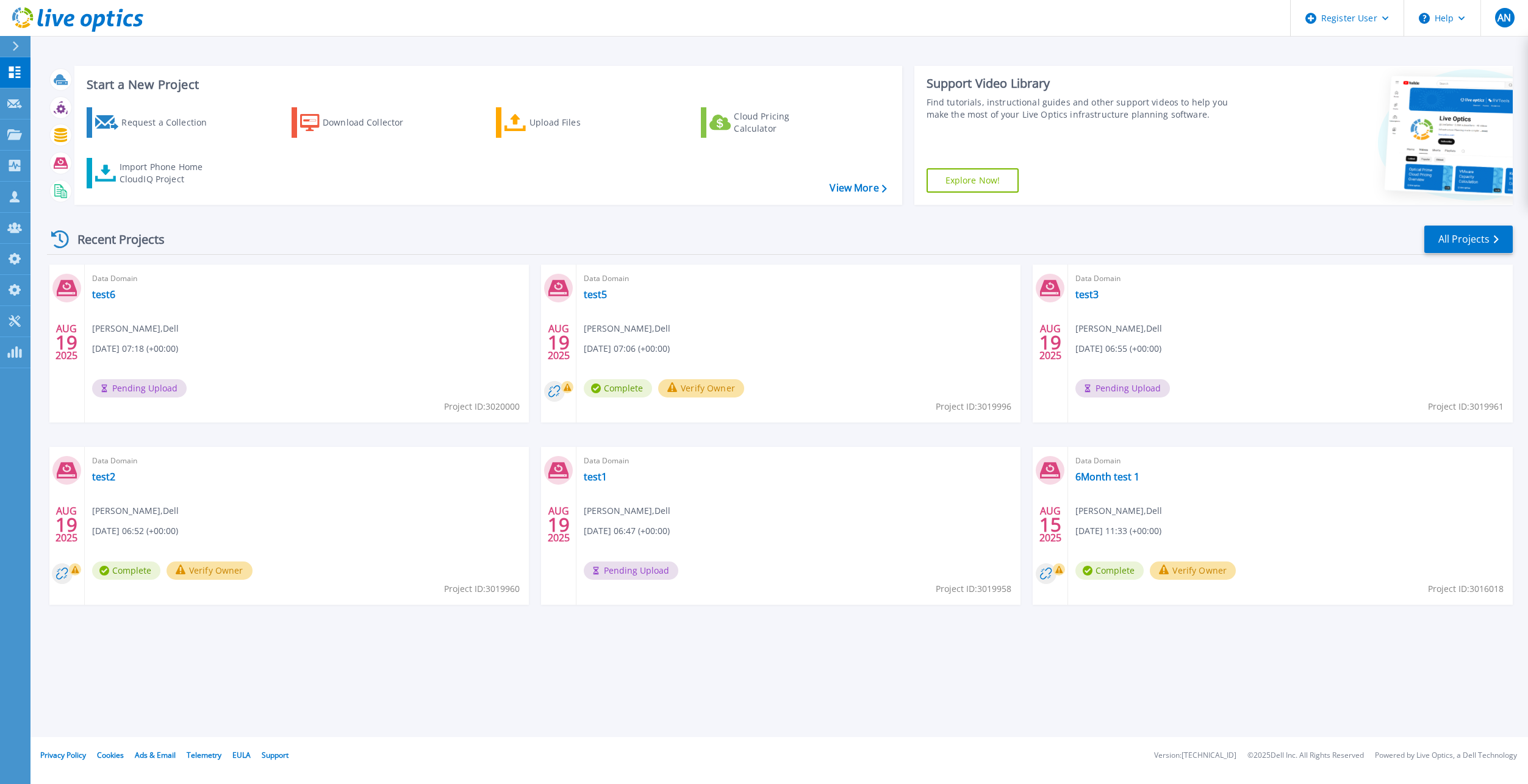
click at [359, 247] on div "Recent Projects All Projects" at bounding box center [780, 239] width 1466 height 31
click at [756, 571] on div "Data Domain test1 Anthony Nyhan , Dell 08/19/2025, 06:47 (+00:00) Pending Uploa…" at bounding box center [798, 525] width 444 height 158
click at [425, 634] on div "Recent Projects All Projects AUG 19 2025 Data Domain test6 Anthony Nyhan , Dell…" at bounding box center [780, 427] width 1466 height 424
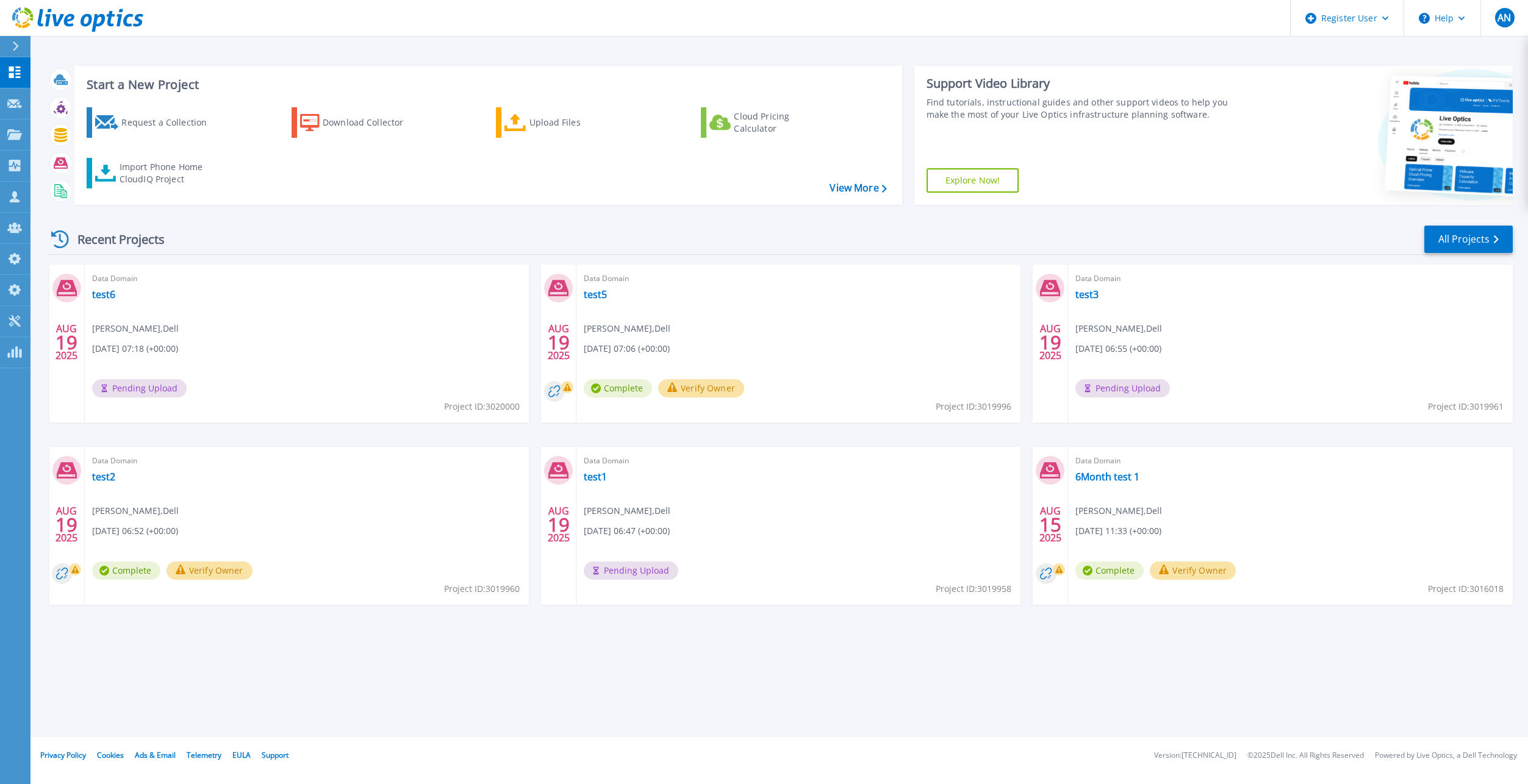
click at [523, 237] on div "Recent Projects All Projects" at bounding box center [780, 239] width 1466 height 31
click at [533, 243] on div "Recent Projects All Projects" at bounding box center [780, 239] width 1466 height 31
click at [318, 249] on div "Recent Projects All Projects" at bounding box center [780, 239] width 1466 height 31
click at [457, 442] on div "AUG 19 2025 Data Domain test6 Anthony Nyhan , Dell 08/19/2025, 07:18 (+00:00) P…" at bounding box center [774, 446] width 1475 height 364
click at [414, 254] on div "Recent Projects All Projects" at bounding box center [780, 239] width 1466 height 31
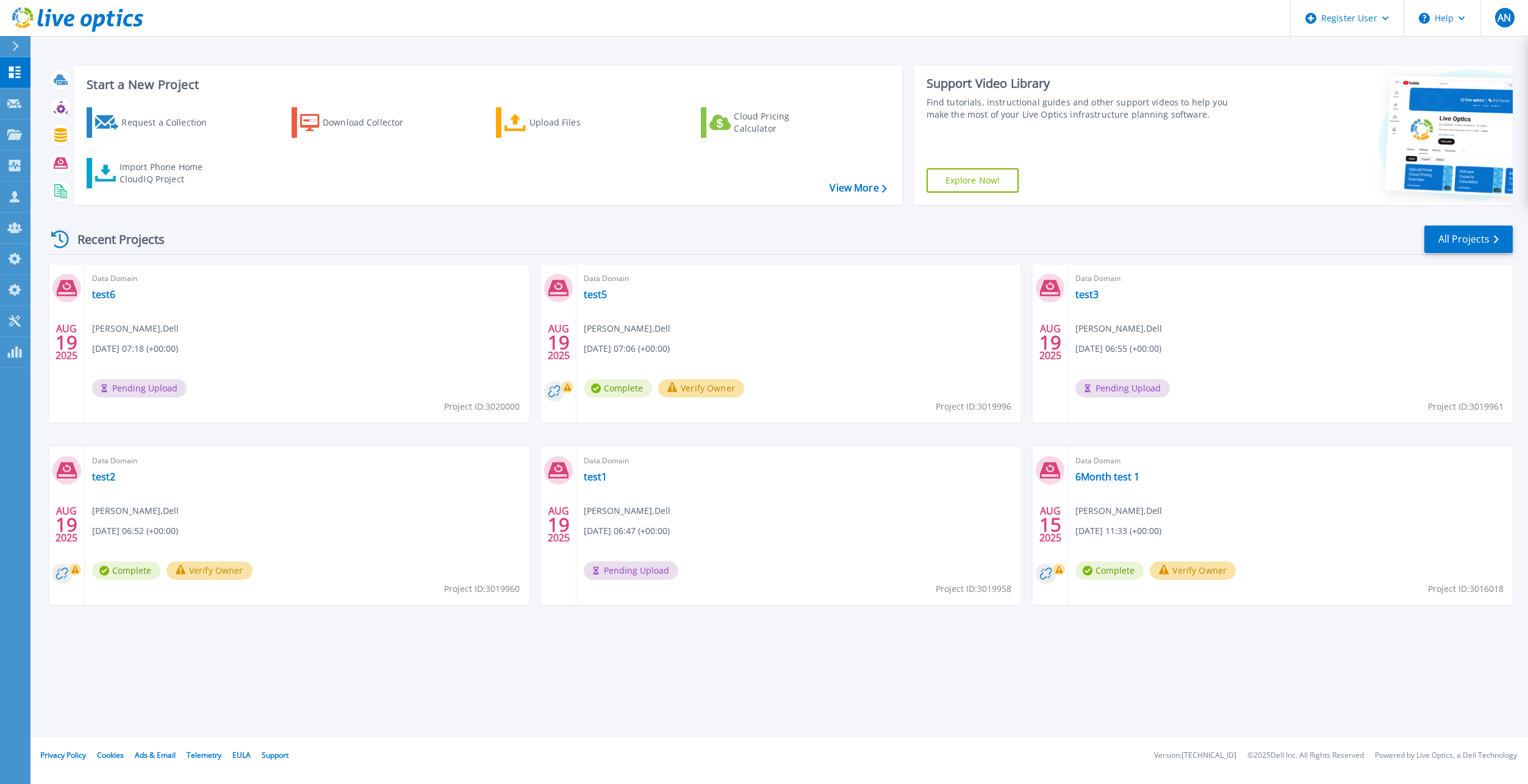
click at [414, 254] on div "Recent Projects All Projects" at bounding box center [780, 239] width 1466 height 31
click at [1005, 634] on div "Recent Projects All Projects [DATE] Data Domain test6 [PERSON_NAME] , Dell [DAT…" at bounding box center [780, 427] width 1466 height 424
click at [103, 481] on link "test2" at bounding box center [104, 476] width 23 height 12
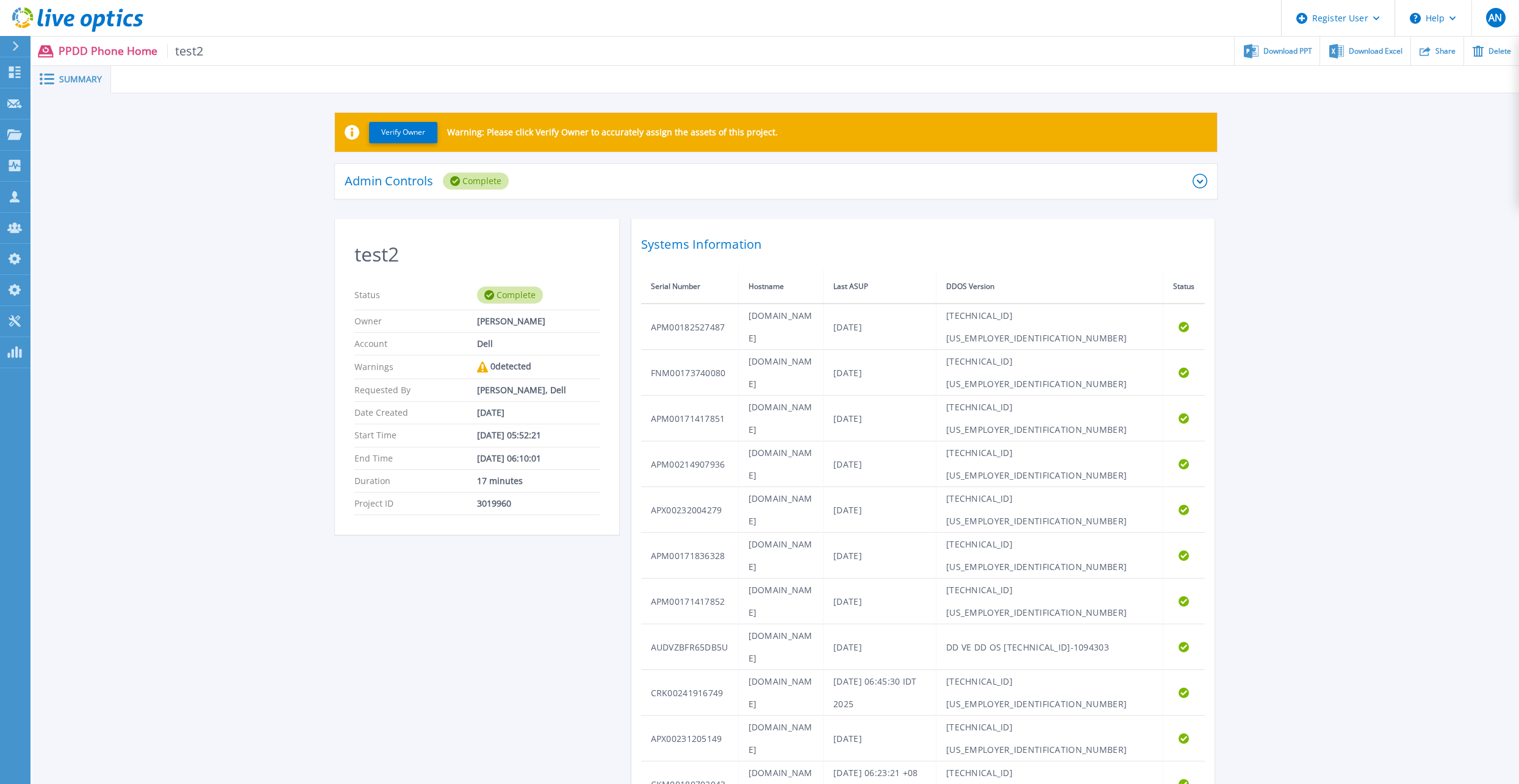
click at [111, 22] on icon at bounding box center [78, 20] width 131 height 25
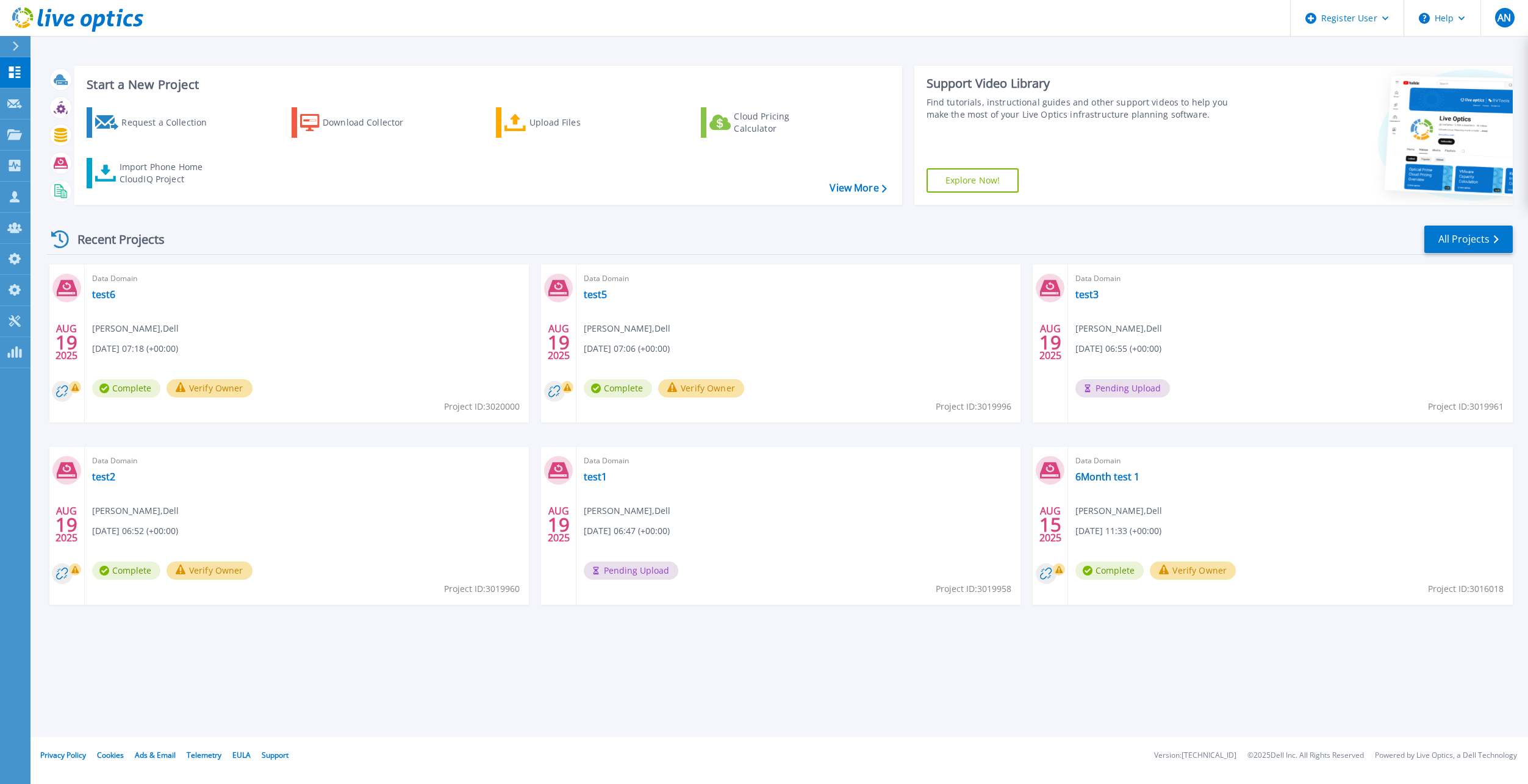
click at [596, 286] on div "Data Domain test5 [PERSON_NAME] , Dell [DATE] 07:06 (+00:00) Complete Verify Ow…" at bounding box center [798, 344] width 444 height 158
click at [596, 289] on link "test5" at bounding box center [595, 295] width 23 height 12
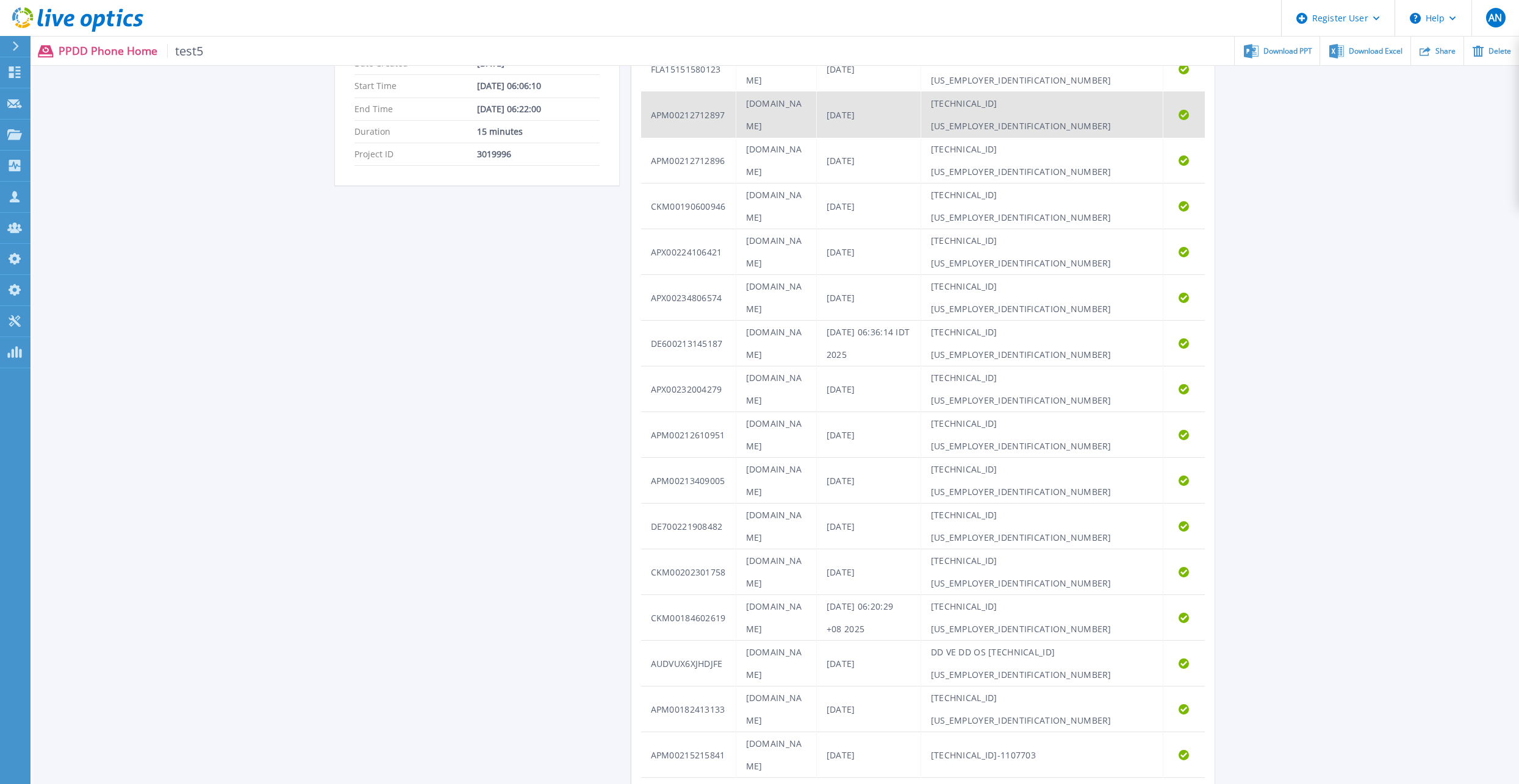
scroll to position [333, 0]
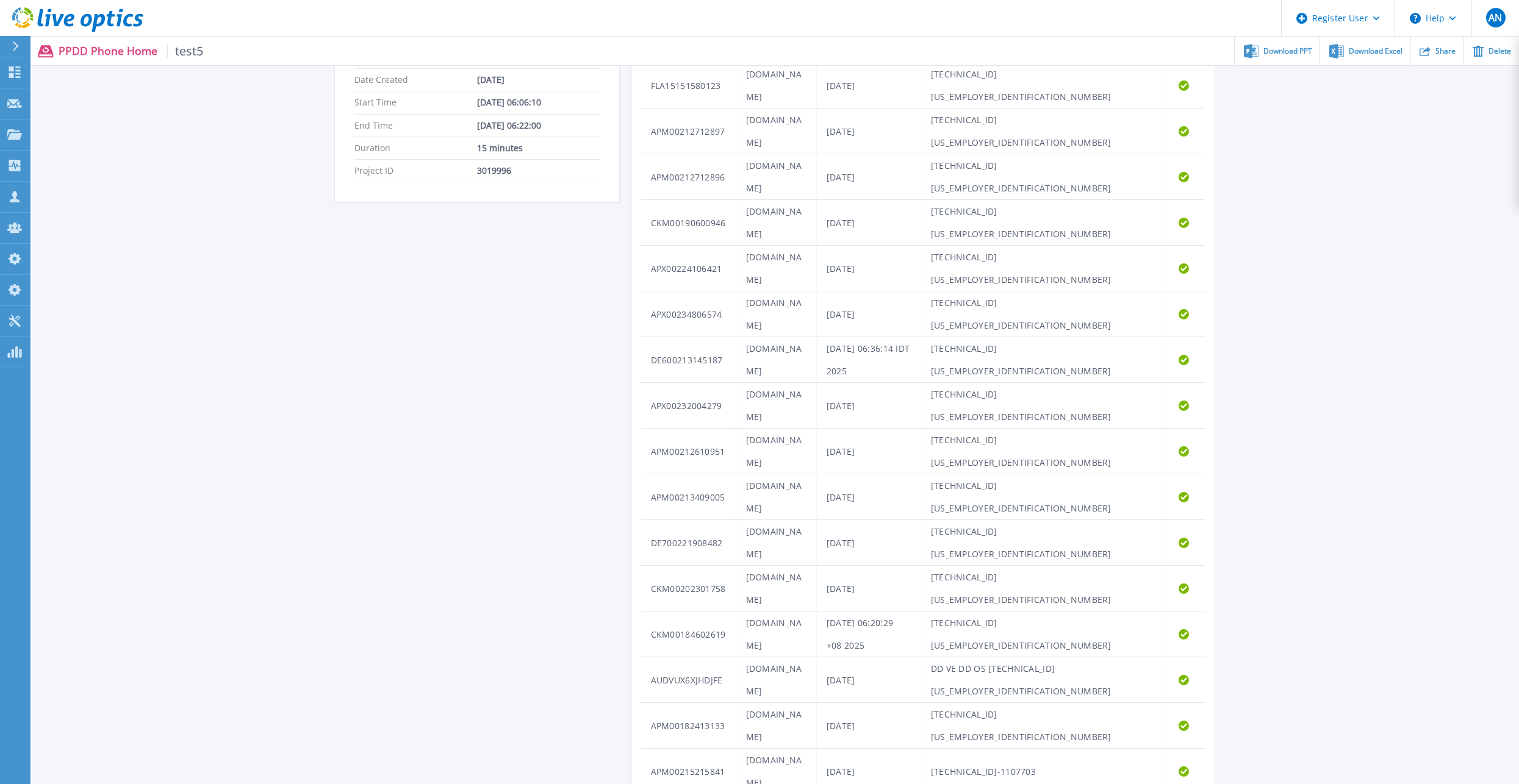
click at [425, 361] on div "test5 Status Complete Owner [PERSON_NAME] Account Dell Warnings 0 detected Requ…" at bounding box center [775, 344] width 882 height 918
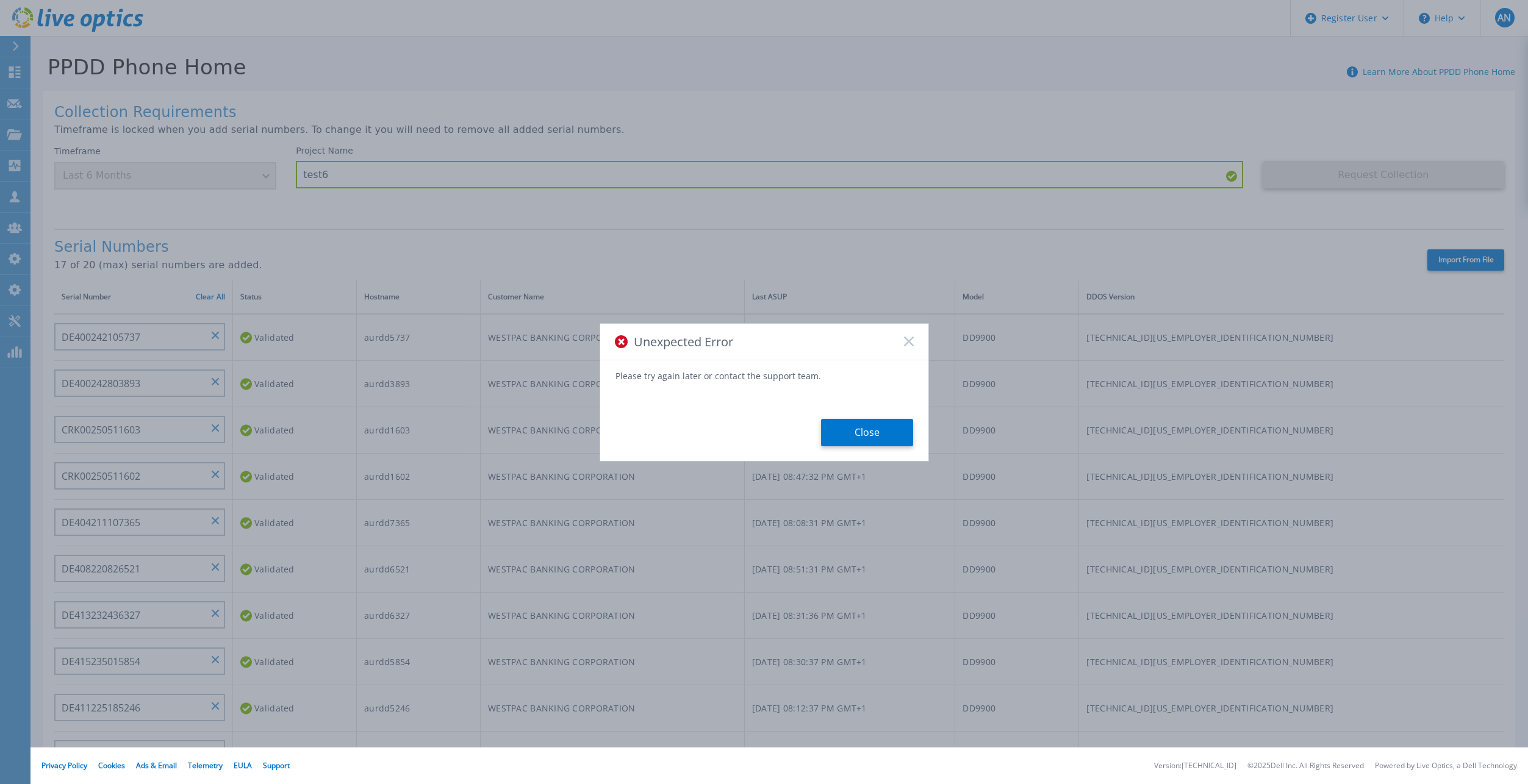
scroll to position [489, 0]
click at [908, 346] on div "Unexpected Error" at bounding box center [764, 342] width 328 height 37
click at [908, 344] on icon at bounding box center [909, 341] width 10 height 10
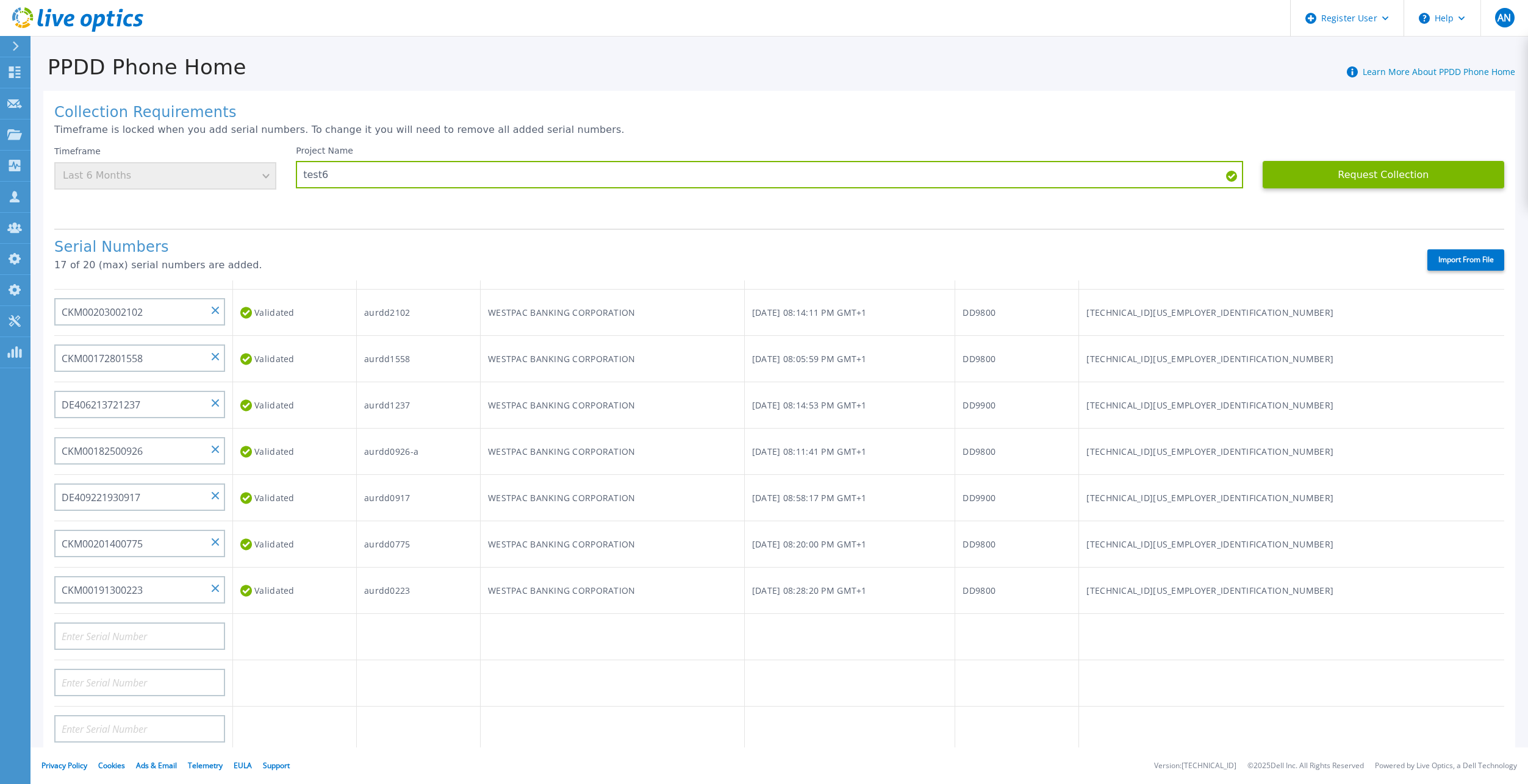
click at [110, 22] on icon at bounding box center [111, 18] width 8 height 16
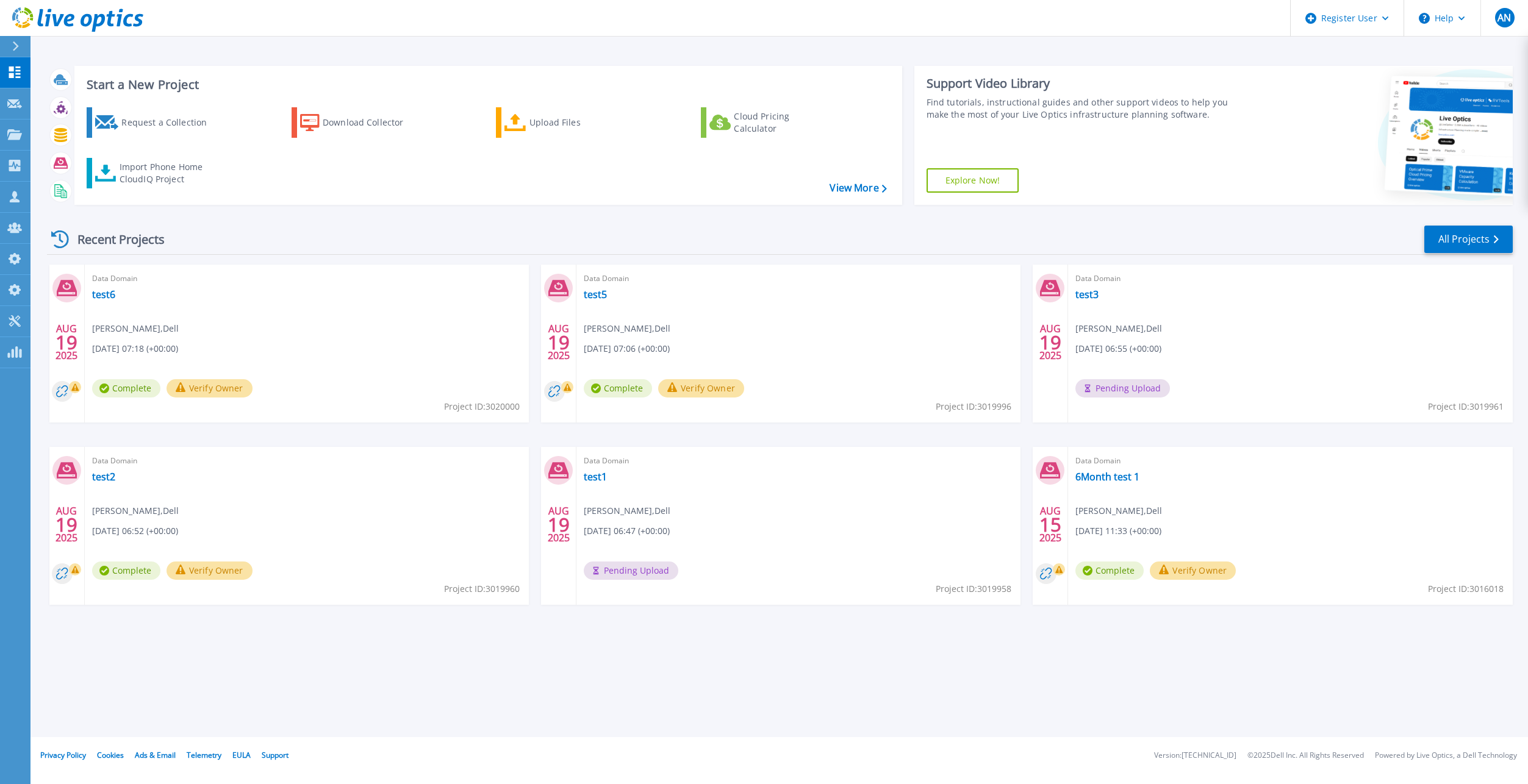
click at [744, 646] on div "Start a New Project Request a Collection Download Collector Upload Files Cloud …" at bounding box center [779, 368] width 1497 height 737
click at [104, 295] on link "test6" at bounding box center [104, 295] width 23 height 12
drag, startPoint x: 639, startPoint y: 527, endPoint x: 667, endPoint y: 530, distance: 28.2
click at [178, 355] on span "[DATE] 06:47 (+00:00)" at bounding box center [135, 348] width 86 height 13
click at [365, 514] on div "Data Domain test2 [PERSON_NAME] , Dell [DATE] 06:52 (+00:00) Complete Verify Ow…" at bounding box center [306, 525] width 444 height 158
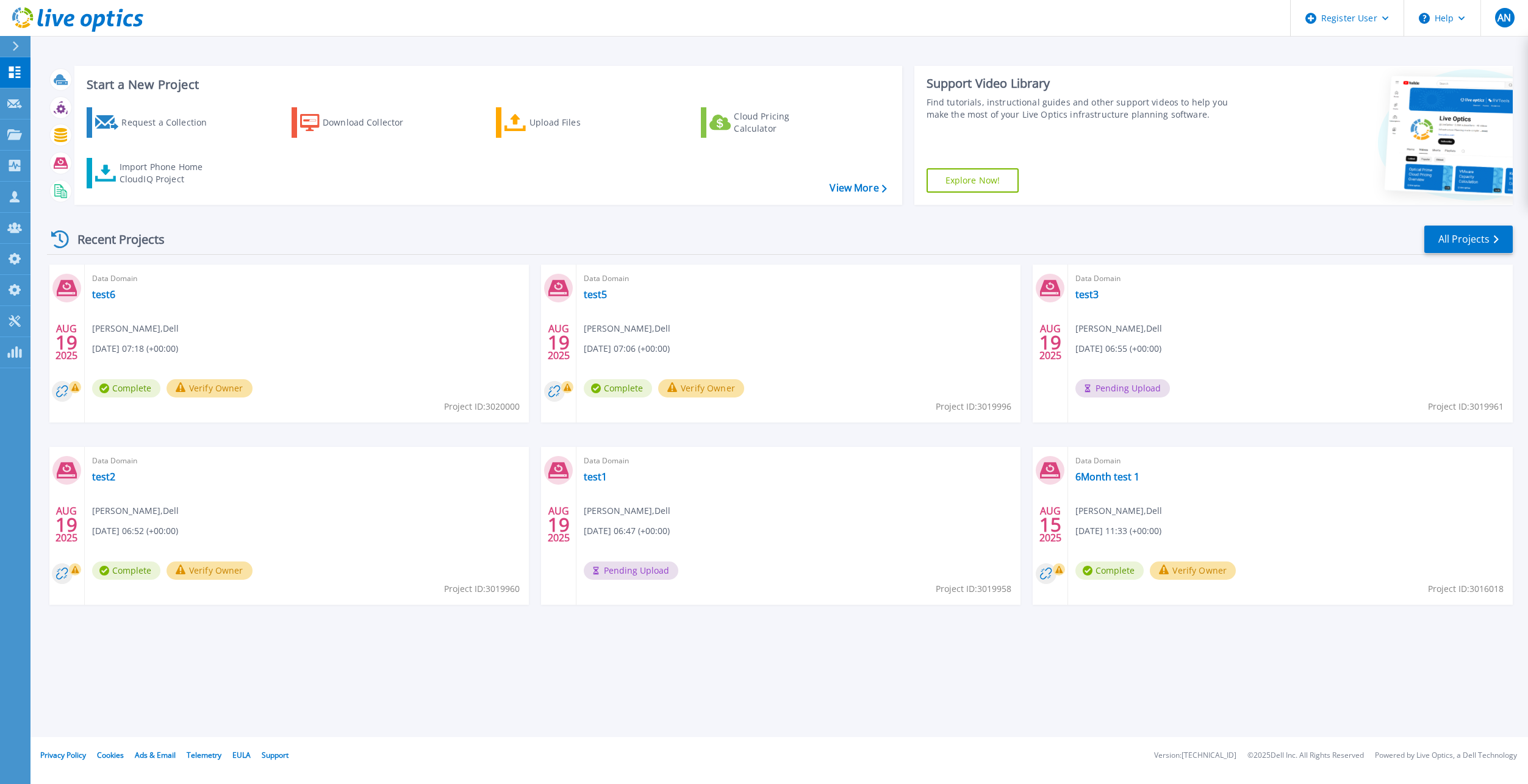
click at [732, 737] on html "Register User Help AN Dell Admin User [PERSON_NAME] [PERSON_NAME][EMAIL_ADDRESS…" at bounding box center [764, 368] width 1528 height 737
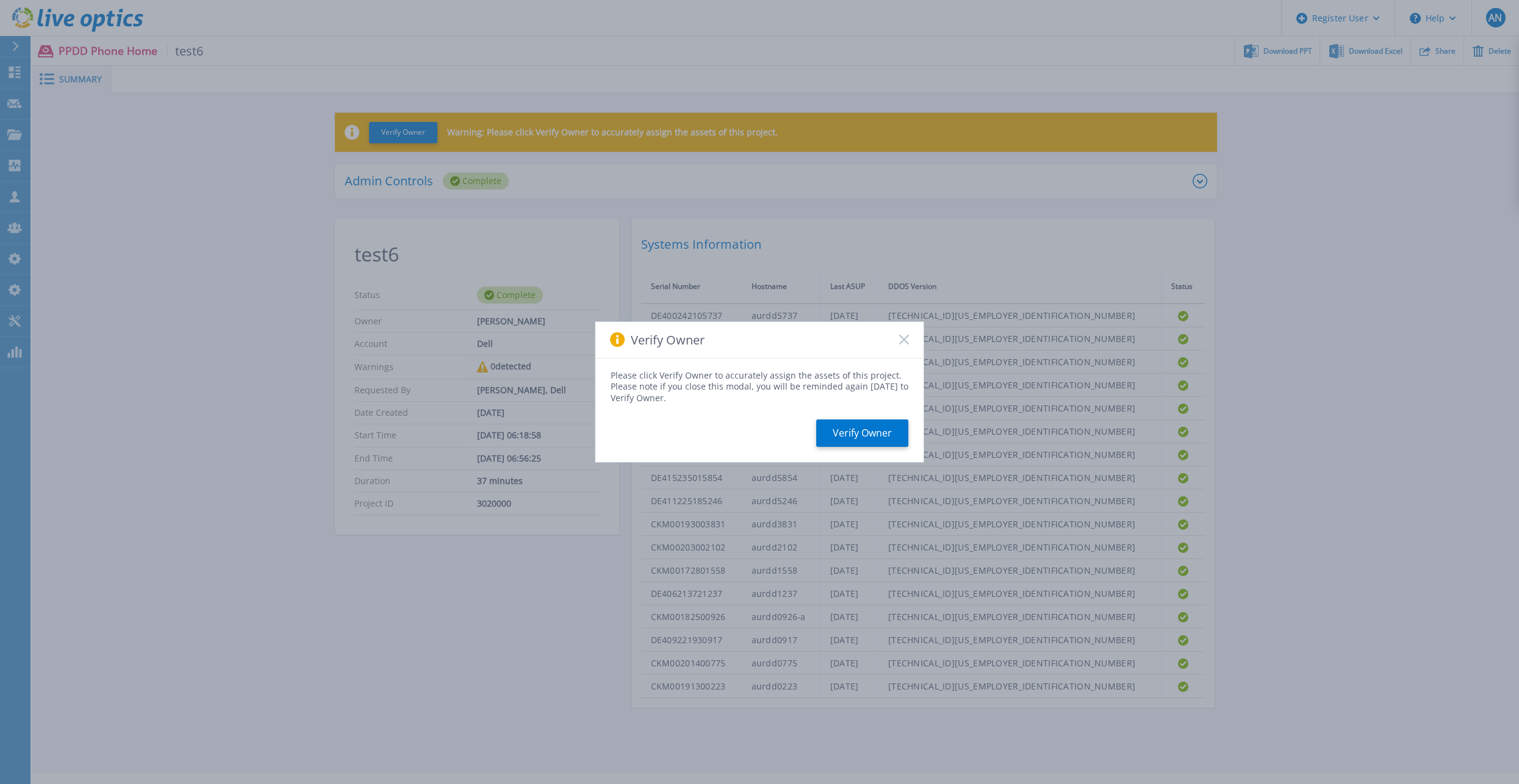
click at [905, 340] on rect at bounding box center [904, 340] width 11 height 11
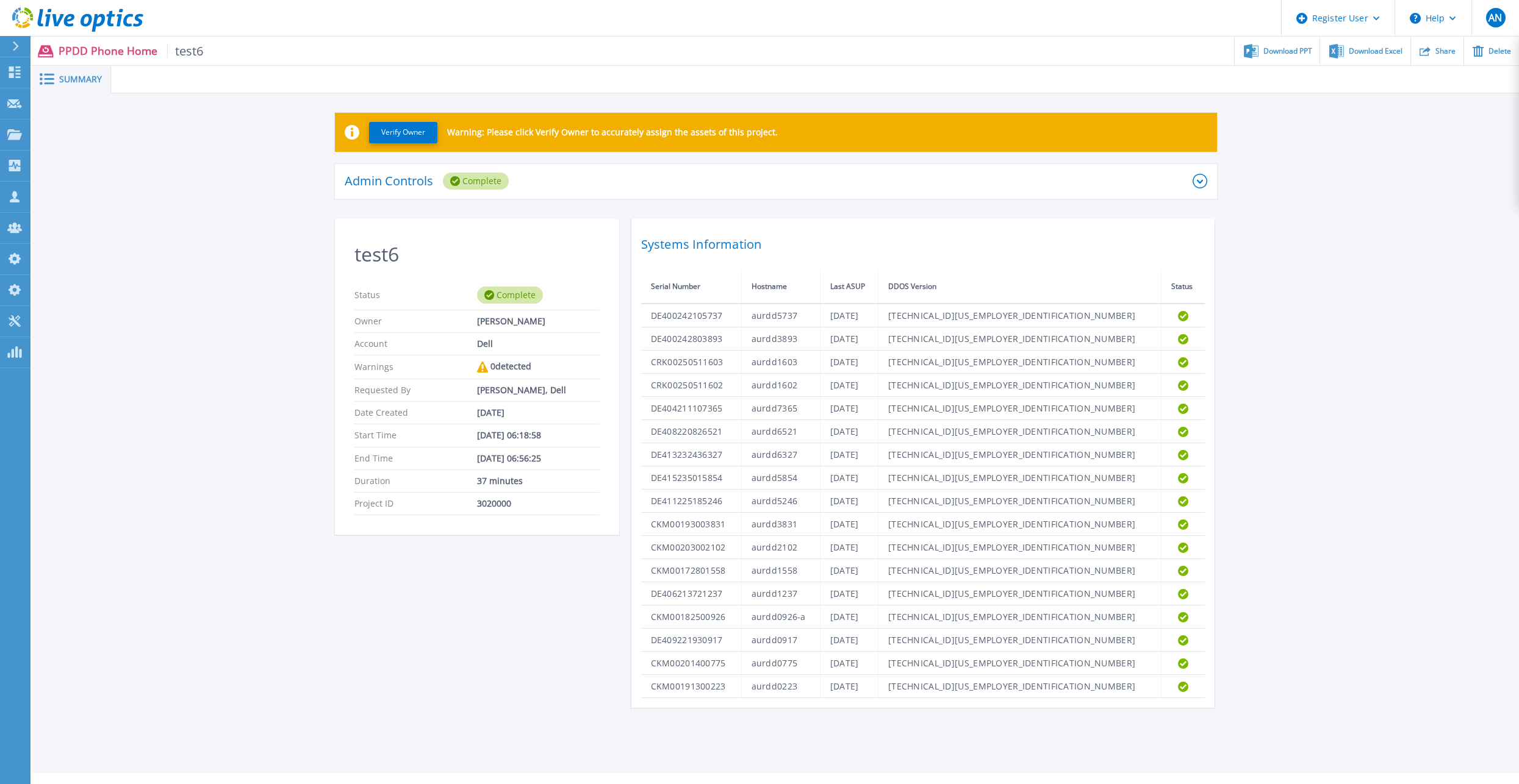
click at [509, 655] on div "test6 Status Complete Owner [PERSON_NAME] Account Dell Warnings 0 detected Requ…" at bounding box center [775, 463] width 882 height 489
